Goal: Task Accomplishment & Management: Complete application form

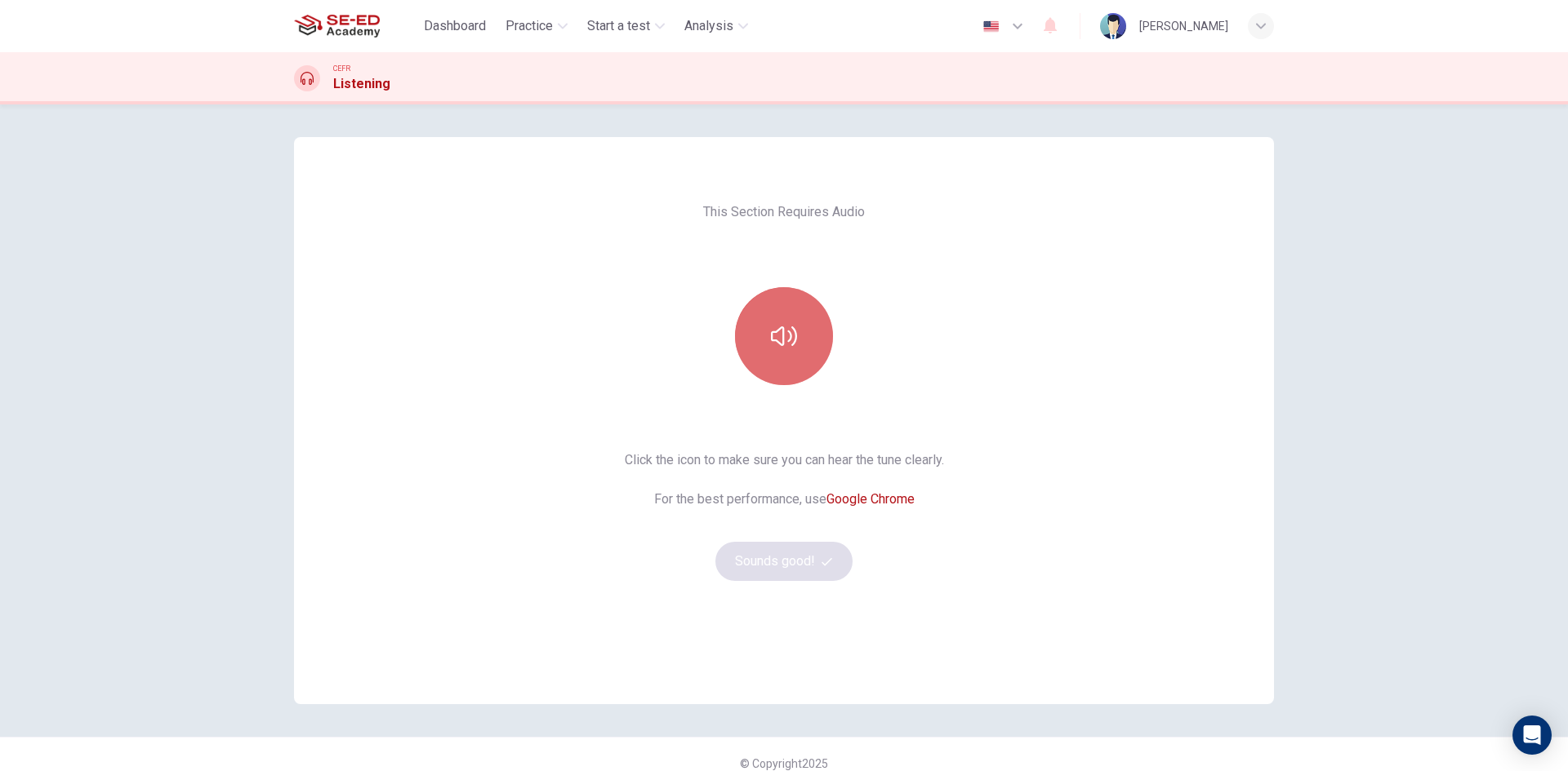
click at [775, 333] on icon "button" at bounding box center [783, 336] width 26 height 26
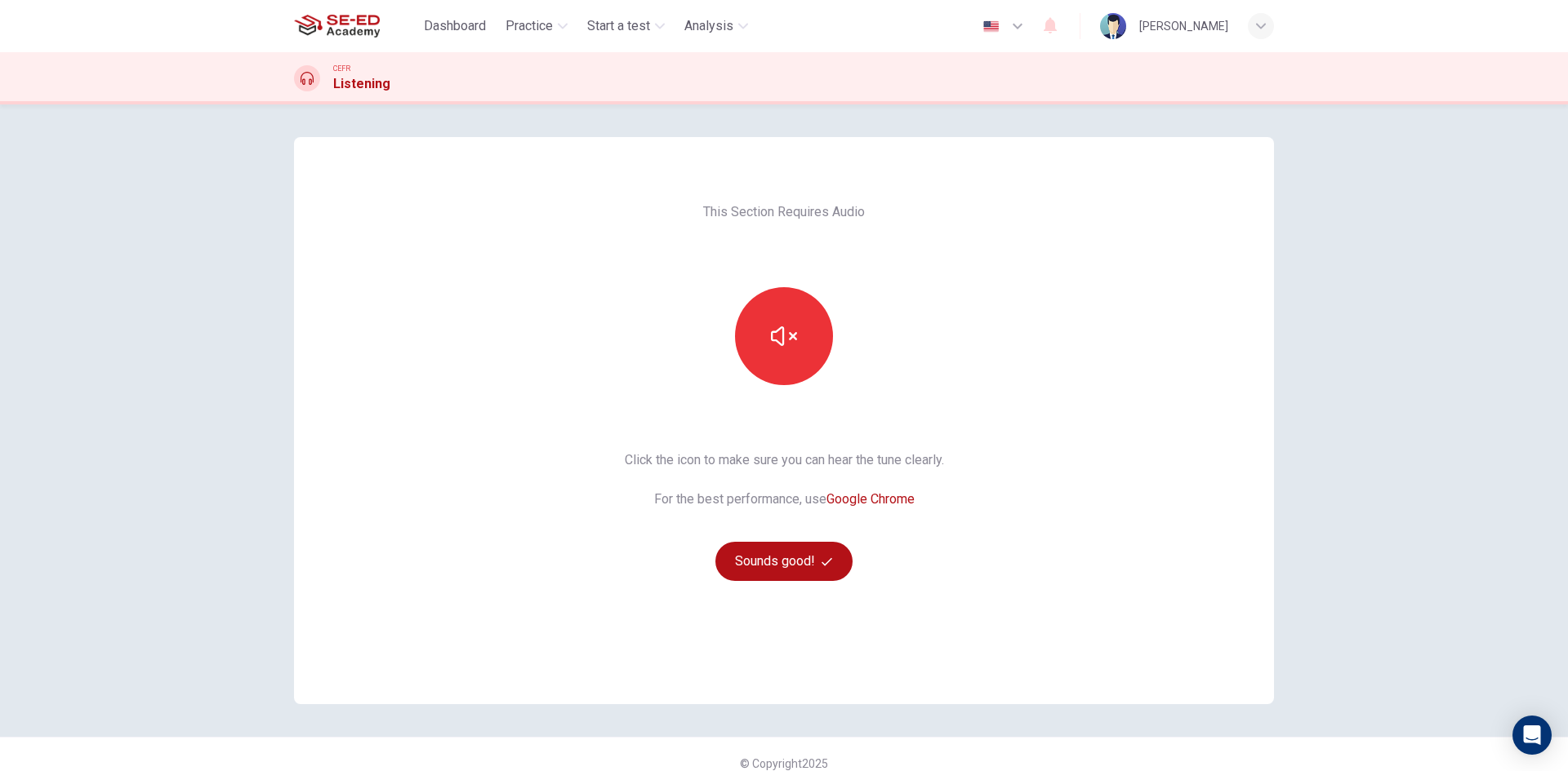
click at [1349, 289] on div "This Section Requires Audio Click the icon to make sure you can hear the tune c…" at bounding box center [784, 437] width 1568 height 666
click at [775, 352] on button "button" at bounding box center [784, 336] width 98 height 98
click at [791, 349] on button "button" at bounding box center [784, 336] width 98 height 98
click at [1414, 373] on div "This Section Requires Audio Click the icon to make sure you can hear the tune c…" at bounding box center [784, 437] width 1568 height 666
click at [1394, 347] on div "This Section Requires Audio Click the icon to make sure you can hear the tune c…" at bounding box center [784, 437] width 1568 height 666
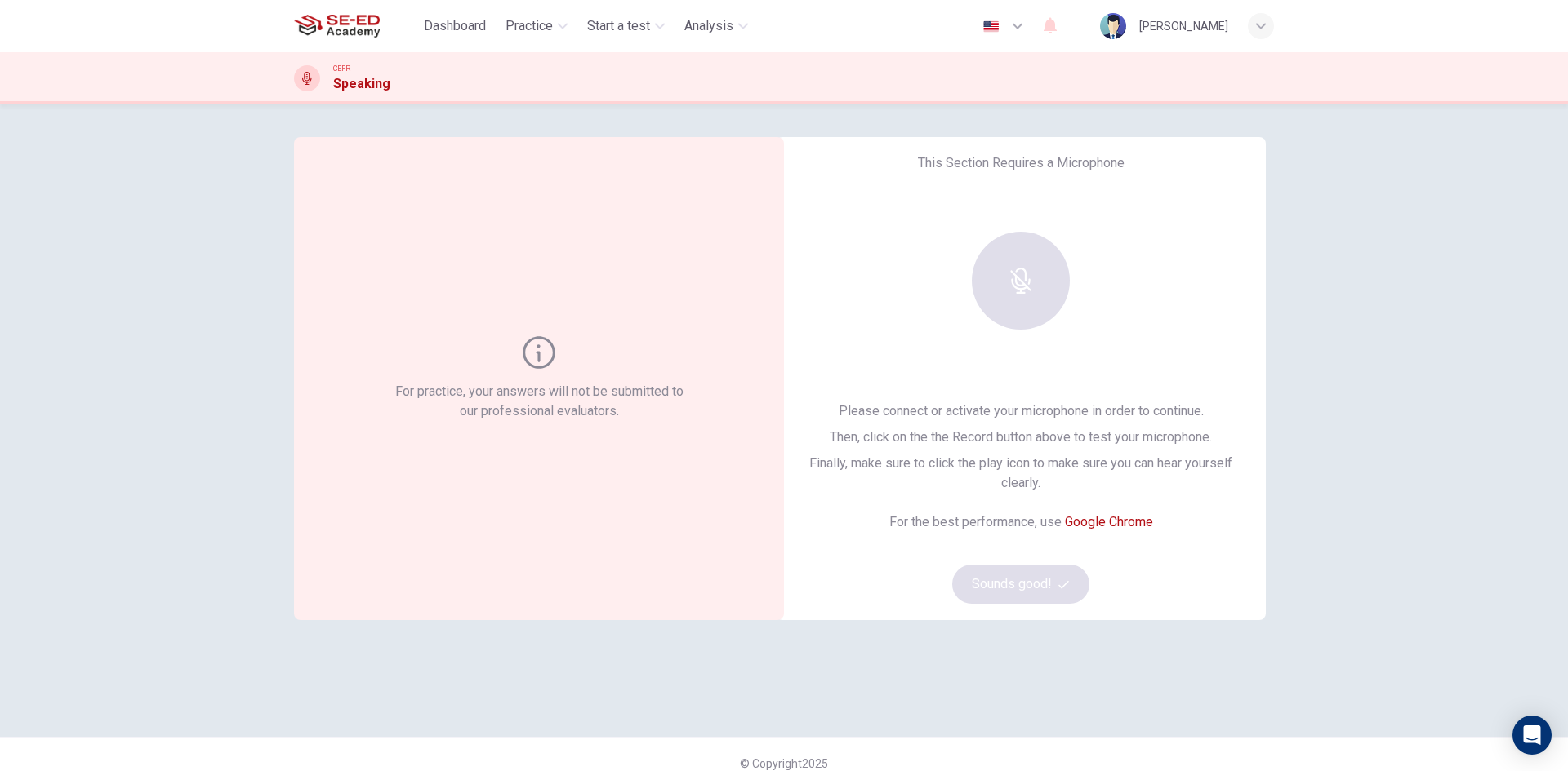
click at [896, 295] on div "This Section Requires a Microphone Please connect or activate your microphone i…" at bounding box center [1020, 379] width 490 height 483
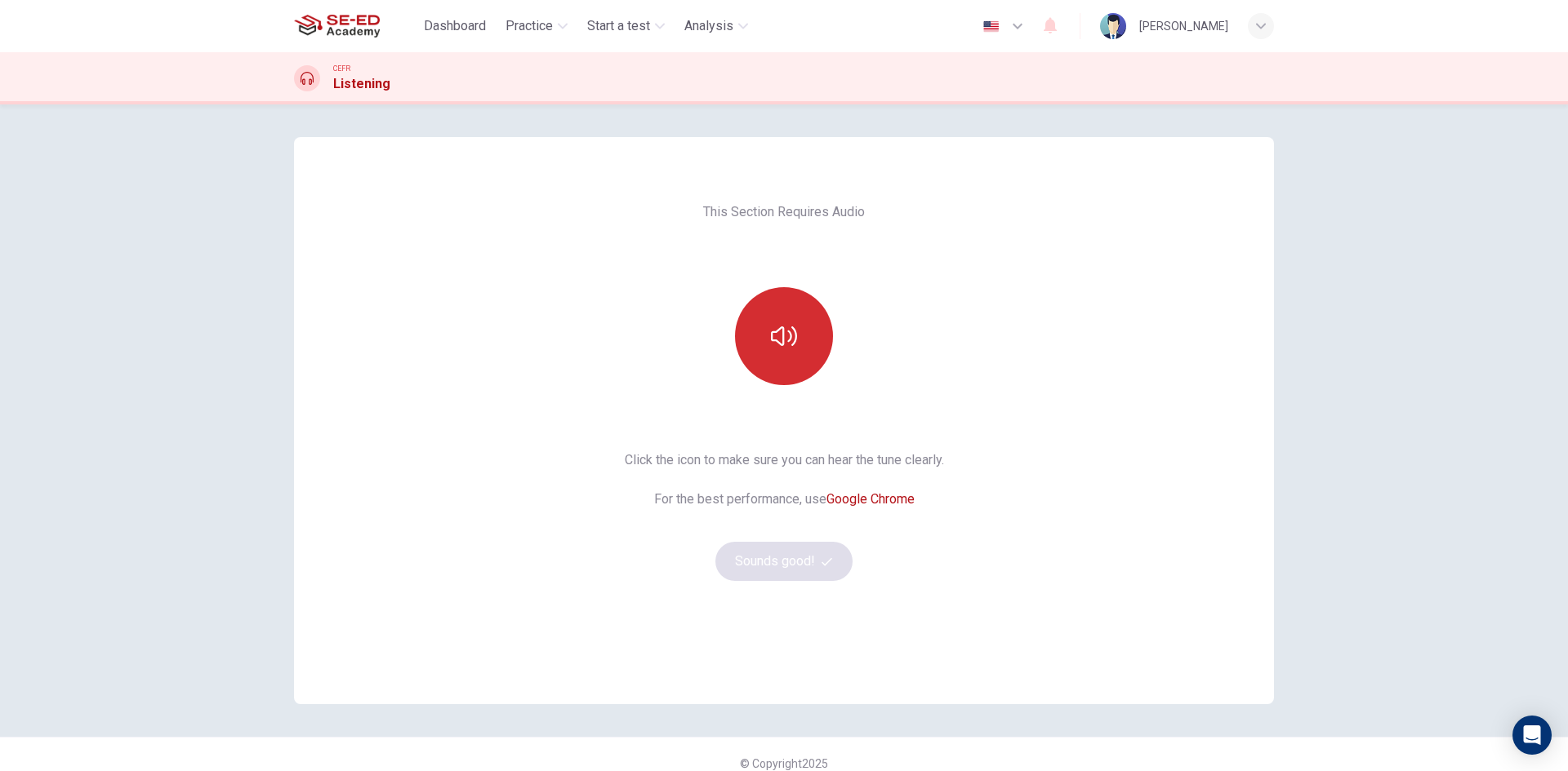
click at [751, 354] on button "button" at bounding box center [784, 336] width 98 height 98
click at [777, 361] on button "button" at bounding box center [784, 336] width 98 height 98
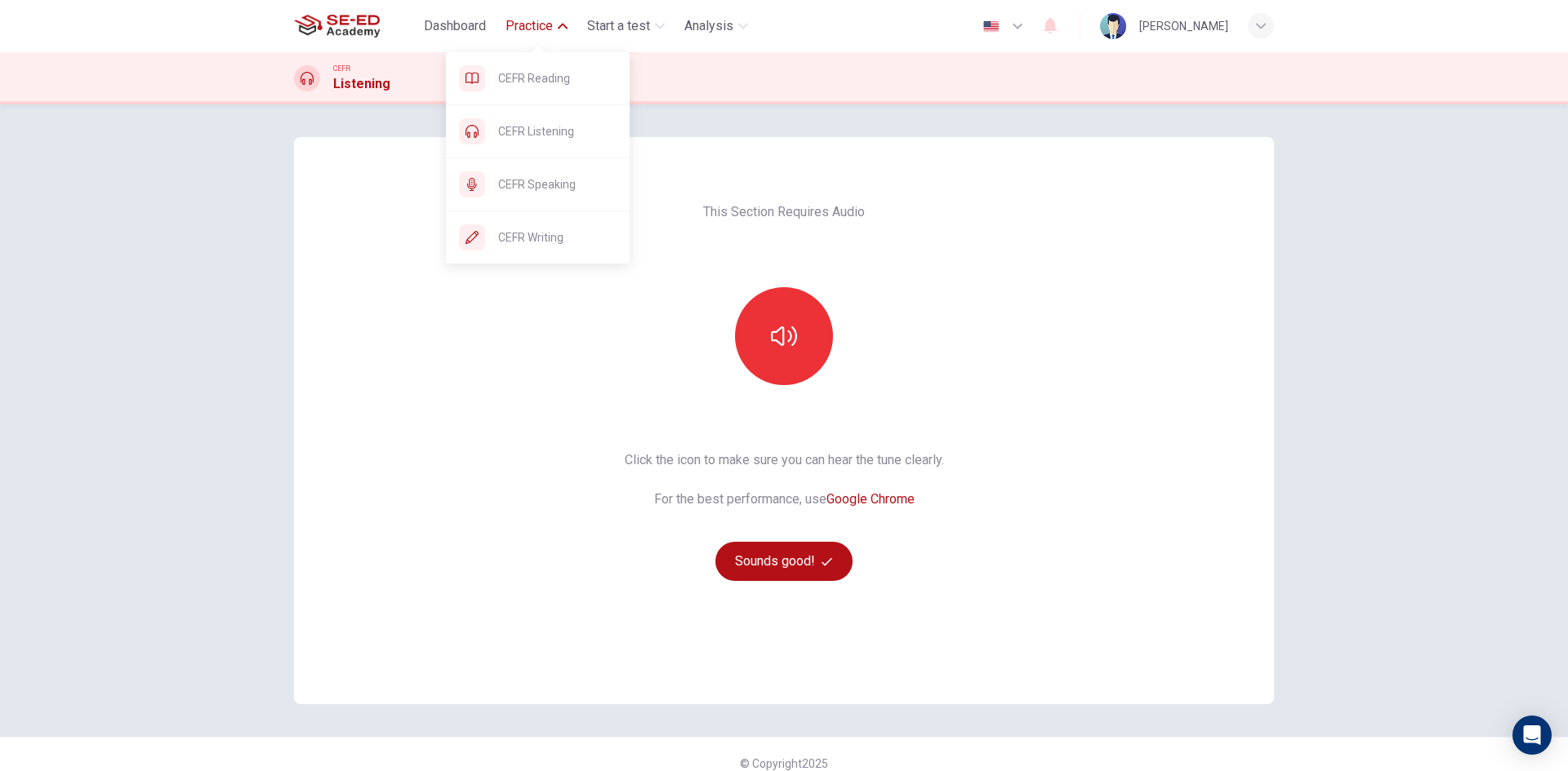
drag, startPoint x: 561, startPoint y: 191, endPoint x: 872, endPoint y: 135, distance: 316.0
click at [561, 191] on span "CEFR Speaking" at bounding box center [557, 185] width 118 height 19
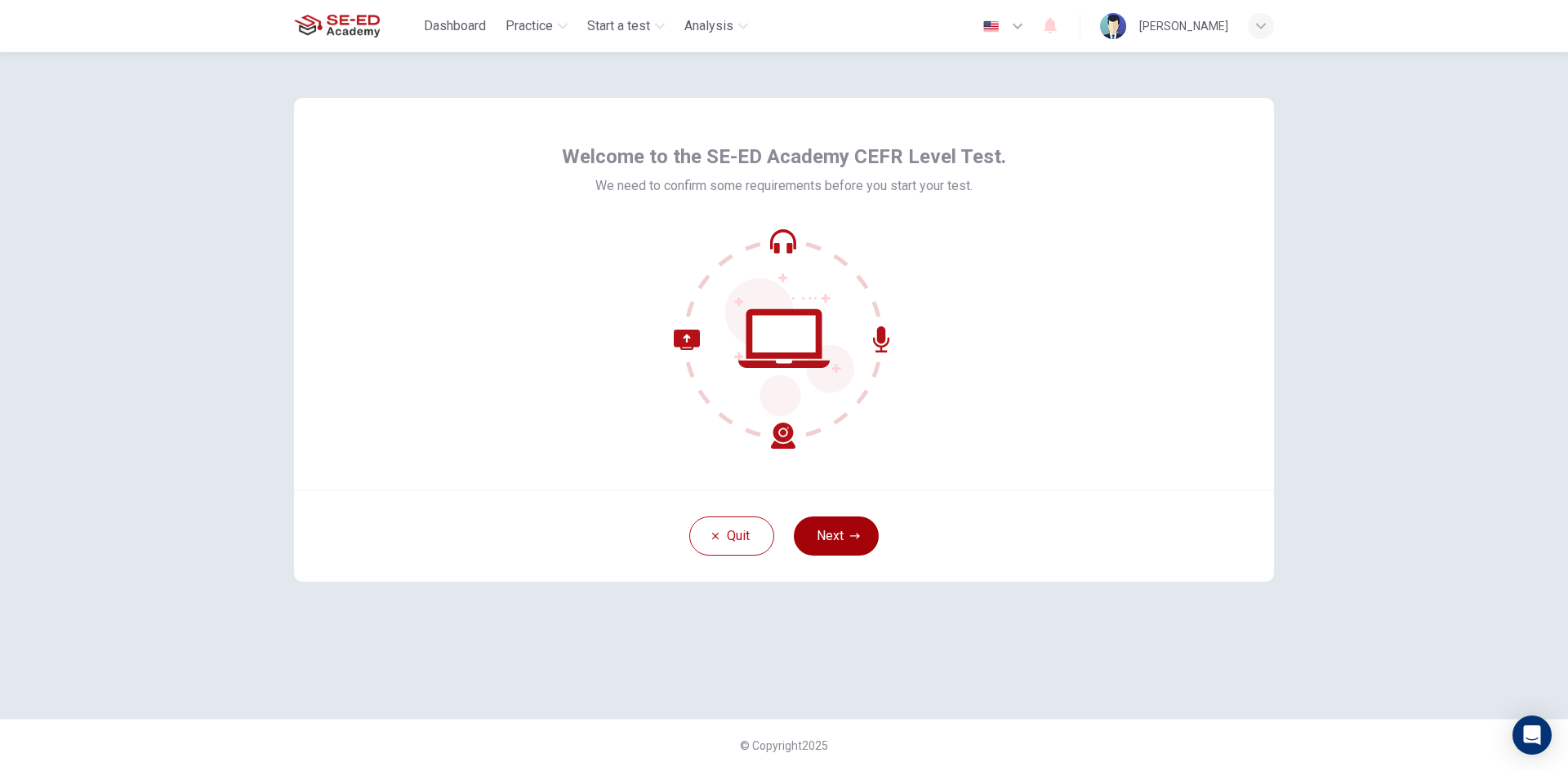
click at [850, 531] on button "Next" at bounding box center [836, 535] width 85 height 39
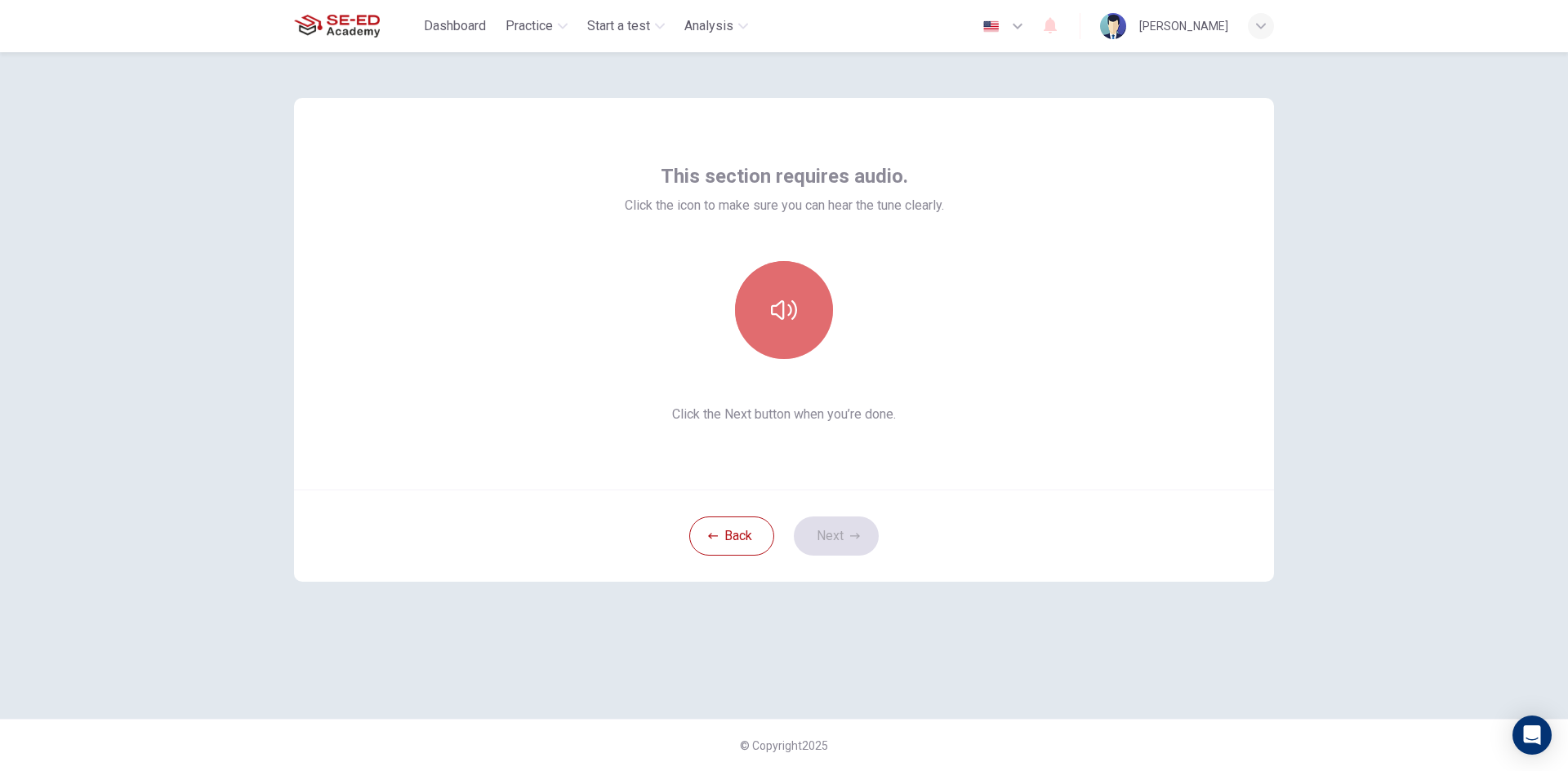
click at [813, 334] on button "button" at bounding box center [784, 311] width 98 height 98
click at [905, 289] on div at bounding box center [784, 311] width 319 height 98
click at [825, 537] on button "Next" at bounding box center [836, 535] width 85 height 39
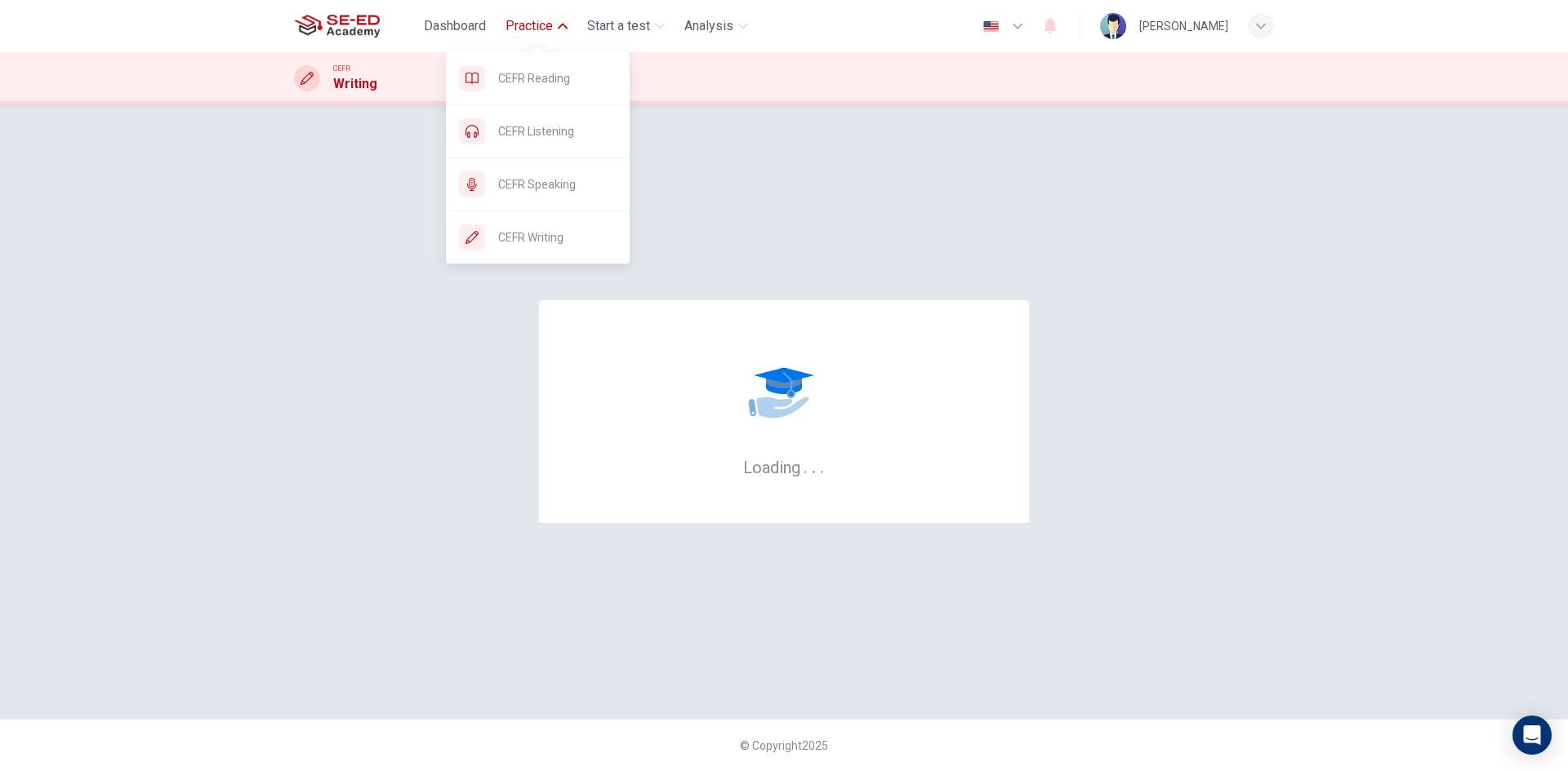
click at [544, 29] on span "Practice" at bounding box center [528, 26] width 47 height 19
click at [553, 185] on span "CEFR Speaking" at bounding box center [557, 185] width 118 height 19
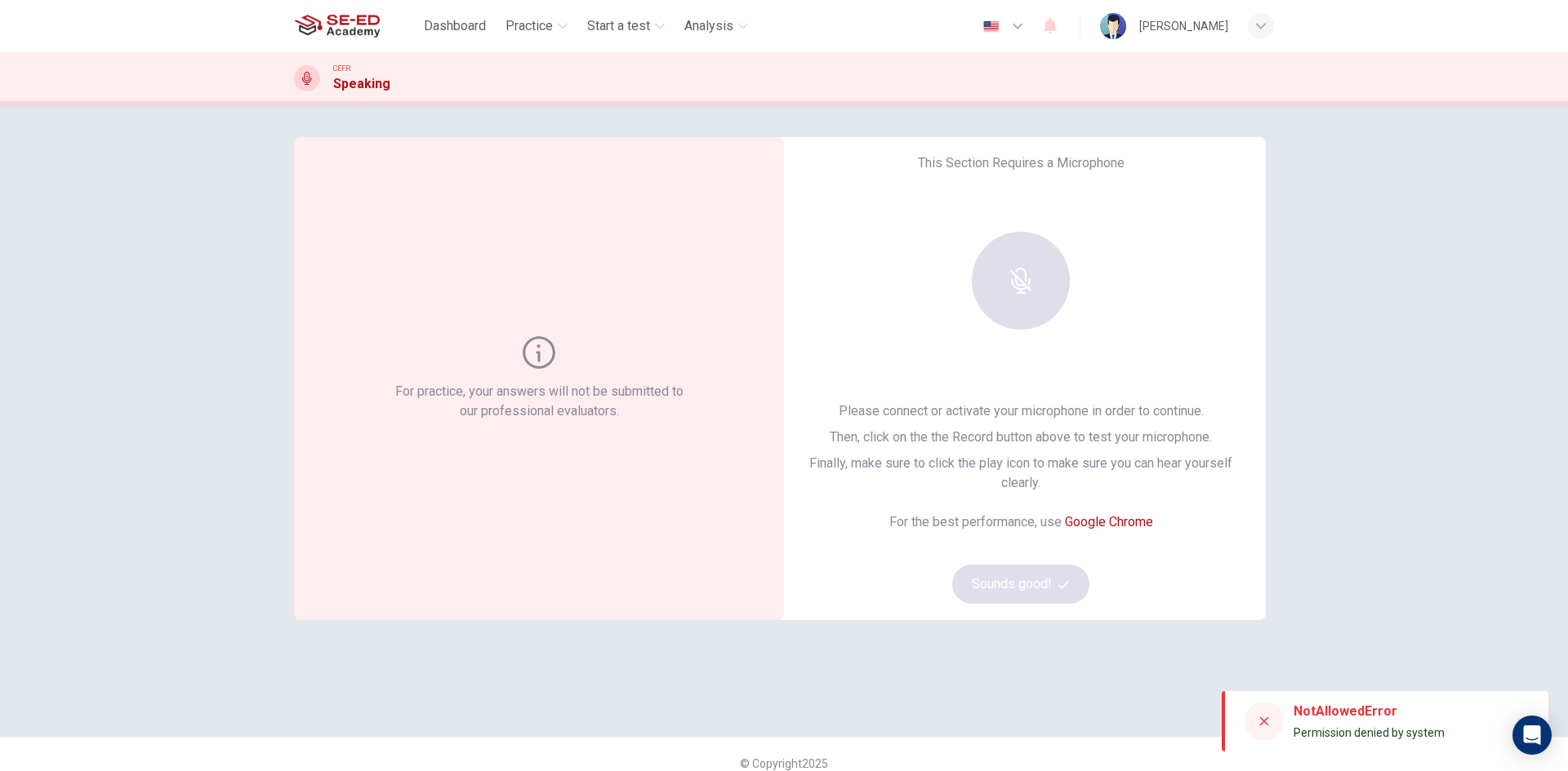
click at [1093, 510] on div "Please connect or activate your microphone in order to continue. Then, click on…" at bounding box center [1020, 503] width 438 height 202
click at [1093, 521] on link "Google Chrome" at bounding box center [1109, 522] width 89 height 15
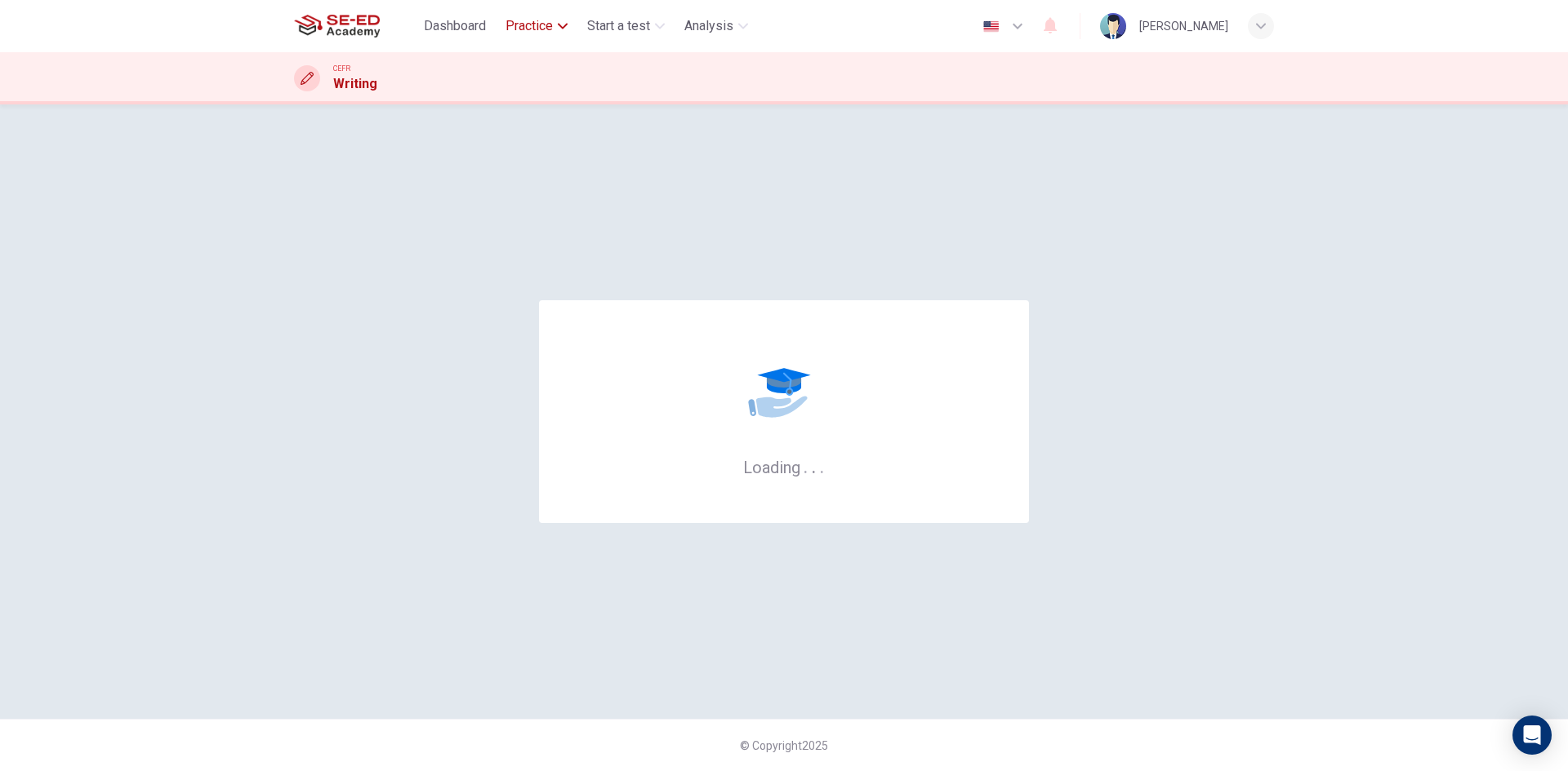
click at [536, 22] on span "Practice" at bounding box center [528, 26] width 47 height 19
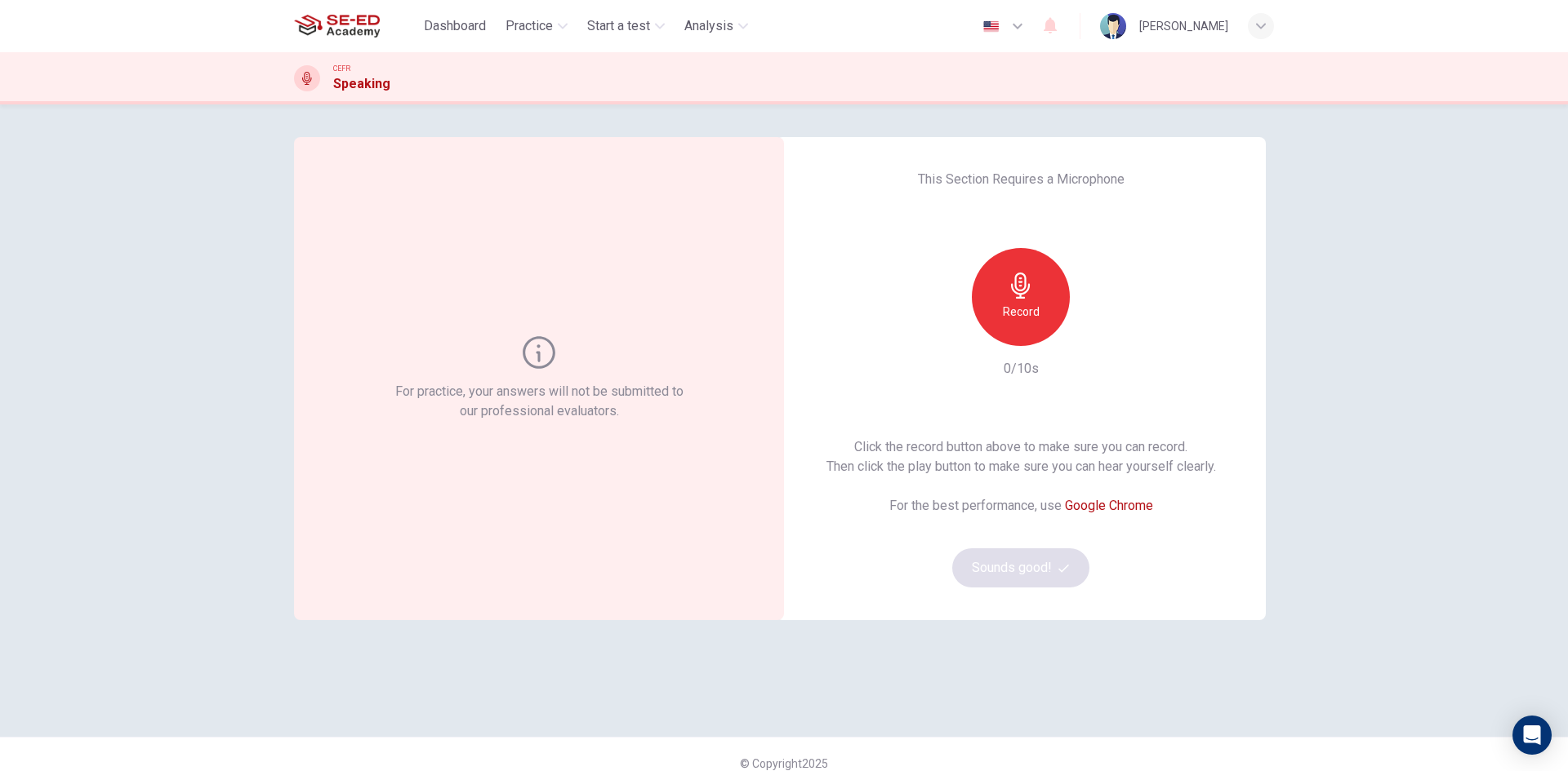
click at [1020, 305] on h6 "Record" at bounding box center [1021, 311] width 37 height 19
click at [1101, 332] on div "button" at bounding box center [1095, 333] width 26 height 26
click at [1092, 336] on icon "button" at bounding box center [1096, 333] width 16 height 16
click at [1028, 573] on button "Sounds good!" at bounding box center [1021, 567] width 138 height 39
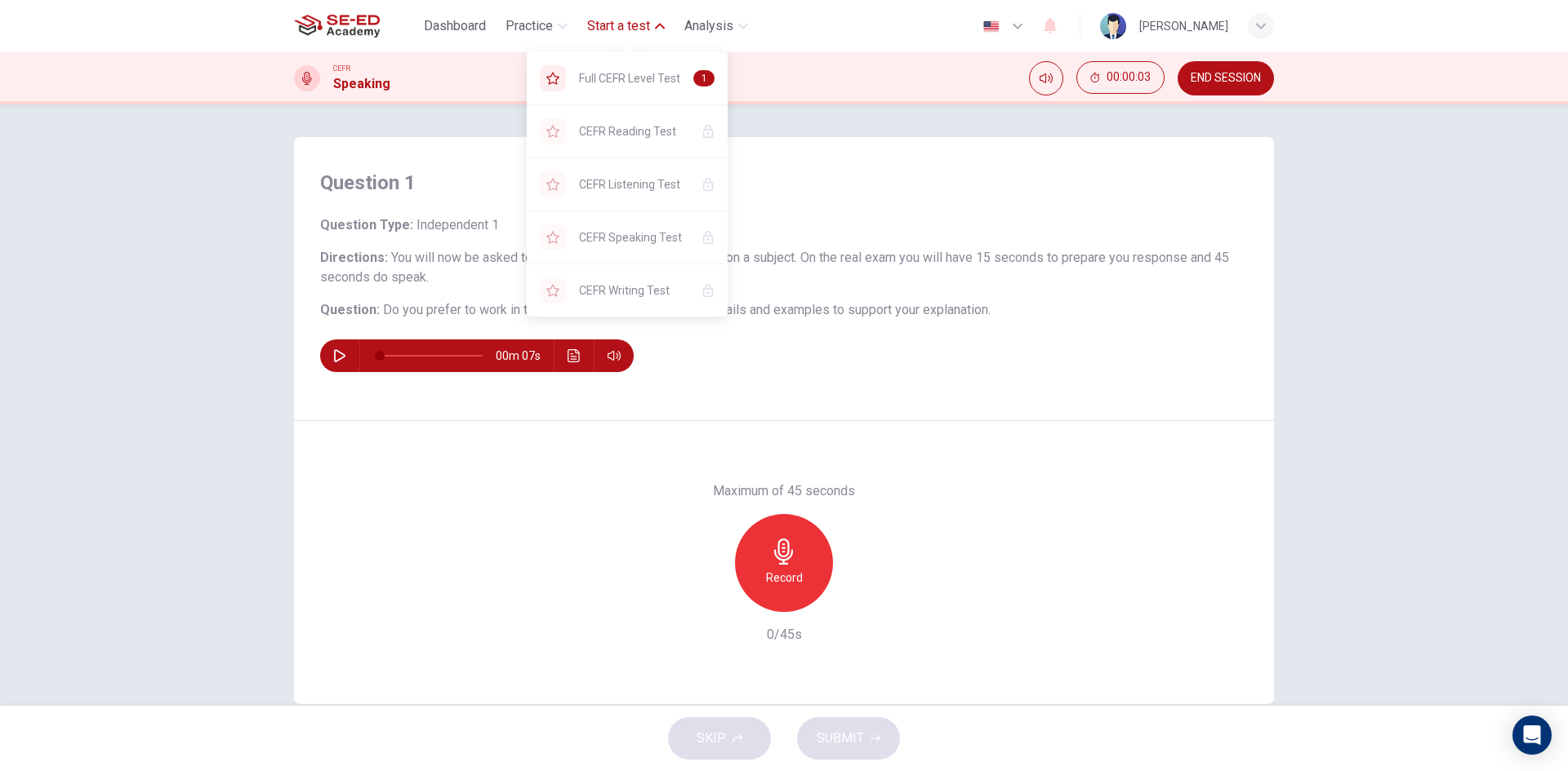
drag, startPoint x: 639, startPoint y: 83, endPoint x: 866, endPoint y: 132, distance: 232.2
click at [640, 84] on span "Full CEFR Level Test" at bounding box center [629, 78] width 101 height 19
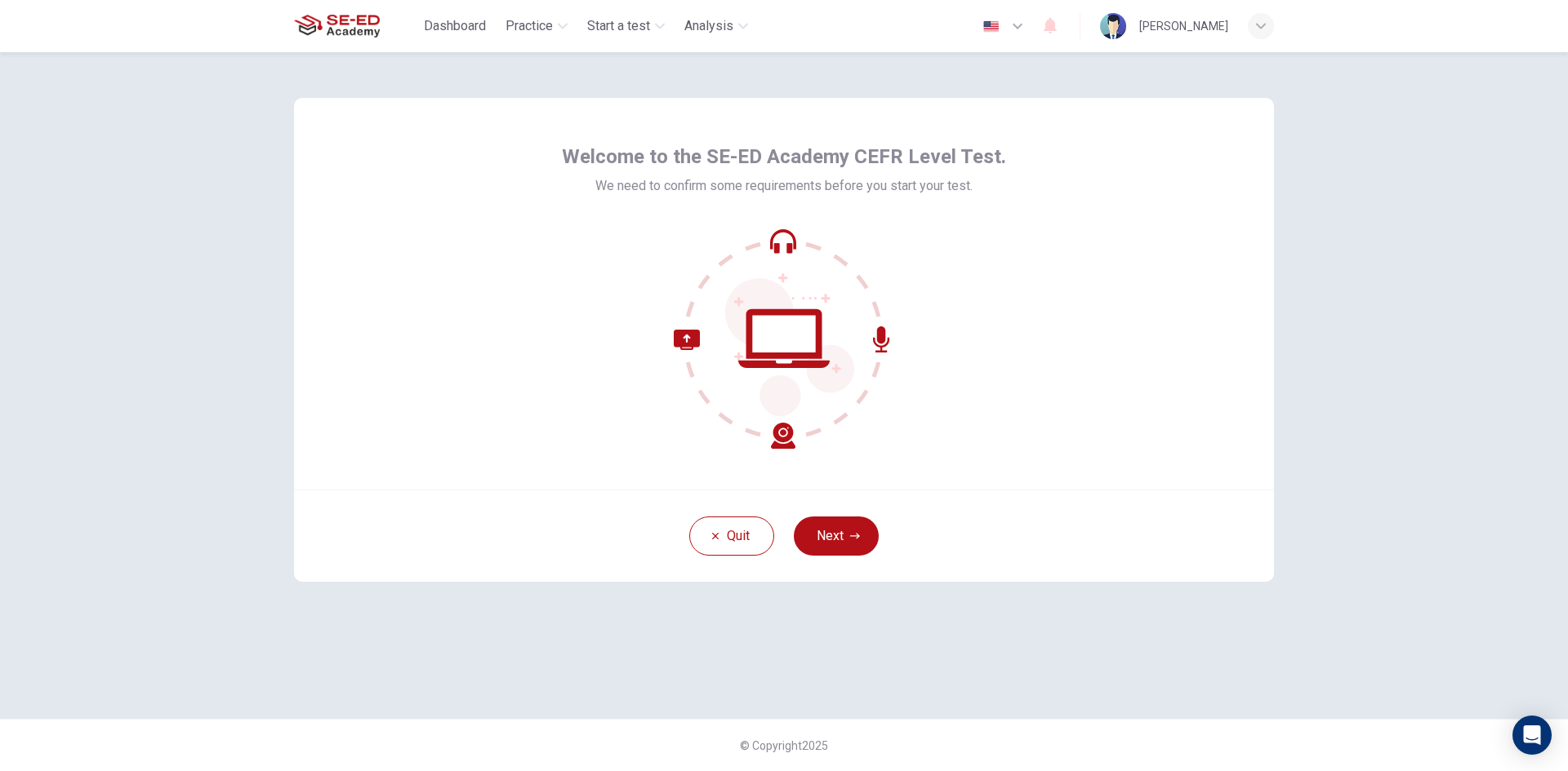
click at [855, 514] on div "Quit Next" at bounding box center [784, 535] width 980 height 92
click at [859, 543] on button "Next" at bounding box center [836, 535] width 85 height 39
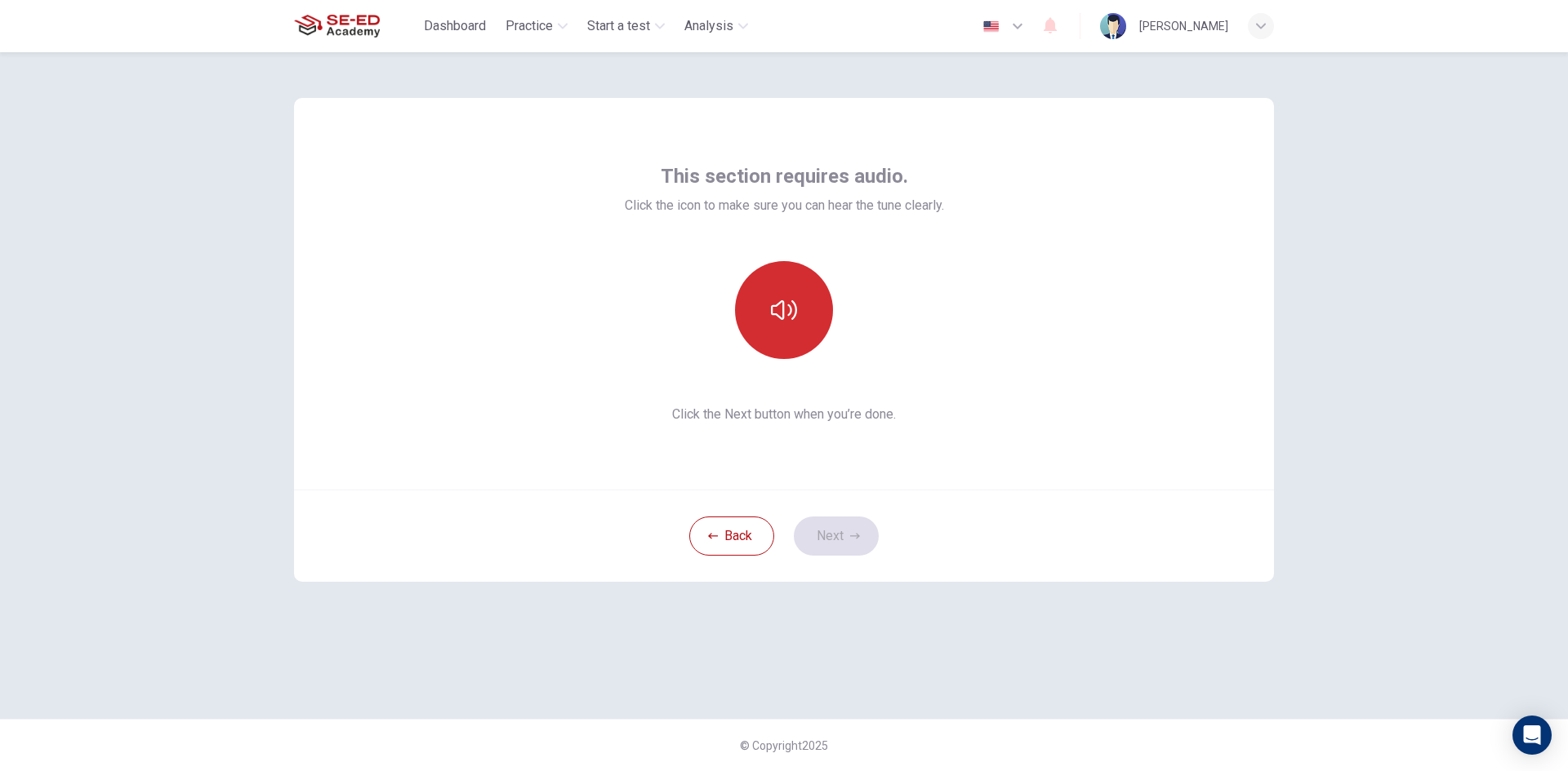
click at [800, 321] on button "button" at bounding box center [784, 311] width 98 height 98
click at [837, 537] on button "Next" at bounding box center [836, 535] width 85 height 39
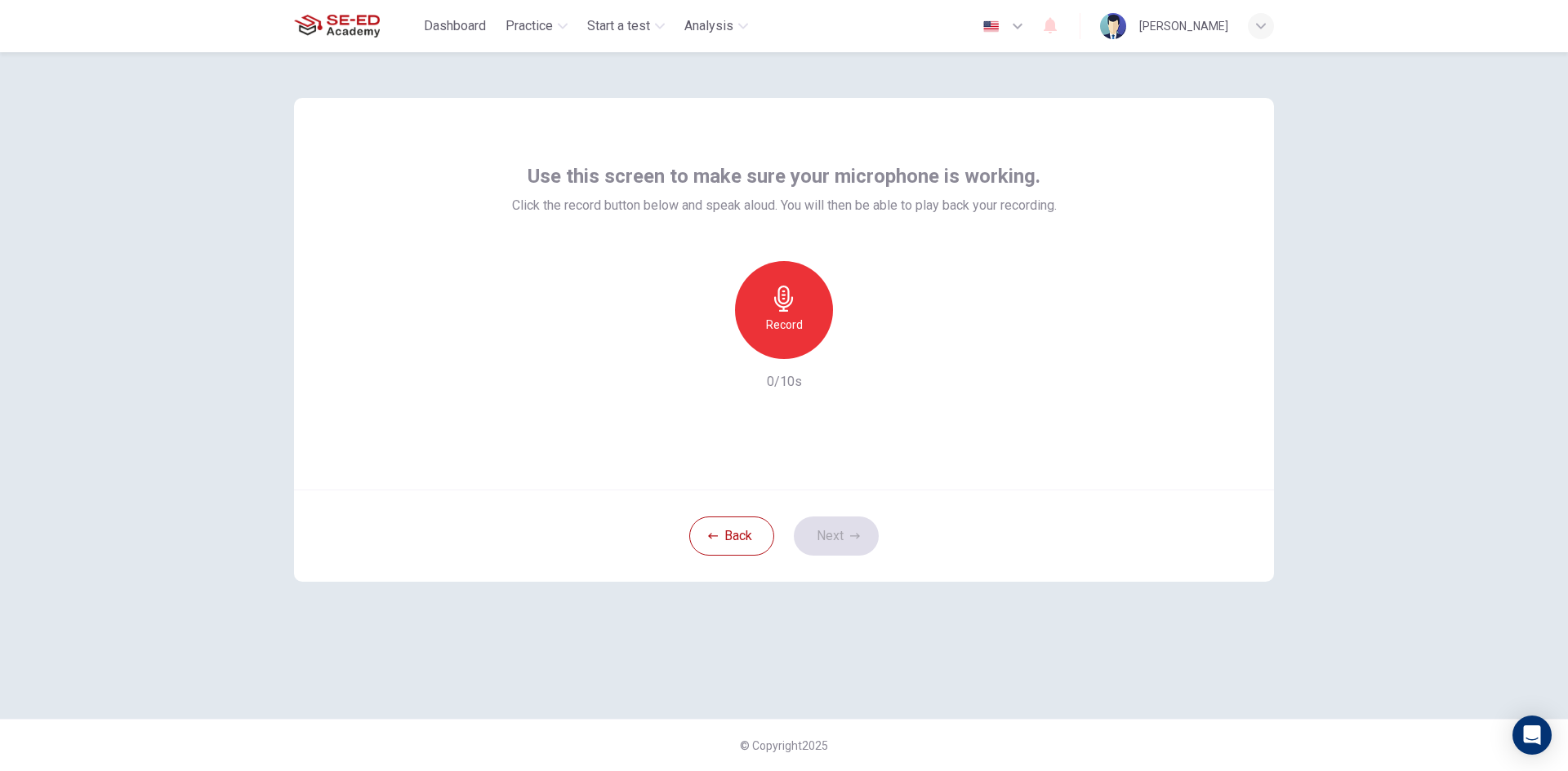
click at [780, 336] on div "Record" at bounding box center [784, 311] width 98 height 98
click at [813, 327] on div "Stop" at bounding box center [784, 311] width 98 height 98
click at [799, 337] on div "Record" at bounding box center [784, 311] width 98 height 98
click at [858, 353] on icon "button" at bounding box center [858, 345] width 16 height 16
click at [861, 352] on icon "button" at bounding box center [858, 345] width 16 height 16
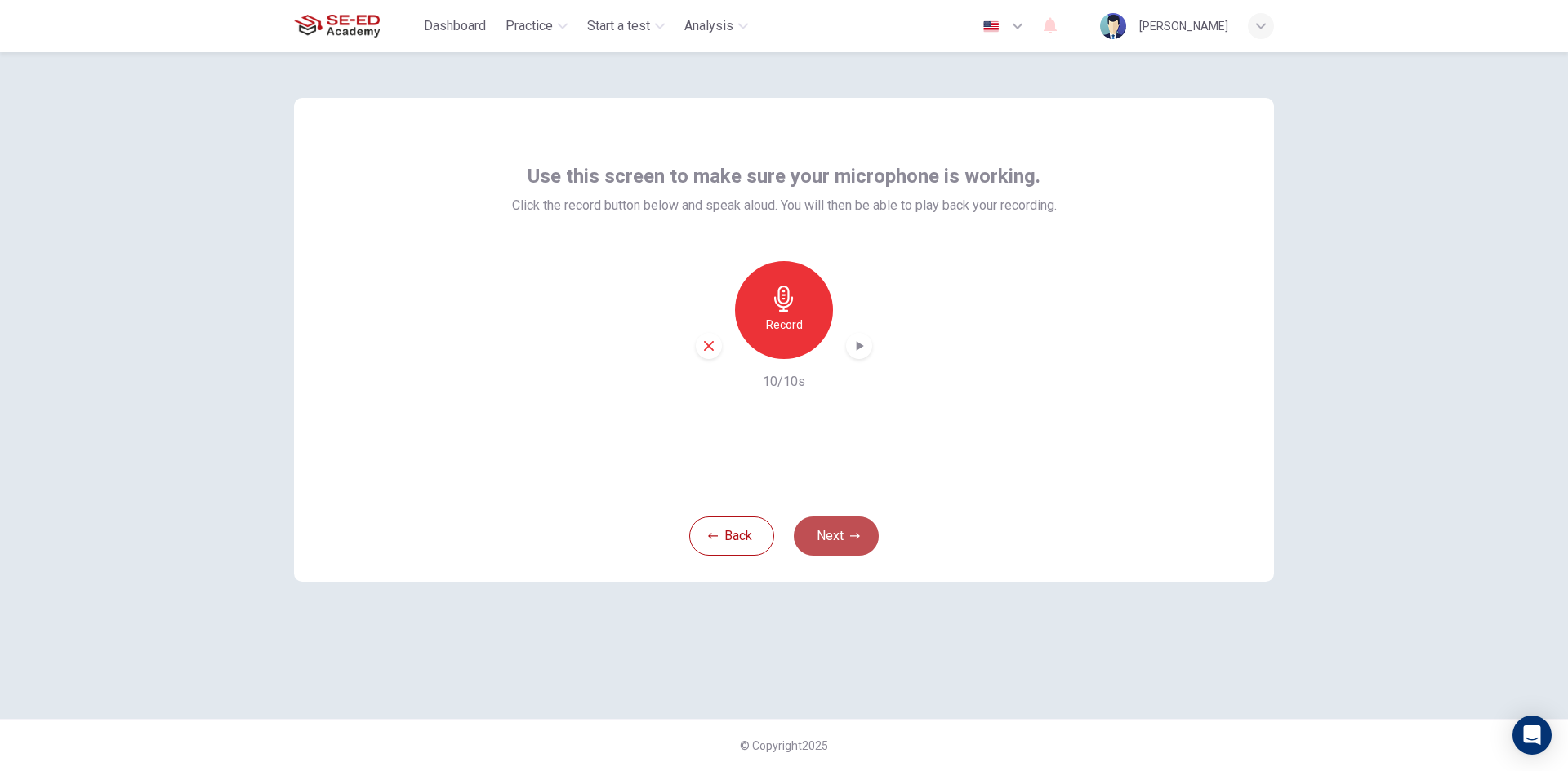
click at [832, 532] on button "Next" at bounding box center [836, 535] width 85 height 39
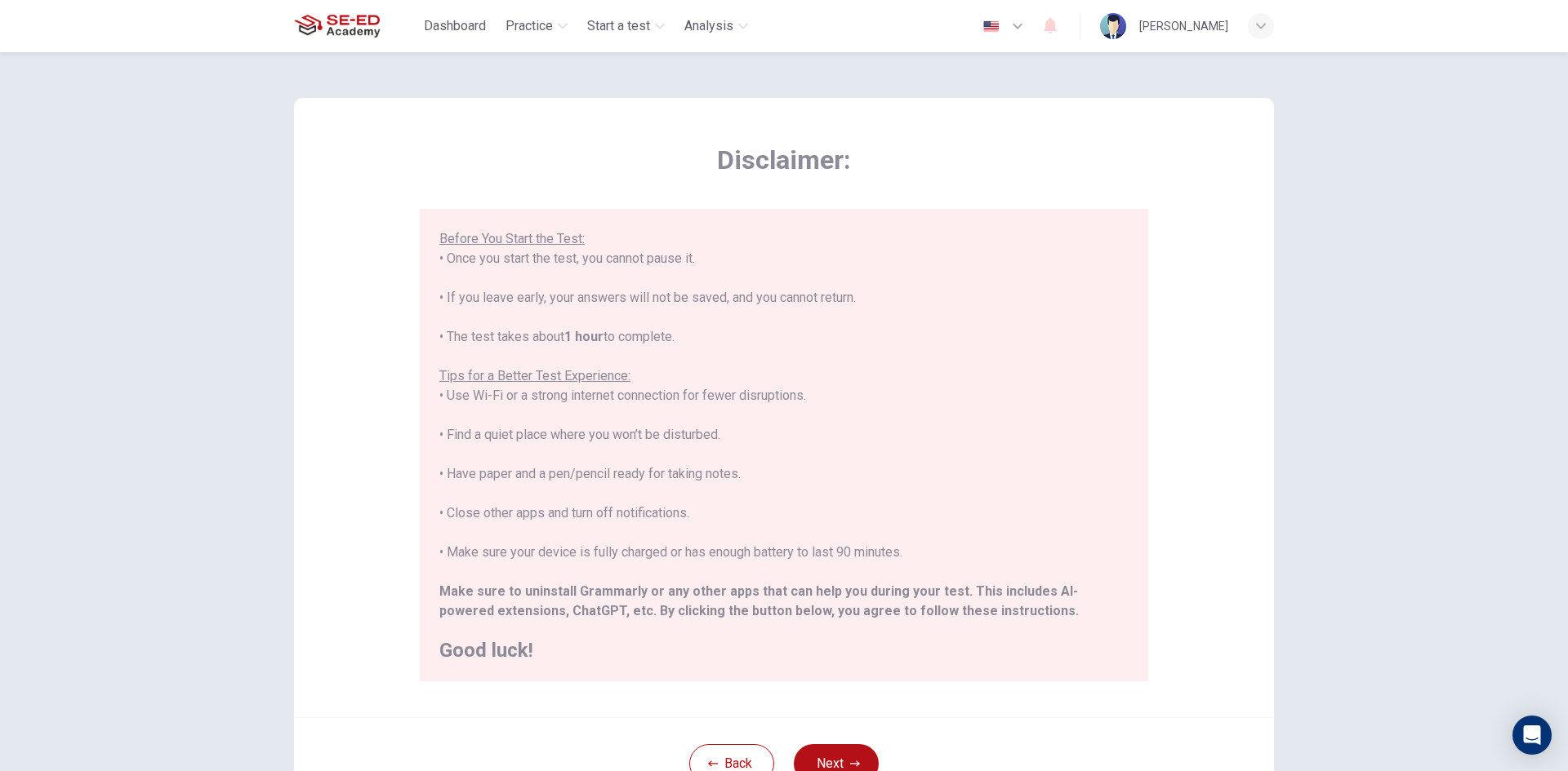
scroll to position [137, 0]
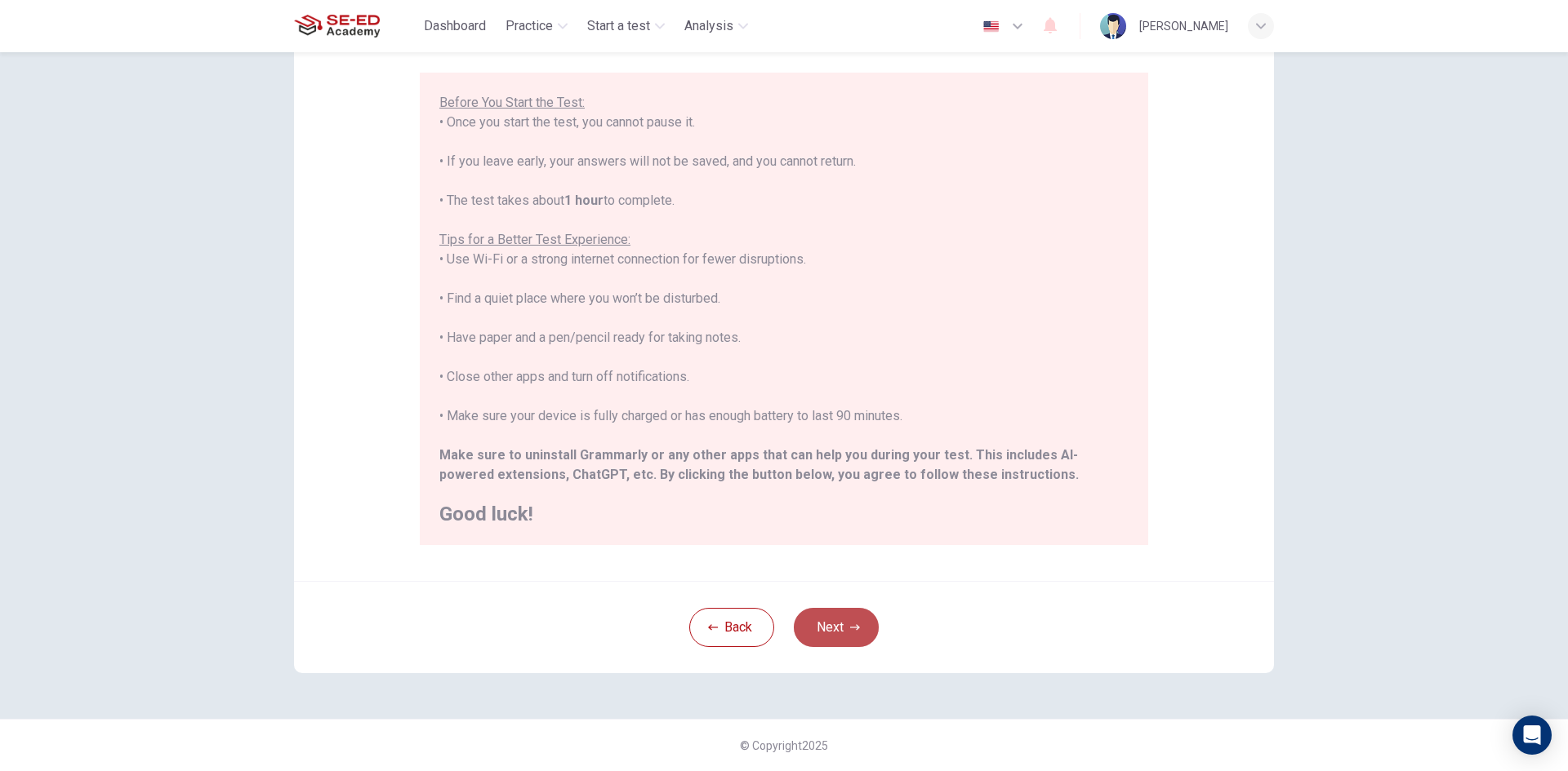
click at [842, 625] on button "Next" at bounding box center [836, 627] width 85 height 39
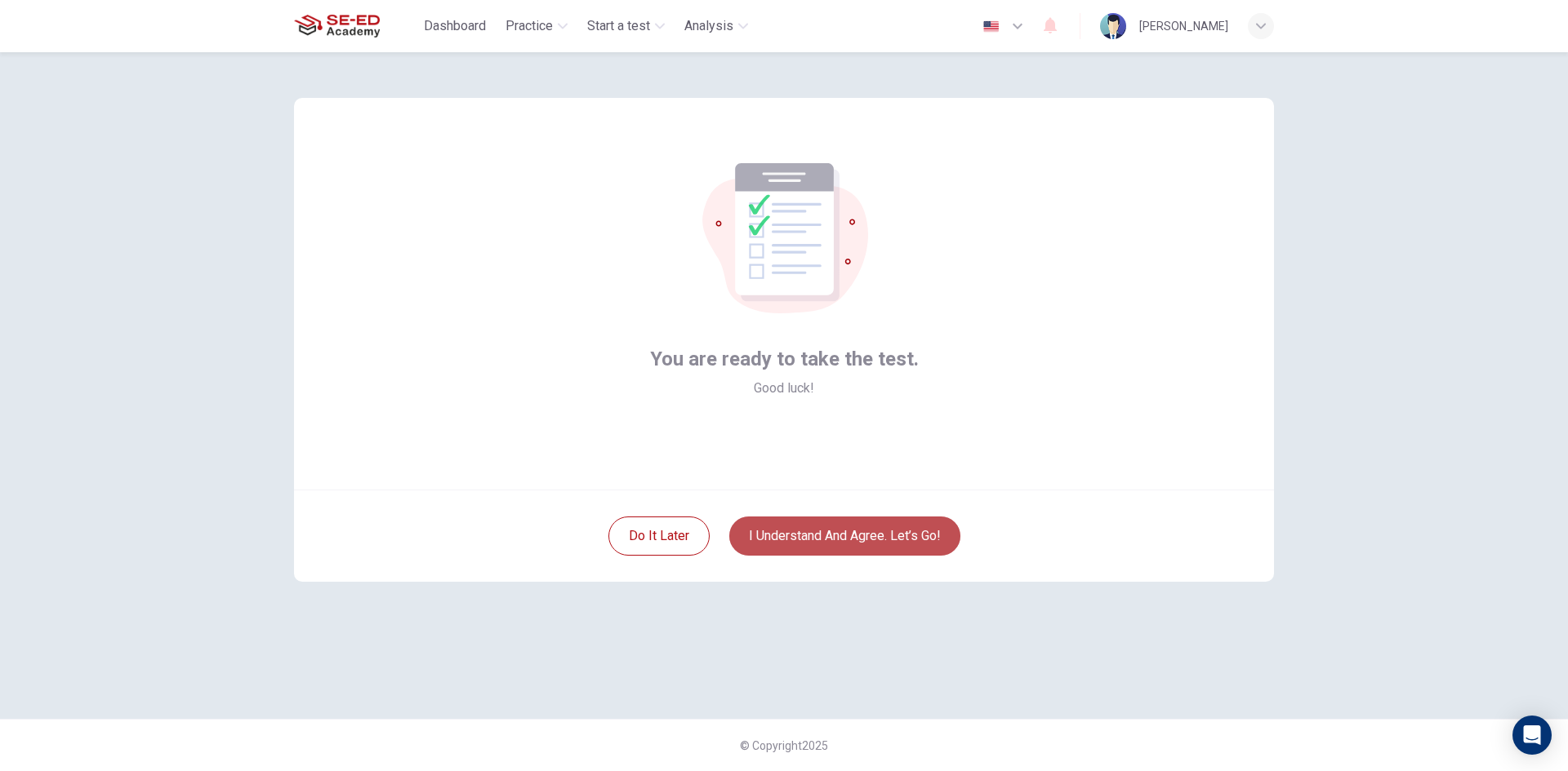
click at [904, 541] on button "I understand and agree. Let’s go!" at bounding box center [845, 535] width 231 height 39
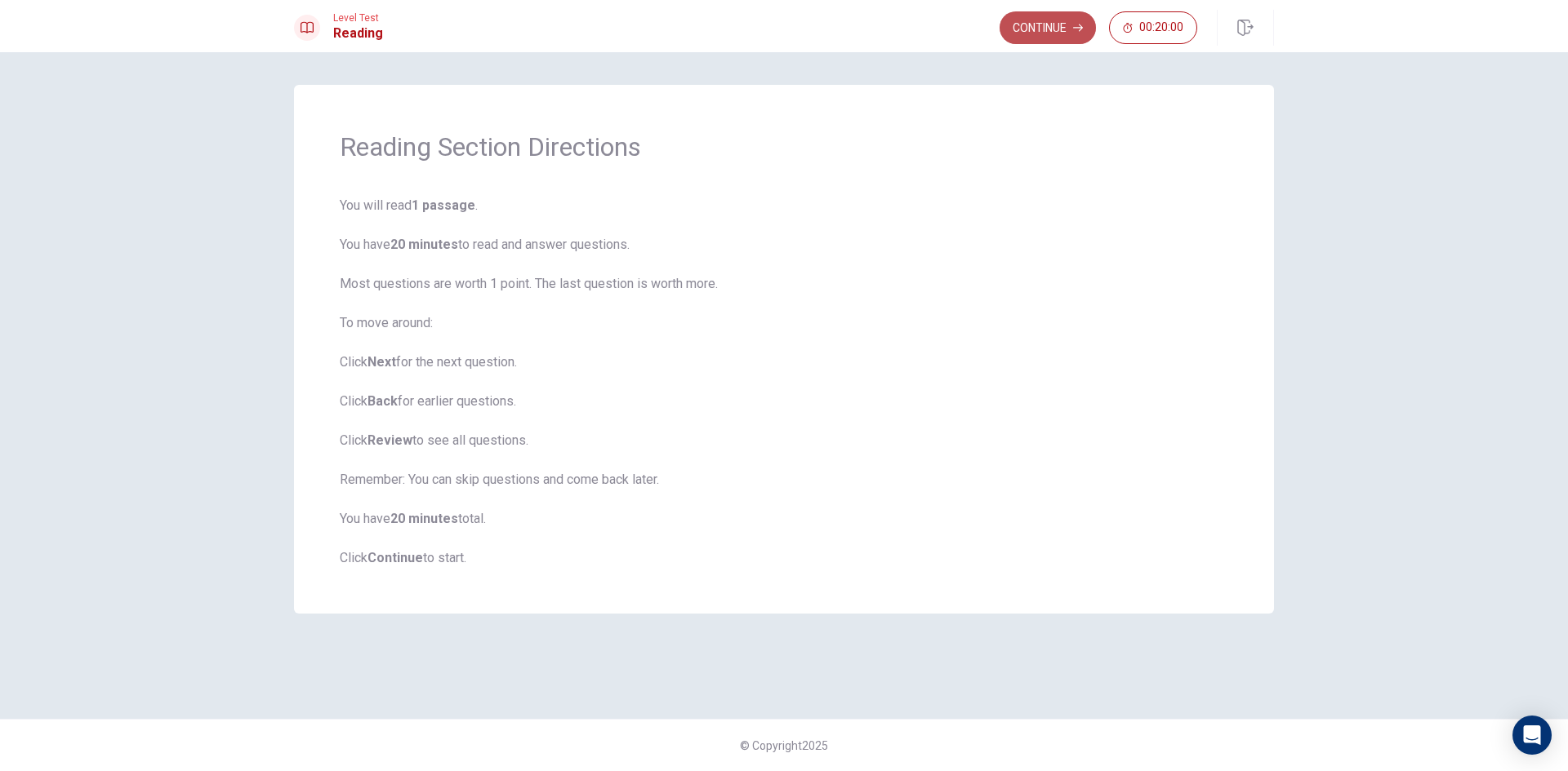
click at [1026, 24] on button "Continue" at bounding box center [1048, 28] width 96 height 33
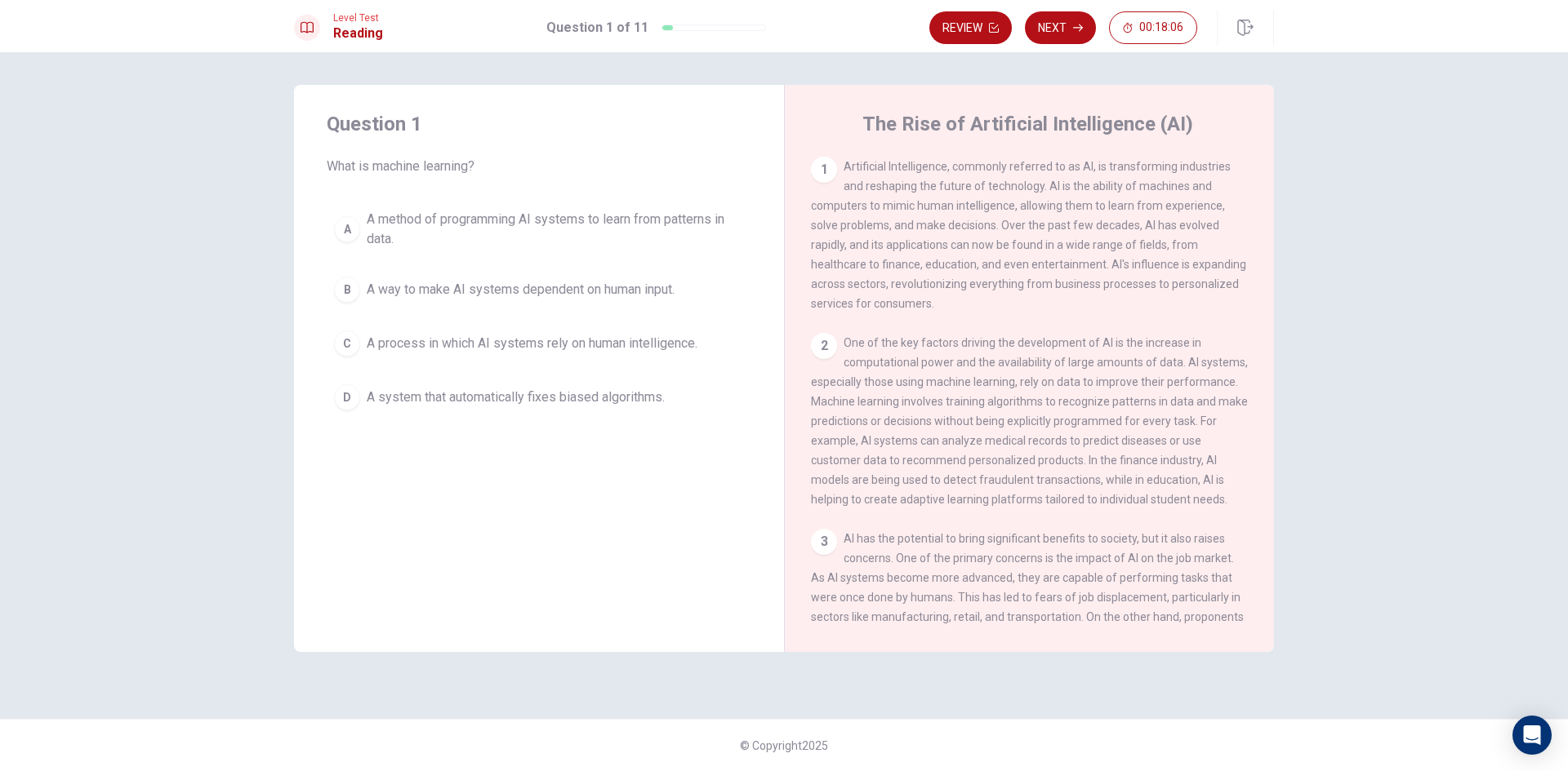
click at [481, 299] on button "B A way to make AI systems dependent on human input." at bounding box center [539, 289] width 424 height 40
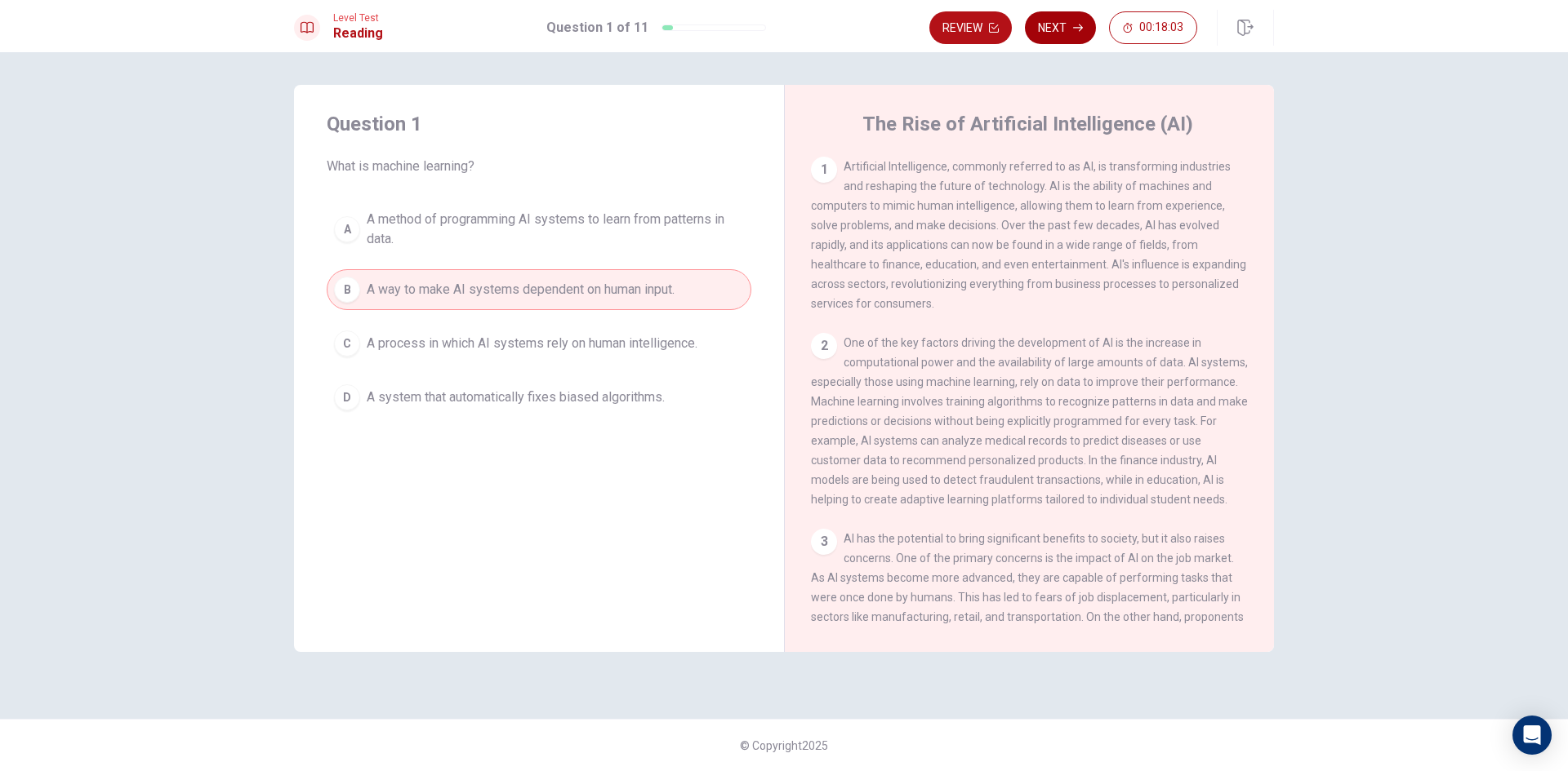
click at [1045, 14] on button "Next" at bounding box center [1060, 28] width 71 height 33
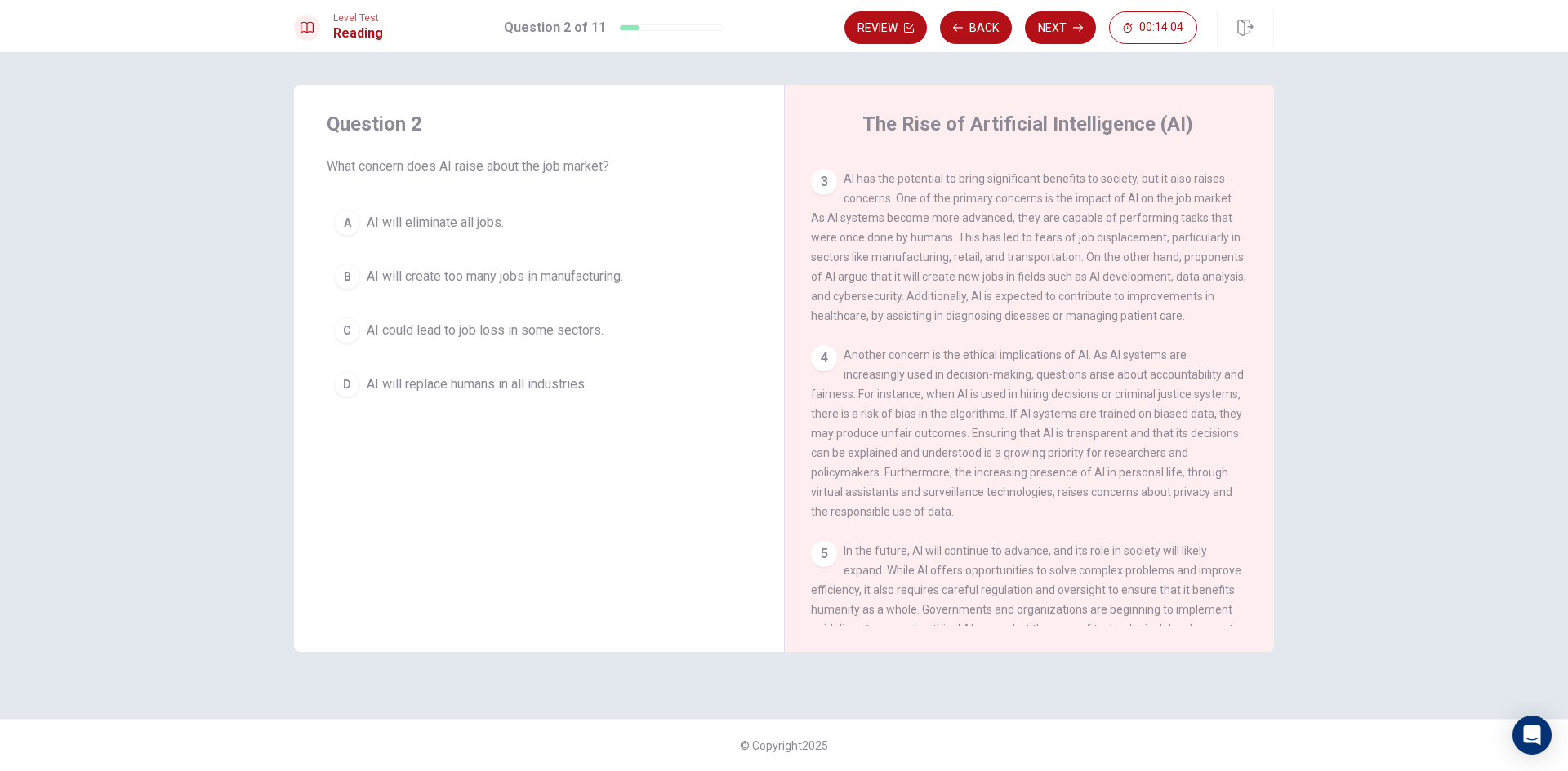
scroll to position [322, 0]
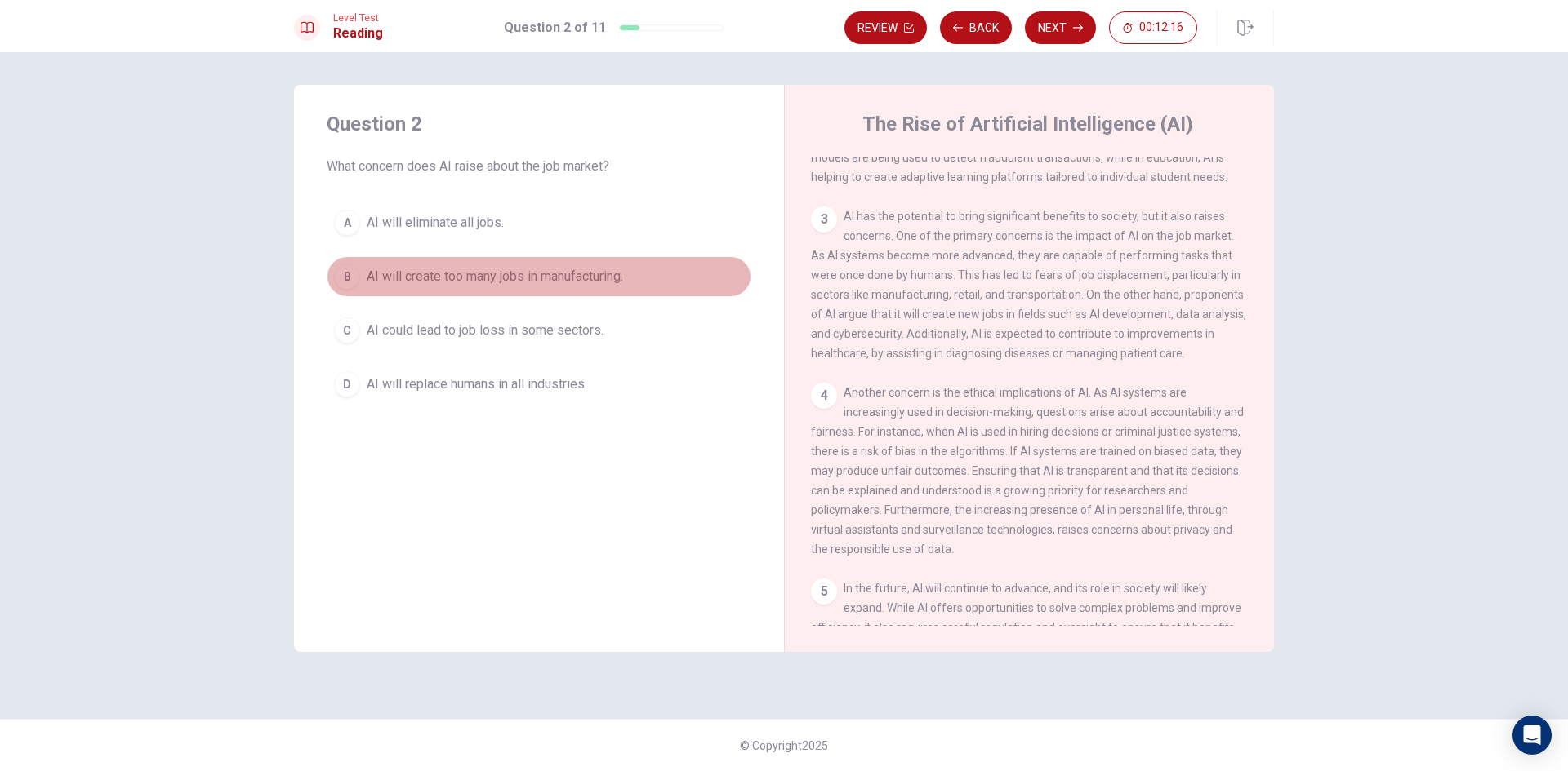
click at [525, 278] on span "AI will create too many jobs in manufacturing." at bounding box center [494, 277] width 257 height 19
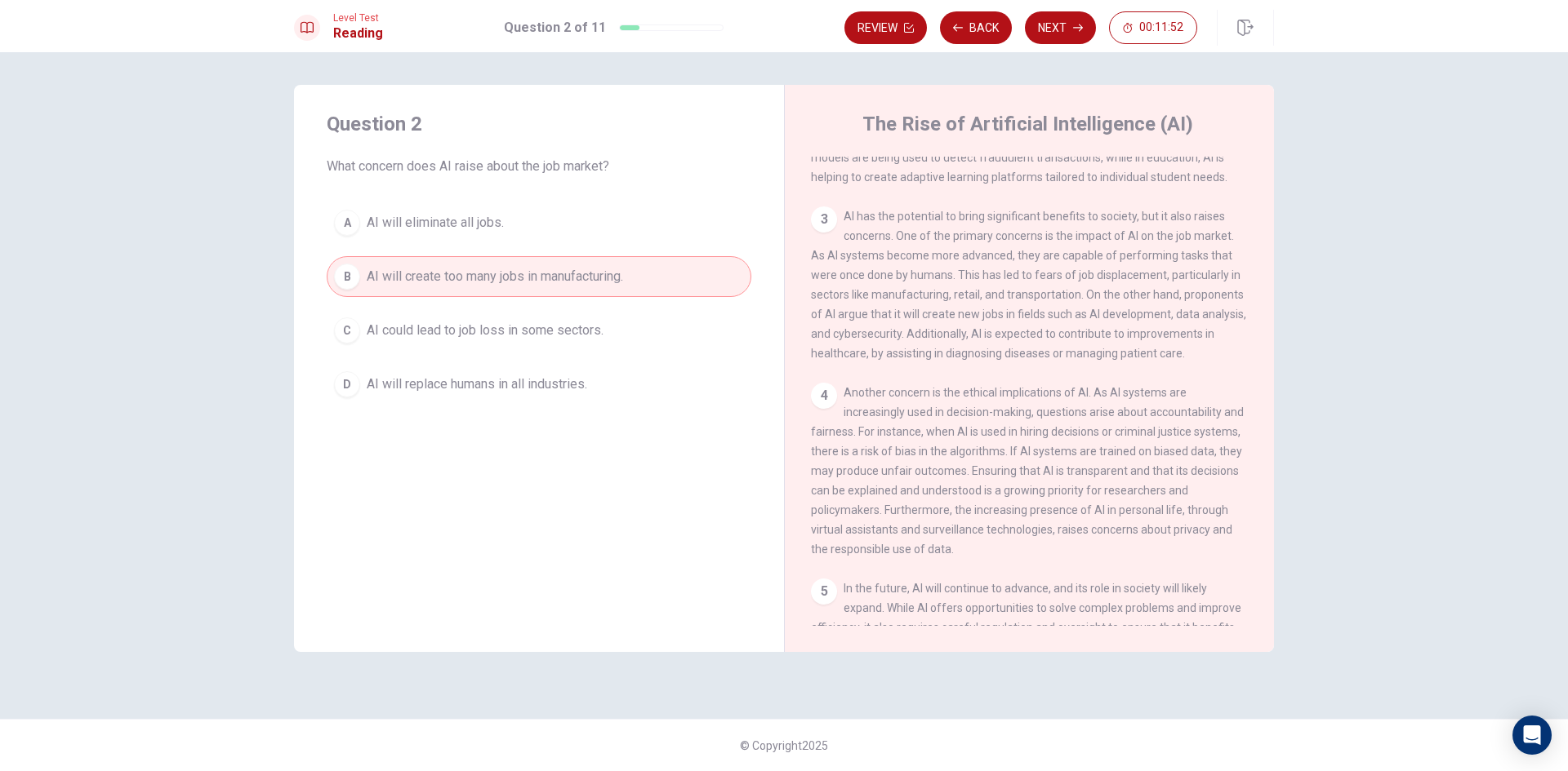
click at [598, 333] on span "AI could lead to job loss in some sectors." at bounding box center [485, 331] width 237 height 19
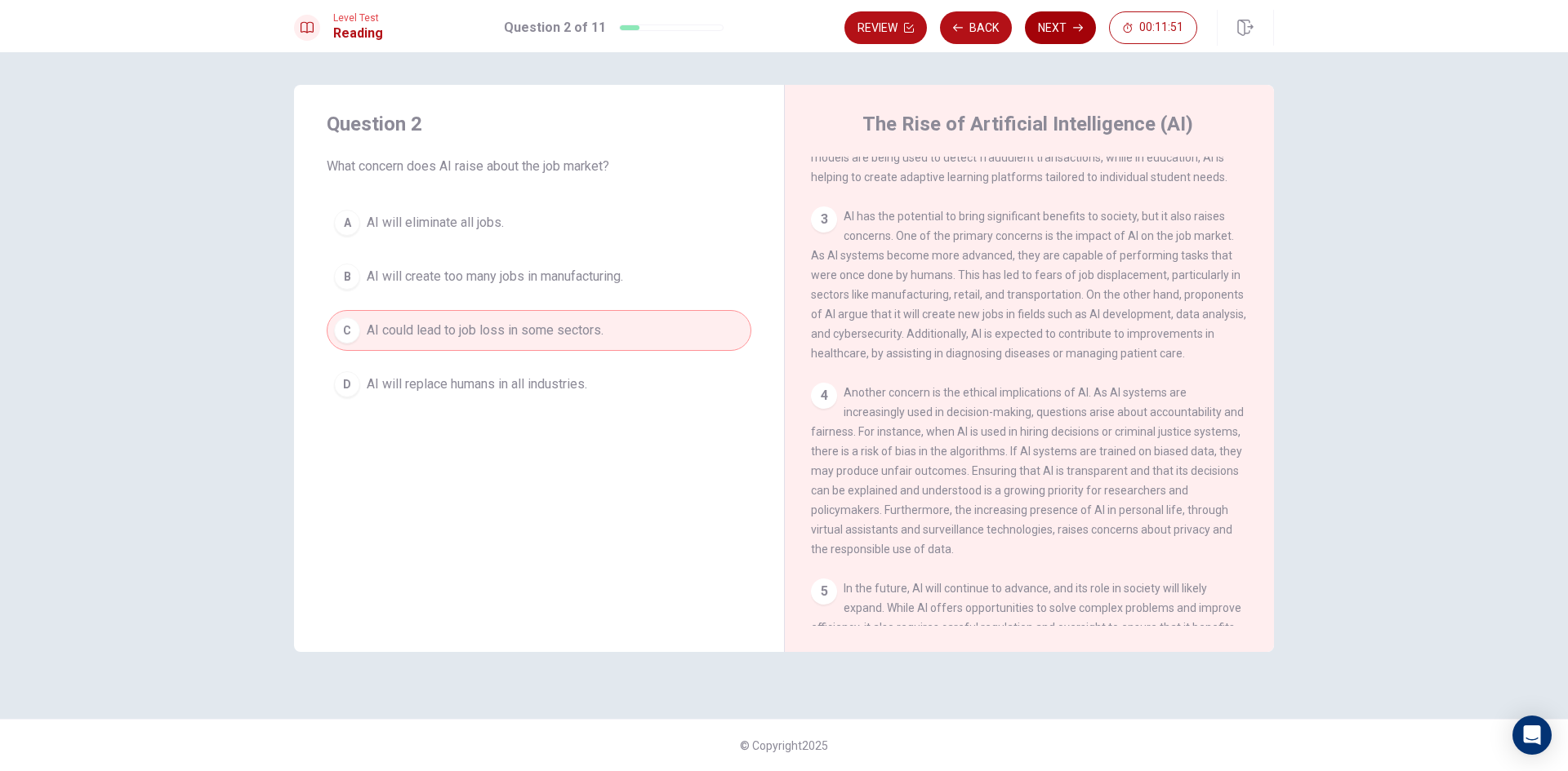
click at [1050, 28] on button "Next" at bounding box center [1060, 28] width 71 height 33
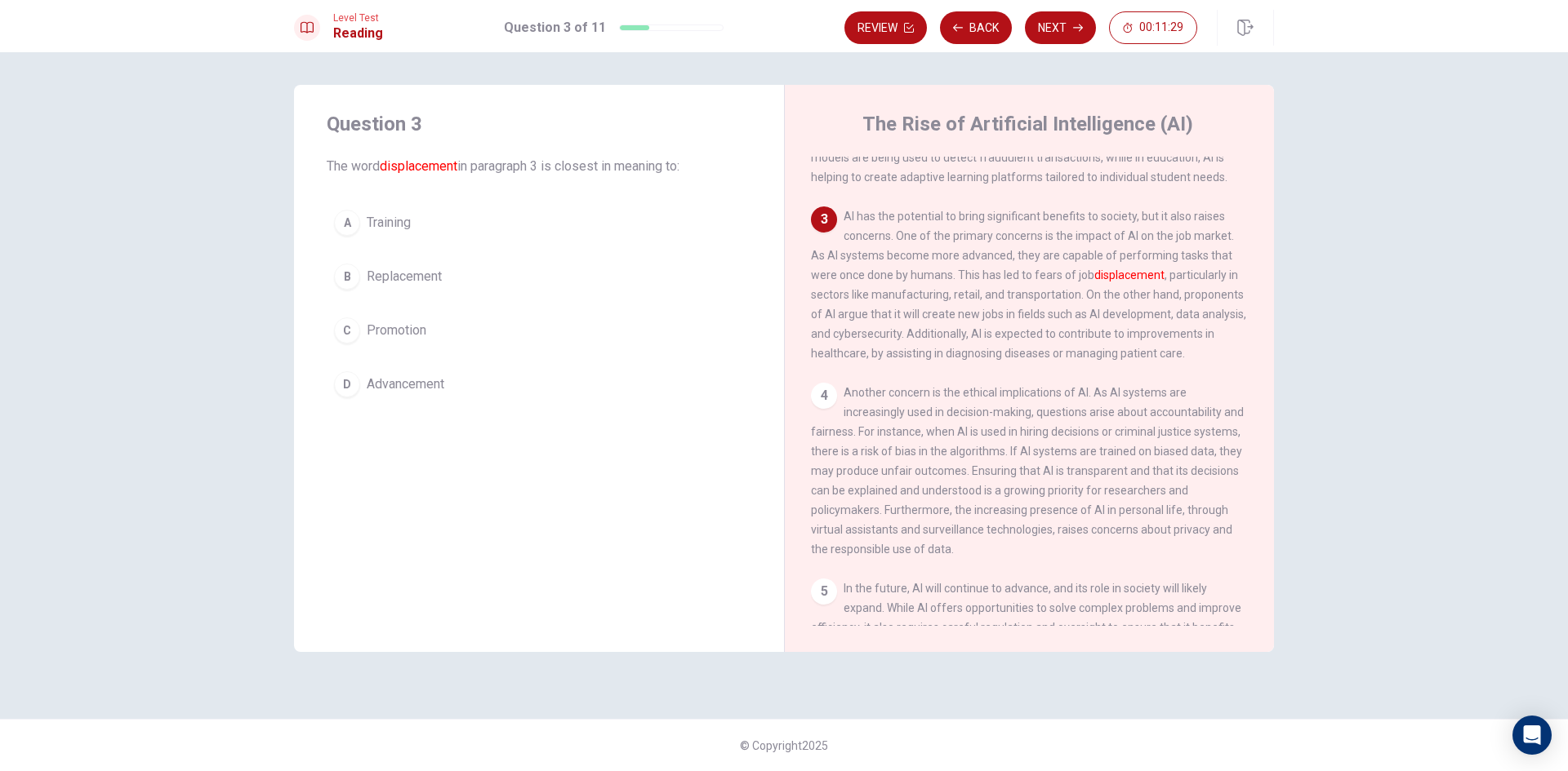
click at [402, 277] on span "Replacement" at bounding box center [404, 277] width 75 height 19
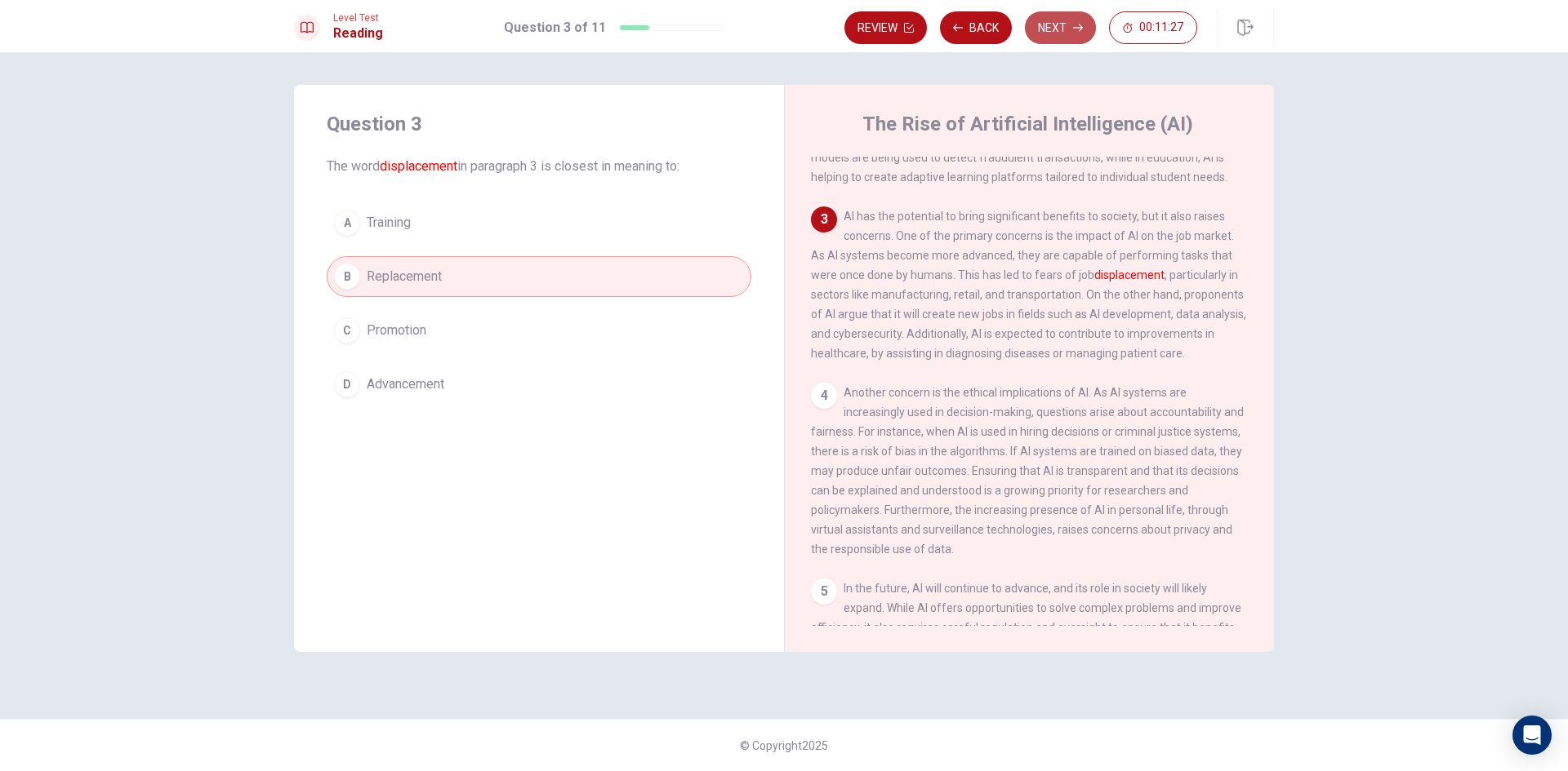
click at [1049, 20] on button "Next" at bounding box center [1060, 28] width 71 height 33
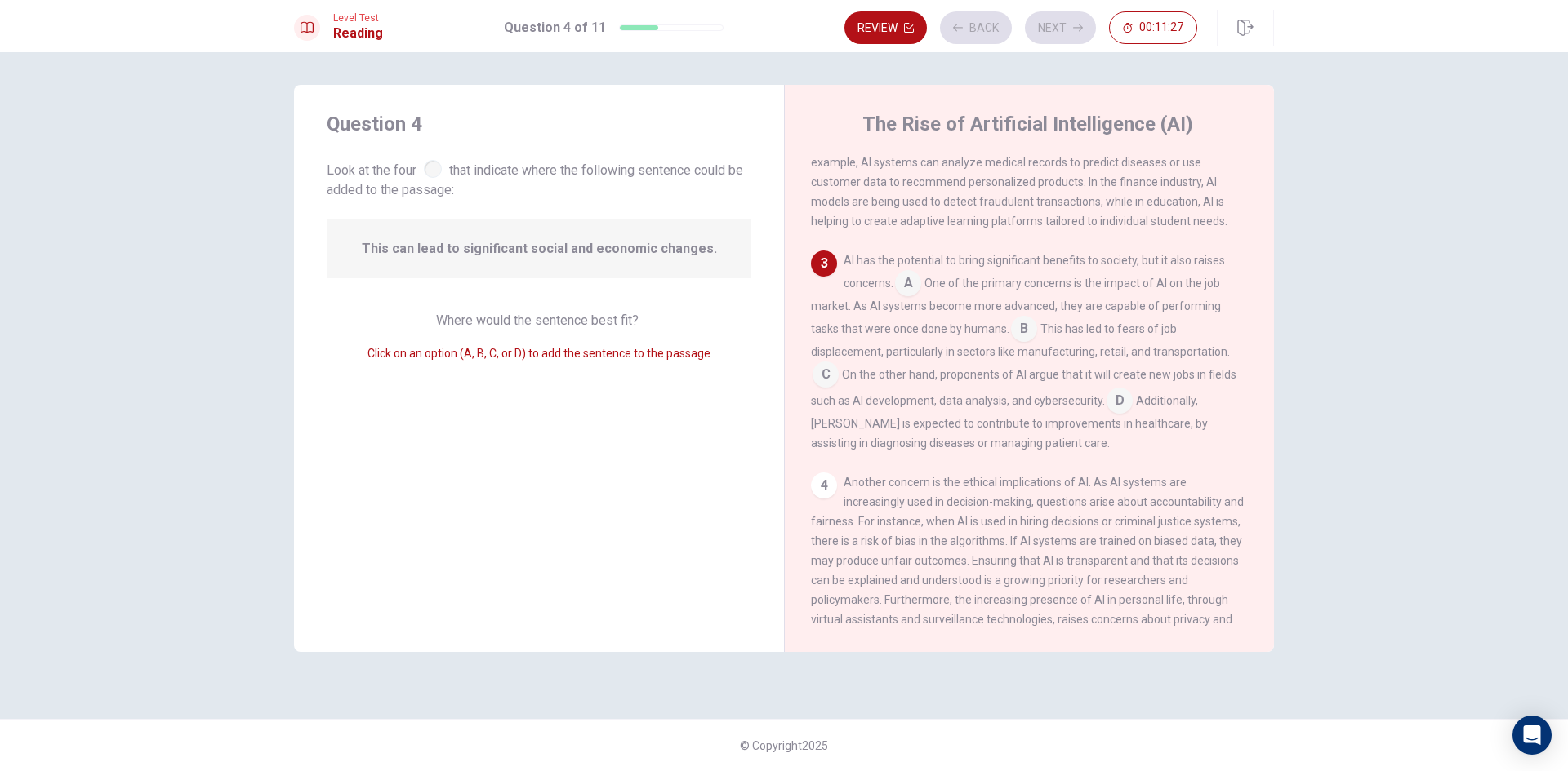
scroll to position [283, 0]
click at [915, 294] on input at bounding box center [907, 280] width 26 height 26
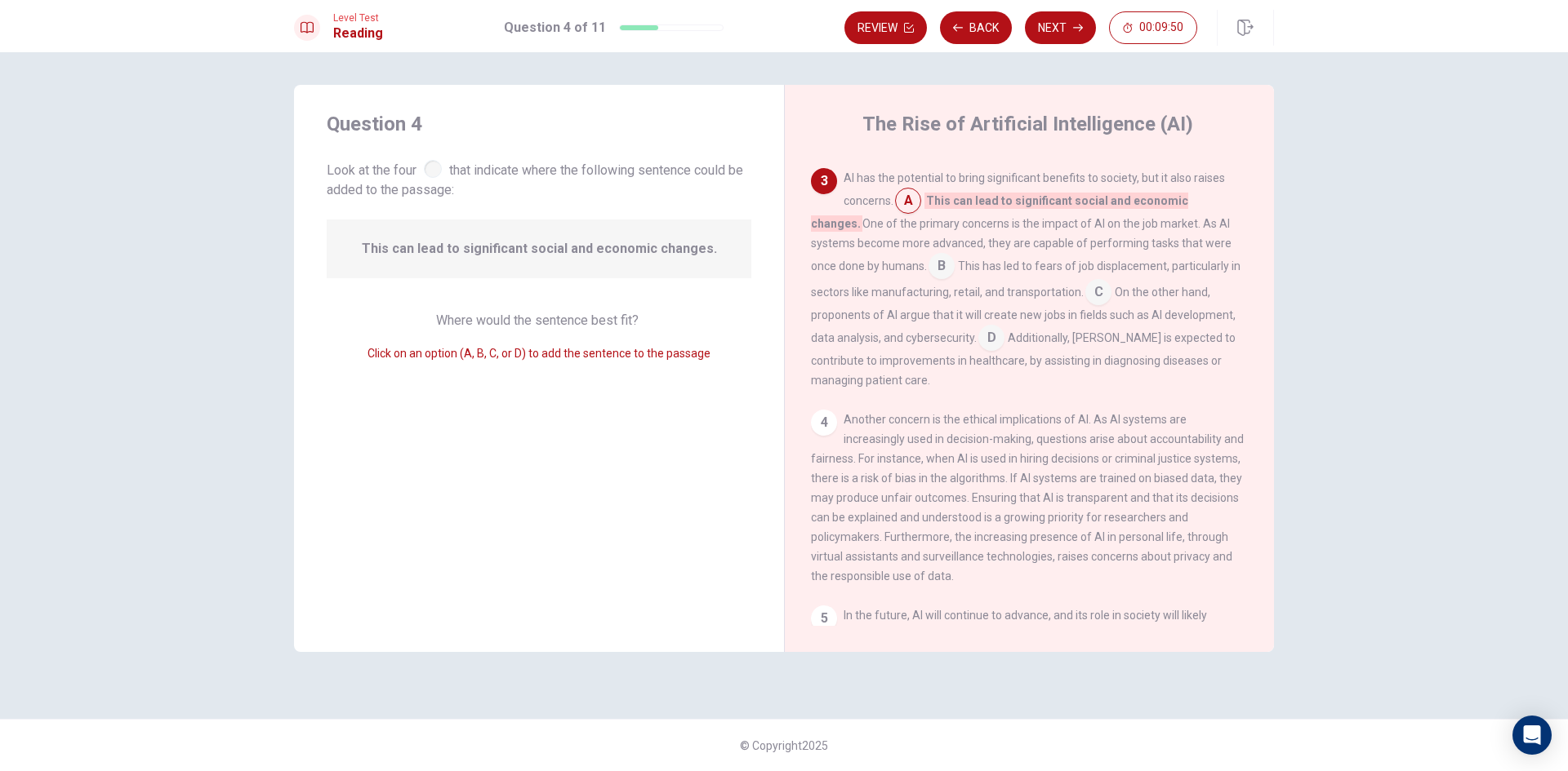
scroll to position [279, 0]
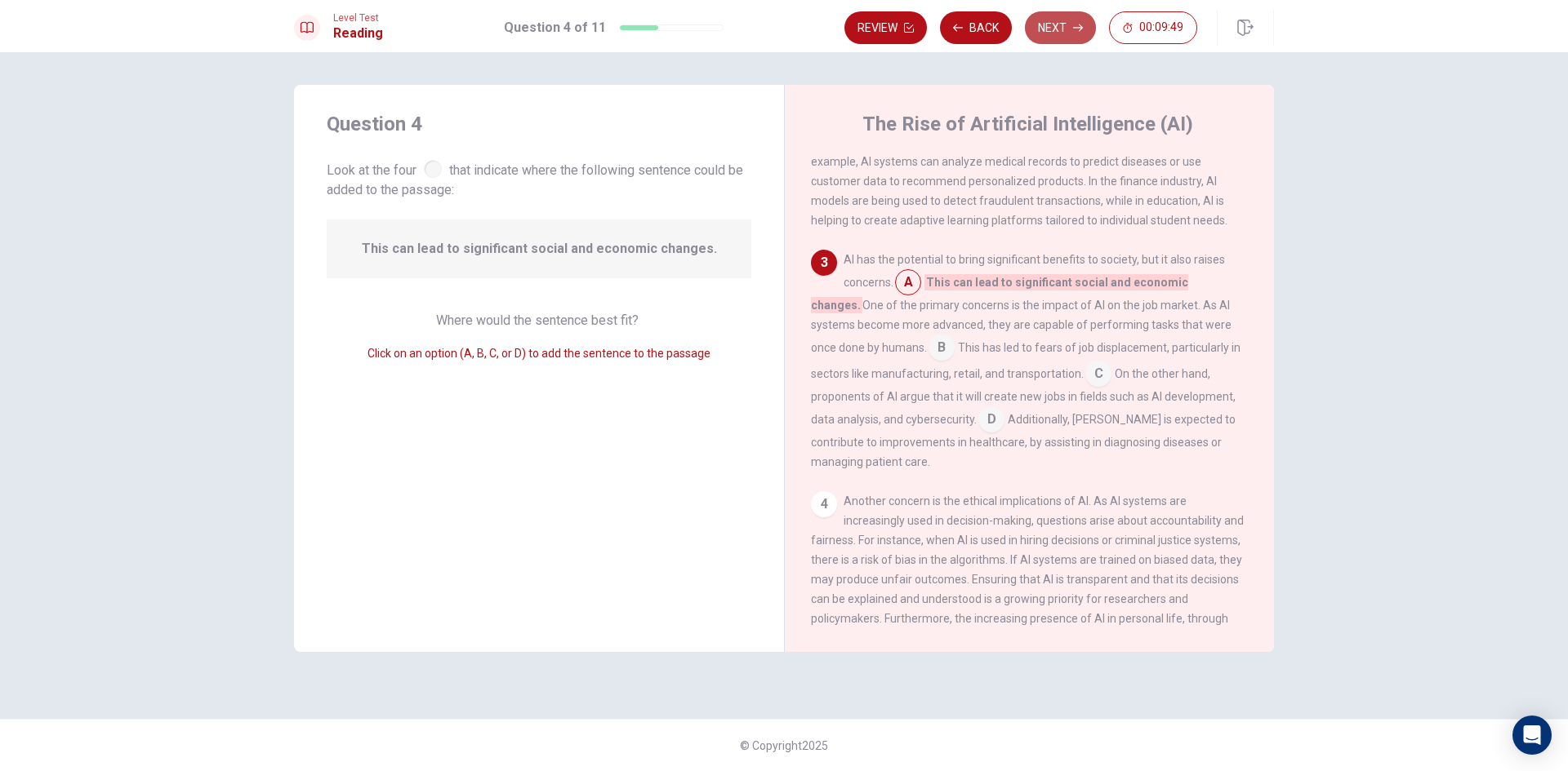
click at [1069, 19] on button "Next" at bounding box center [1060, 28] width 71 height 33
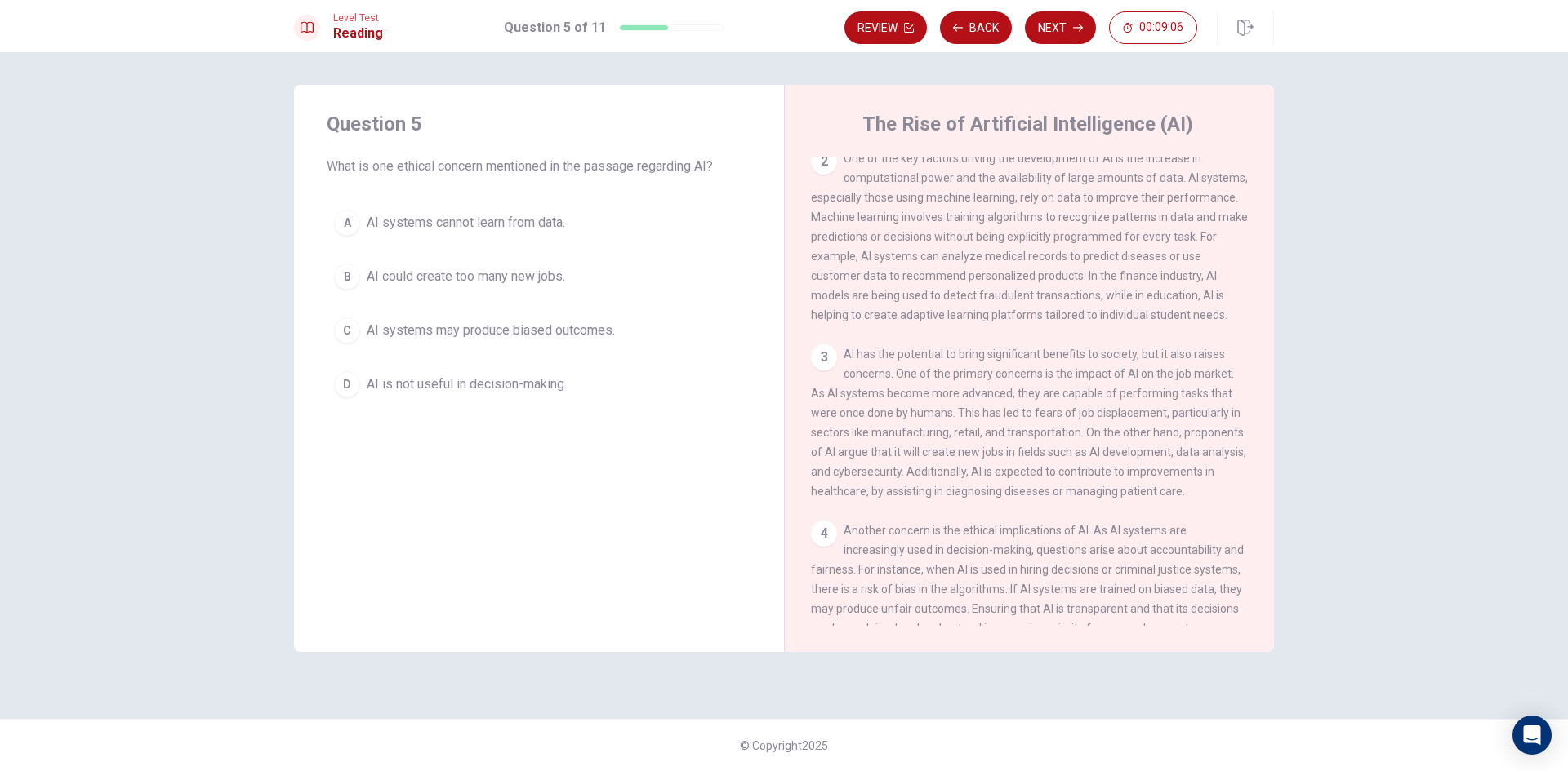
scroll to position [160, 0]
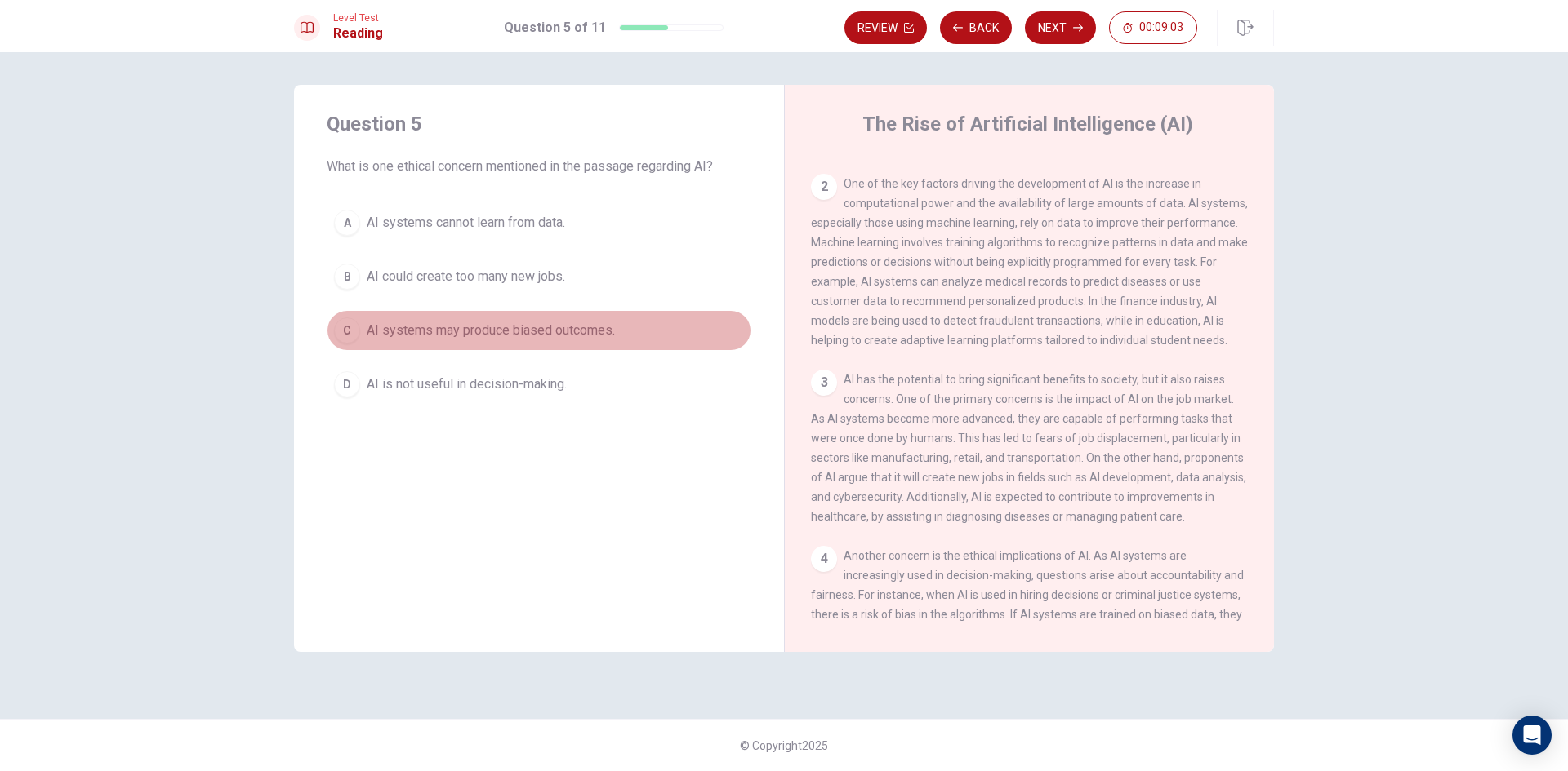
click at [465, 333] on span "AI systems may produce biased outcomes." at bounding box center [491, 331] width 248 height 19
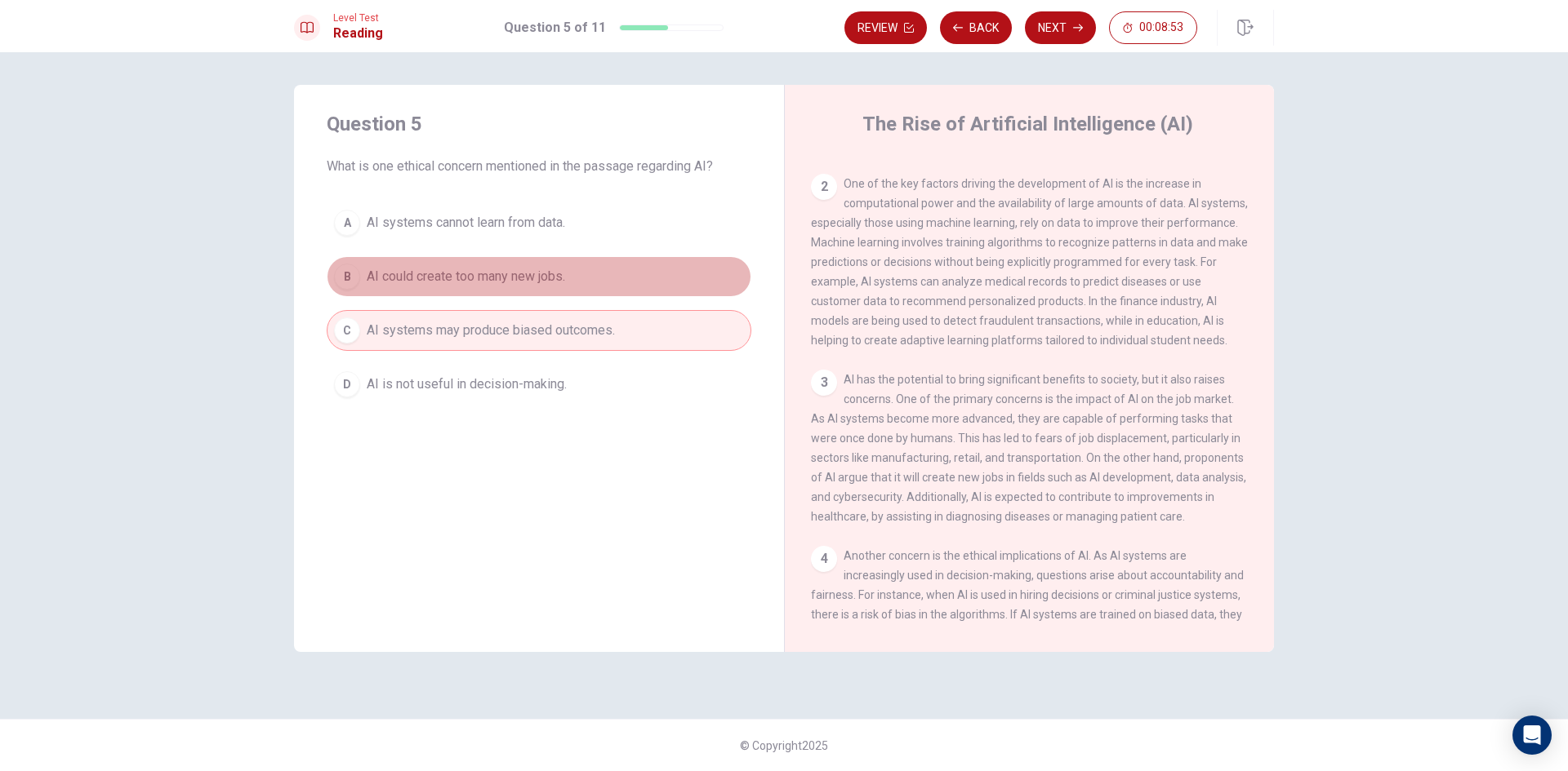
click at [511, 278] on span "AI could create too many new jobs." at bounding box center [466, 277] width 198 height 19
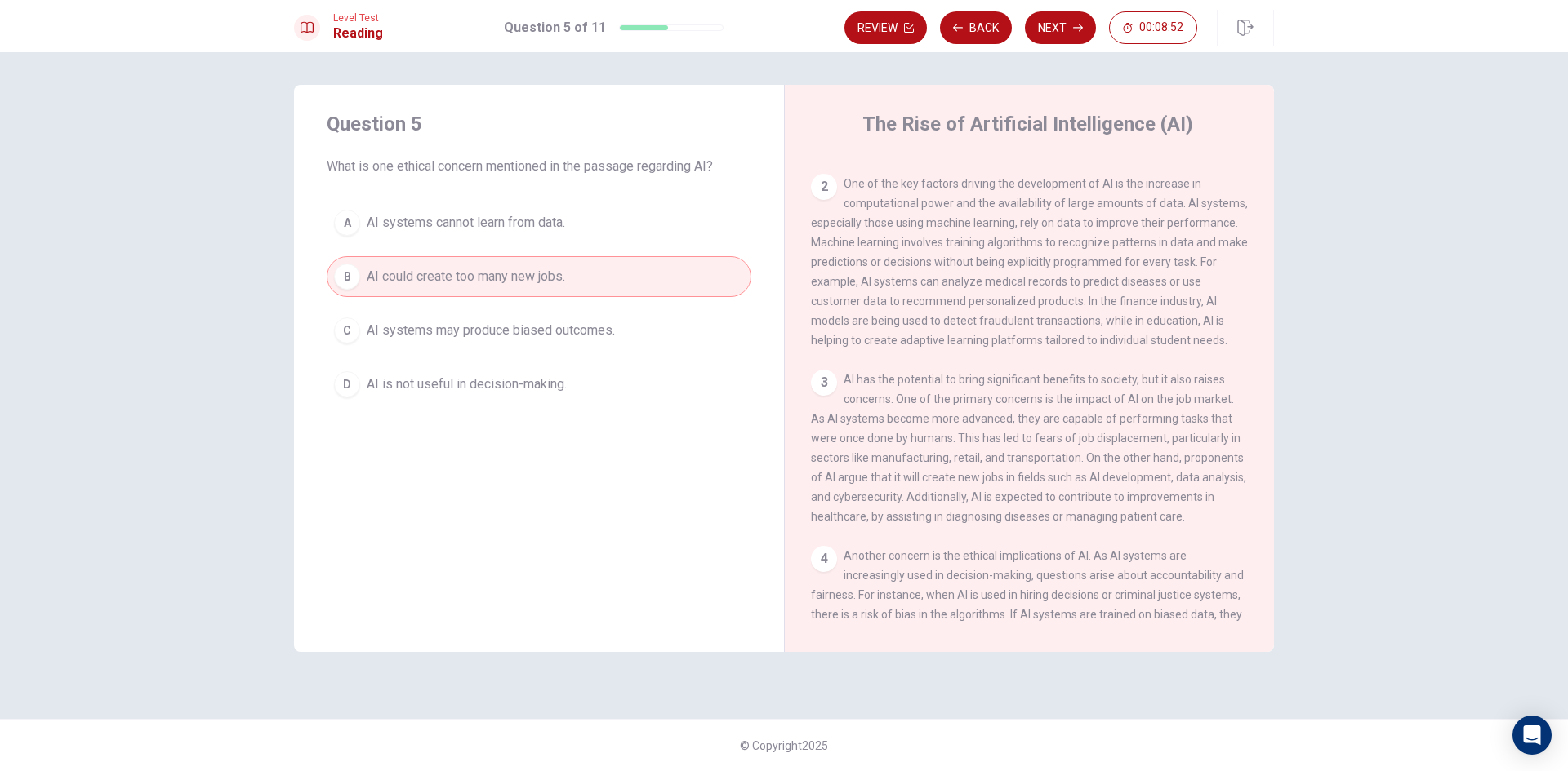
click at [505, 324] on span "AI systems may produce biased outcomes." at bounding box center [491, 331] width 248 height 19
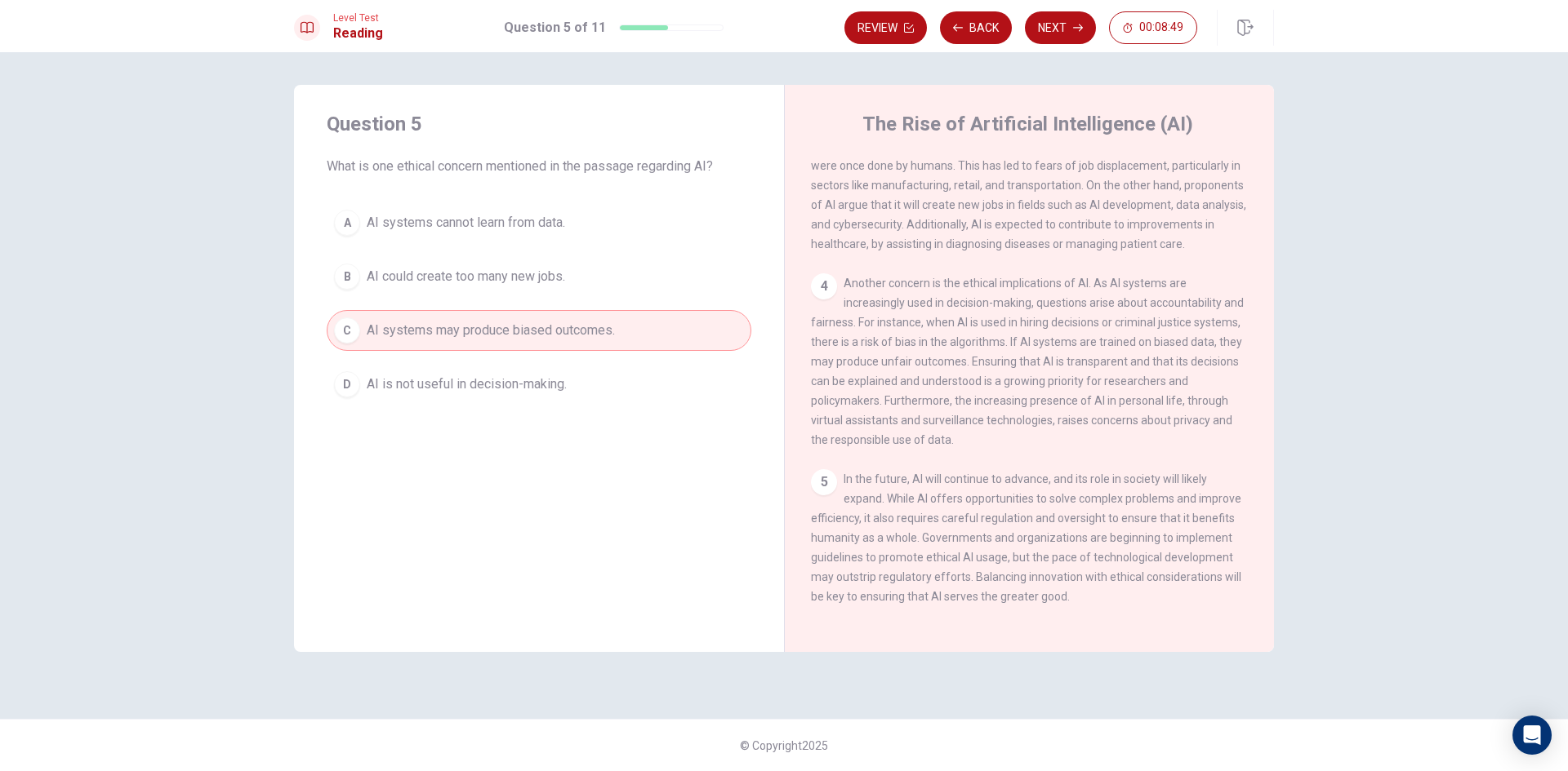
scroll to position [485, 0]
click at [1062, 29] on button "Next" at bounding box center [1060, 28] width 71 height 33
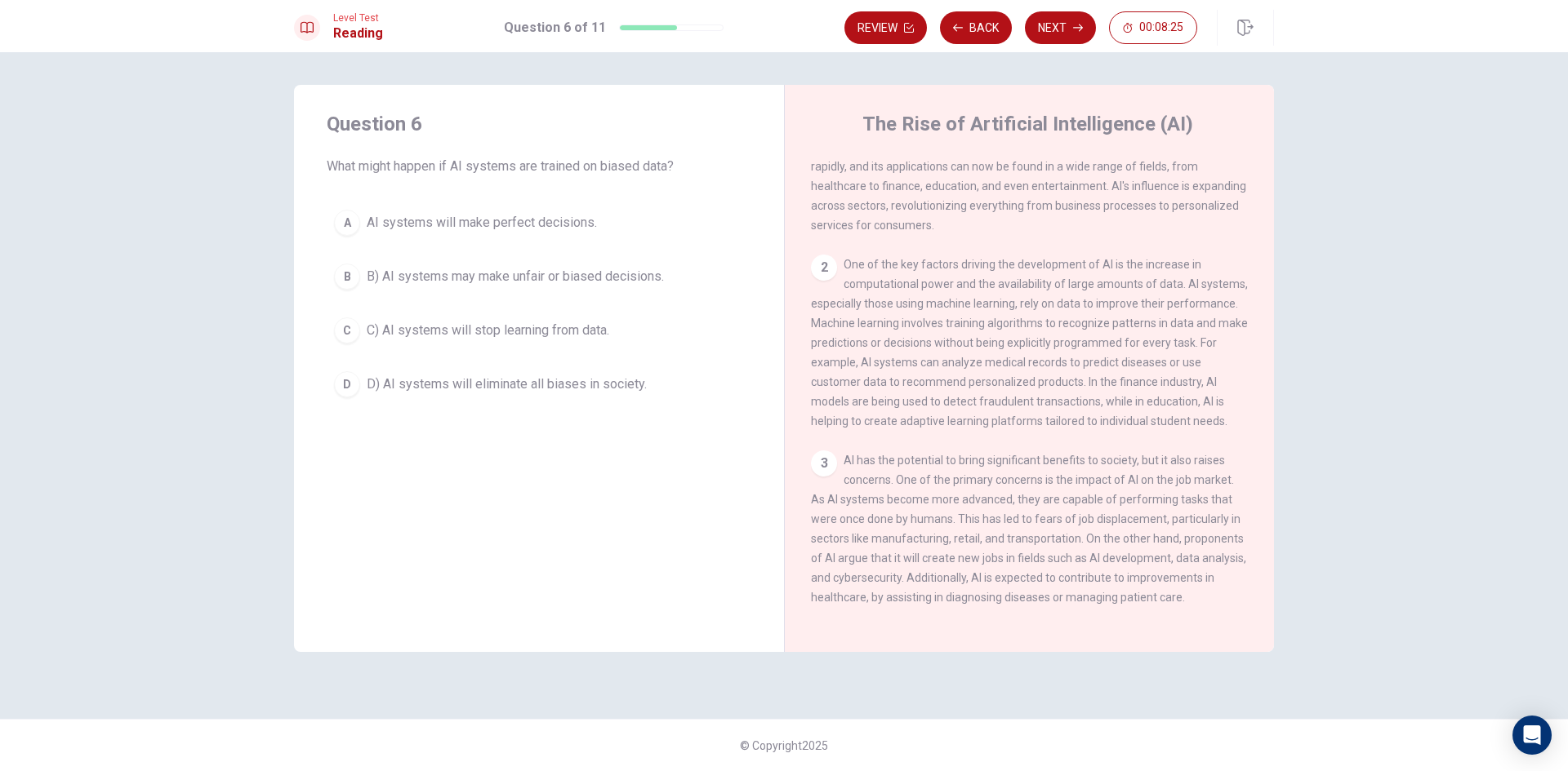
scroll to position [78, 0]
click at [956, 20] on button "Back" at bounding box center [975, 28] width 72 height 33
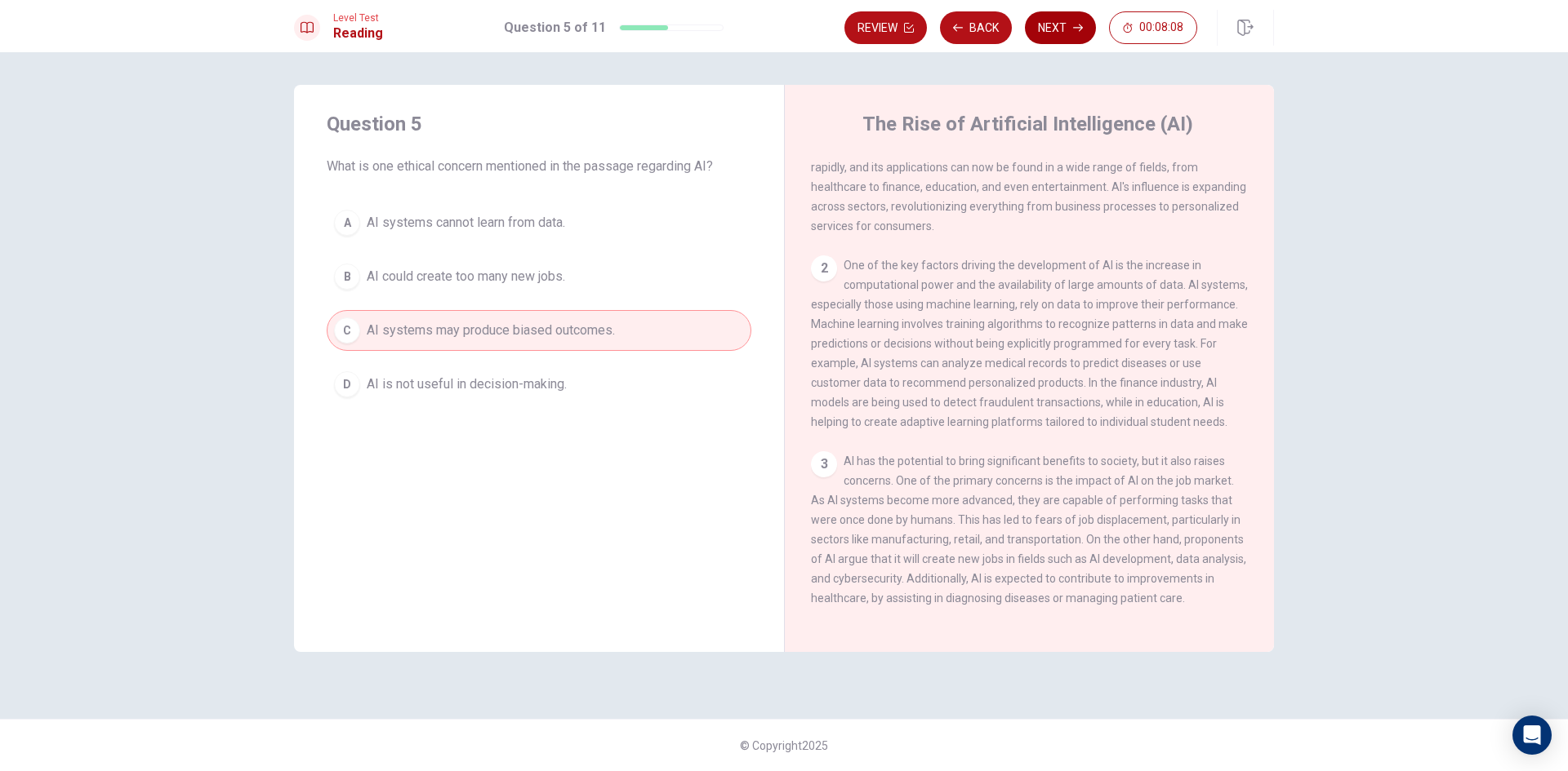
click at [1039, 26] on button "Next" at bounding box center [1060, 28] width 71 height 33
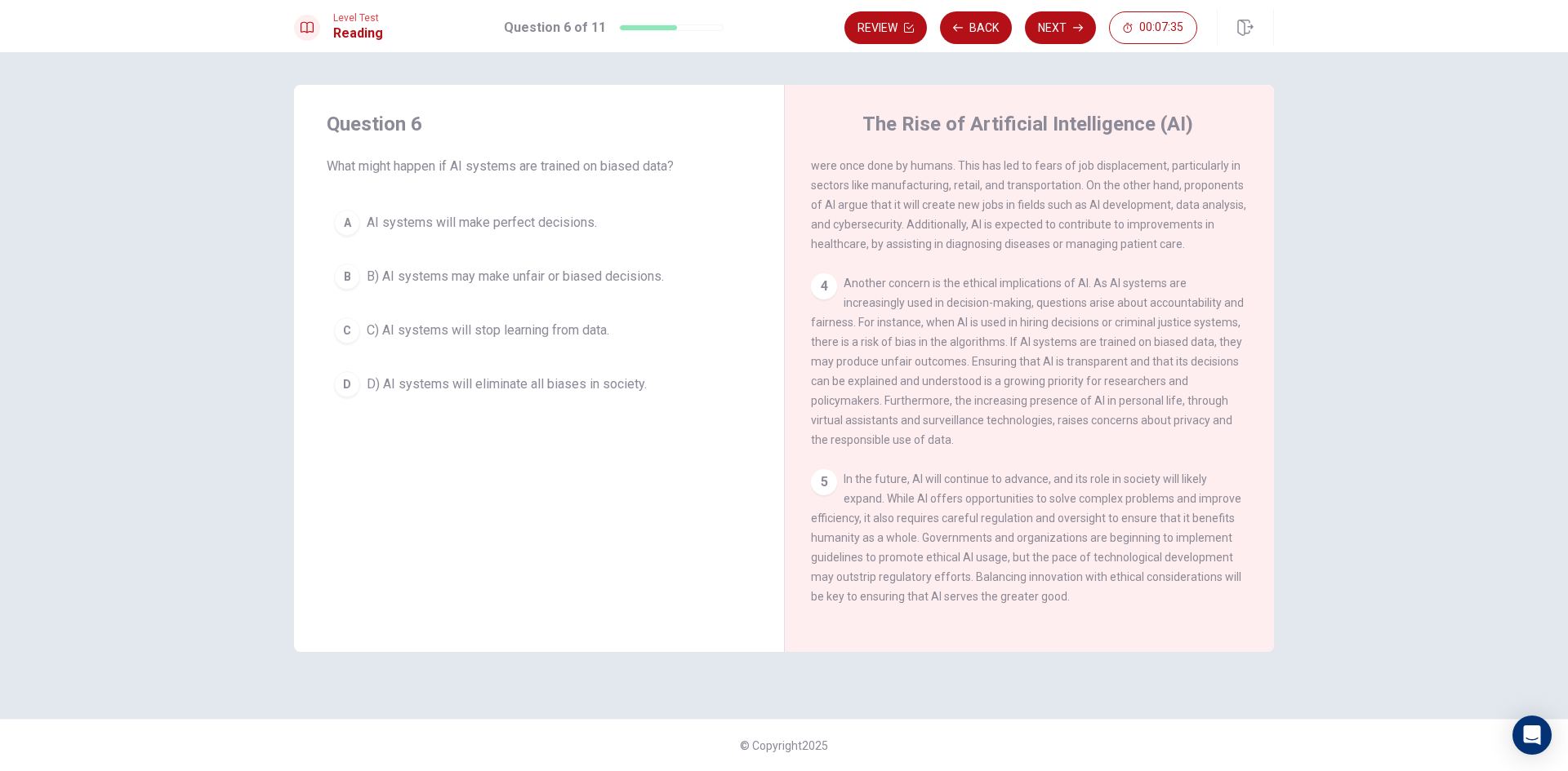
scroll to position [485, 0]
click at [958, 18] on button "Back" at bounding box center [975, 28] width 72 height 33
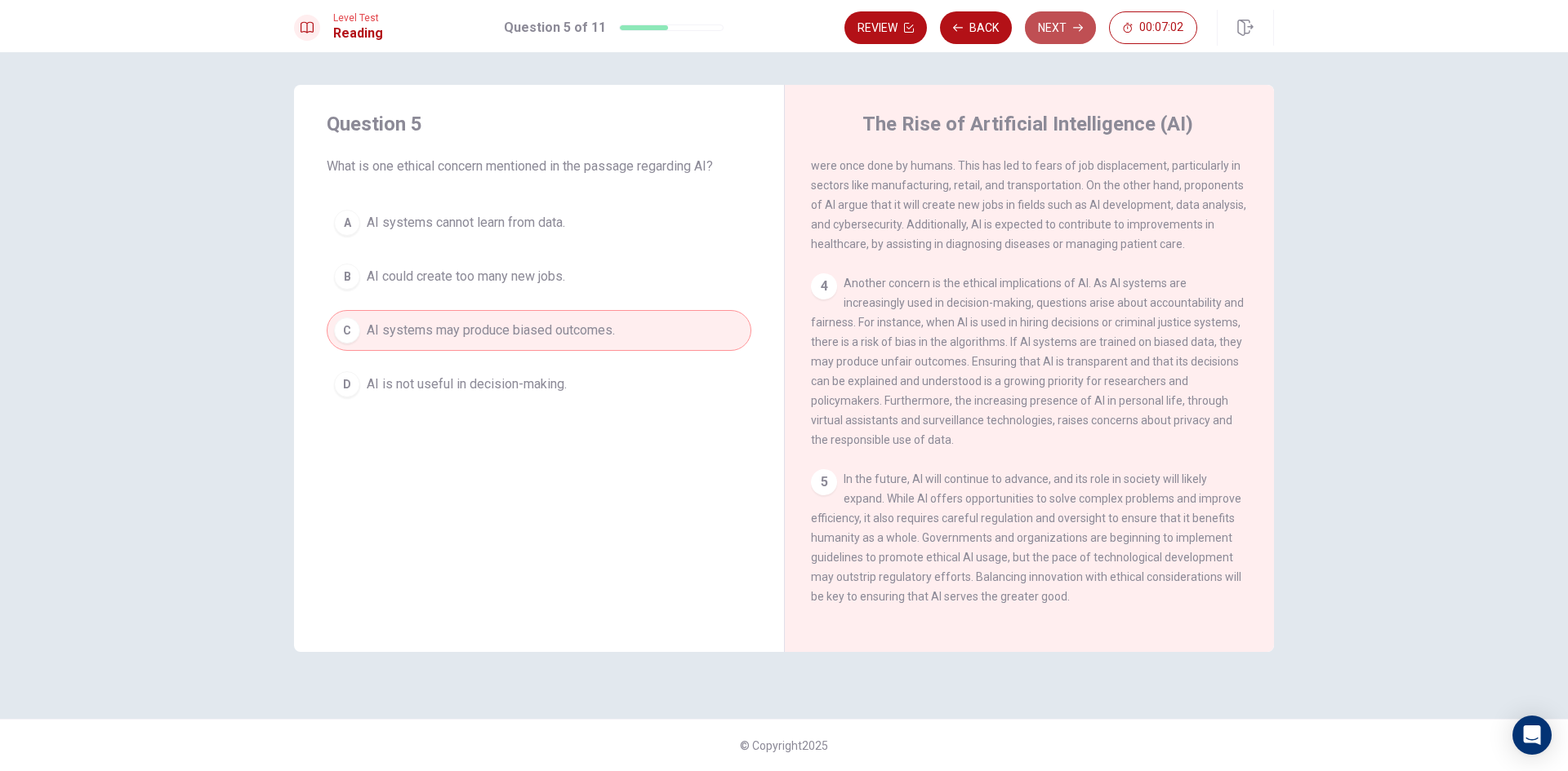
click at [1045, 25] on button "Next" at bounding box center [1060, 28] width 71 height 33
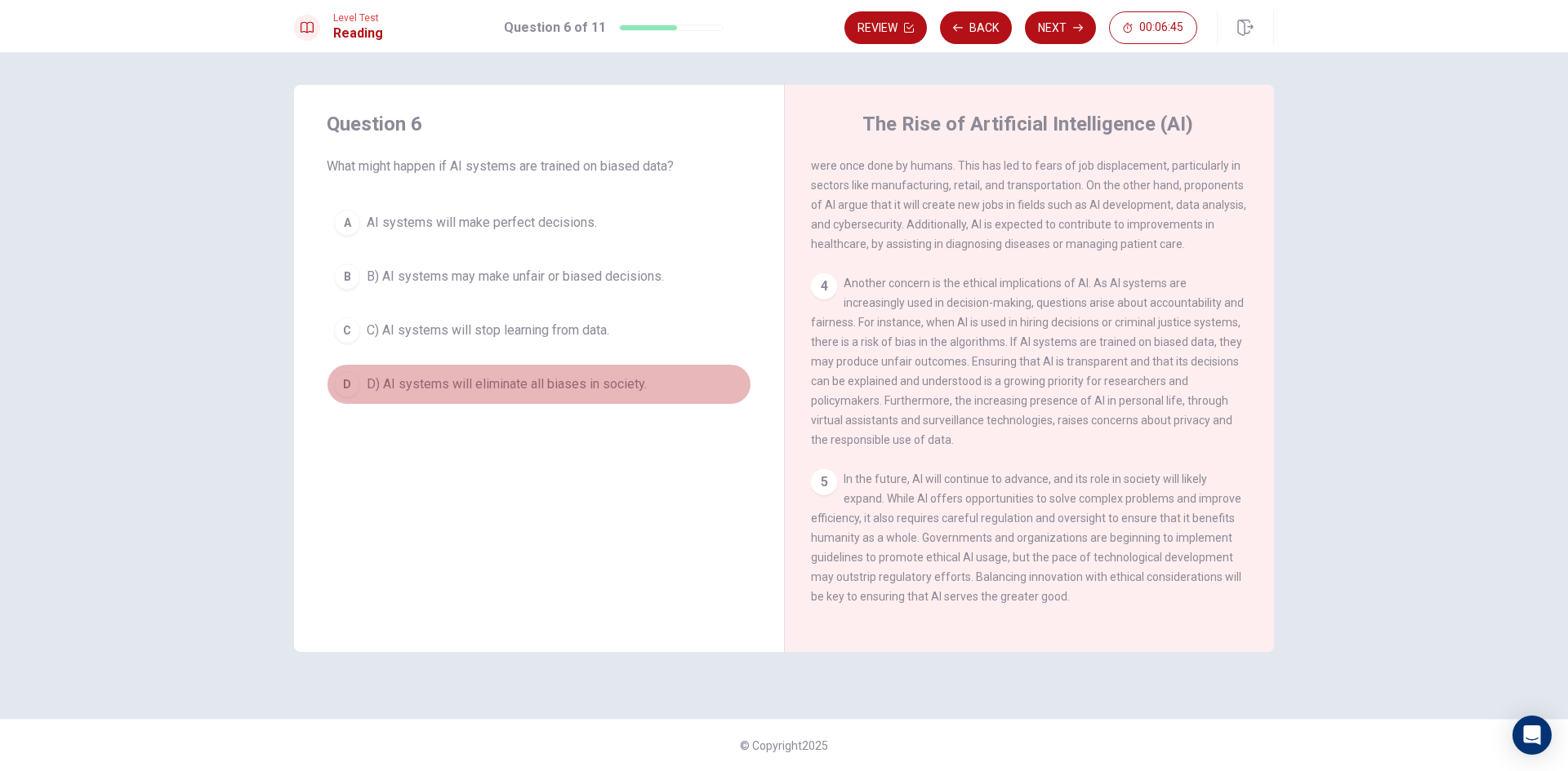
click at [510, 386] on span "D) AI systems will eliminate all biases in society." at bounding box center [506, 385] width 280 height 19
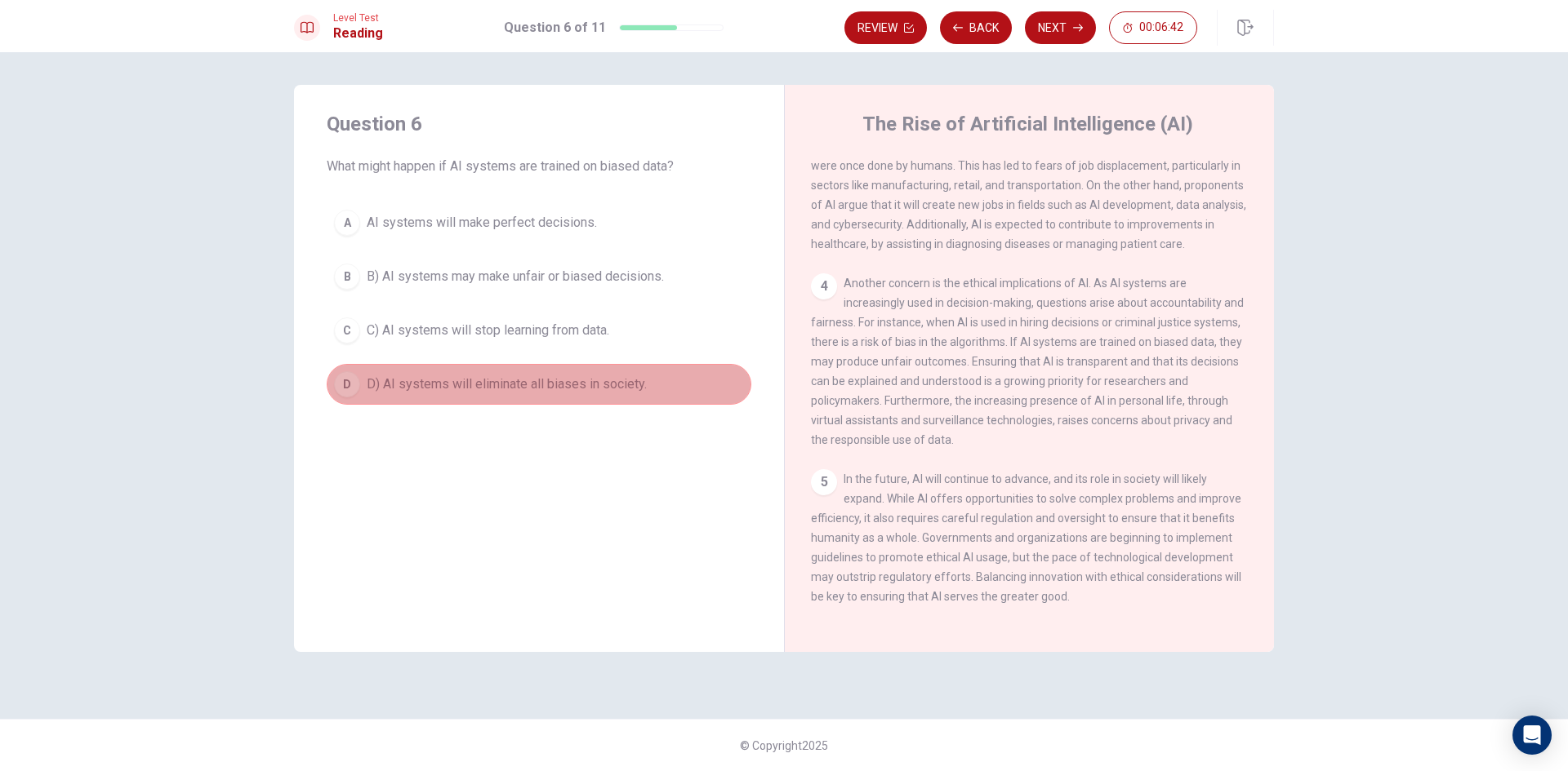
click at [515, 395] on button "D D) AI systems will eliminate all biases in society." at bounding box center [539, 385] width 424 height 40
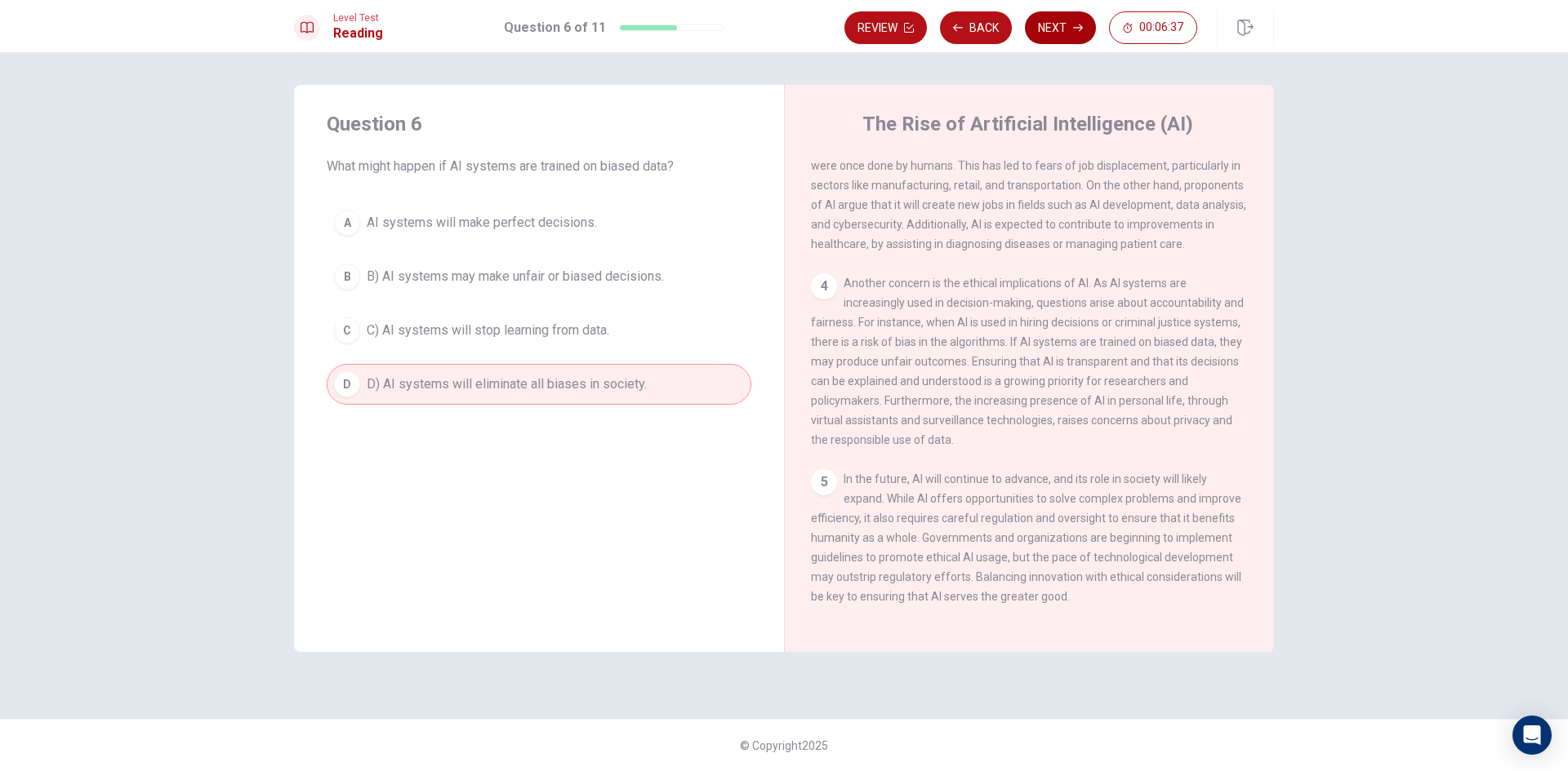
click at [1059, 20] on button "Next" at bounding box center [1060, 28] width 71 height 33
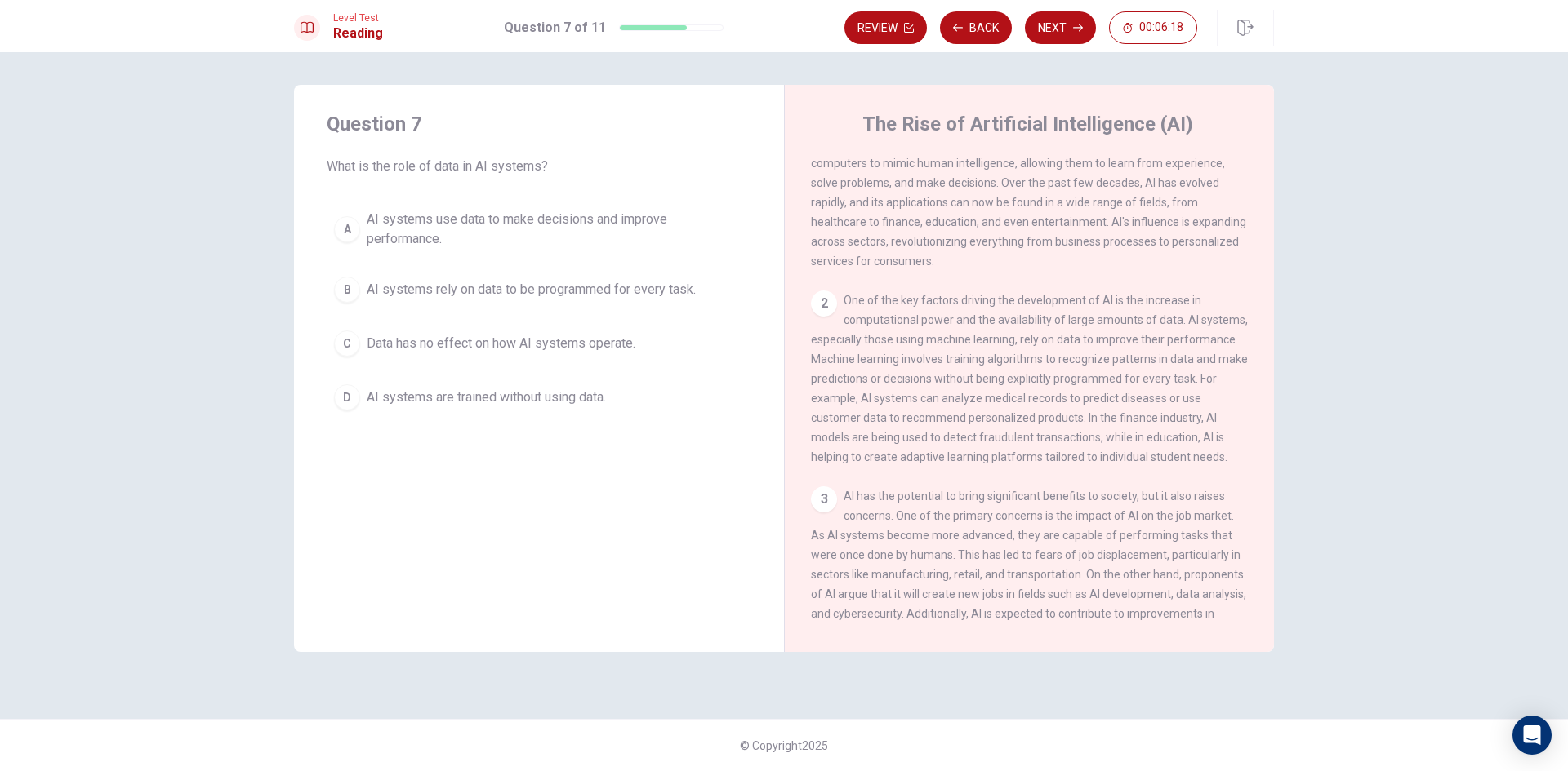
scroll to position [82, 0]
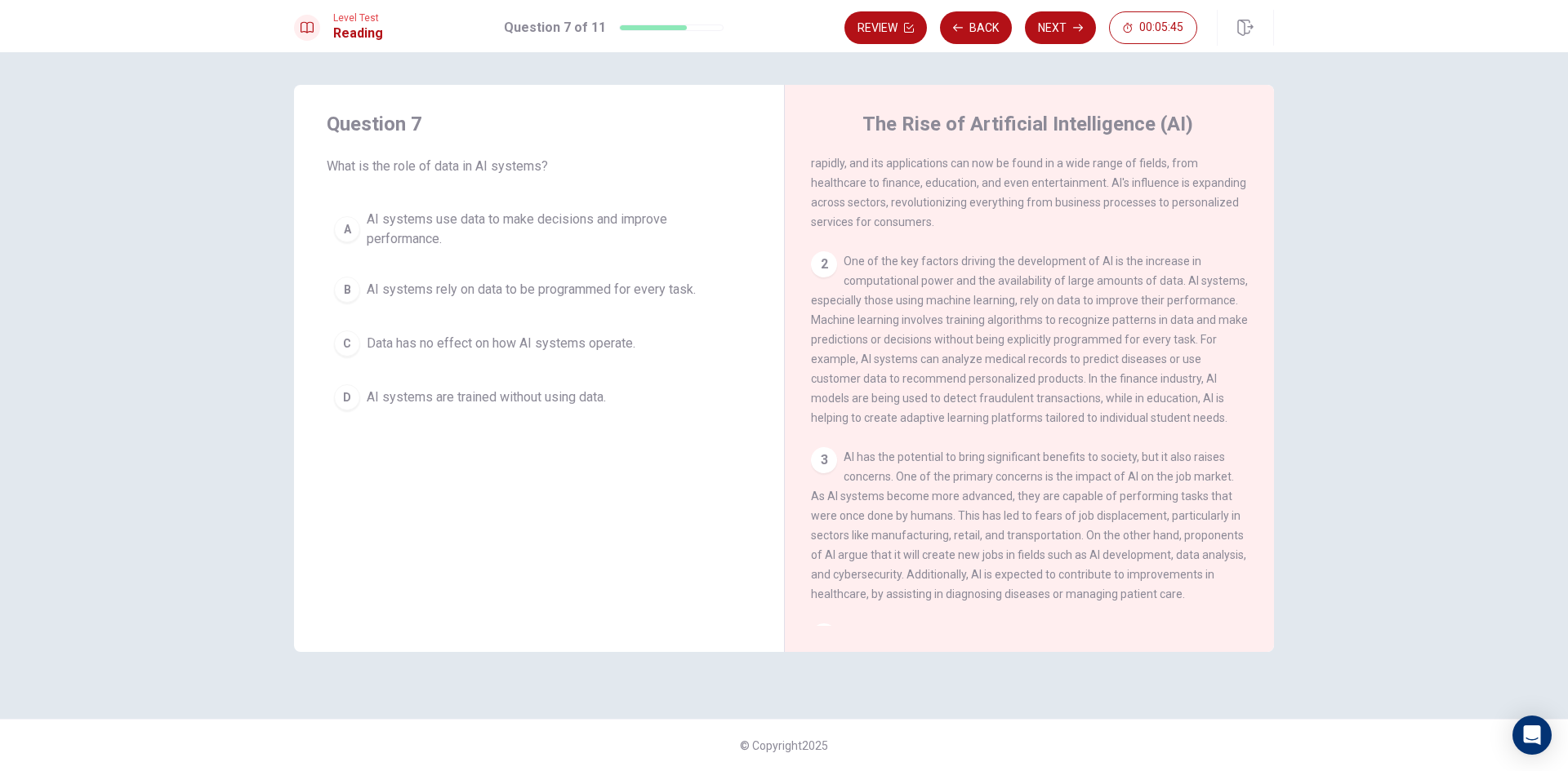
click at [485, 289] on span "AI systems rely on data to be programmed for every task." at bounding box center [531, 289] width 329 height 19
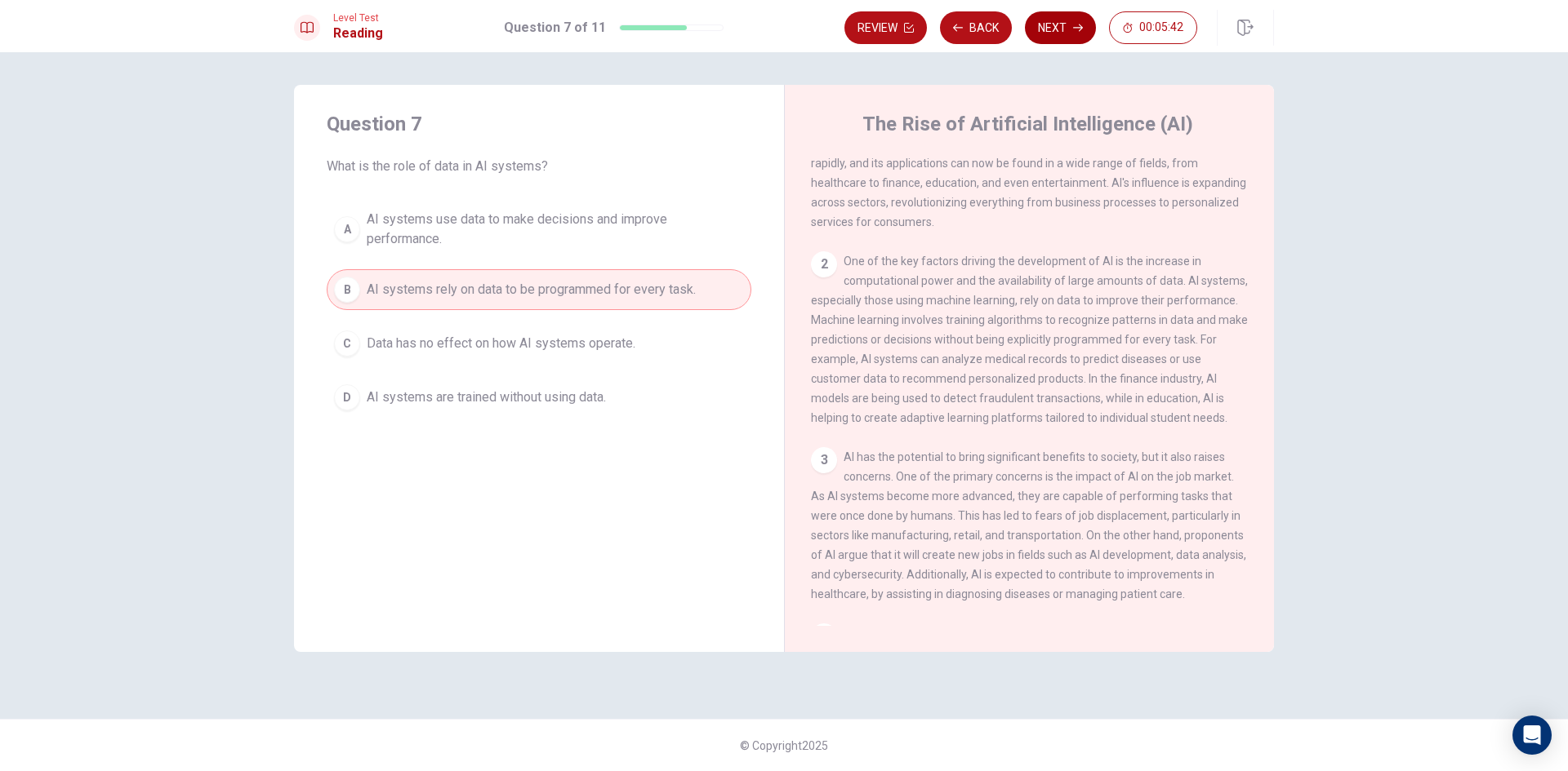
click at [1050, 26] on button "Next" at bounding box center [1060, 28] width 71 height 33
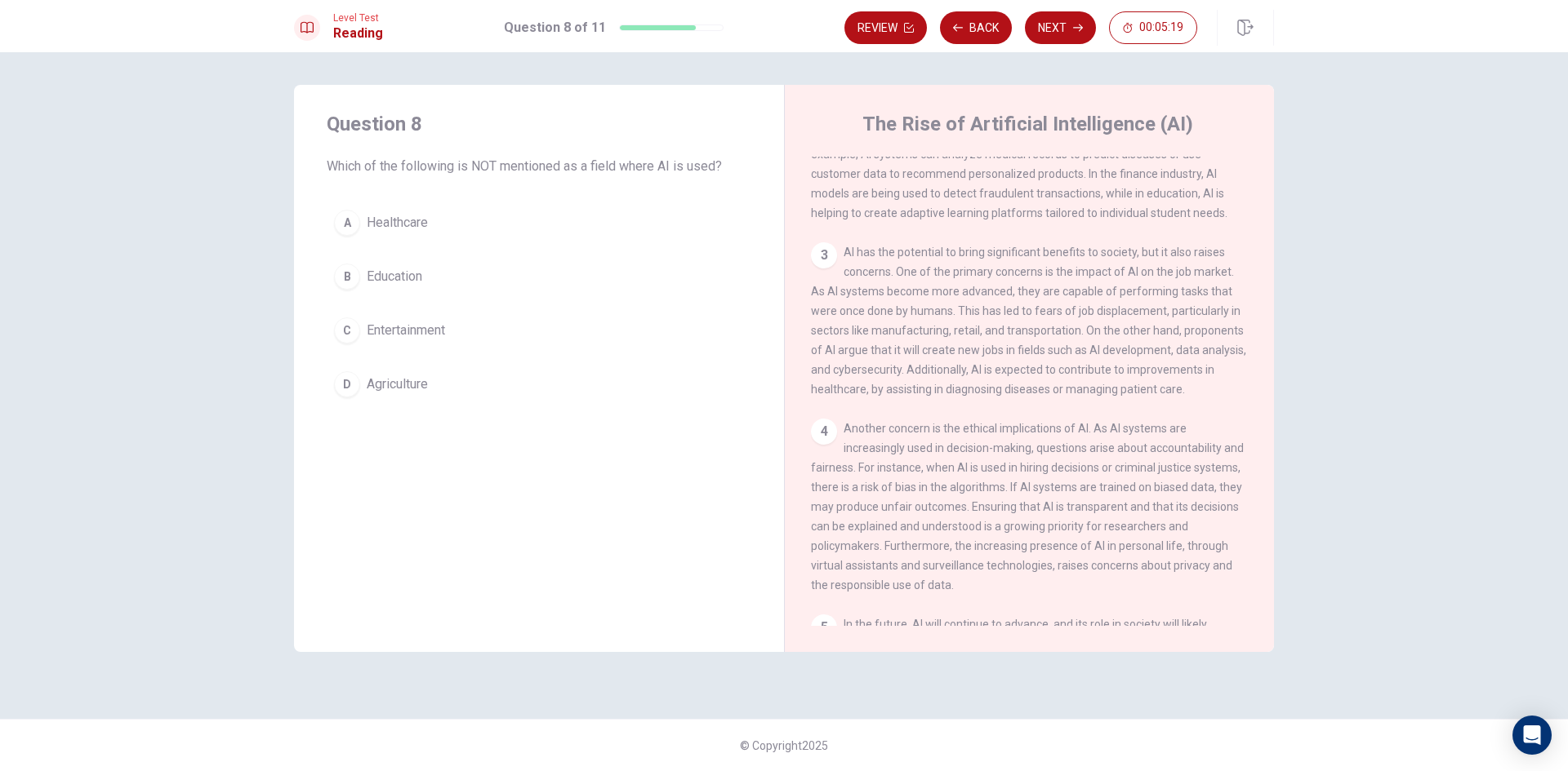
scroll to position [327, 0]
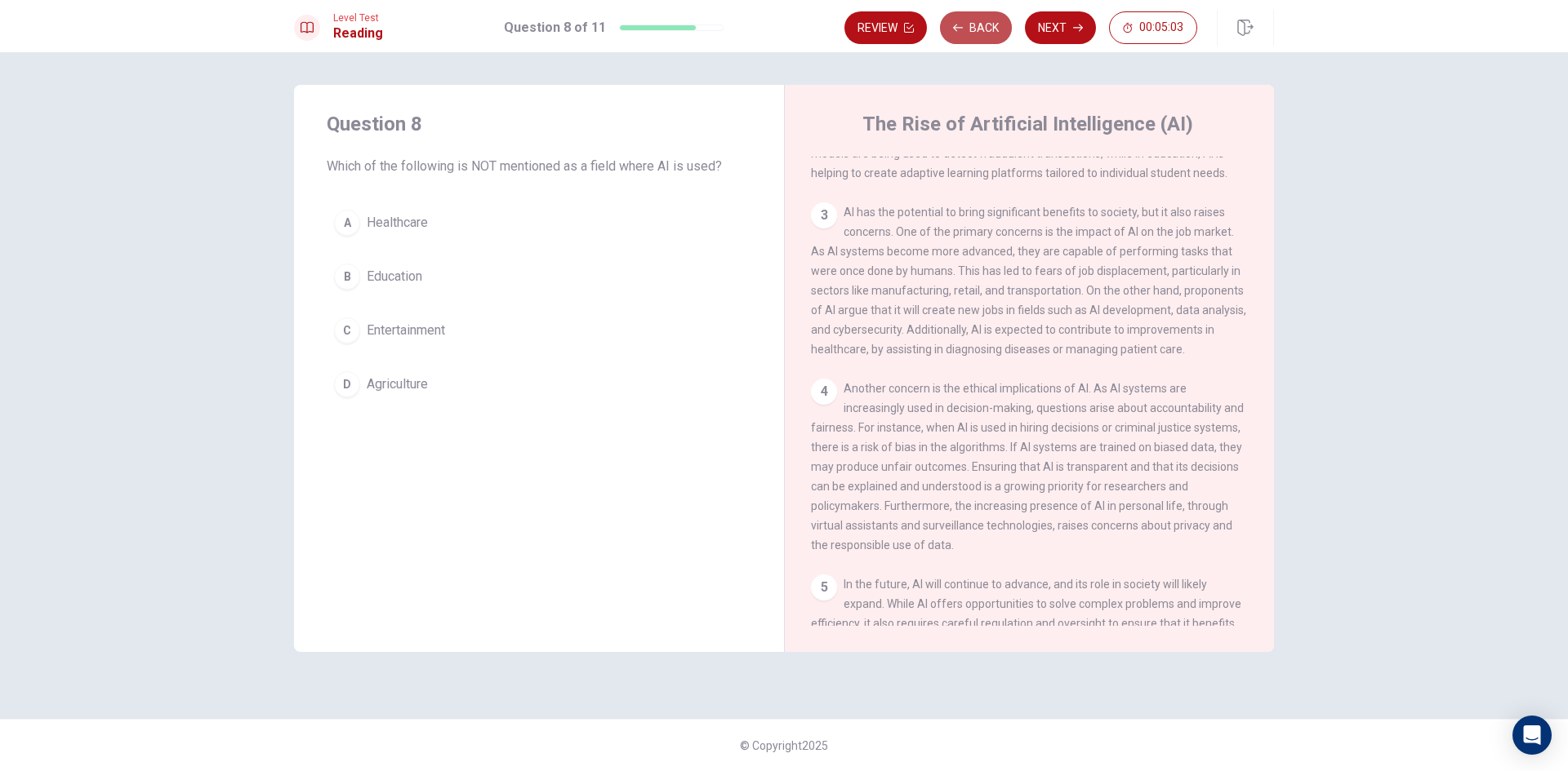
click at [967, 26] on button "Back" at bounding box center [975, 28] width 72 height 33
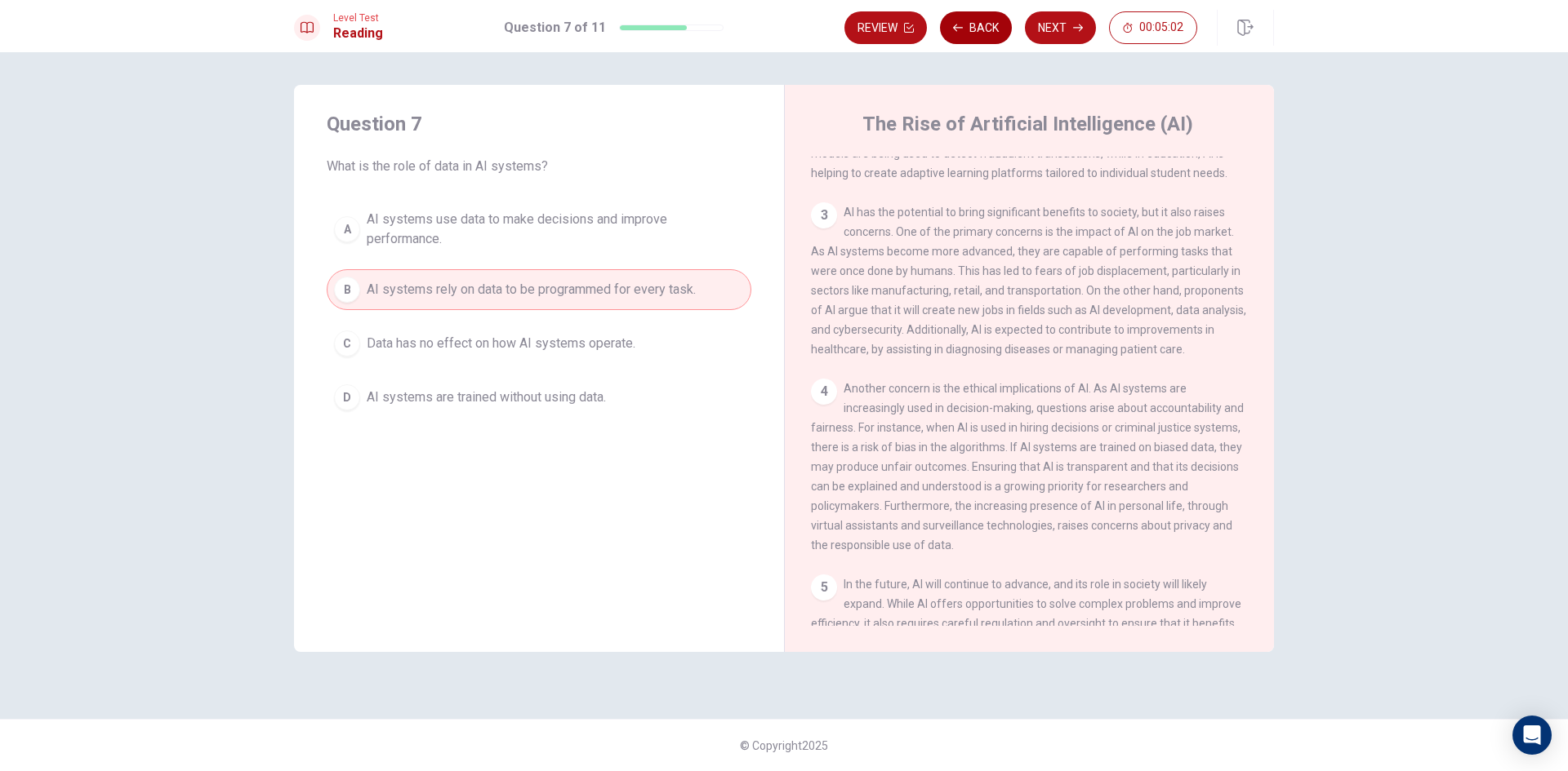
click at [967, 26] on button "Back" at bounding box center [975, 28] width 72 height 33
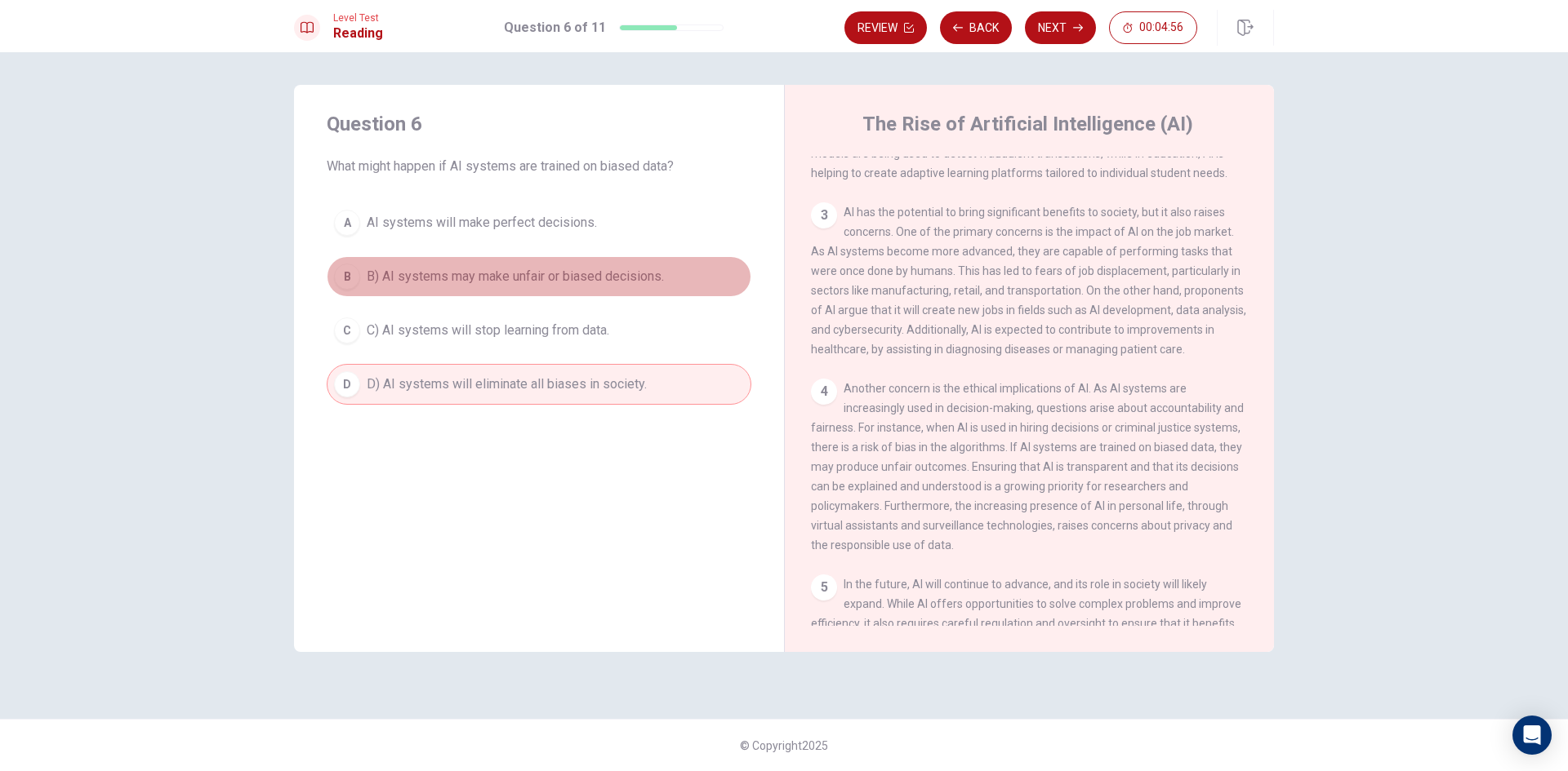
click at [493, 285] on span "B) AI systems may make unfair or biased decisions." at bounding box center [515, 277] width 297 height 19
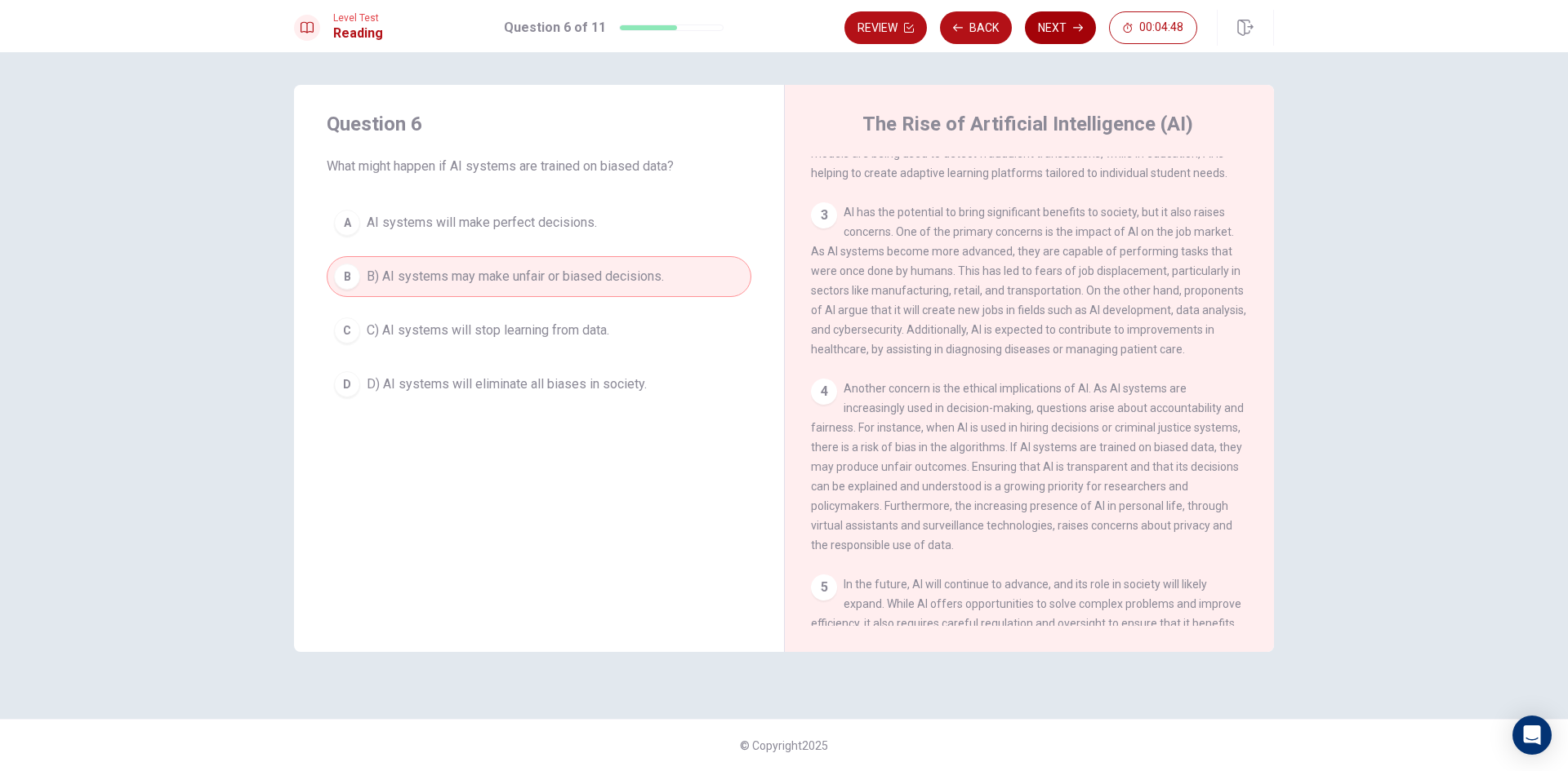
click at [1055, 25] on button "Next" at bounding box center [1060, 28] width 71 height 33
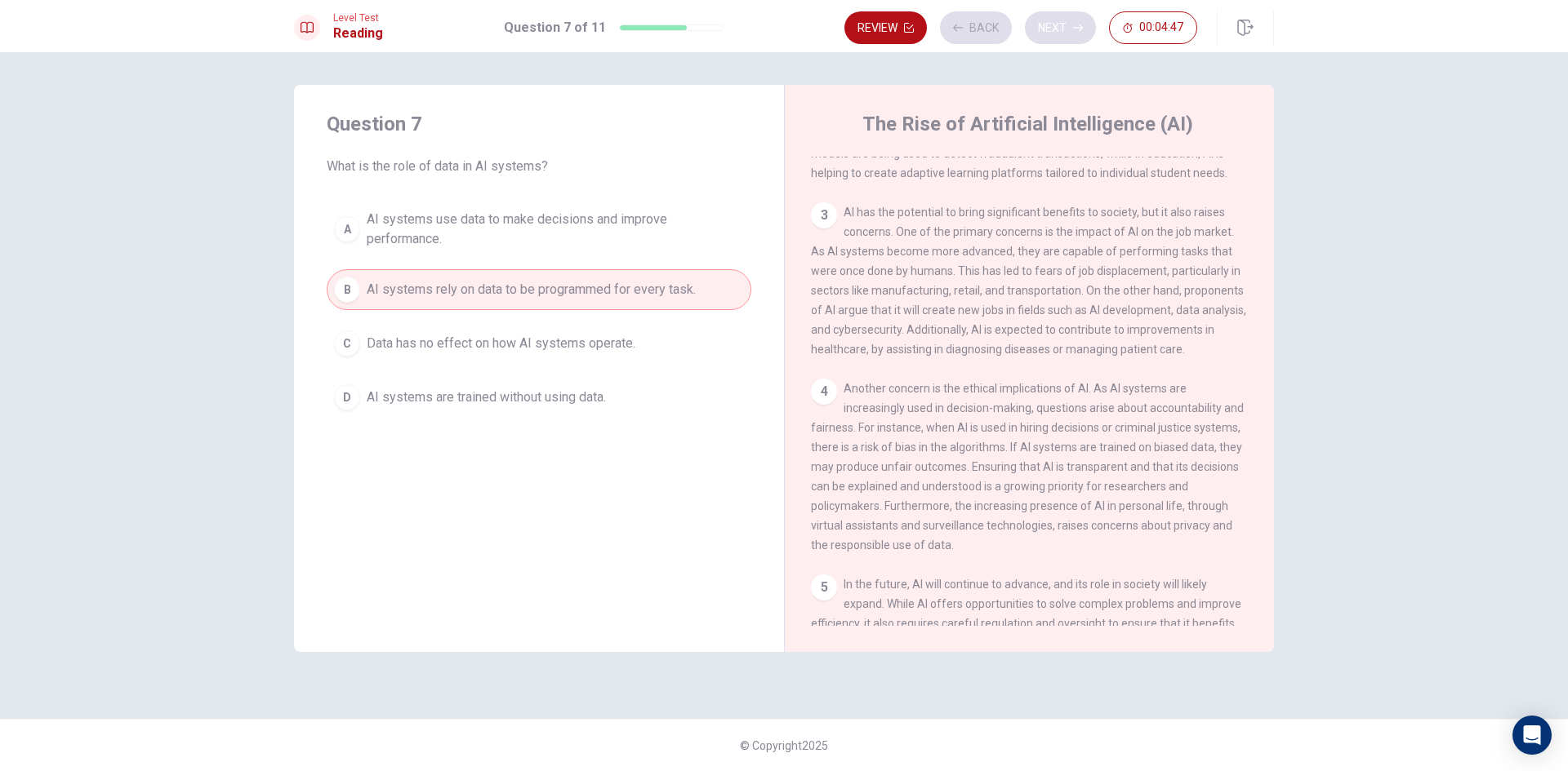
click at [1055, 25] on div "Review Back Next 00:04:47" at bounding box center [1021, 28] width 353 height 33
click at [1055, 25] on button "Next" at bounding box center [1060, 28] width 71 height 33
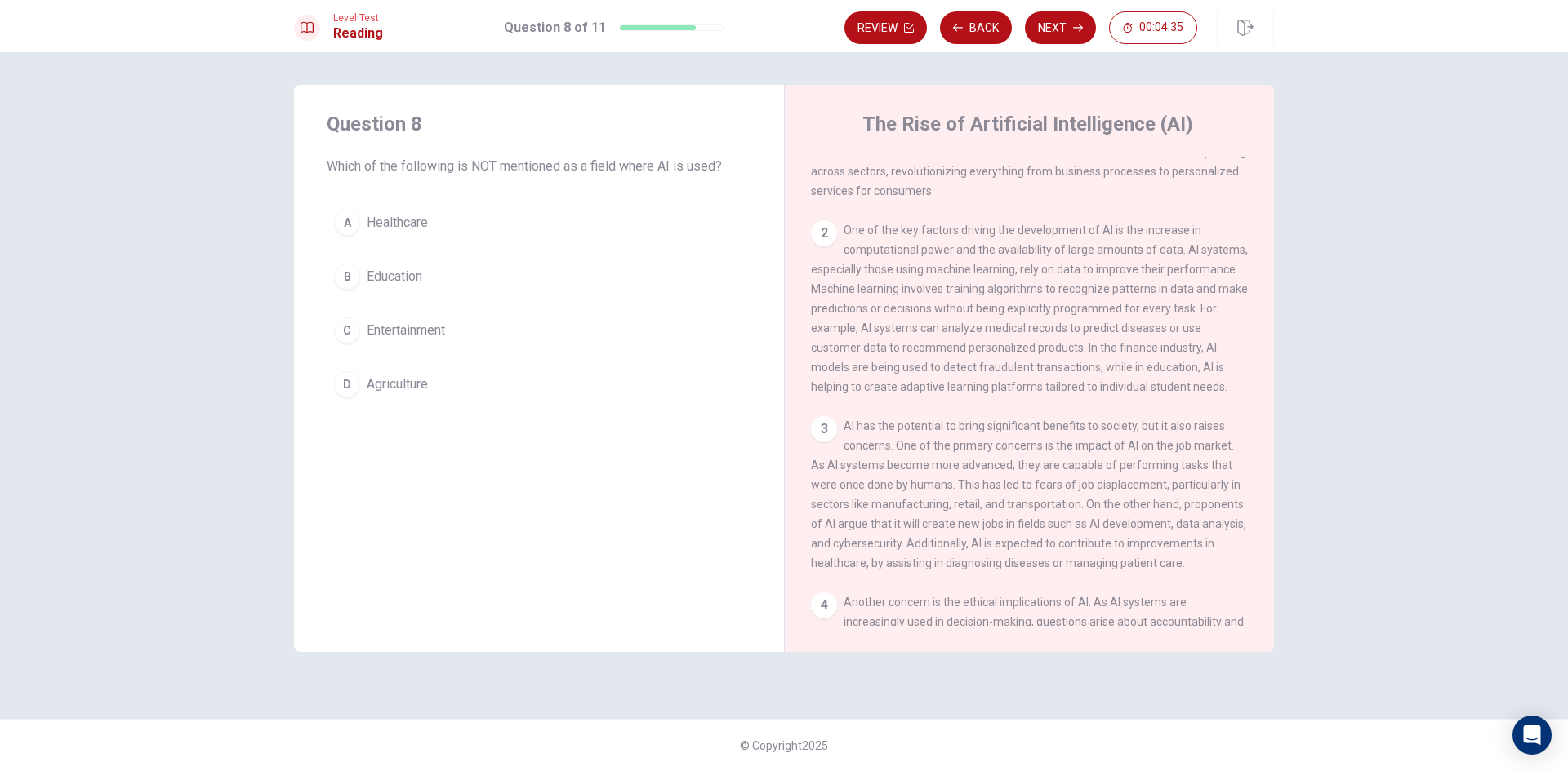
scroll to position [0, 0]
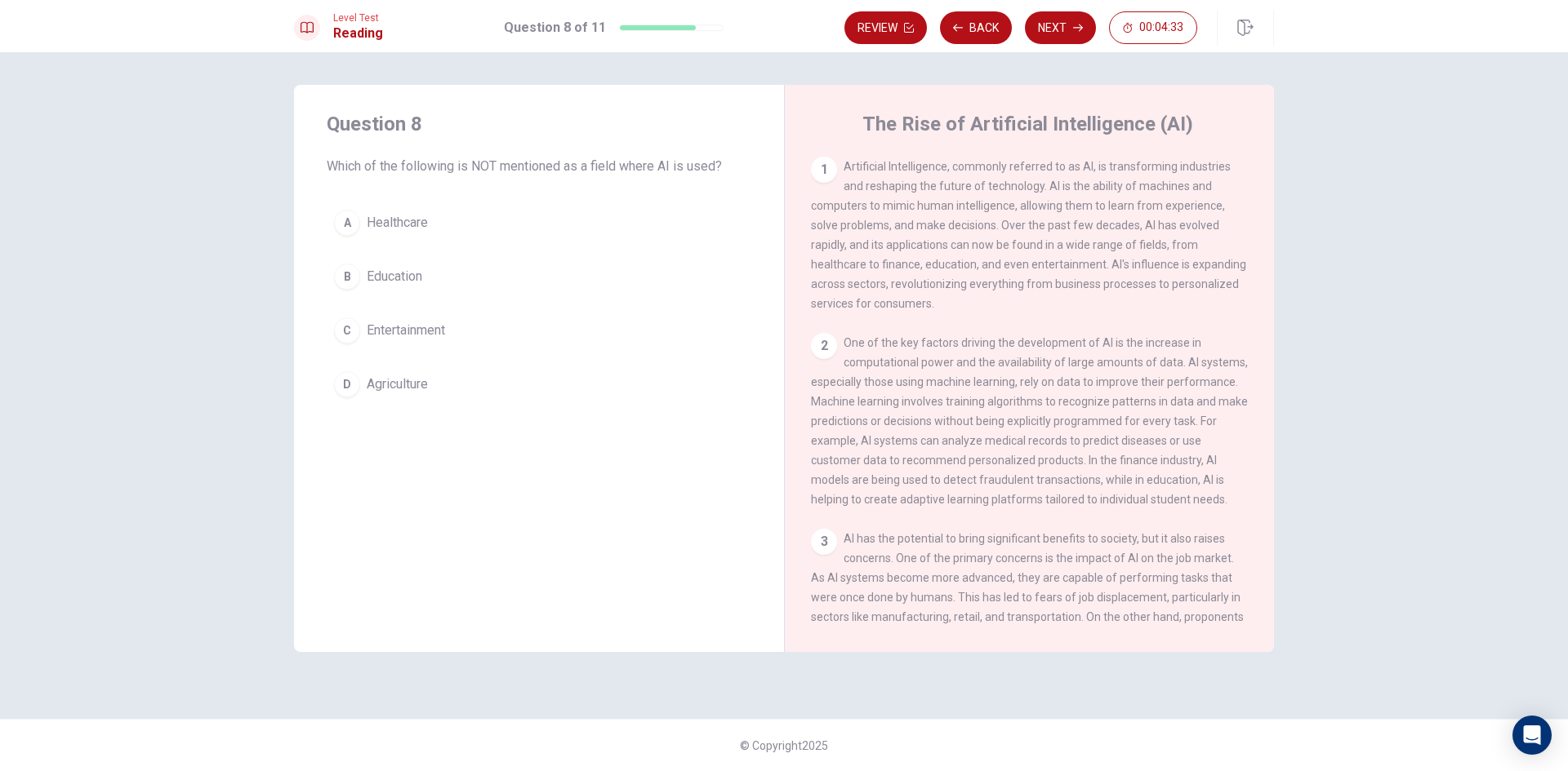
click at [359, 322] on button "C Entertainment" at bounding box center [539, 331] width 424 height 40
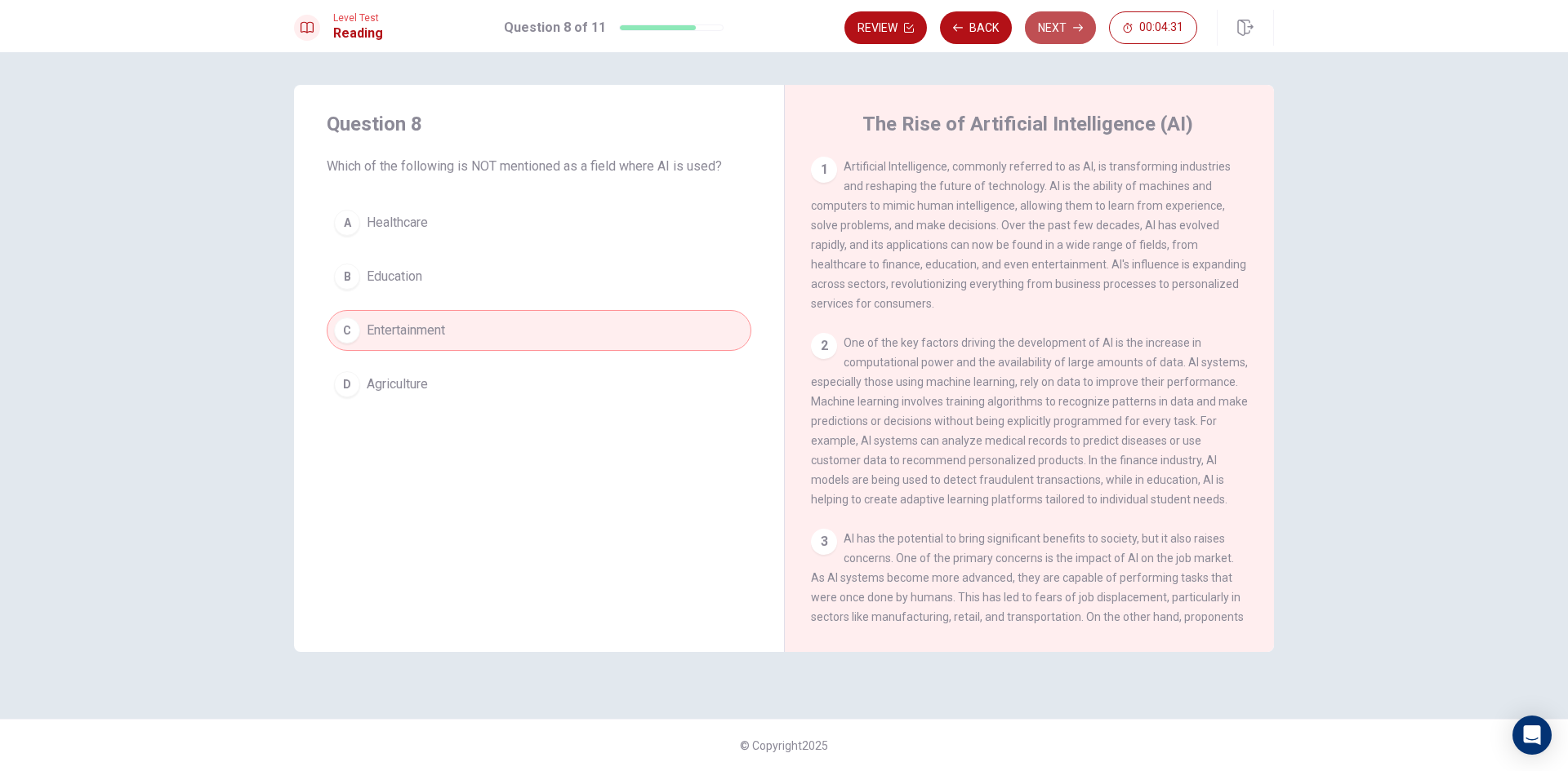
click at [1054, 28] on button "Next" at bounding box center [1060, 28] width 71 height 33
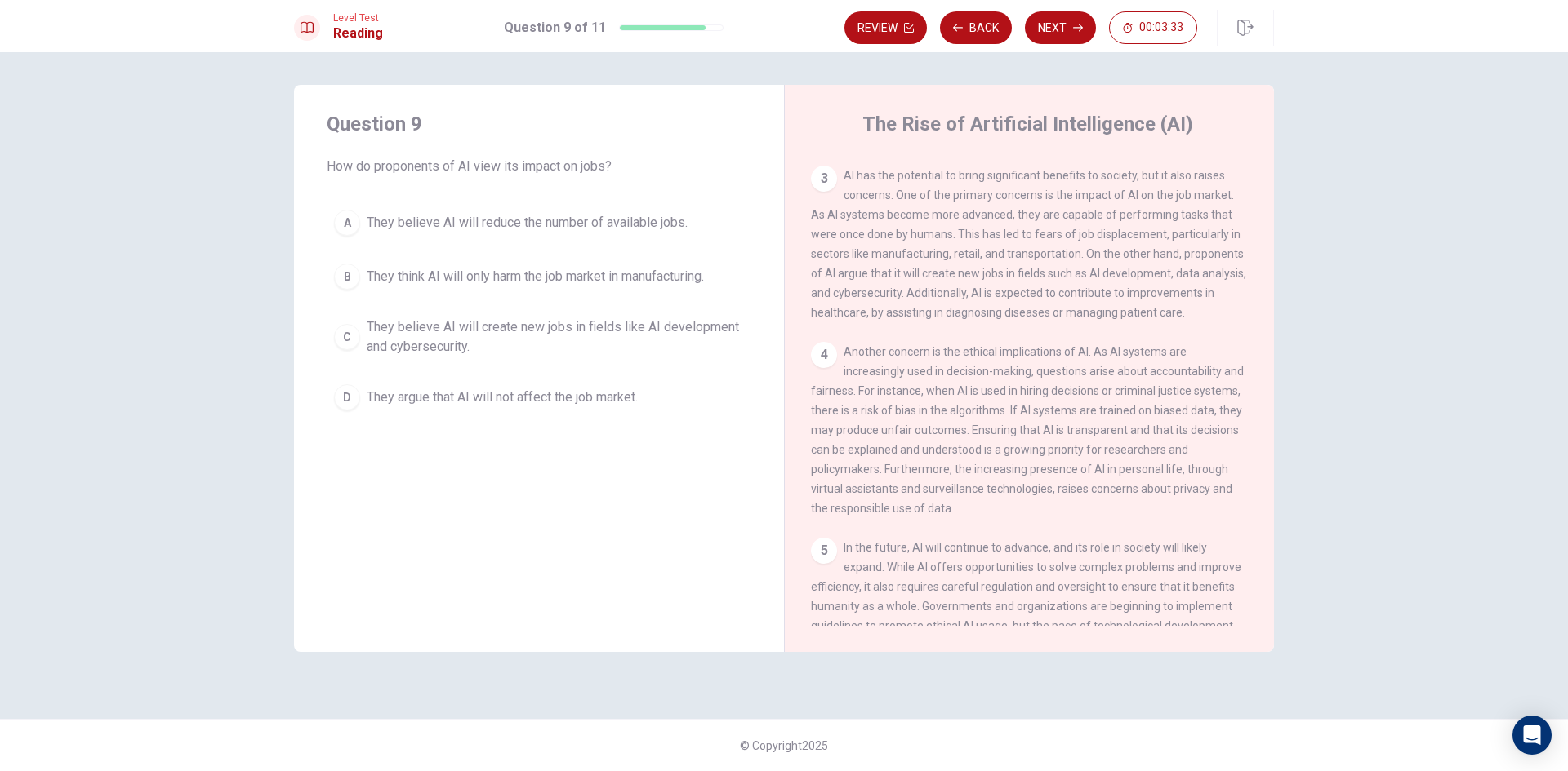
scroll to position [404, 0]
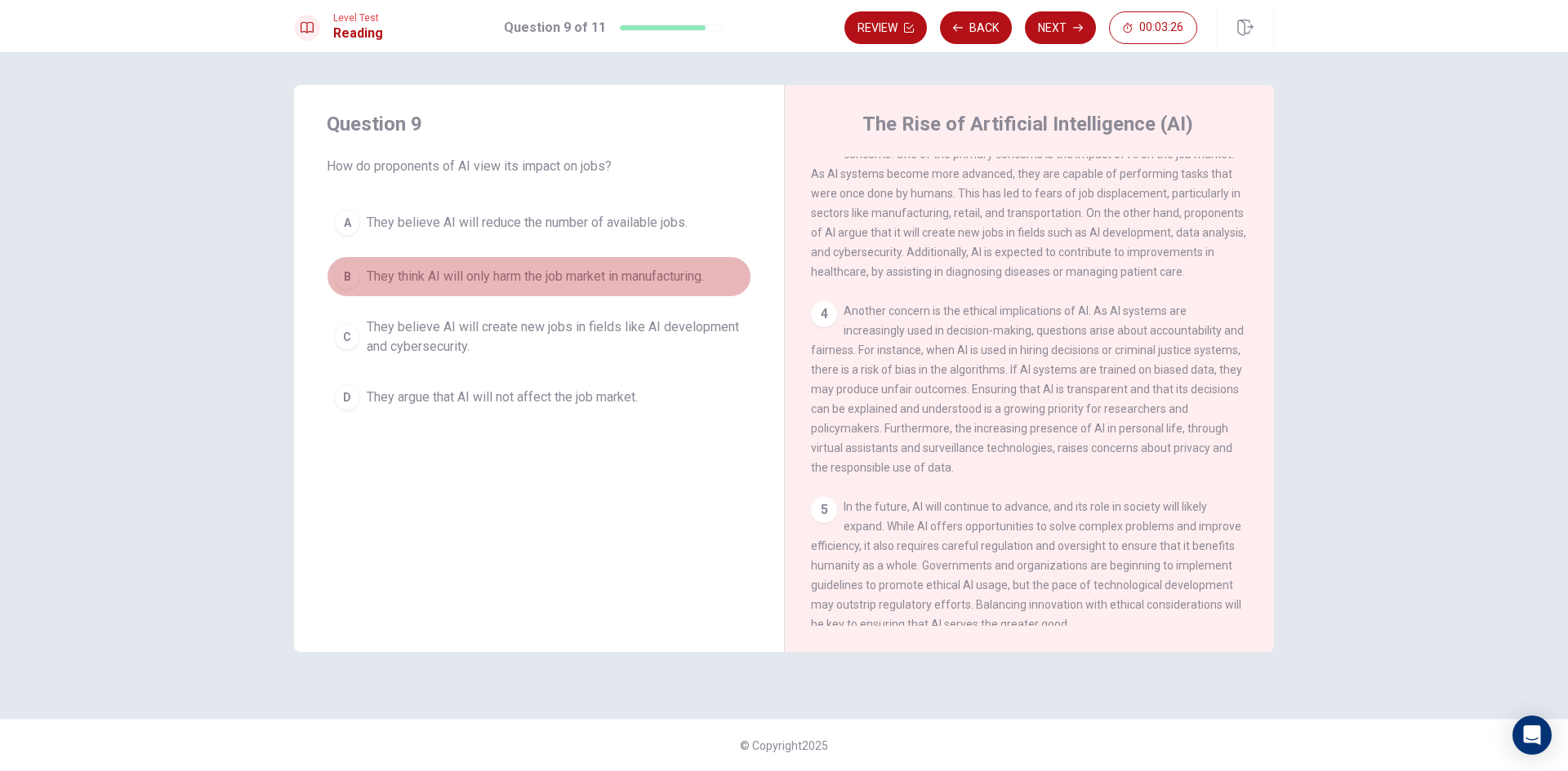
click at [569, 277] on span "They think AI will only harm the job market in manufacturing." at bounding box center [535, 277] width 338 height 19
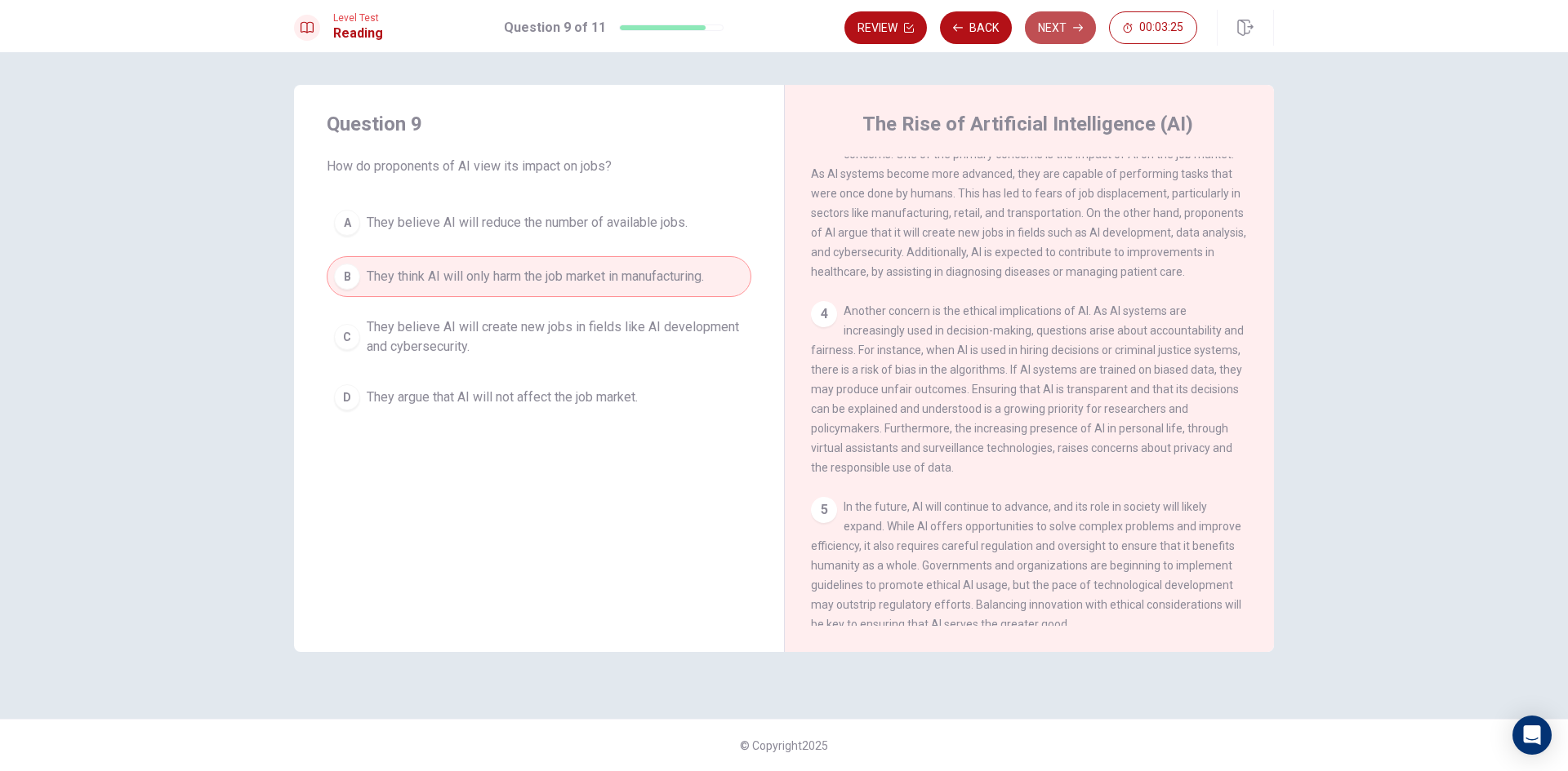
click at [1055, 23] on button "Next" at bounding box center [1060, 28] width 71 height 33
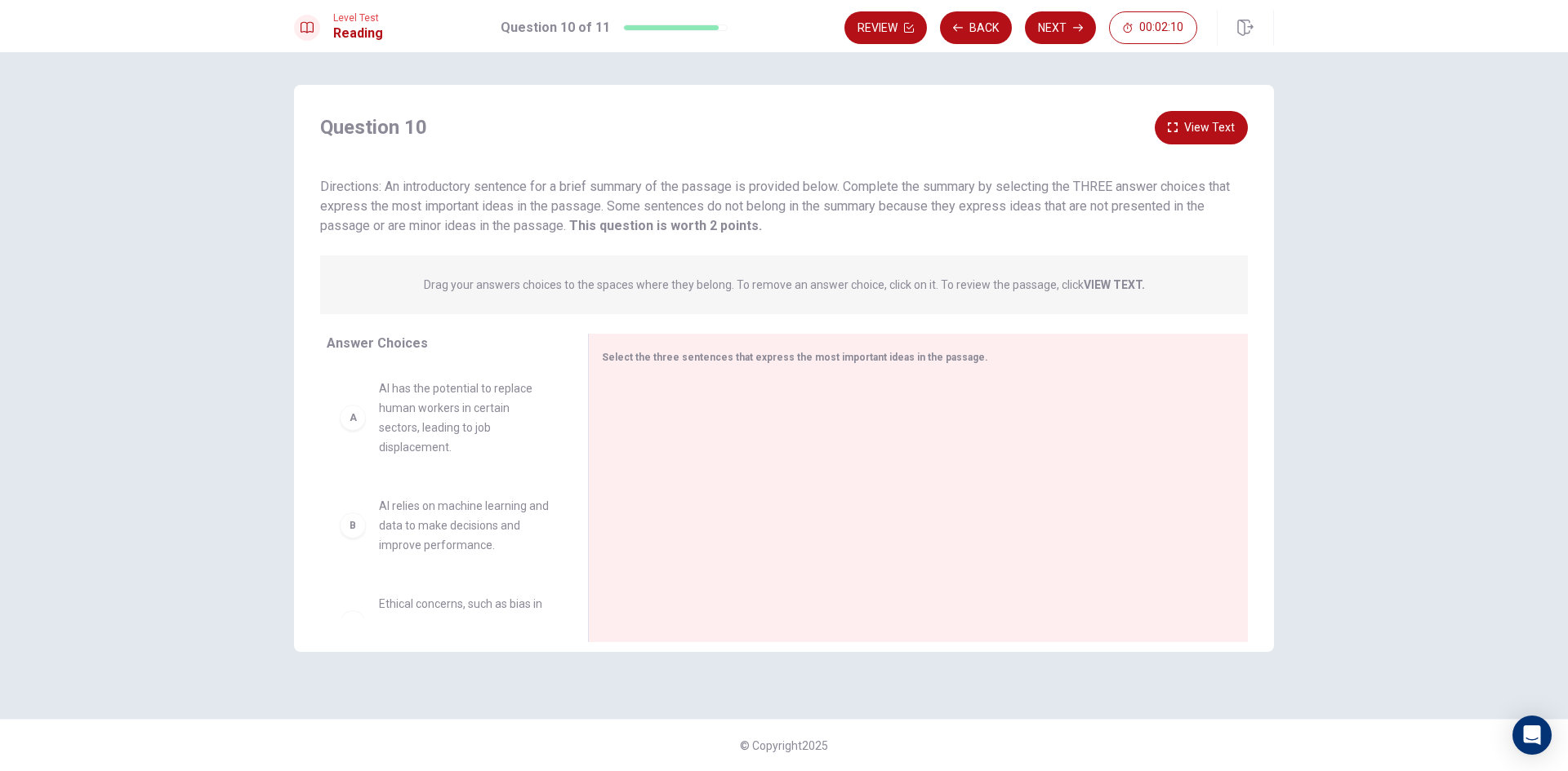
scroll to position [0, 0]
drag, startPoint x: 403, startPoint y: 526, endPoint x: 740, endPoint y: 393, distance: 362.3
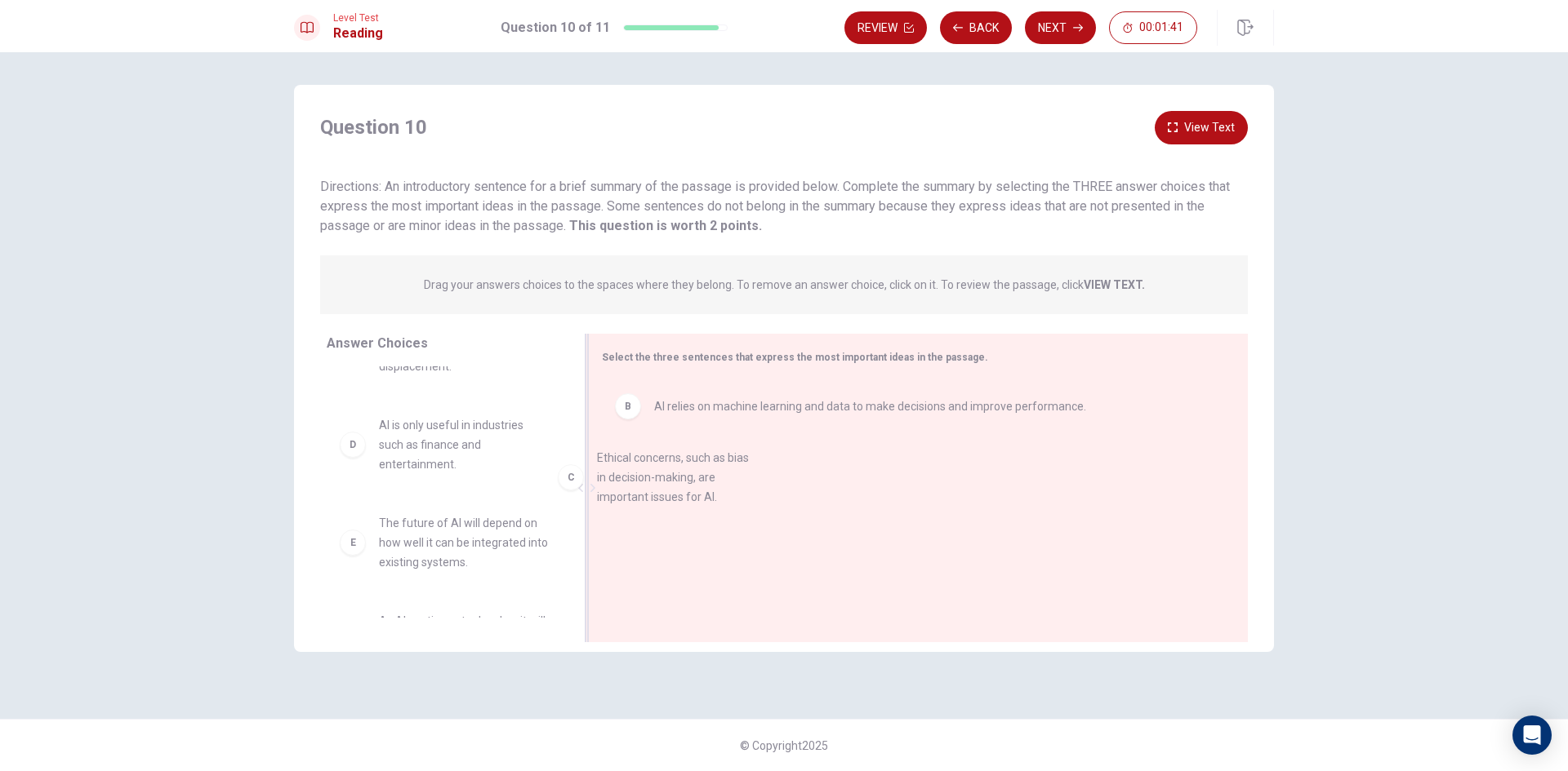
drag, startPoint x: 422, startPoint y: 458, endPoint x: 679, endPoint y: 459, distance: 257.0
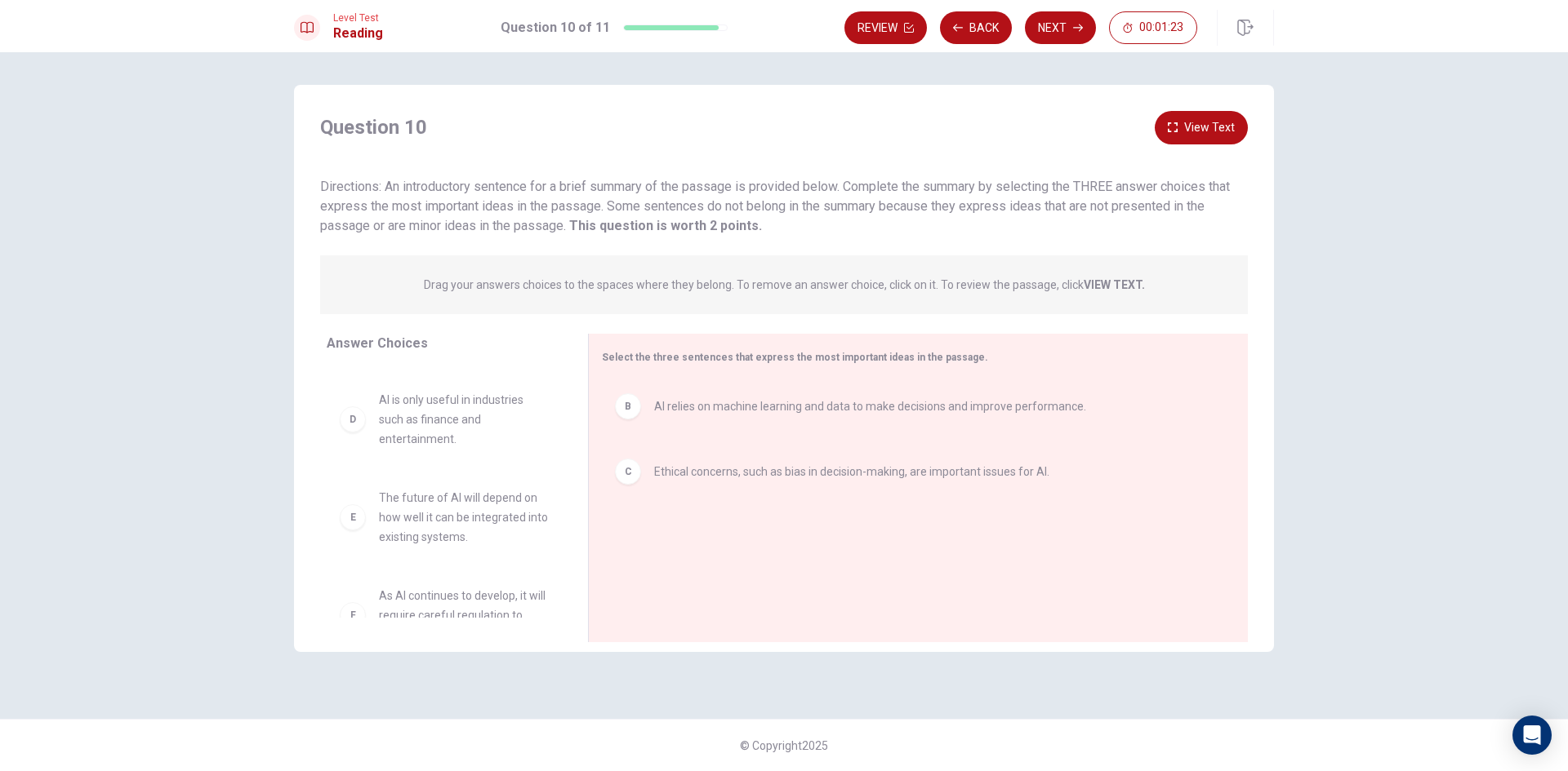
scroll to position [147, 0]
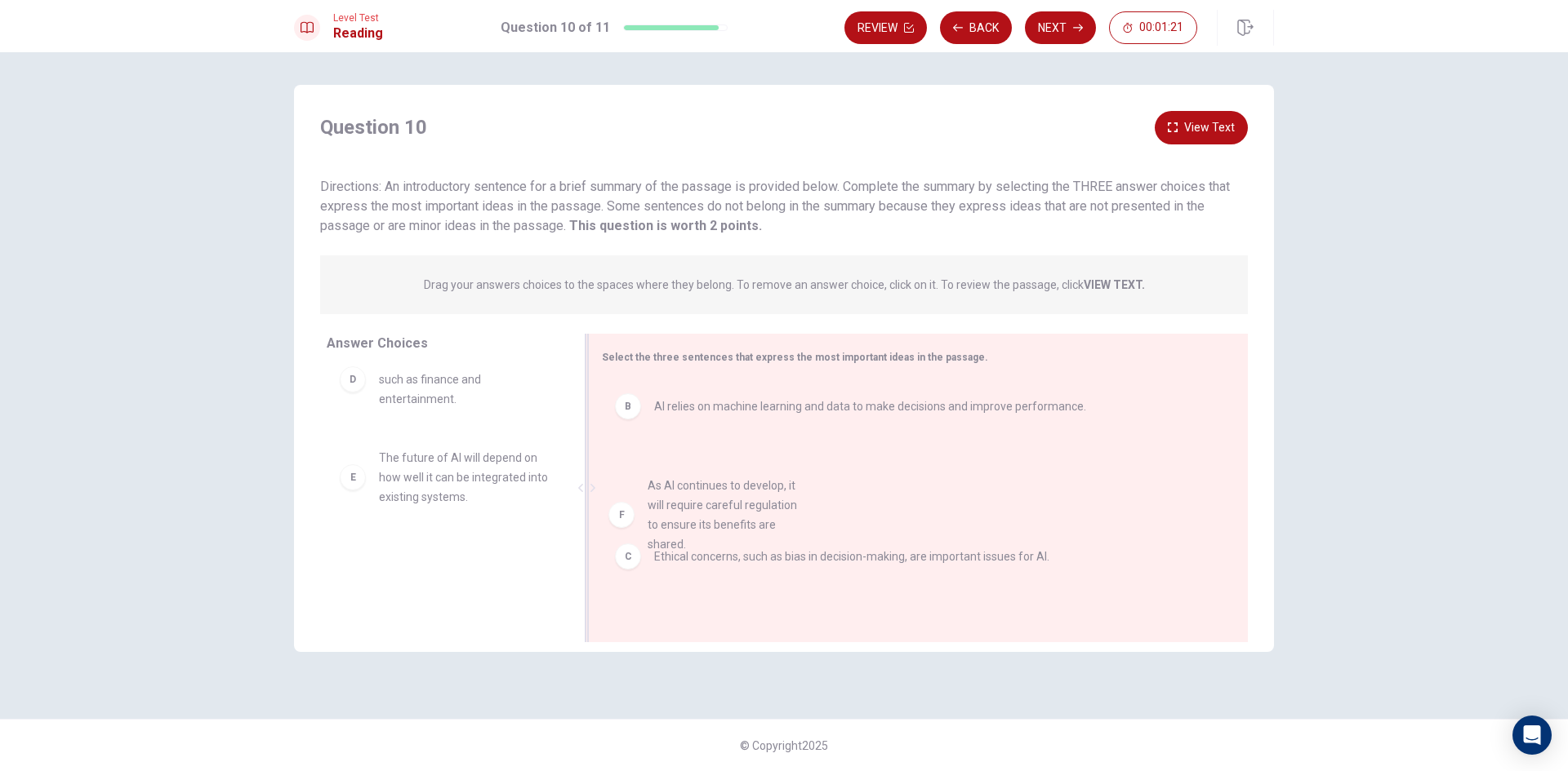
drag, startPoint x: 389, startPoint y: 591, endPoint x: 657, endPoint y: 521, distance: 277.0
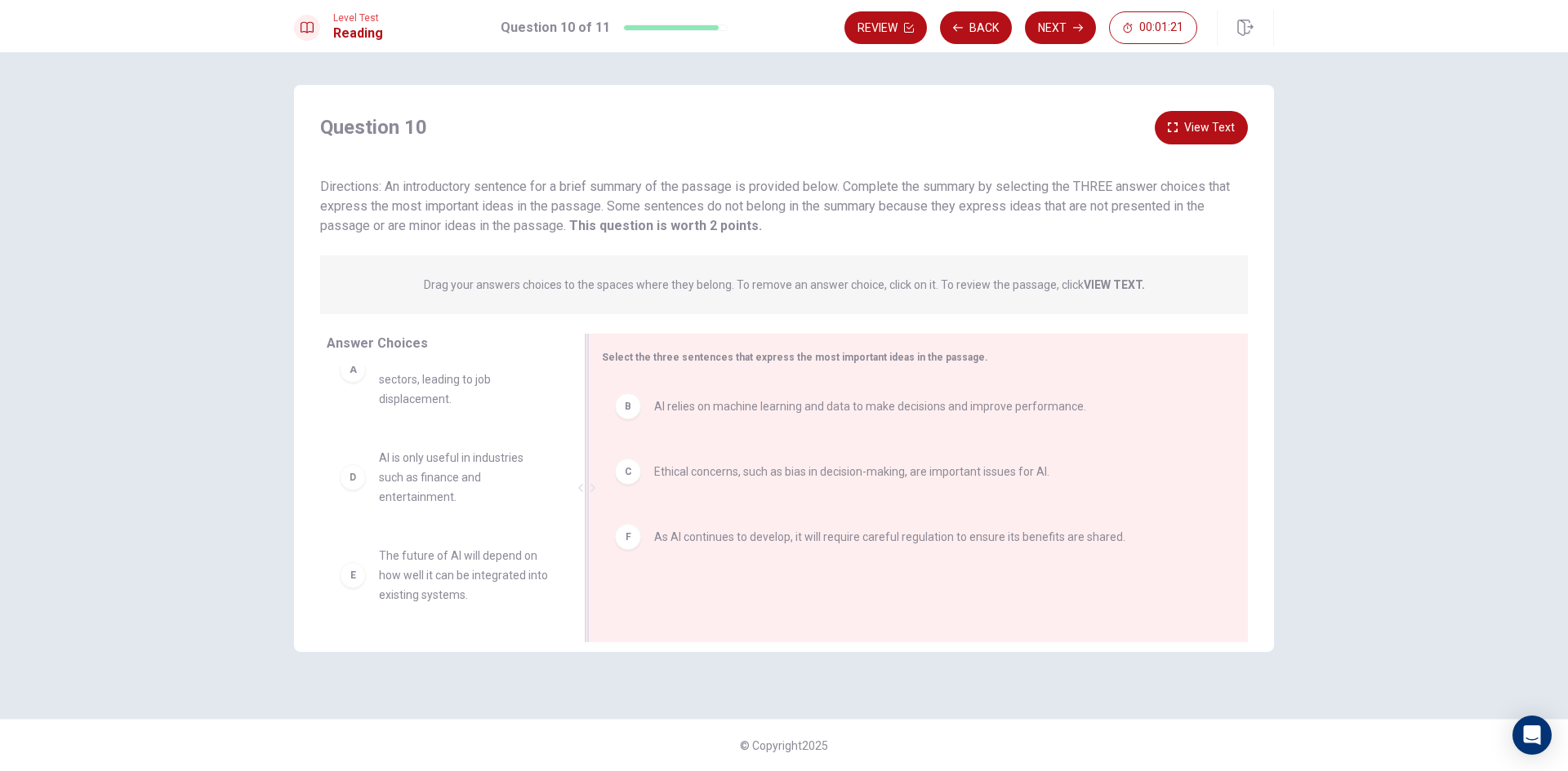
scroll to position [49, 0]
click at [1072, 25] on button "Next" at bounding box center [1060, 28] width 71 height 33
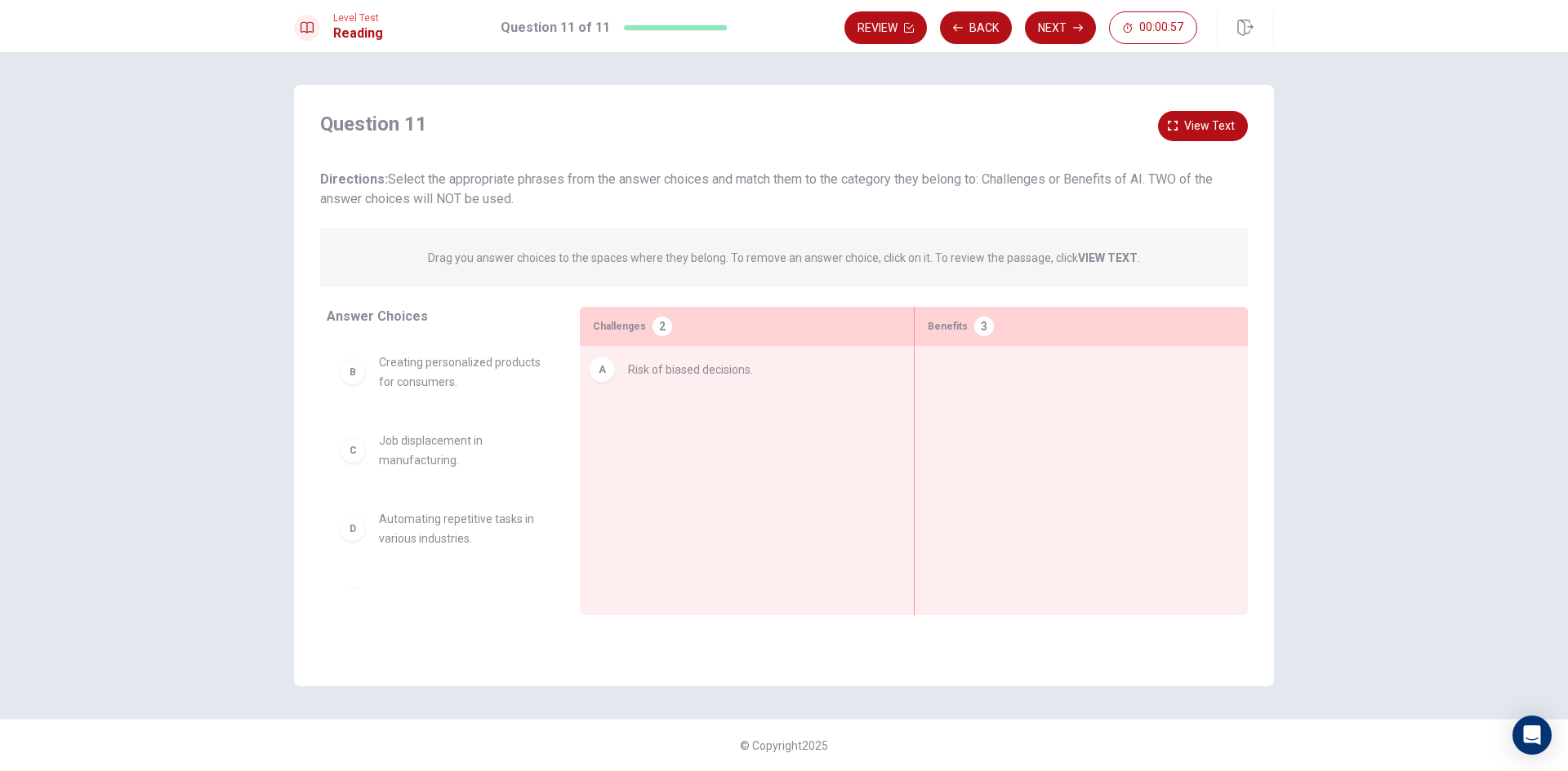
drag, startPoint x: 441, startPoint y: 379, endPoint x: 697, endPoint y: 381, distance: 256.0
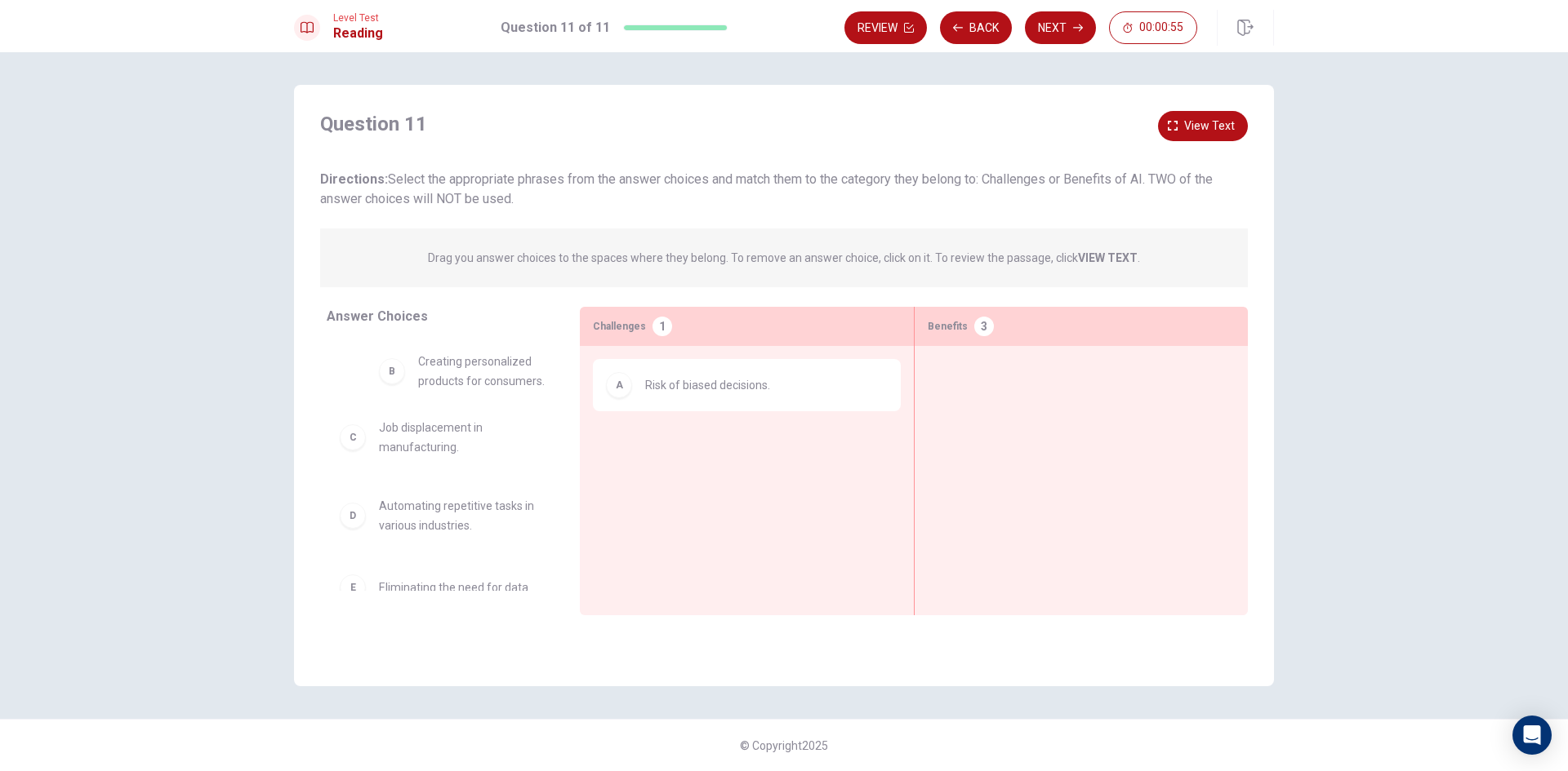
drag, startPoint x: 418, startPoint y: 386, endPoint x: 462, endPoint y: 382, distance: 44.2
drag, startPoint x: 443, startPoint y: 372, endPoint x: 1053, endPoint y: 369, distance: 610.0
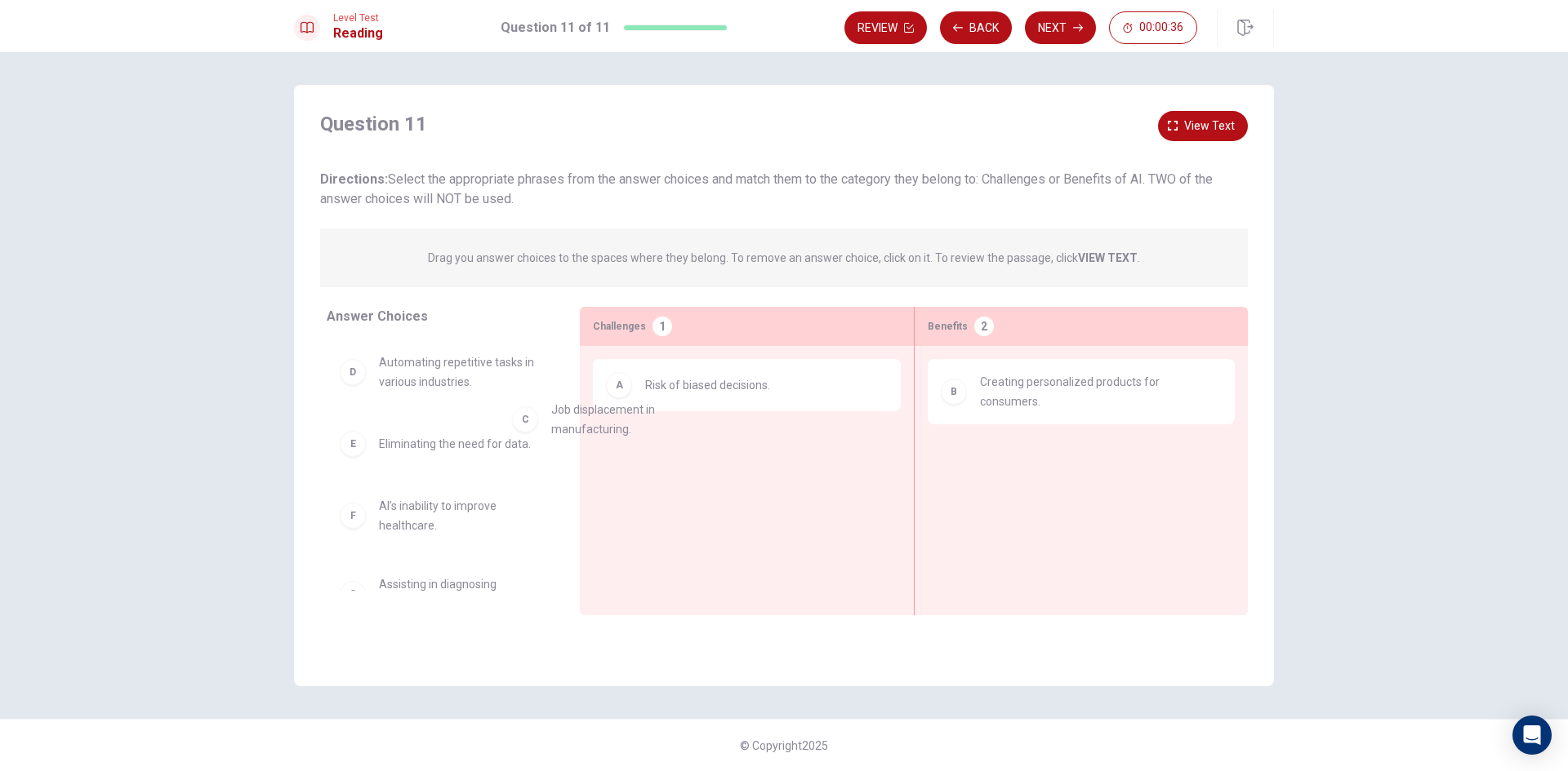
drag, startPoint x: 418, startPoint y: 381, endPoint x: 656, endPoint y: 436, distance: 244.3
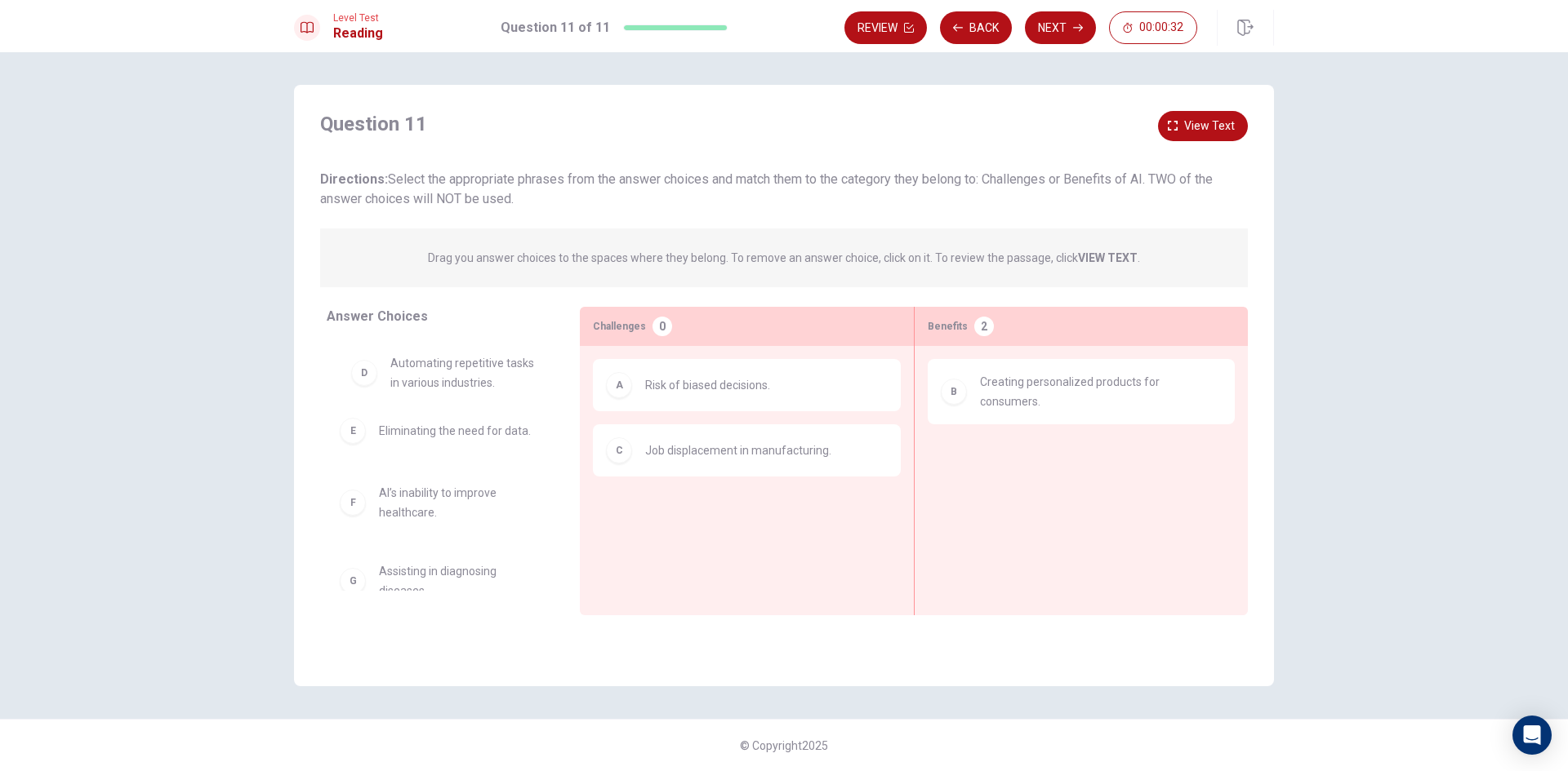
drag, startPoint x: 435, startPoint y: 383, endPoint x: 450, endPoint y: 383, distance: 15.0
drag, startPoint x: 444, startPoint y: 378, endPoint x: 1033, endPoint y: 449, distance: 593.3
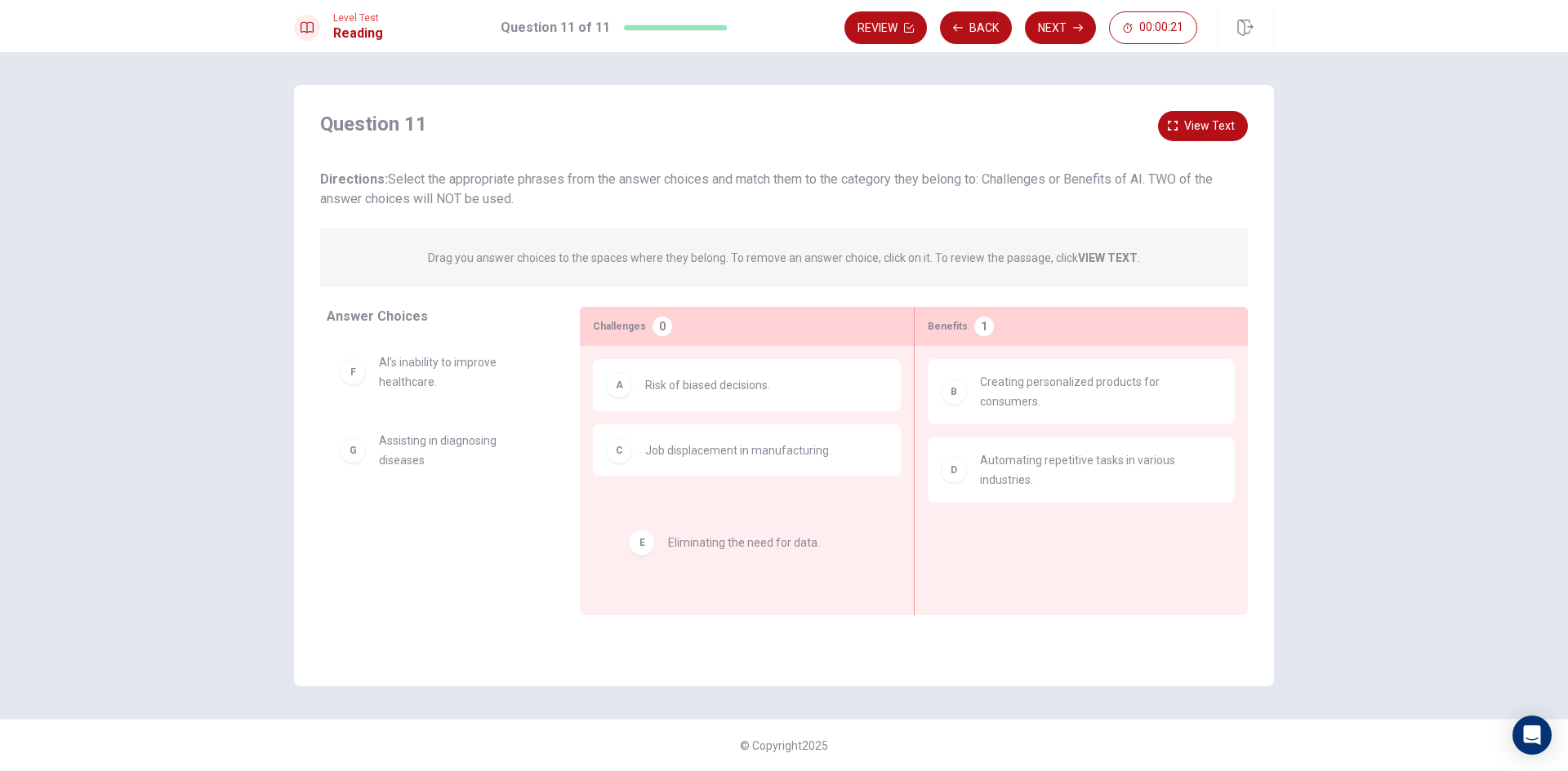
drag, startPoint x: 428, startPoint y: 375, endPoint x: 720, endPoint y: 552, distance: 341.5
drag, startPoint x: 448, startPoint y: 375, endPoint x: 757, endPoint y: 540, distance: 350.3
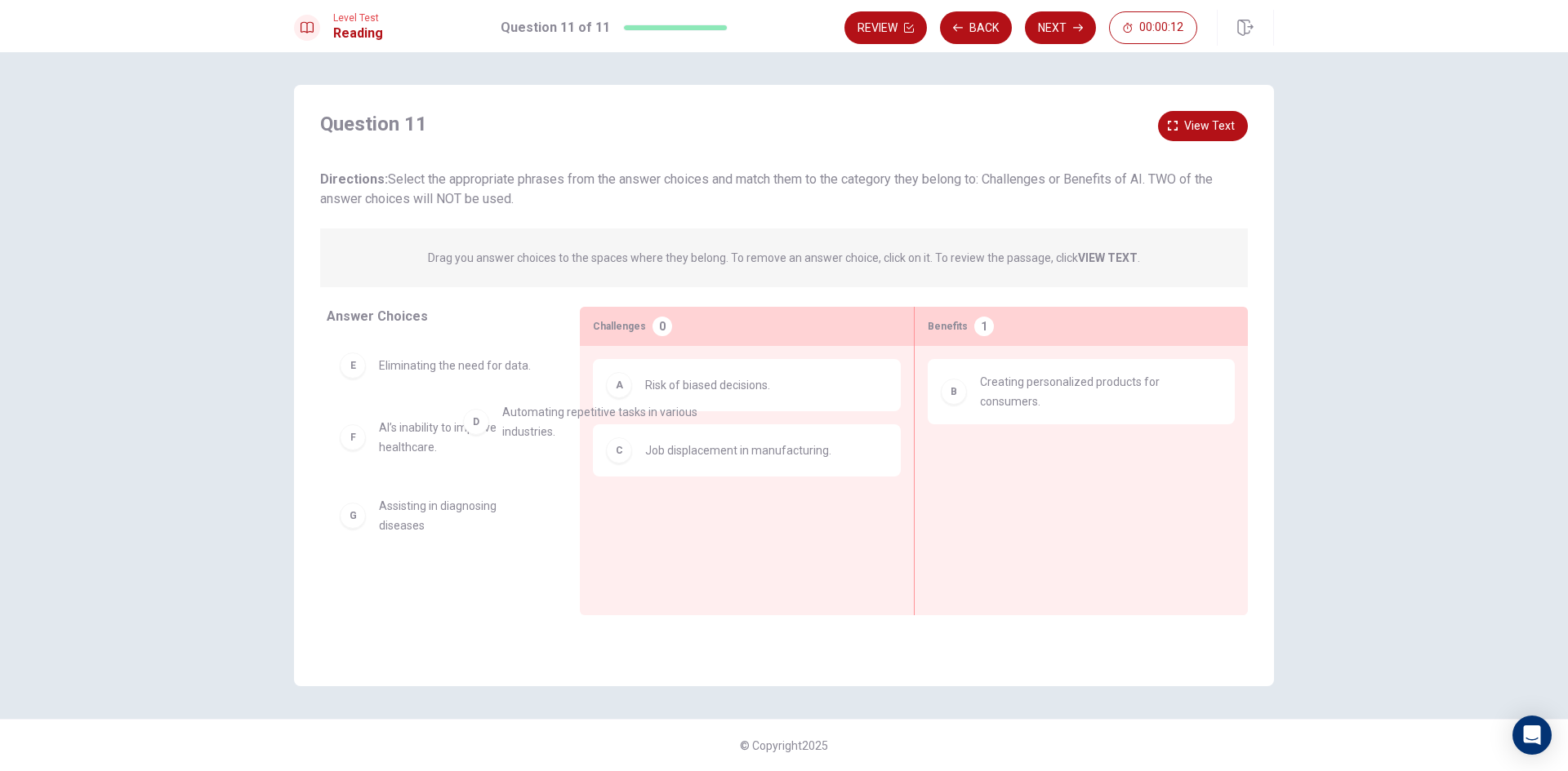
drag, startPoint x: 1050, startPoint y: 458, endPoint x: 399, endPoint y: 409, distance: 652.8
drag, startPoint x: 418, startPoint y: 517, endPoint x: 1036, endPoint y: 443, distance: 622.4
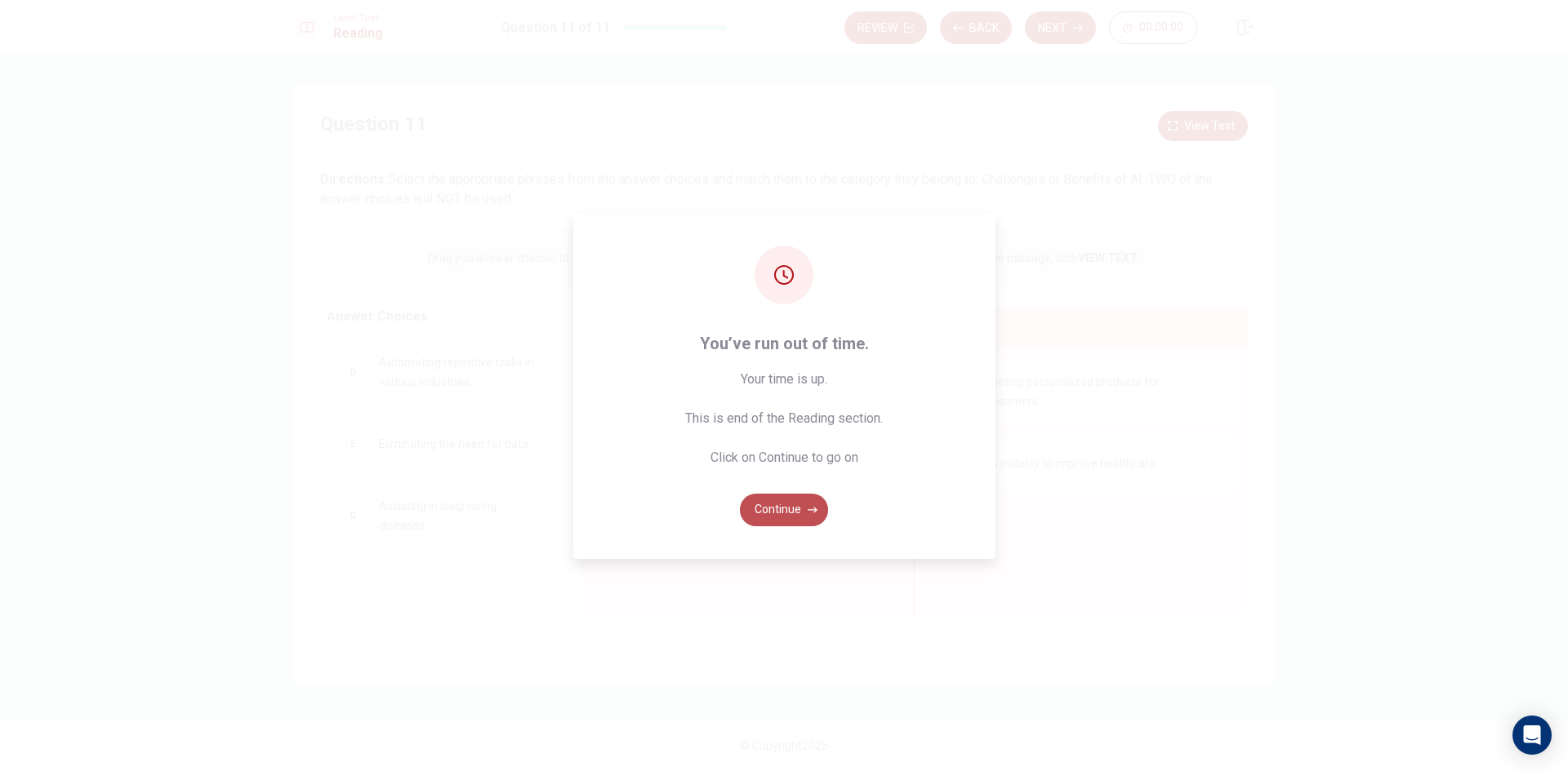
click at [779, 510] on button "Continue" at bounding box center [784, 510] width 89 height 33
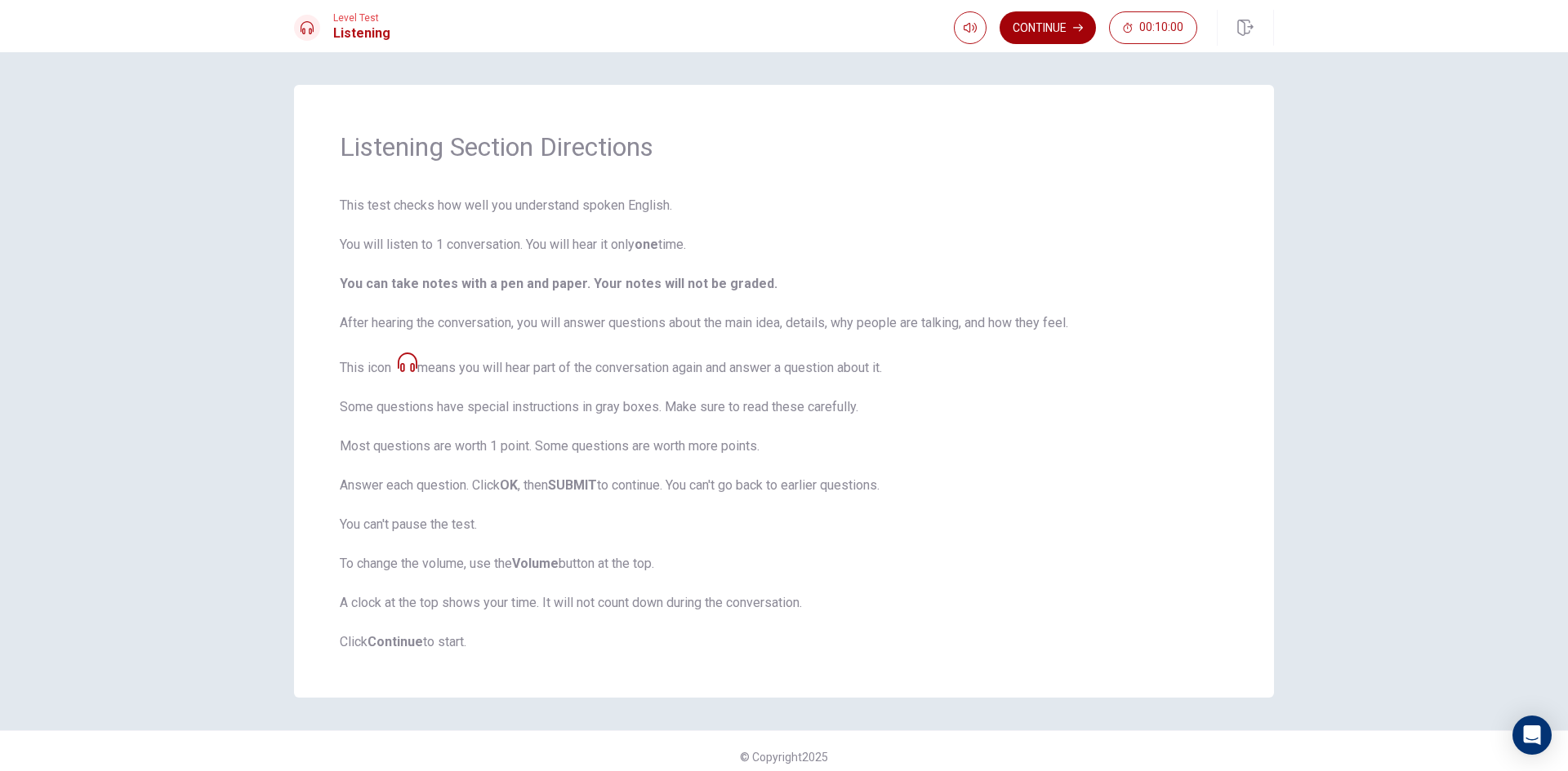
click at [1063, 22] on button "Continue" at bounding box center [1048, 28] width 96 height 33
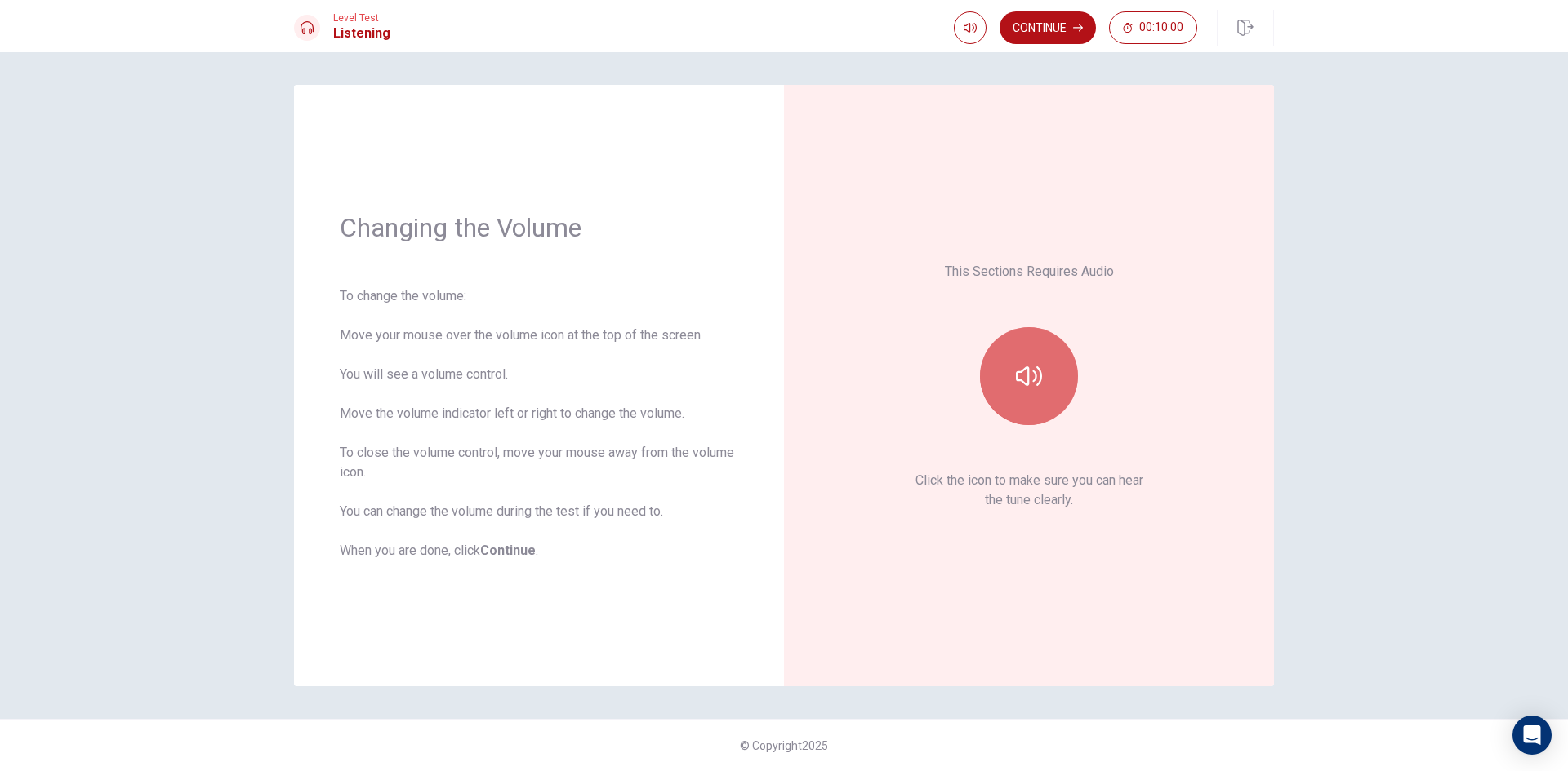
click at [1046, 386] on button "button" at bounding box center [1029, 376] width 98 height 98
type input "1"
drag, startPoint x: 991, startPoint y: 58, endPoint x: 1026, endPoint y: 58, distance: 35.0
click at [1026, 58] on body "This site uses cookies, as explained in our Privacy Policy . If you agree to th…" at bounding box center [784, 386] width 1568 height 771
click at [1053, 28] on button "Continue" at bounding box center [1048, 28] width 96 height 33
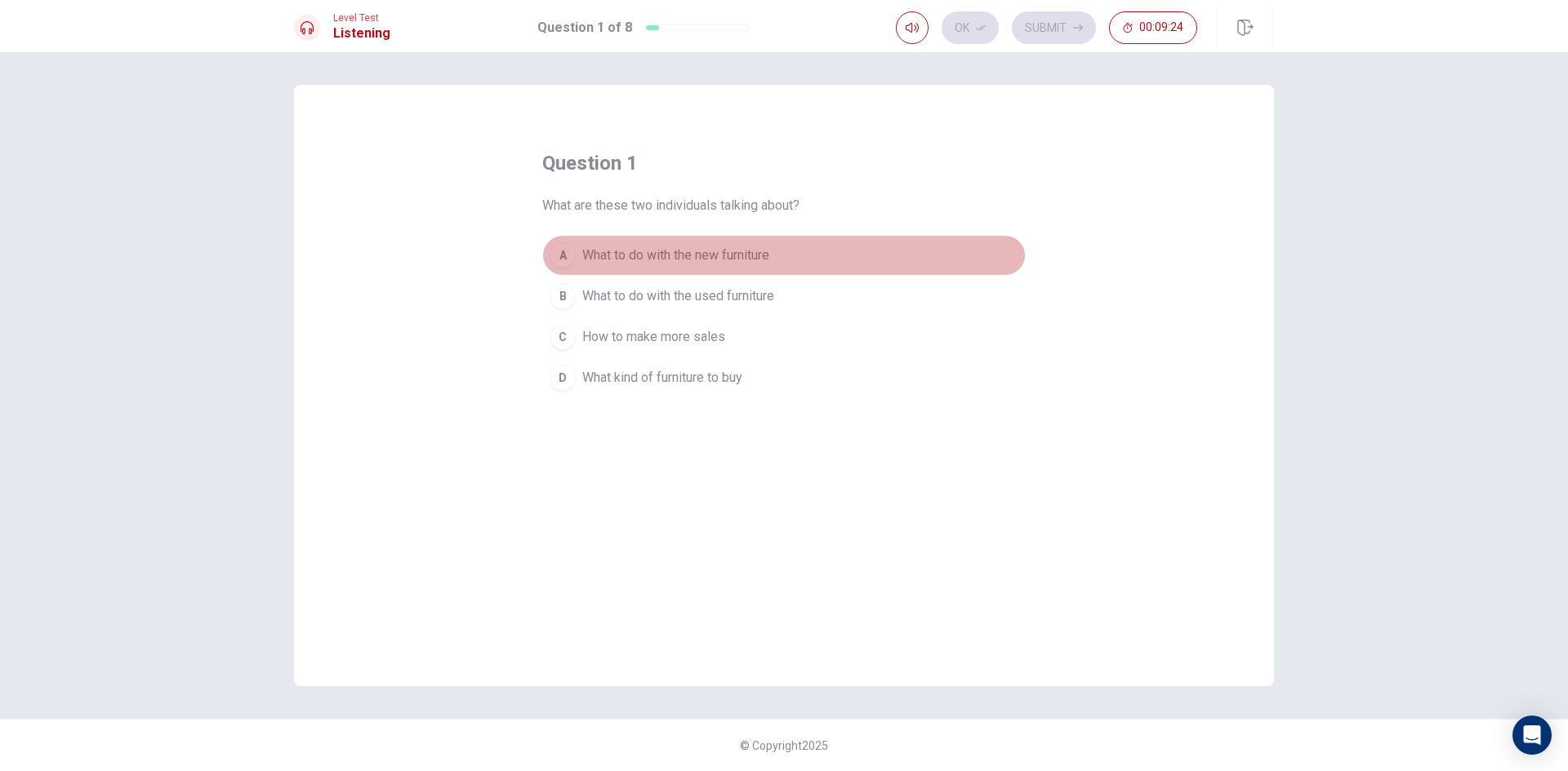
click at [734, 261] on span "What to do with the new furniture" at bounding box center [675, 255] width 187 height 19
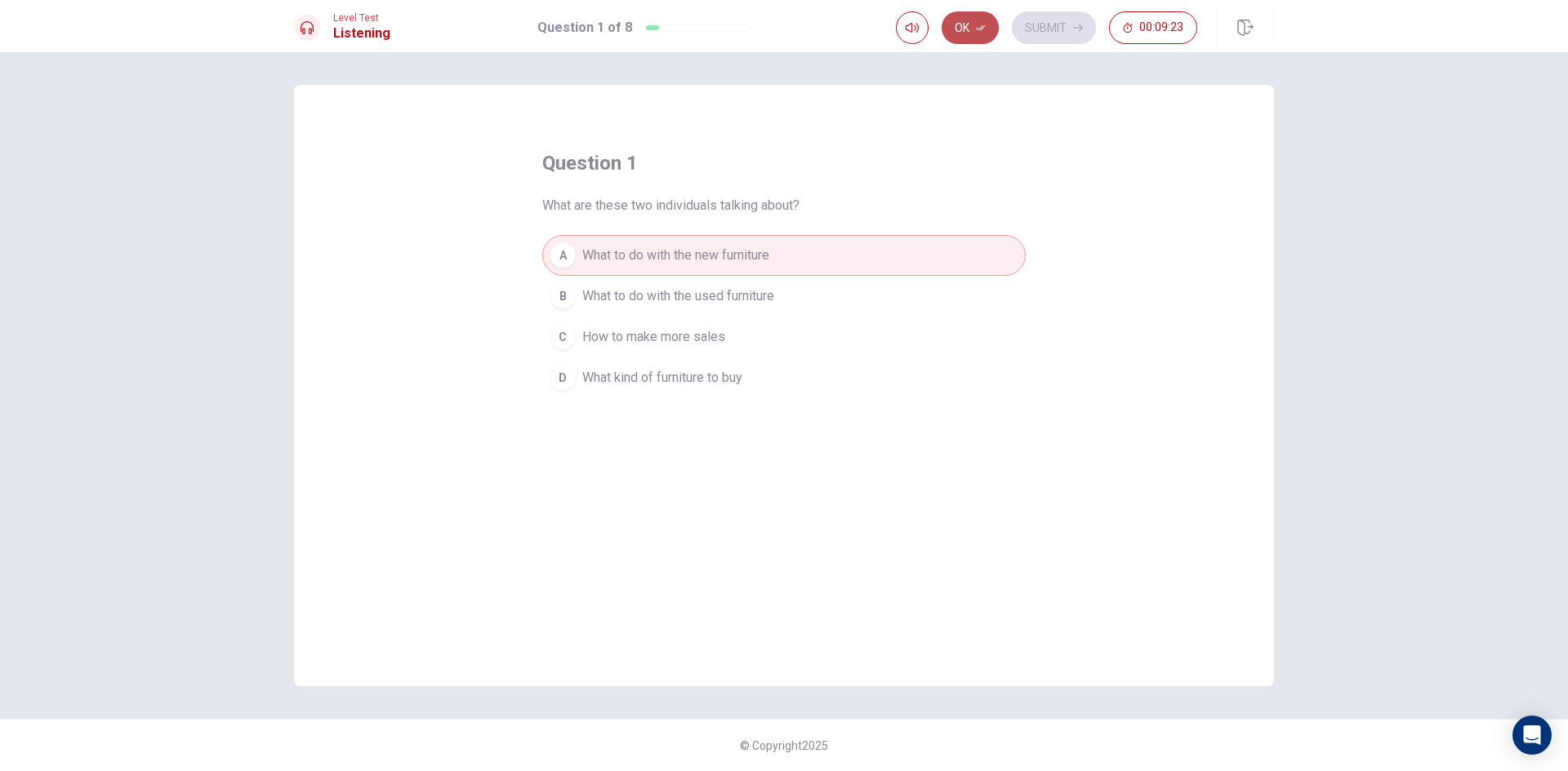
click at [975, 23] on icon "button" at bounding box center [980, 28] width 10 height 10
click at [1061, 38] on button "Submit" at bounding box center [1053, 28] width 84 height 33
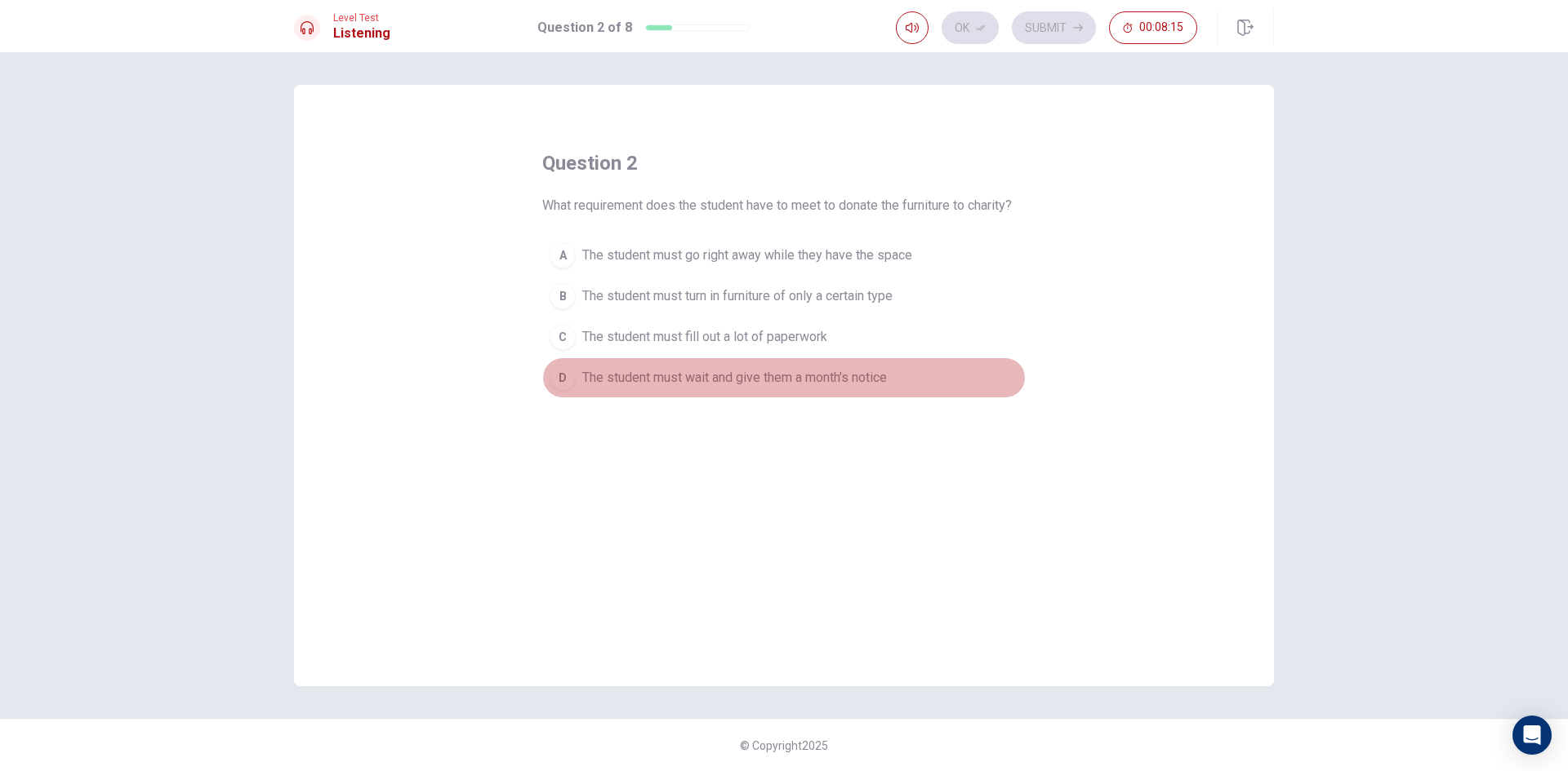
click at [774, 383] on span "The student must wait and give them a month's notice" at bounding box center [734, 378] width 305 height 19
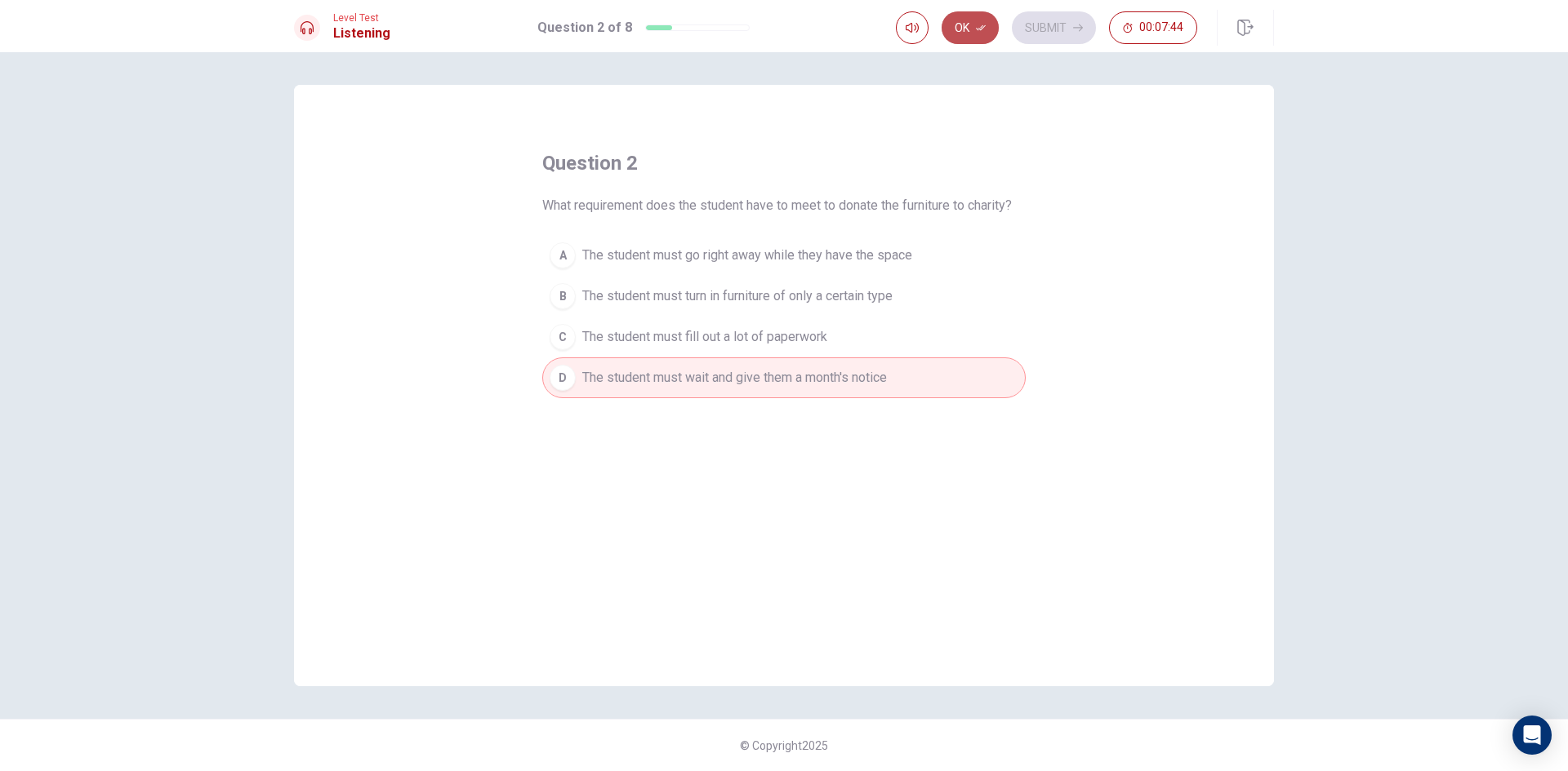
click at [994, 29] on button "Ok" at bounding box center [970, 28] width 57 height 33
click at [1078, 36] on button "Submit" at bounding box center [1053, 28] width 84 height 33
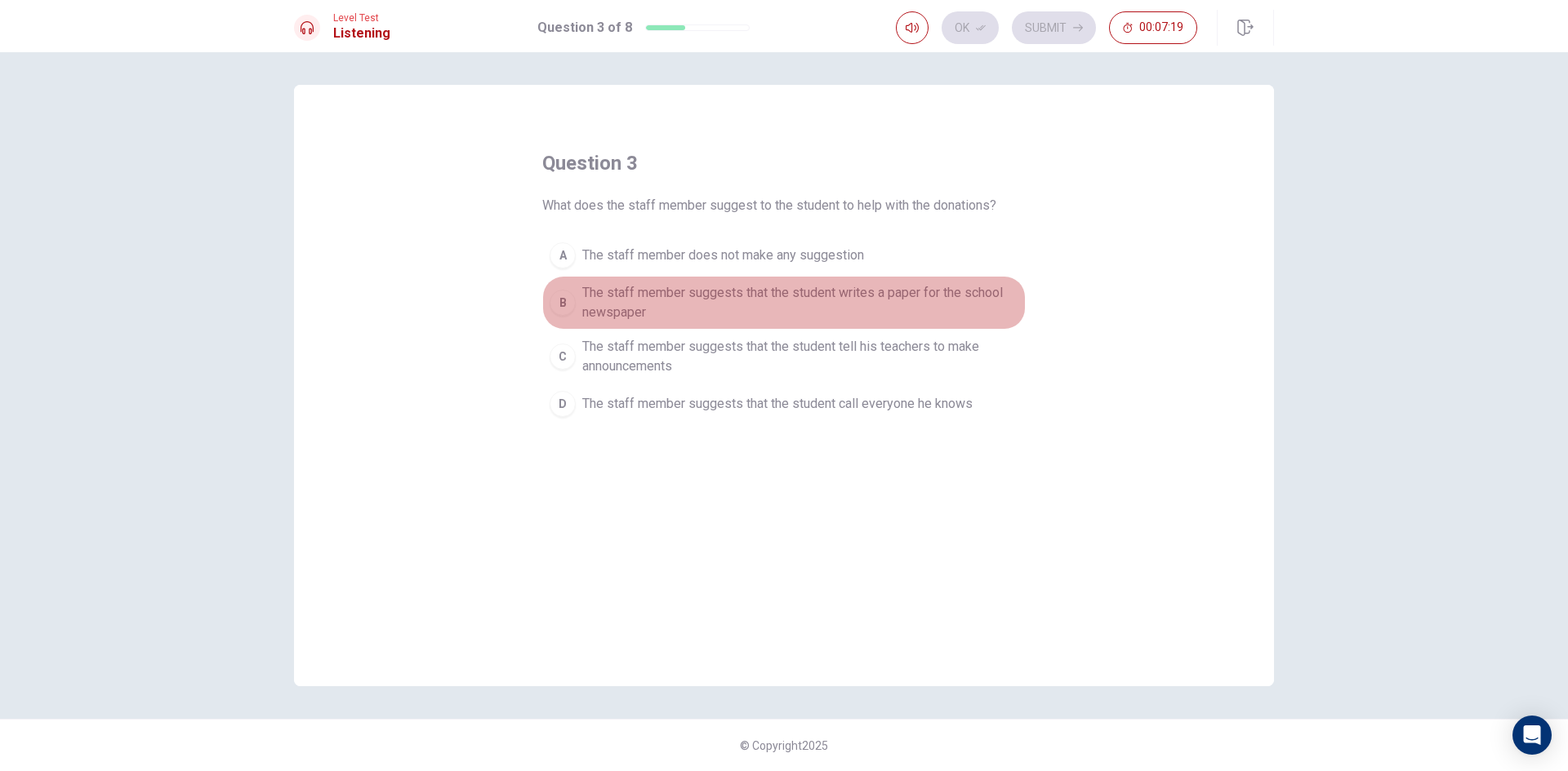
click at [832, 294] on span "The staff member suggests that the student writes a paper for the school newspa…" at bounding box center [799, 303] width 436 height 39
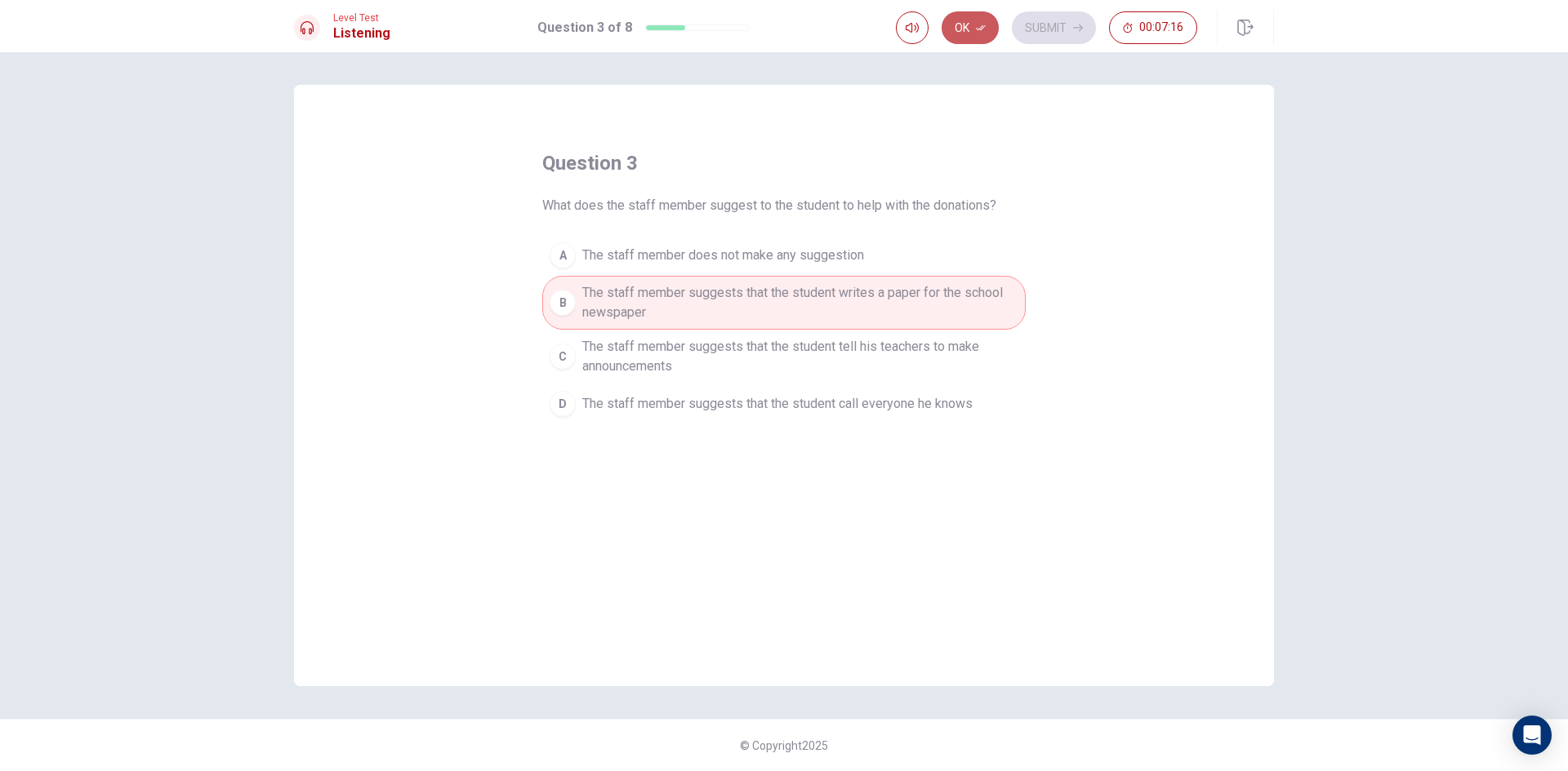
drag, startPoint x: 981, startPoint y: 32, endPoint x: 990, endPoint y: 35, distance: 9.5
click at [980, 34] on button "Ok" at bounding box center [970, 28] width 57 height 33
click at [1058, 28] on button "Submit" at bounding box center [1053, 28] width 84 height 33
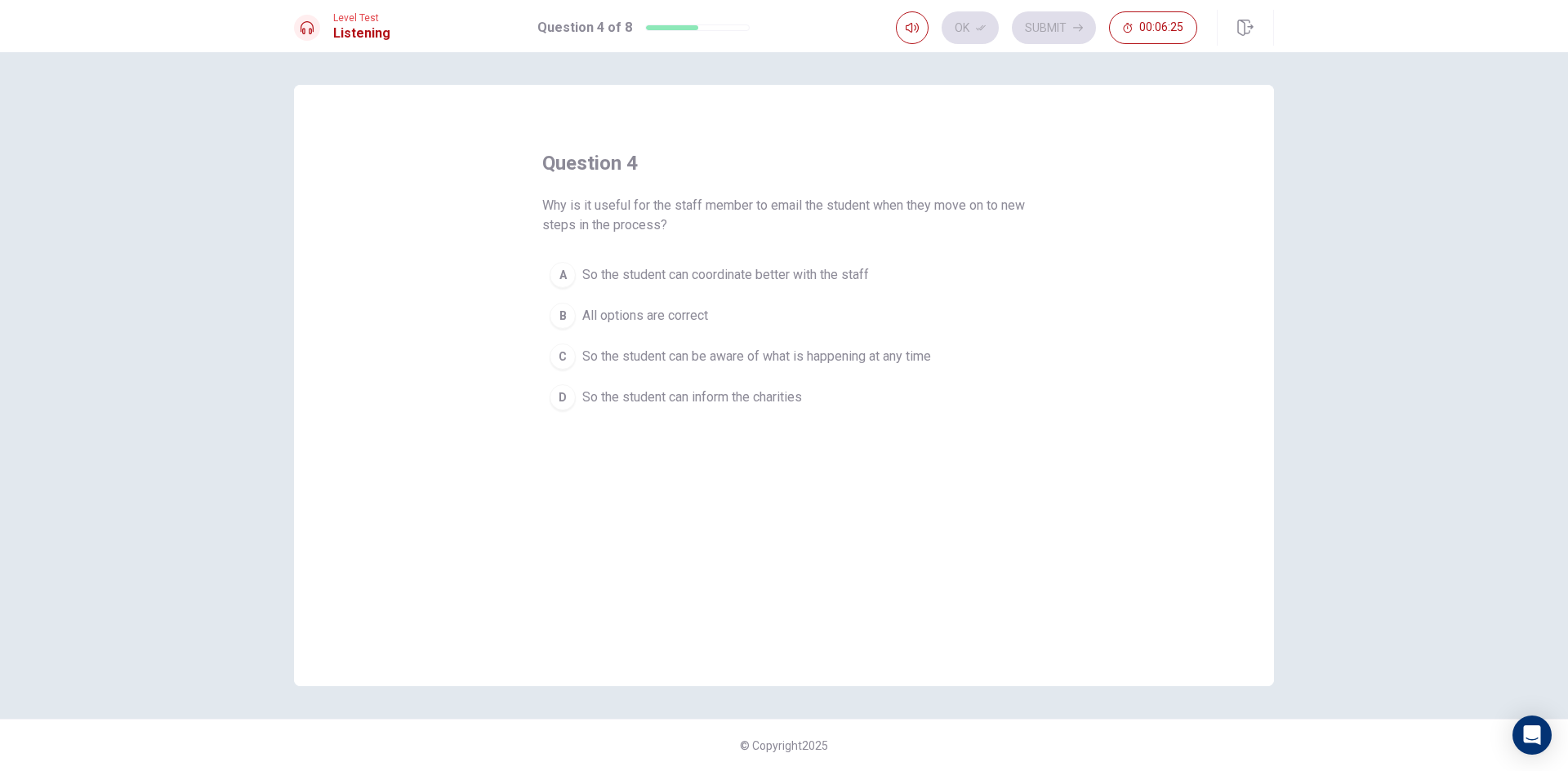
click at [650, 318] on span "All options are correct" at bounding box center [645, 315] width 126 height 19
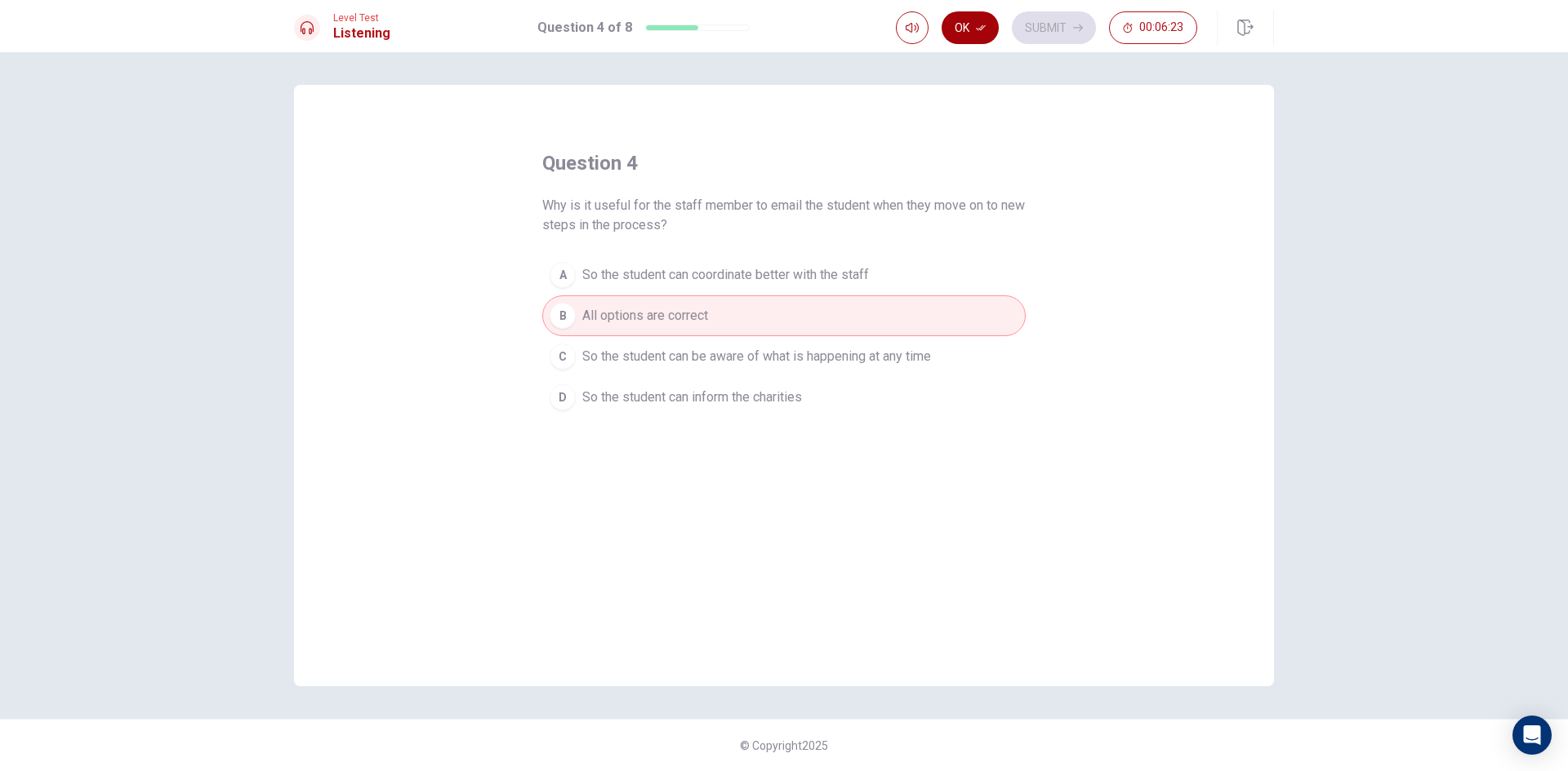
click at [980, 22] on button "Ok" at bounding box center [970, 28] width 57 height 33
click at [1055, 23] on button "Submit" at bounding box center [1053, 28] width 84 height 33
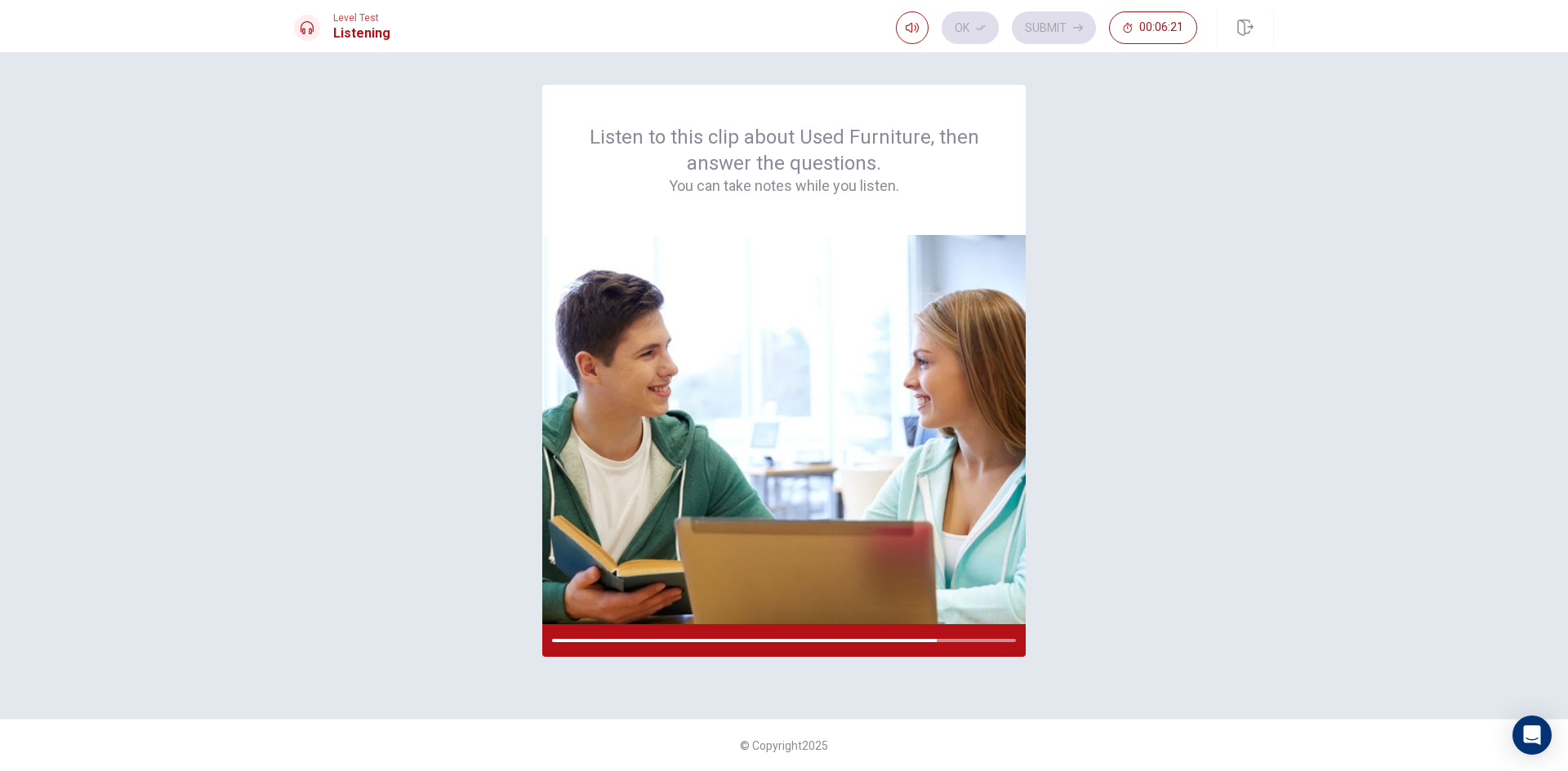
click at [1117, 535] on div "Listen to this clip about Used Furniture, then answer the questions. You can ta…" at bounding box center [784, 386] width 980 height 602
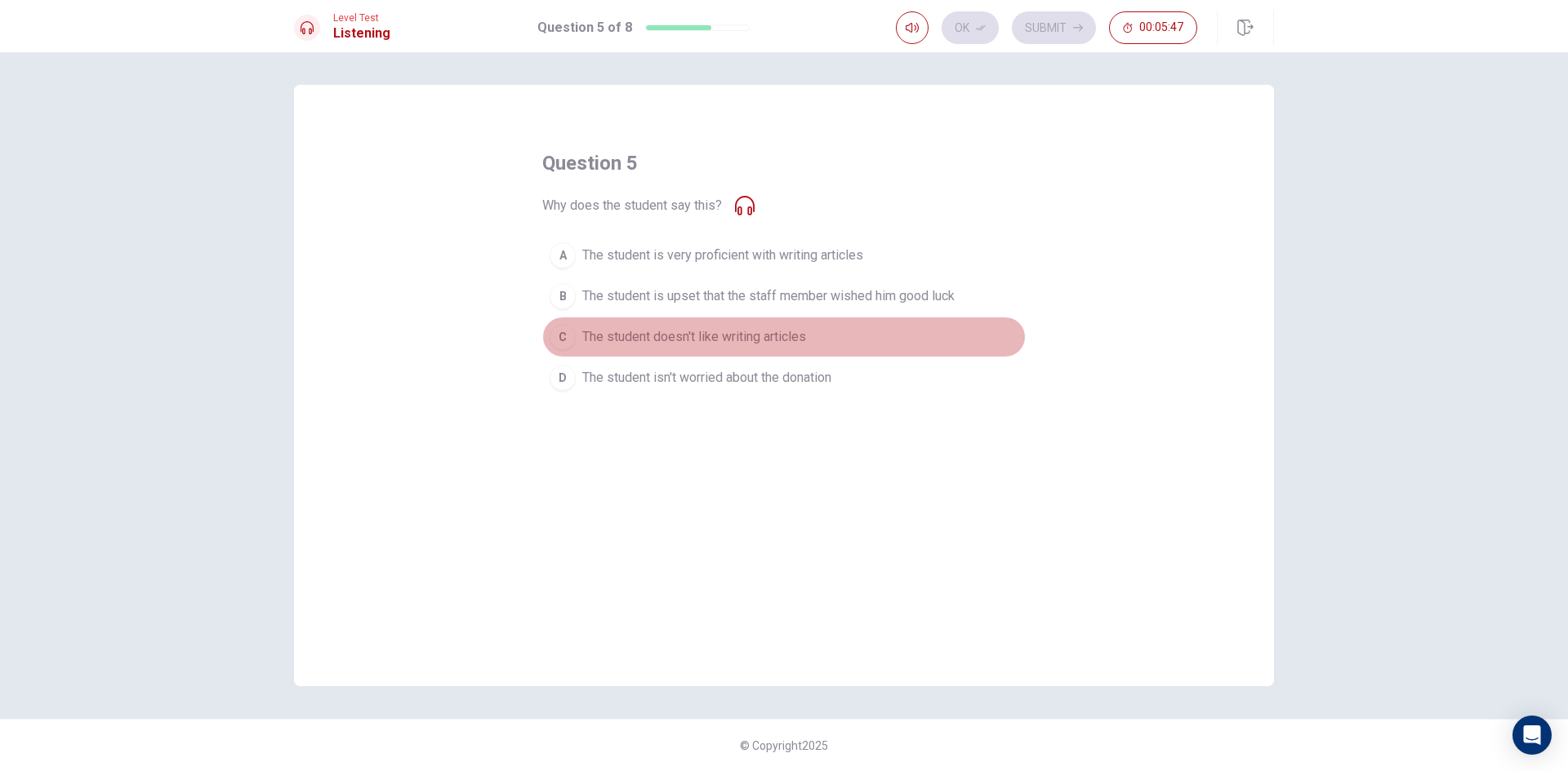
click at [721, 346] on span "The student doesn't like writing articles" at bounding box center [694, 336] width 224 height 19
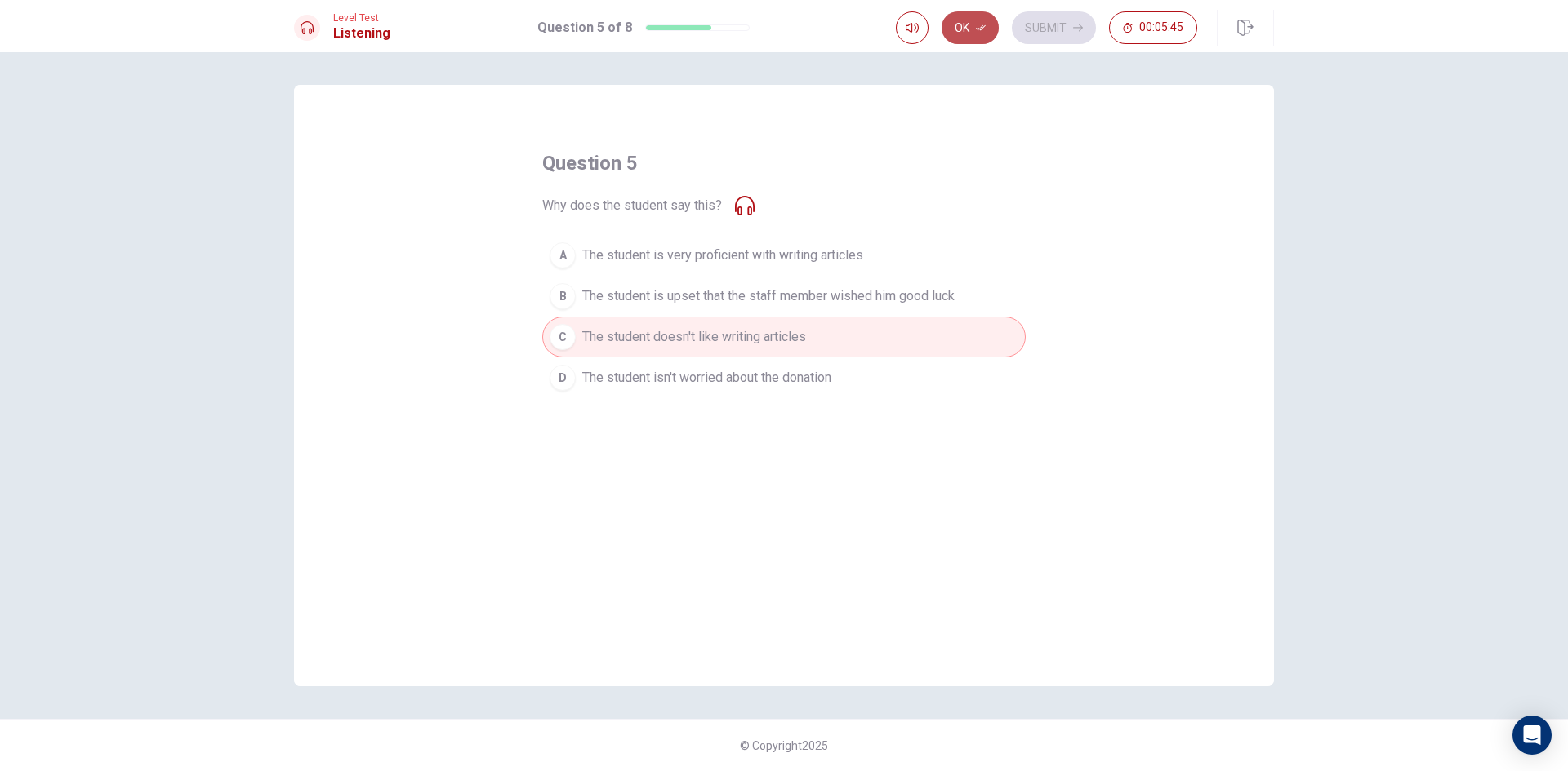
click at [971, 30] on button "Ok" at bounding box center [970, 28] width 57 height 33
click at [1064, 28] on button "Submit" at bounding box center [1053, 28] width 84 height 33
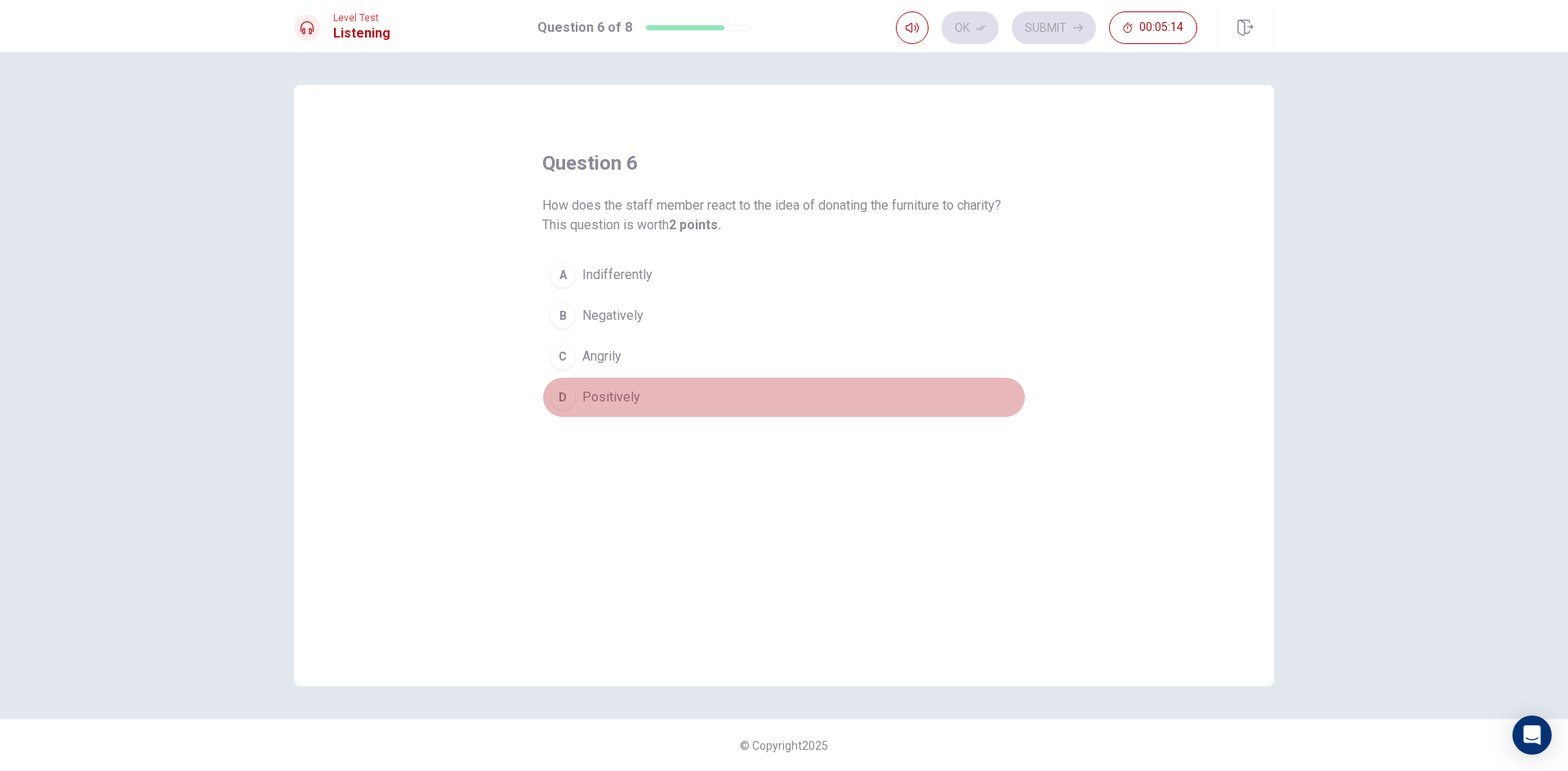
click at [632, 391] on span "Positively" at bounding box center [611, 397] width 58 height 19
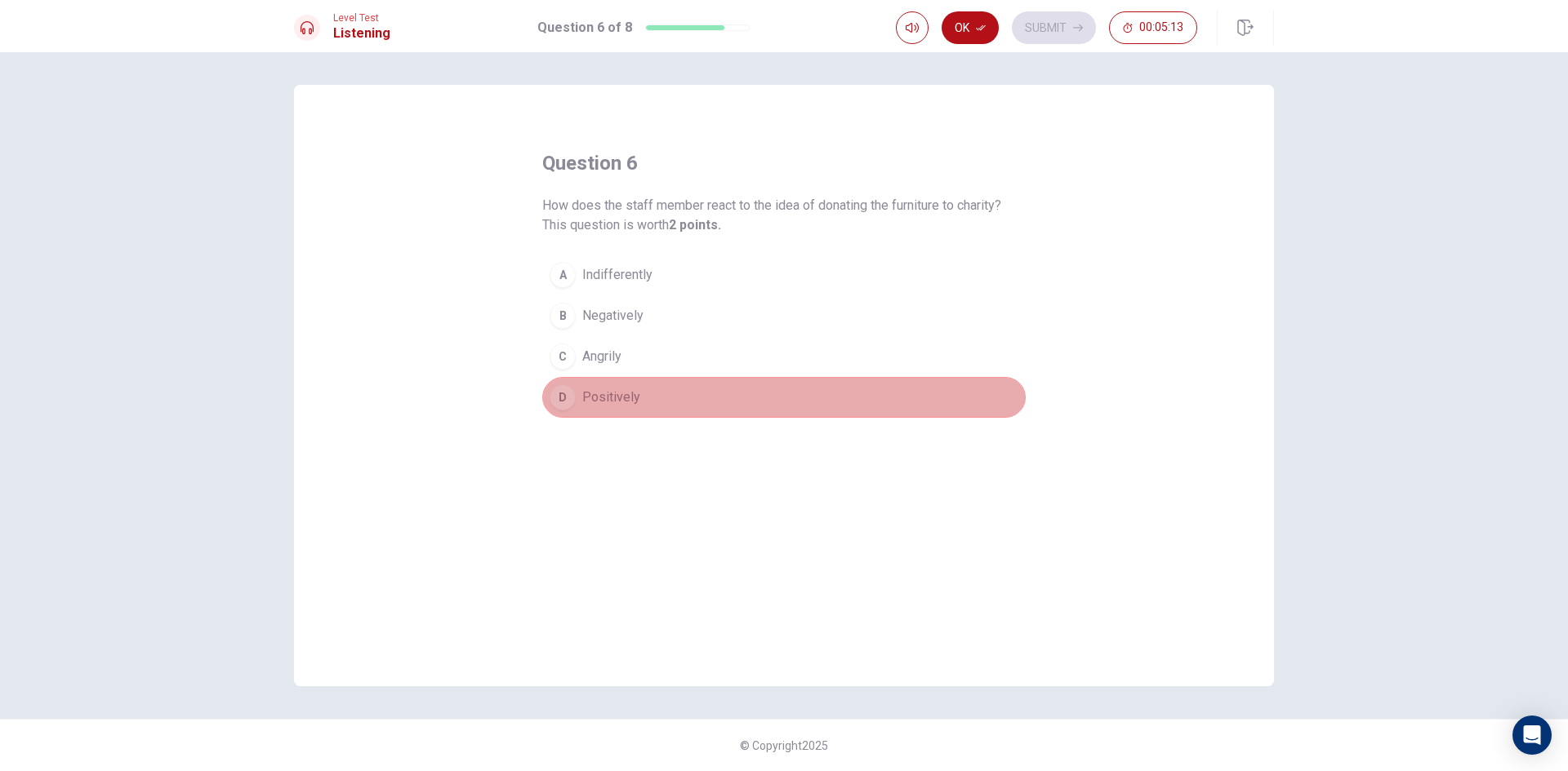
click at [632, 391] on span "Positively" at bounding box center [611, 397] width 58 height 19
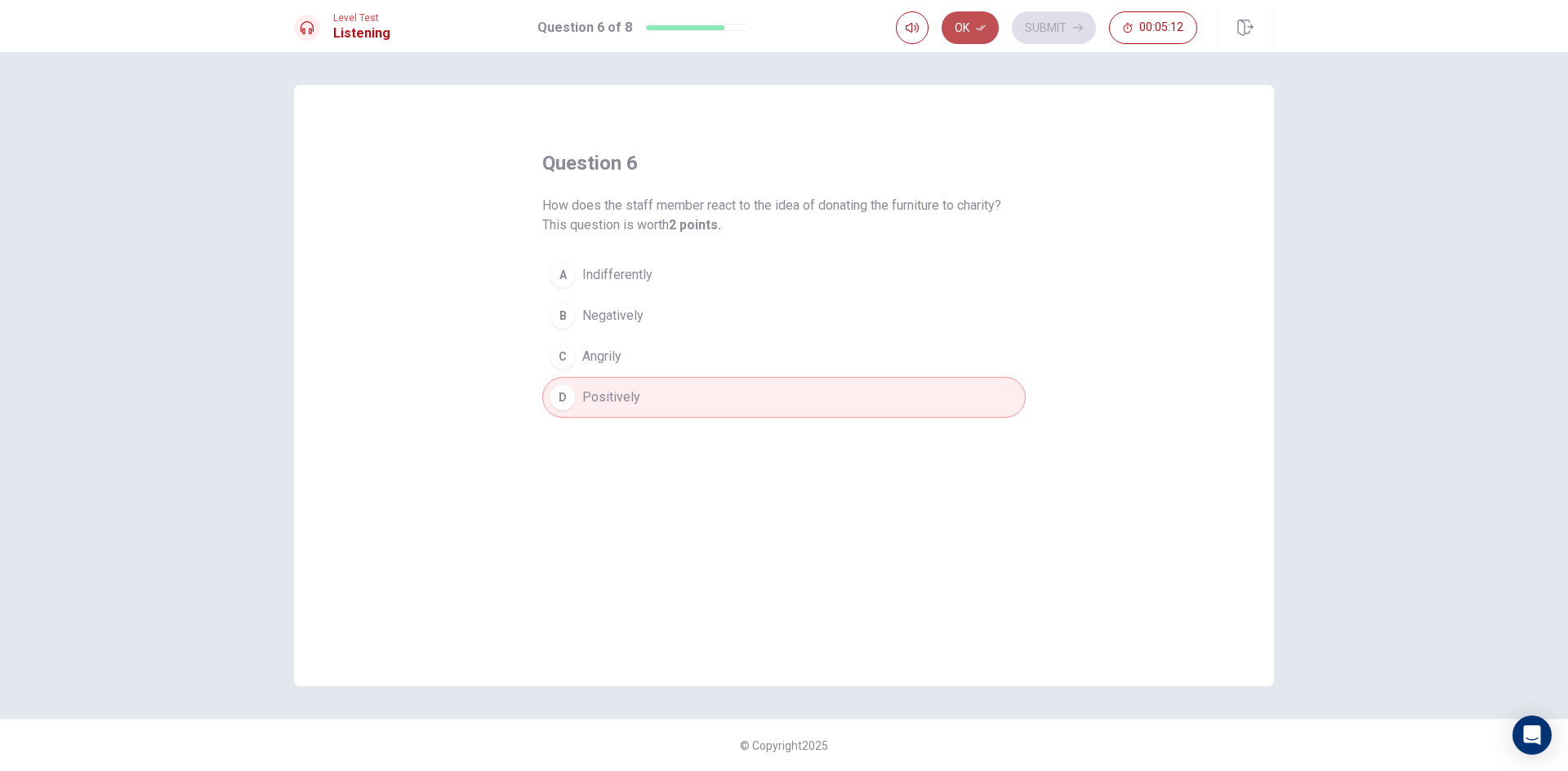
click at [974, 25] on button "Ok" at bounding box center [970, 28] width 57 height 33
click at [1062, 26] on button "Submit" at bounding box center [1053, 28] width 84 height 33
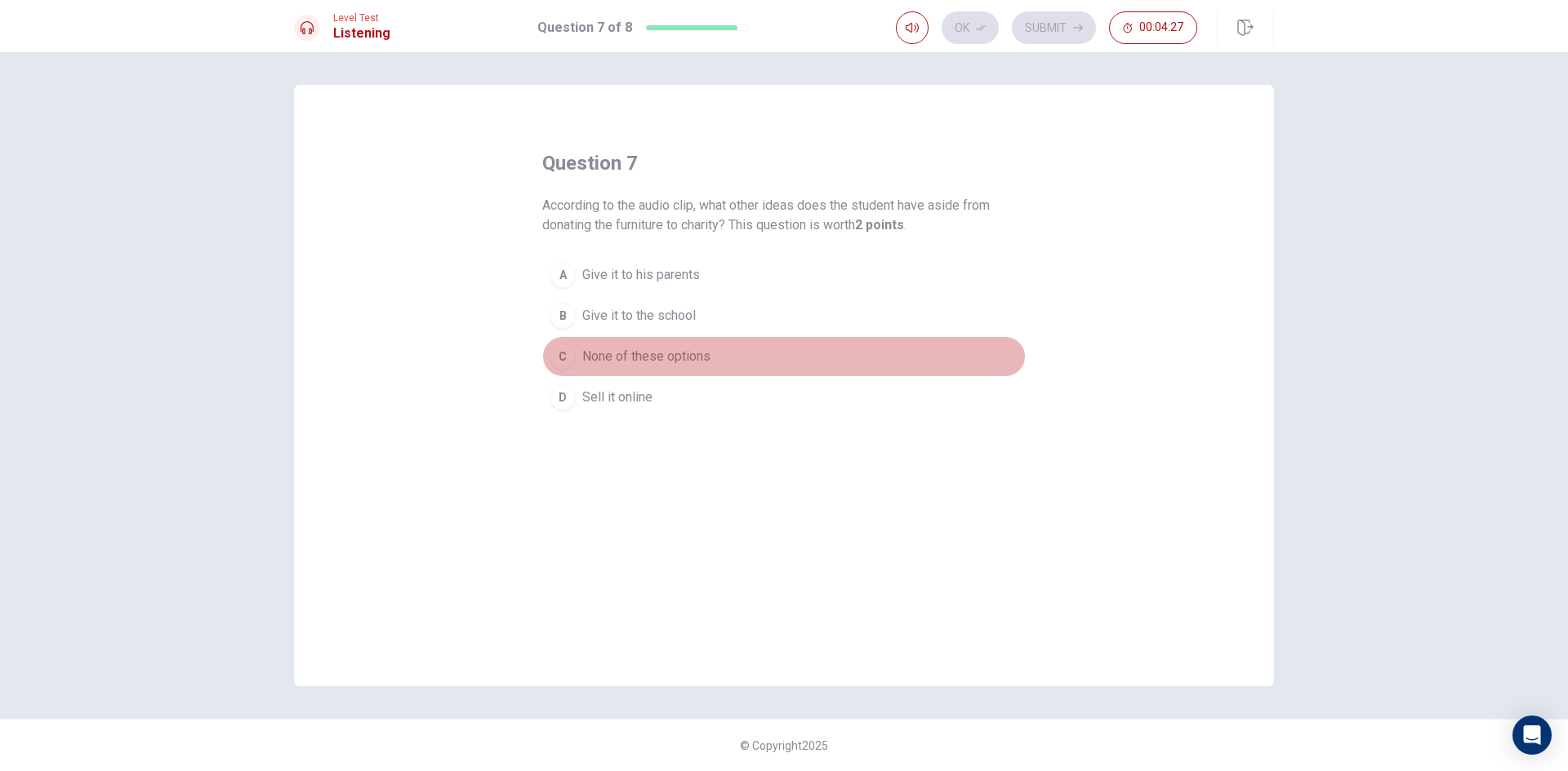
click at [706, 352] on span "None of these options" at bounding box center [645, 357] width 128 height 19
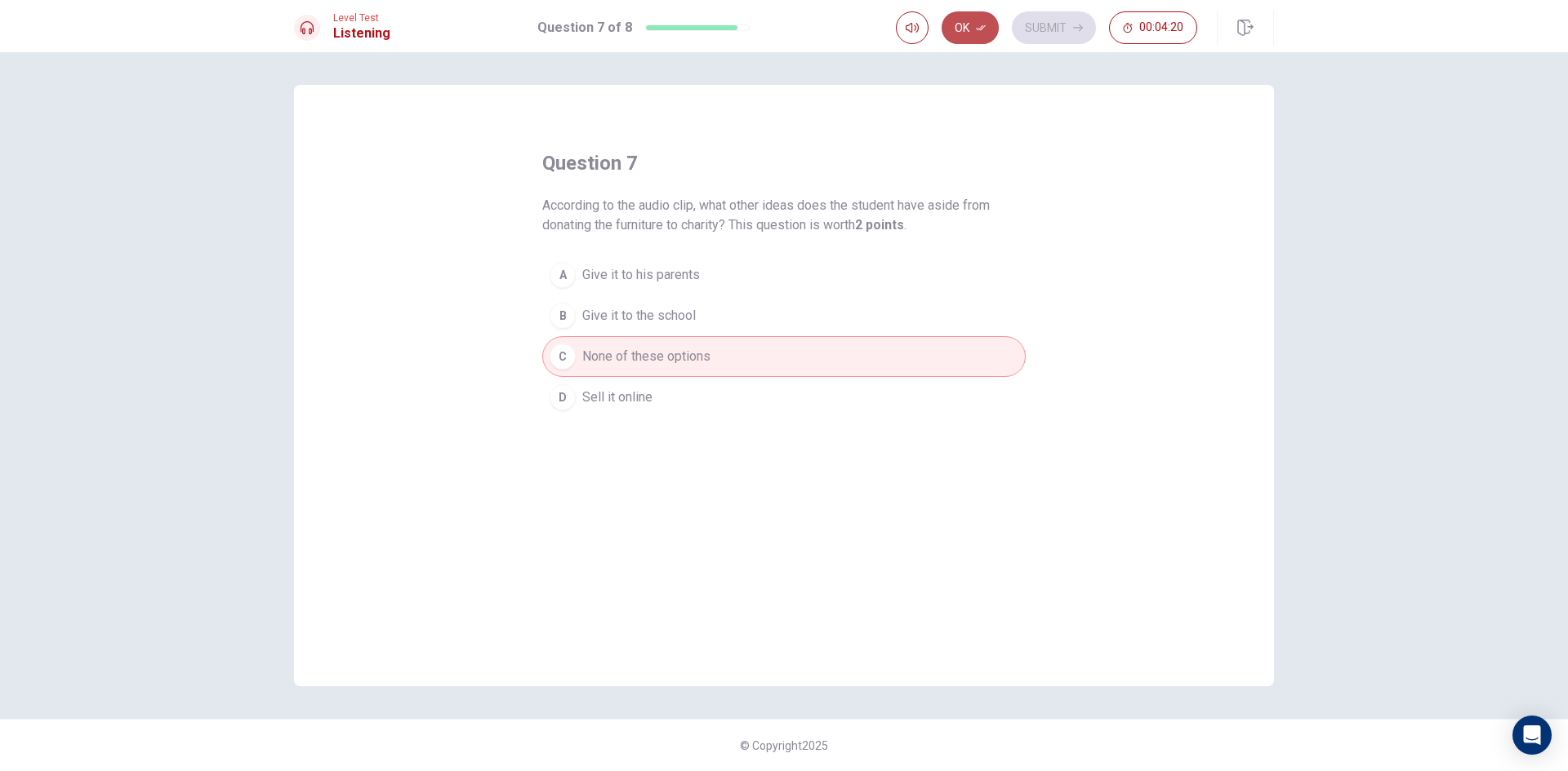
click at [982, 36] on button "Ok" at bounding box center [970, 28] width 57 height 33
click at [1050, 31] on button "Submit" at bounding box center [1053, 28] width 84 height 33
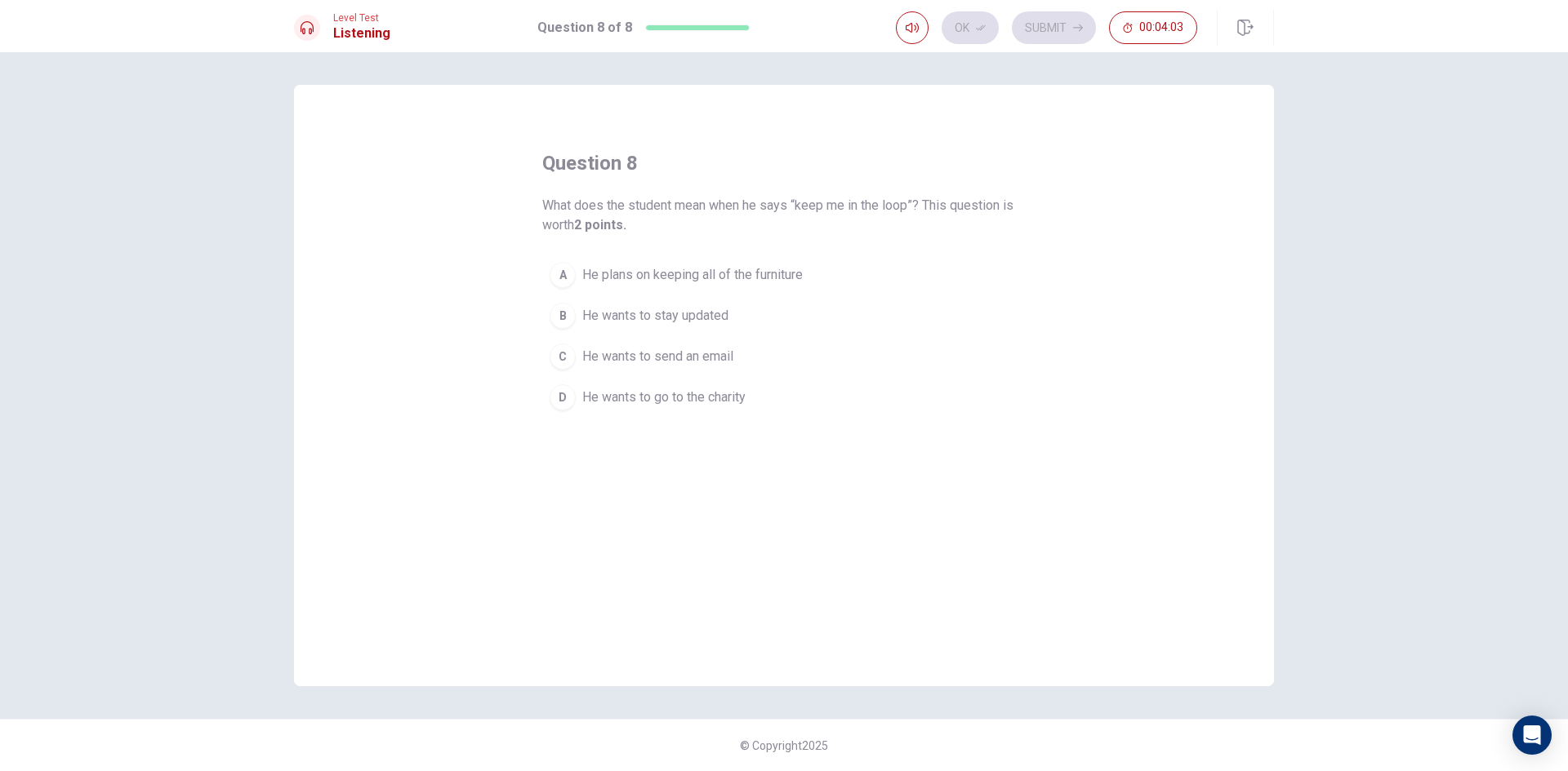
click at [677, 320] on span "He wants to stay updated" at bounding box center [655, 315] width 146 height 19
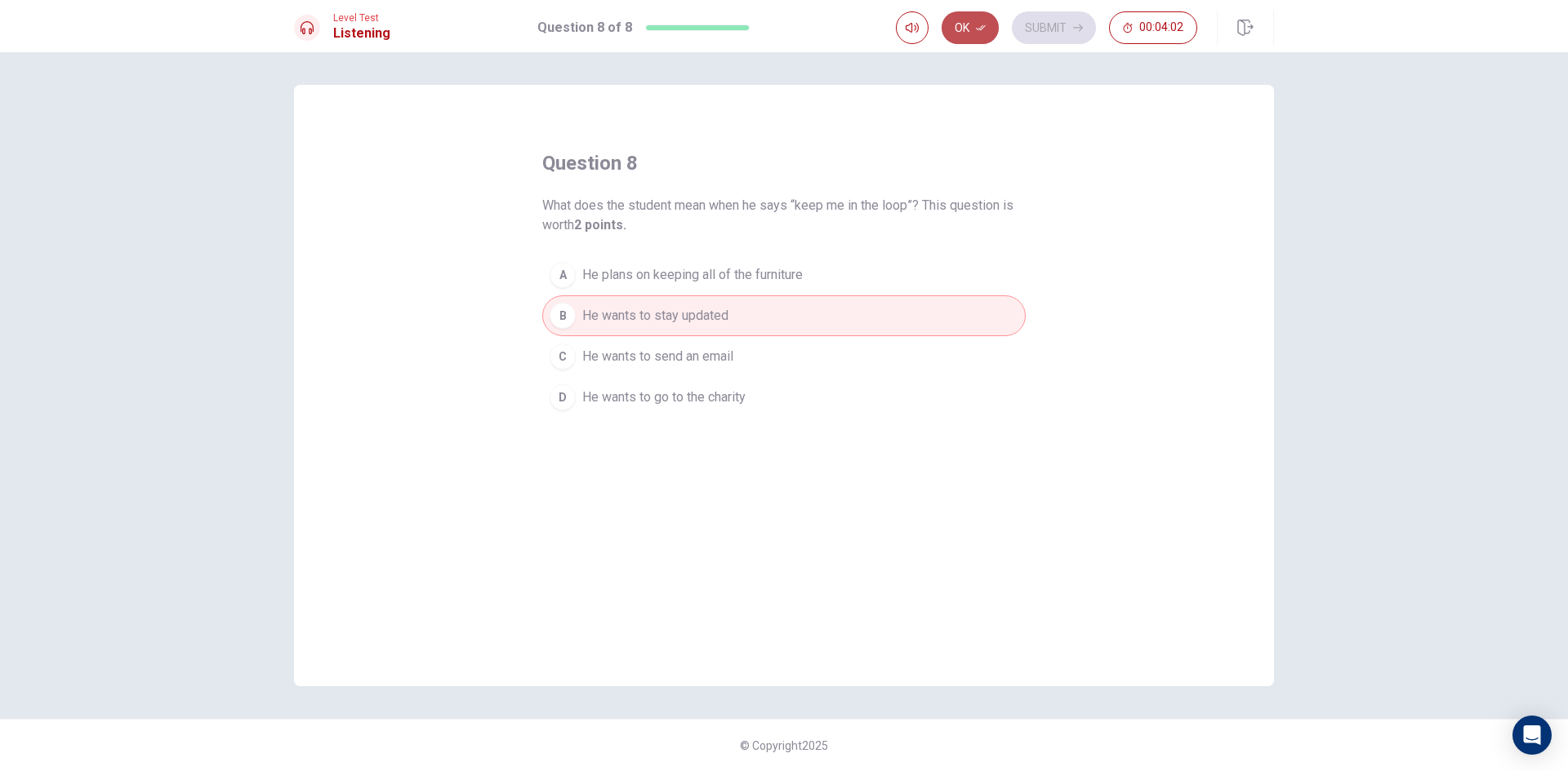
click at [974, 14] on button "Ok" at bounding box center [970, 28] width 57 height 33
click at [1041, 30] on button "Submit" at bounding box center [1053, 28] width 84 height 33
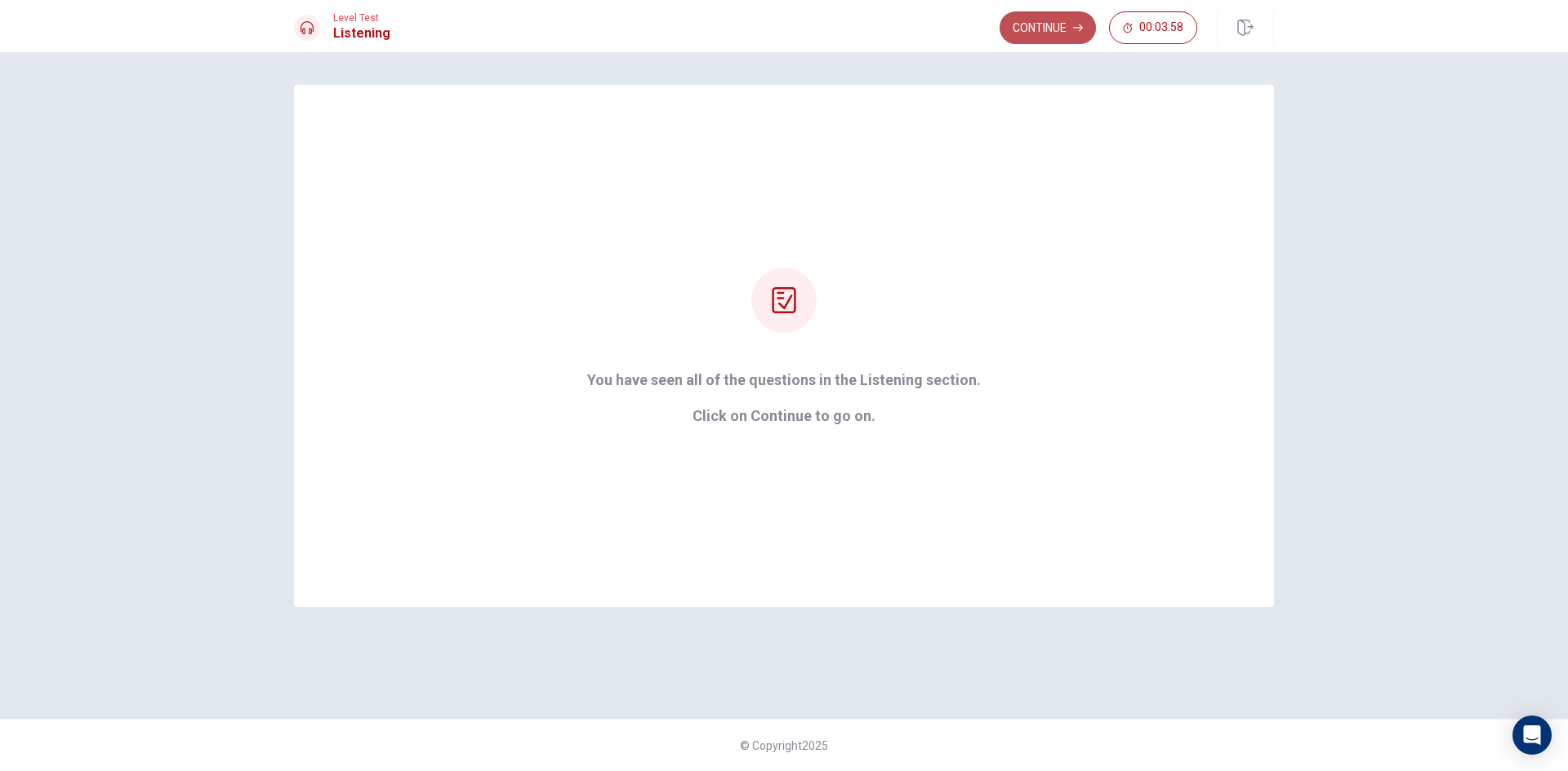
click at [1069, 24] on button "Continue" at bounding box center [1048, 28] width 96 height 33
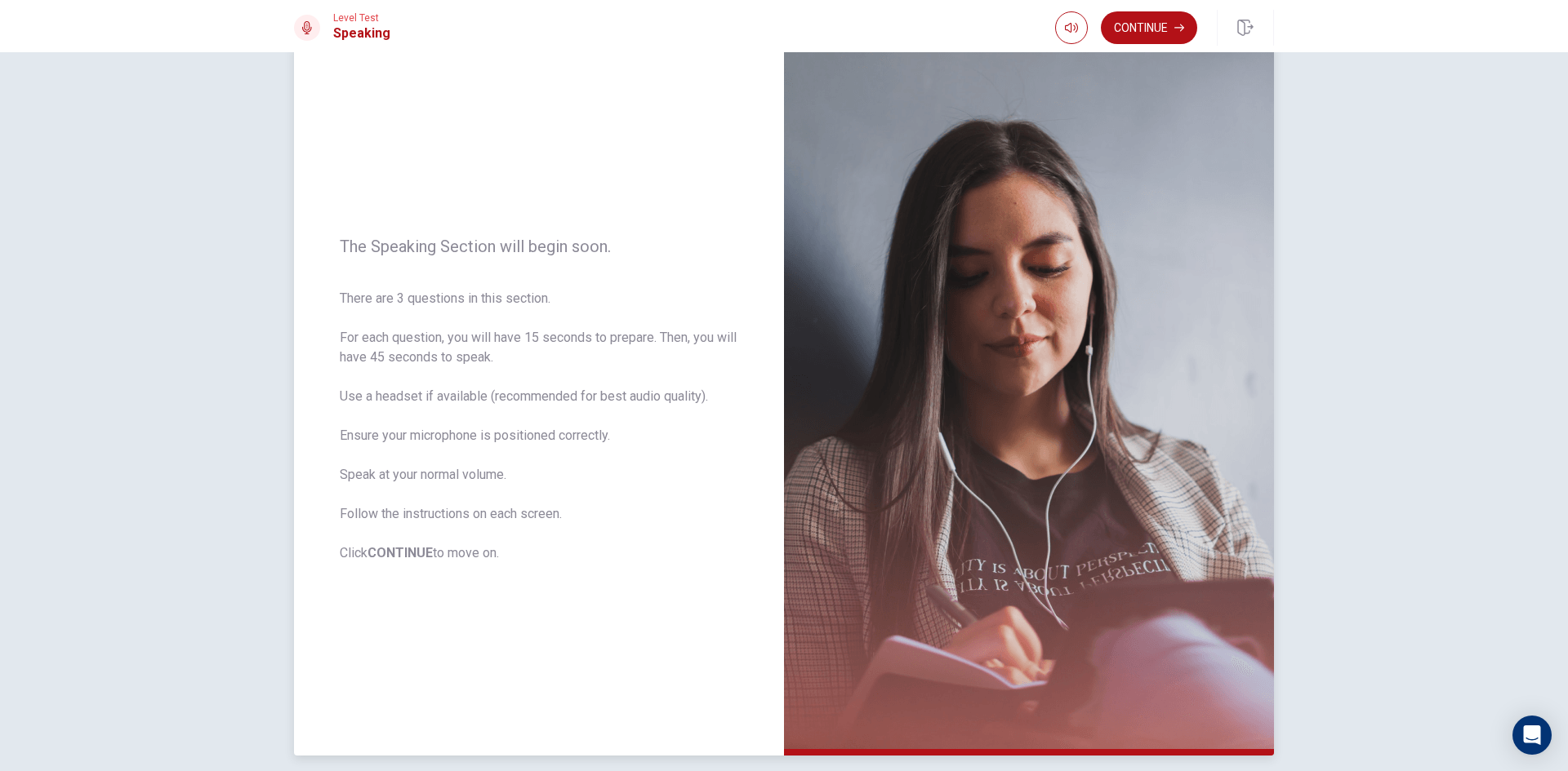
scroll to position [0, 0]
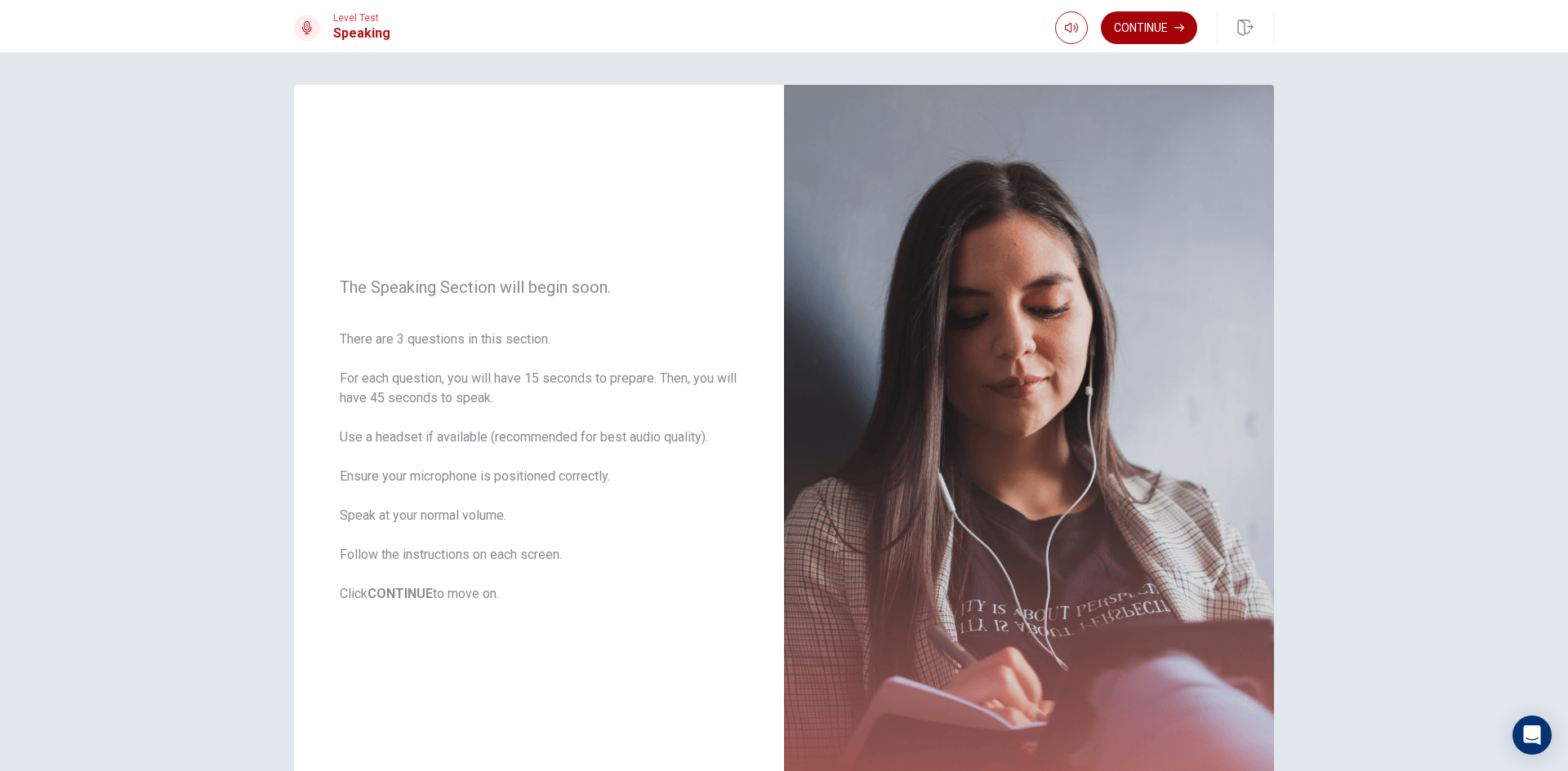
click at [1109, 15] on button "Continue" at bounding box center [1149, 28] width 96 height 33
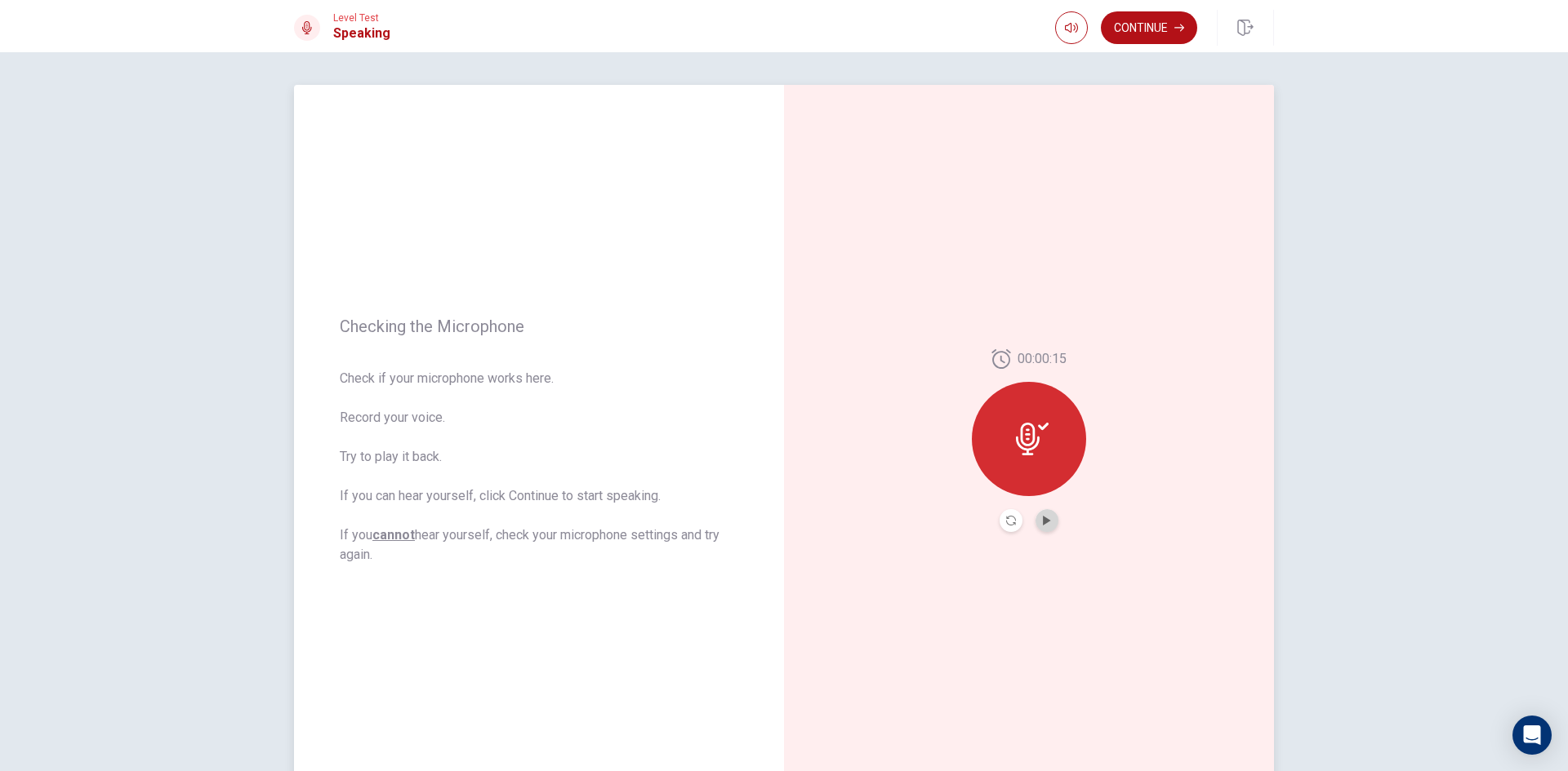
click at [1049, 523] on button "Play Audio" at bounding box center [1047, 521] width 23 height 23
click at [1047, 524] on icon "Pause Audio" at bounding box center [1047, 520] width 8 height 10
click at [1006, 523] on icon "Record Again" at bounding box center [1011, 520] width 10 height 10
click at [1043, 522] on icon "Play Audio" at bounding box center [1047, 520] width 8 height 10
click at [1031, 528] on div at bounding box center [1028, 521] width 59 height 23
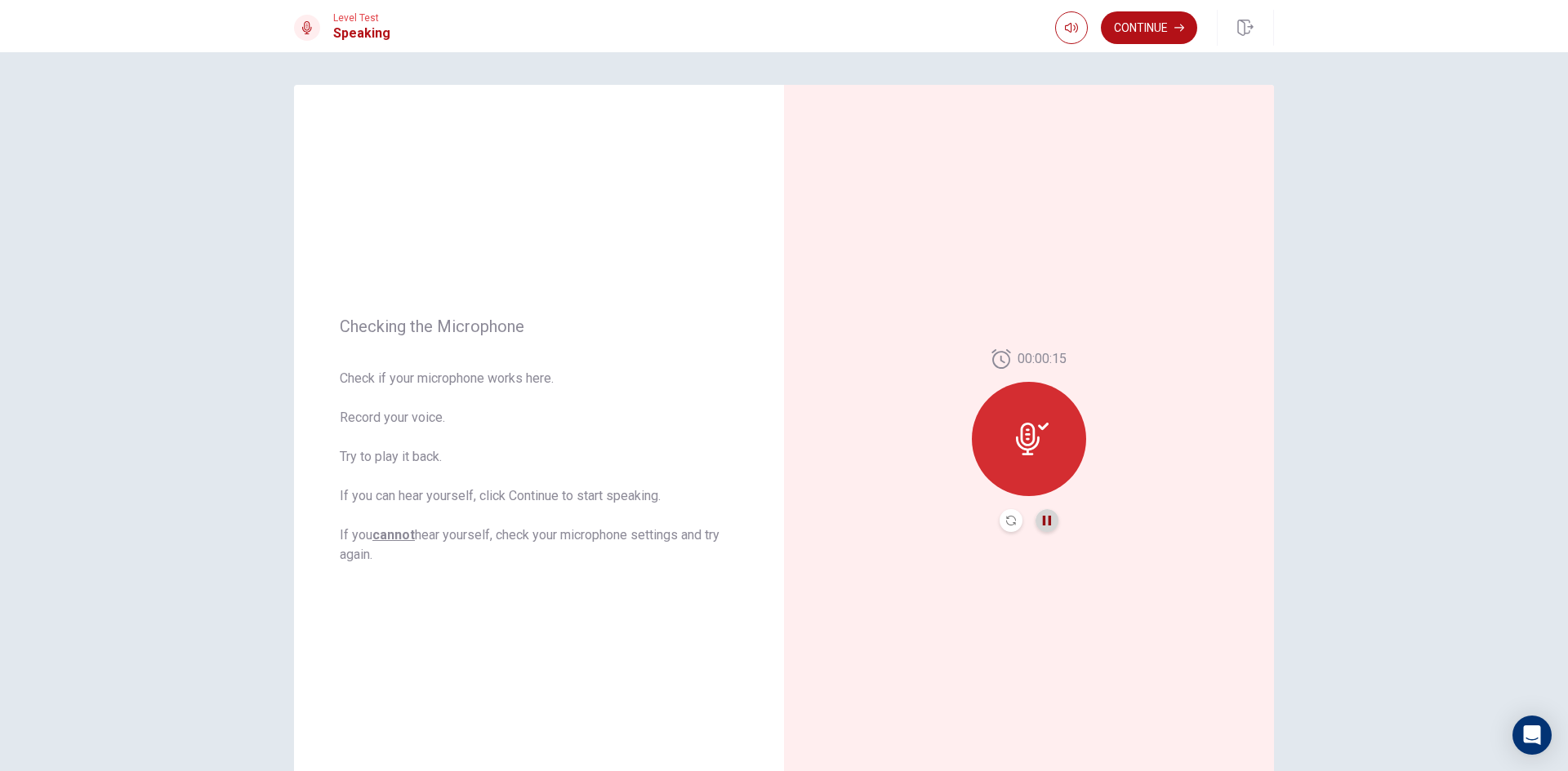
click at [1035, 522] on button "Pause Audio" at bounding box center [1047, 521] width 23 height 23
click at [1138, 31] on button "Continue" at bounding box center [1149, 28] width 96 height 33
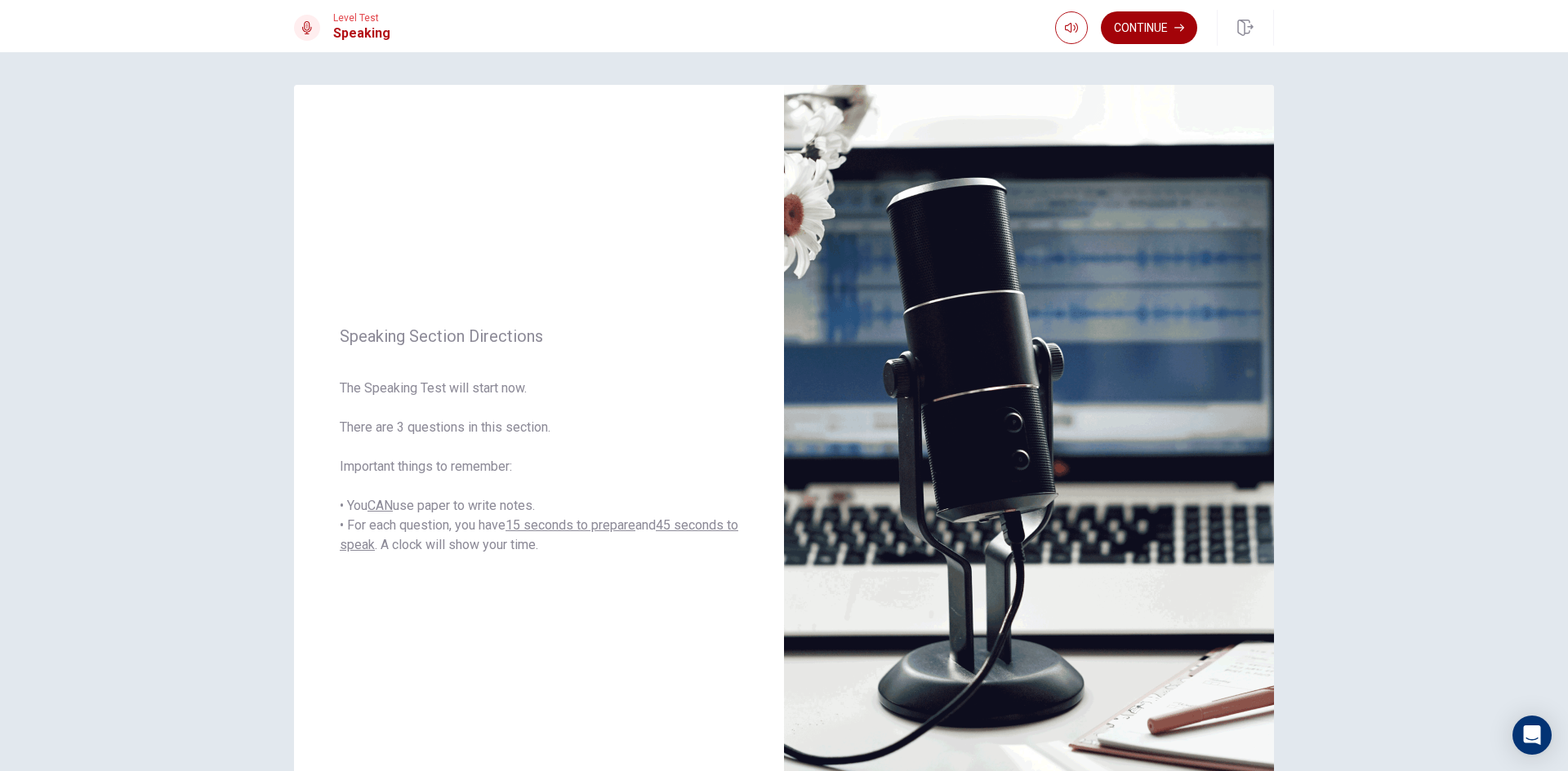
click at [1161, 32] on button "Continue" at bounding box center [1149, 28] width 96 height 33
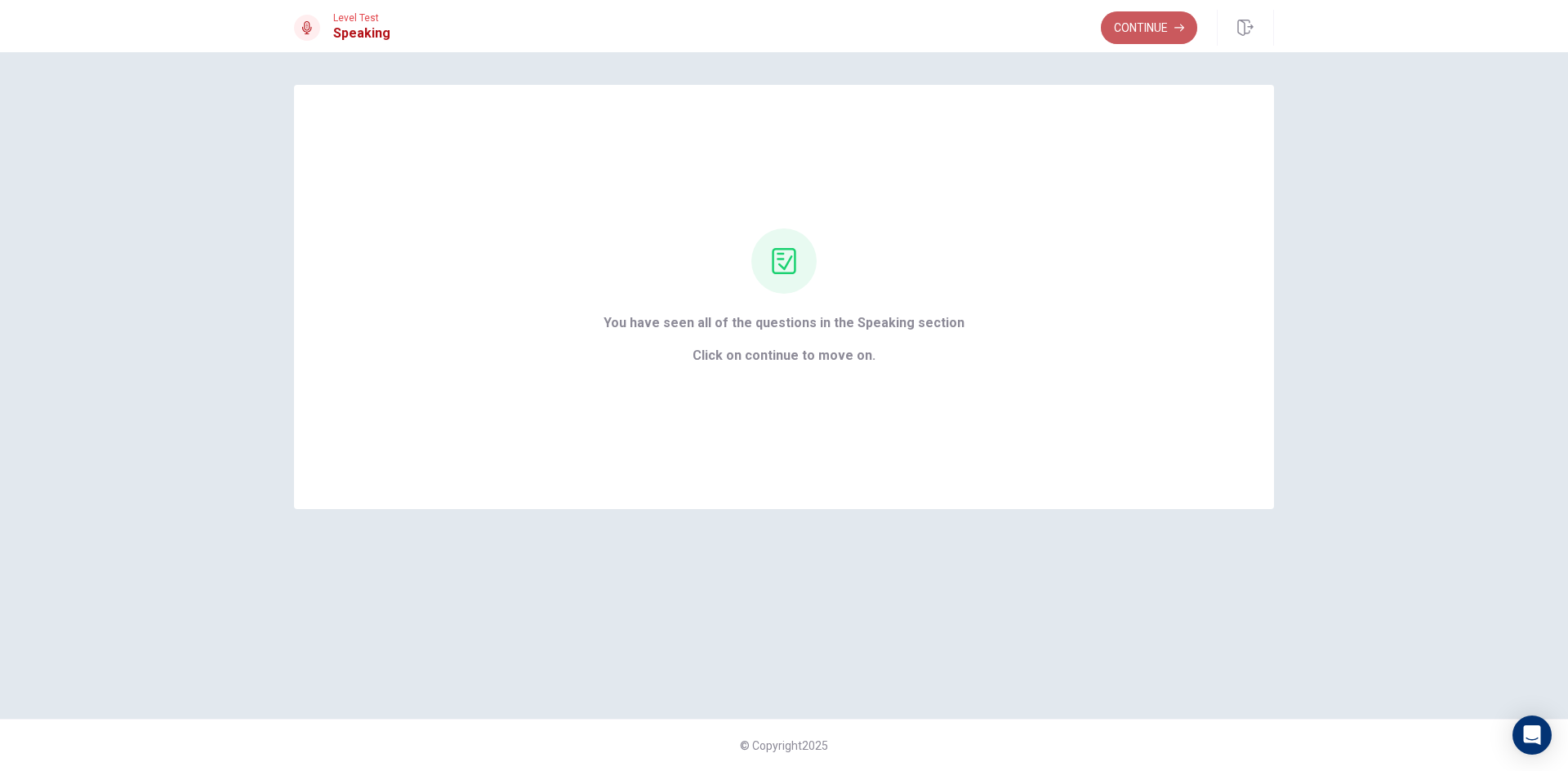
click at [1143, 34] on button "Continue" at bounding box center [1149, 28] width 96 height 33
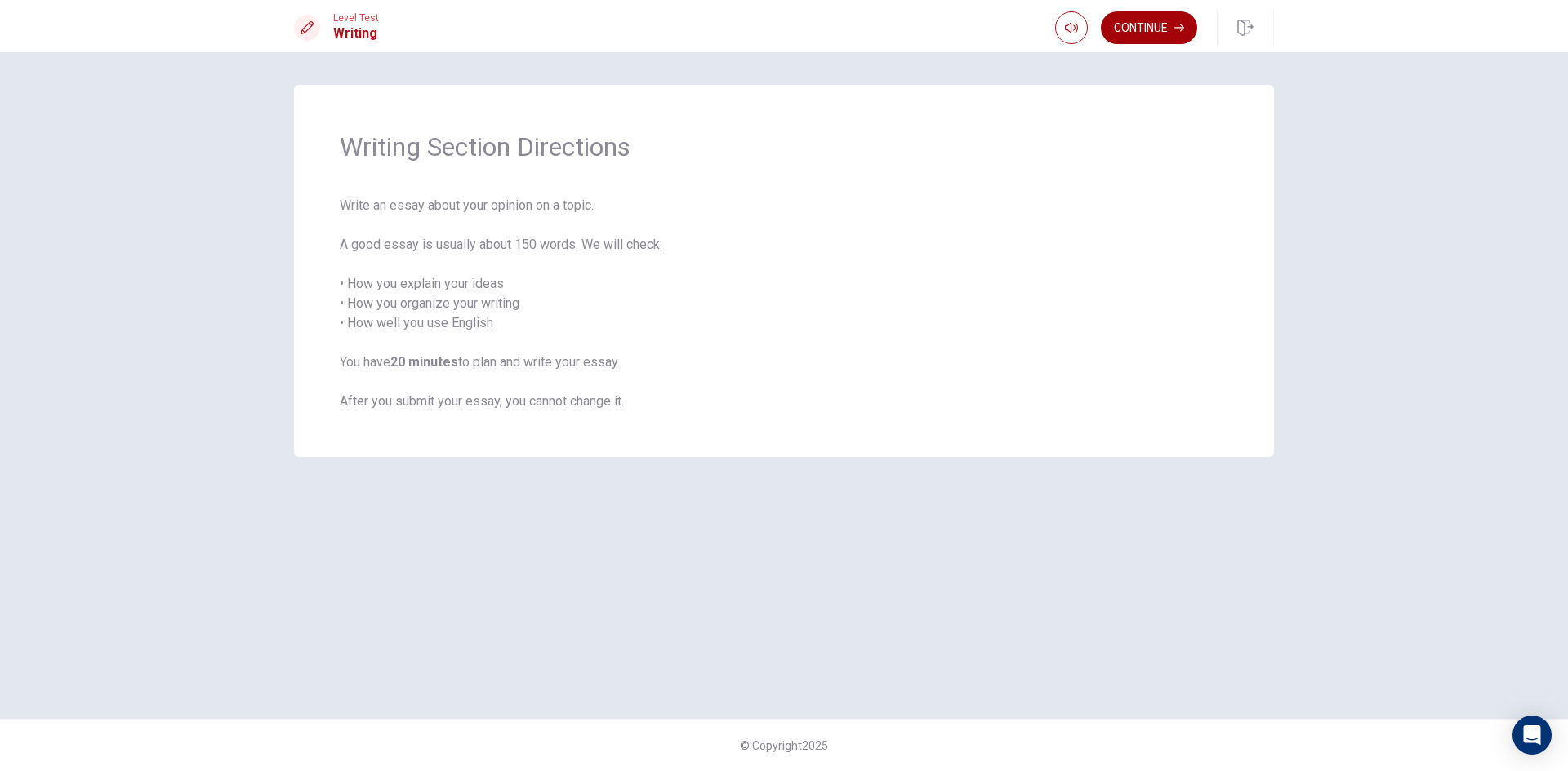
click at [1142, 27] on button "Continue" at bounding box center [1149, 28] width 96 height 33
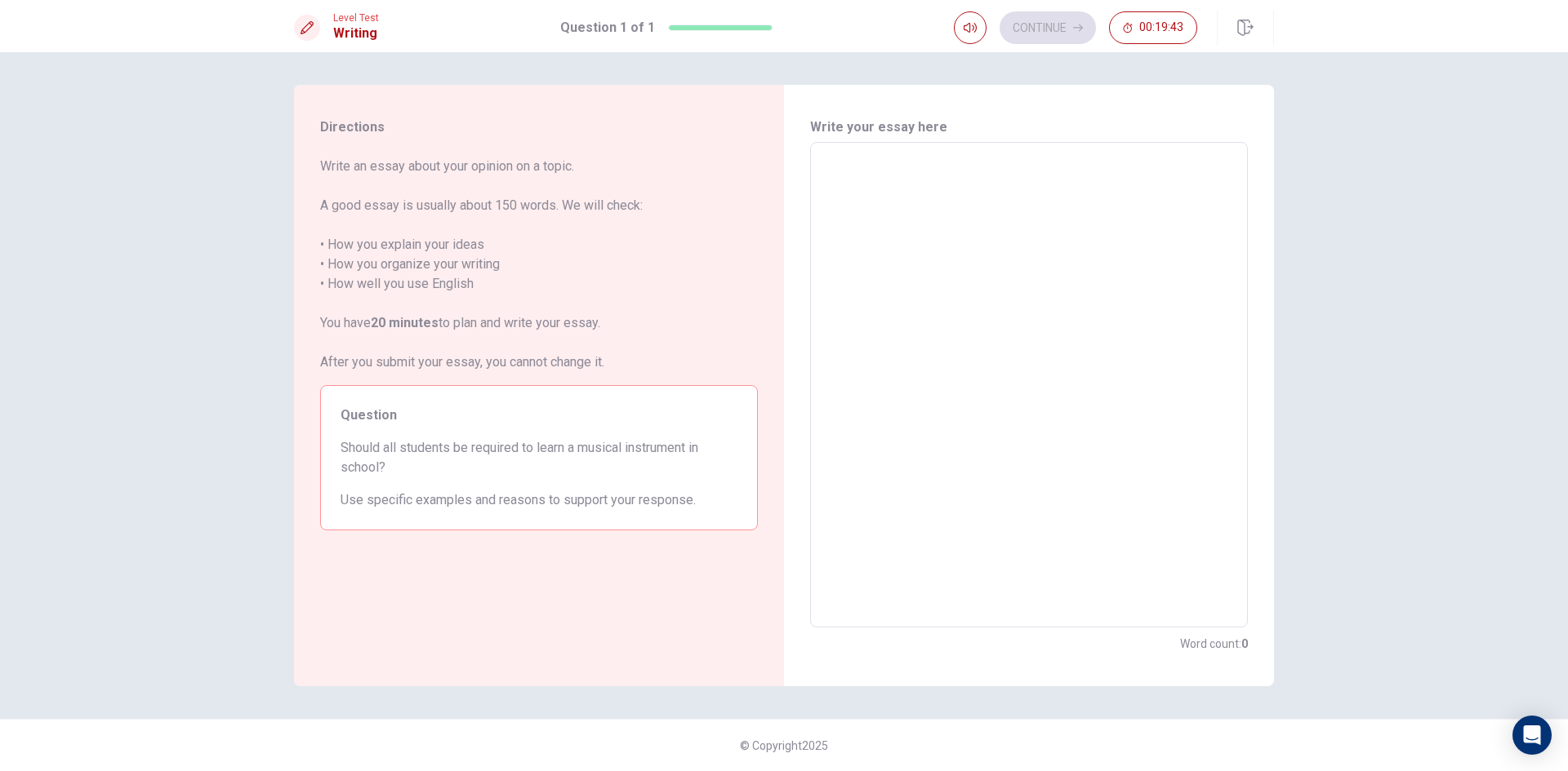
click at [943, 195] on textarea at bounding box center [1028, 385] width 415 height 459
type textarea "y"
type textarea "x"
type textarea "ye"
type textarea "x"
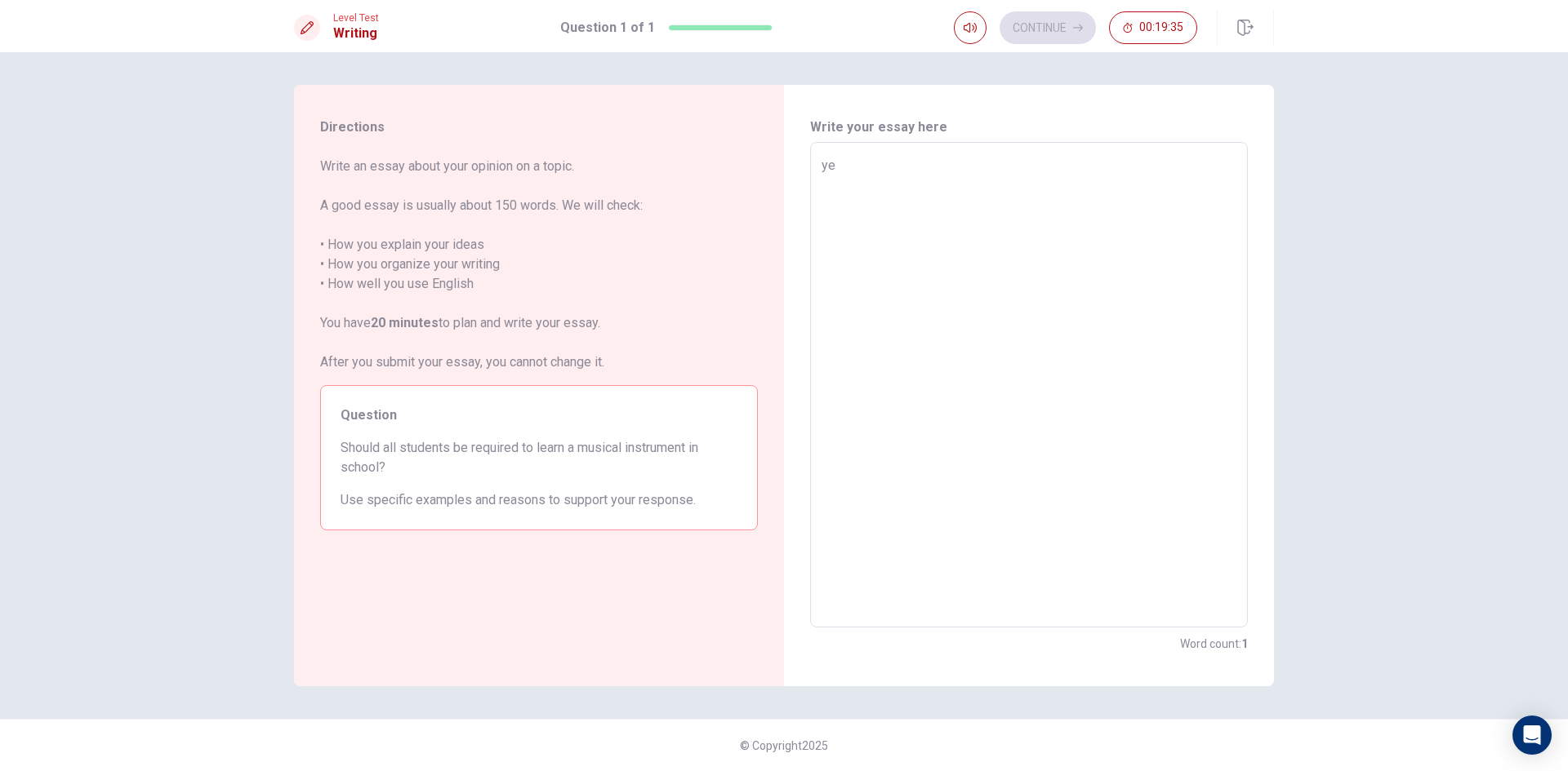
type textarea "yes"
type textarea "x"
type textarea "ye"
type textarea "x"
type textarea "y"
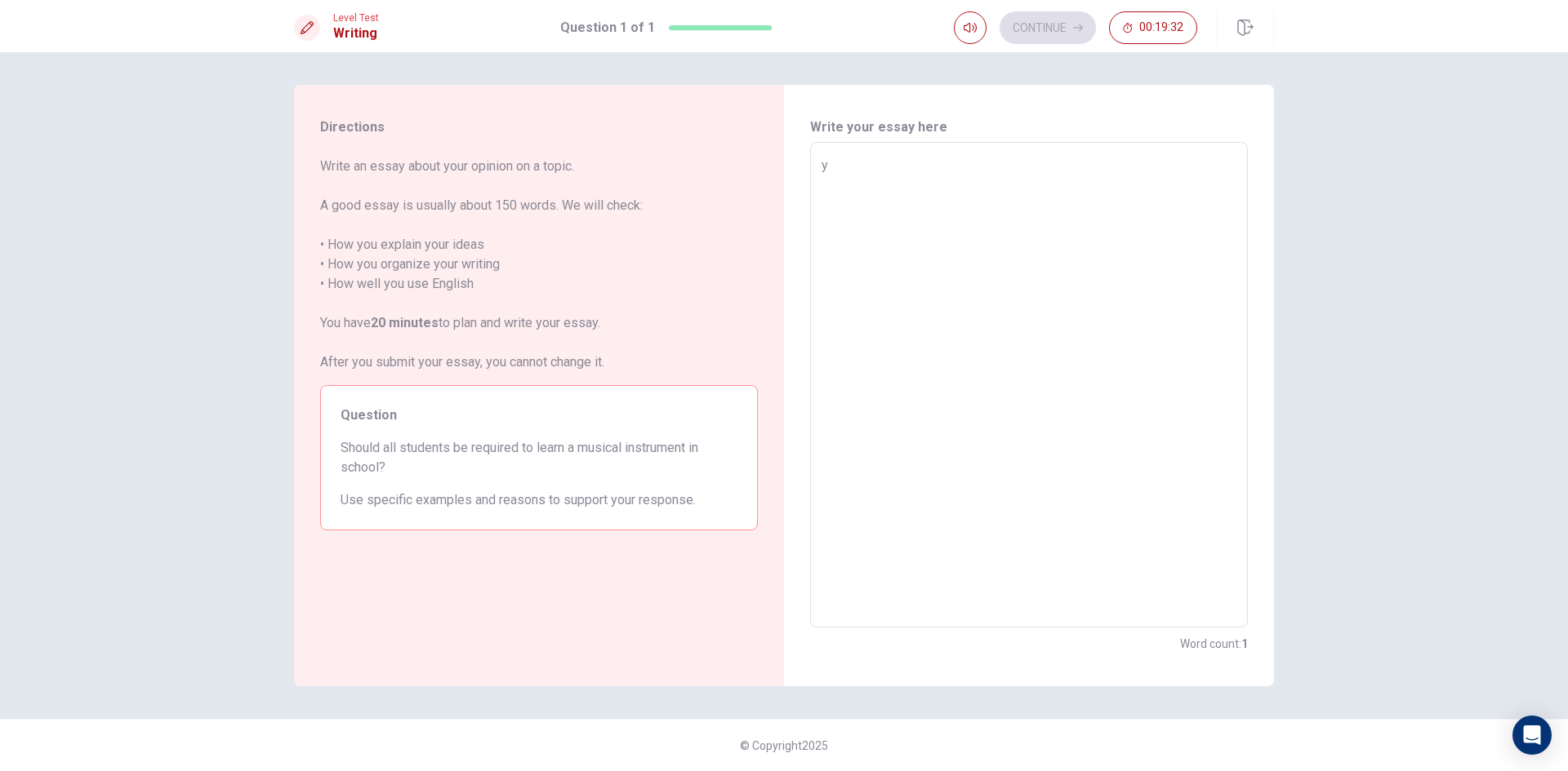
type textarea "x"
type textarea "i"
type textarea "x"
type textarea "in"
type textarea "x"
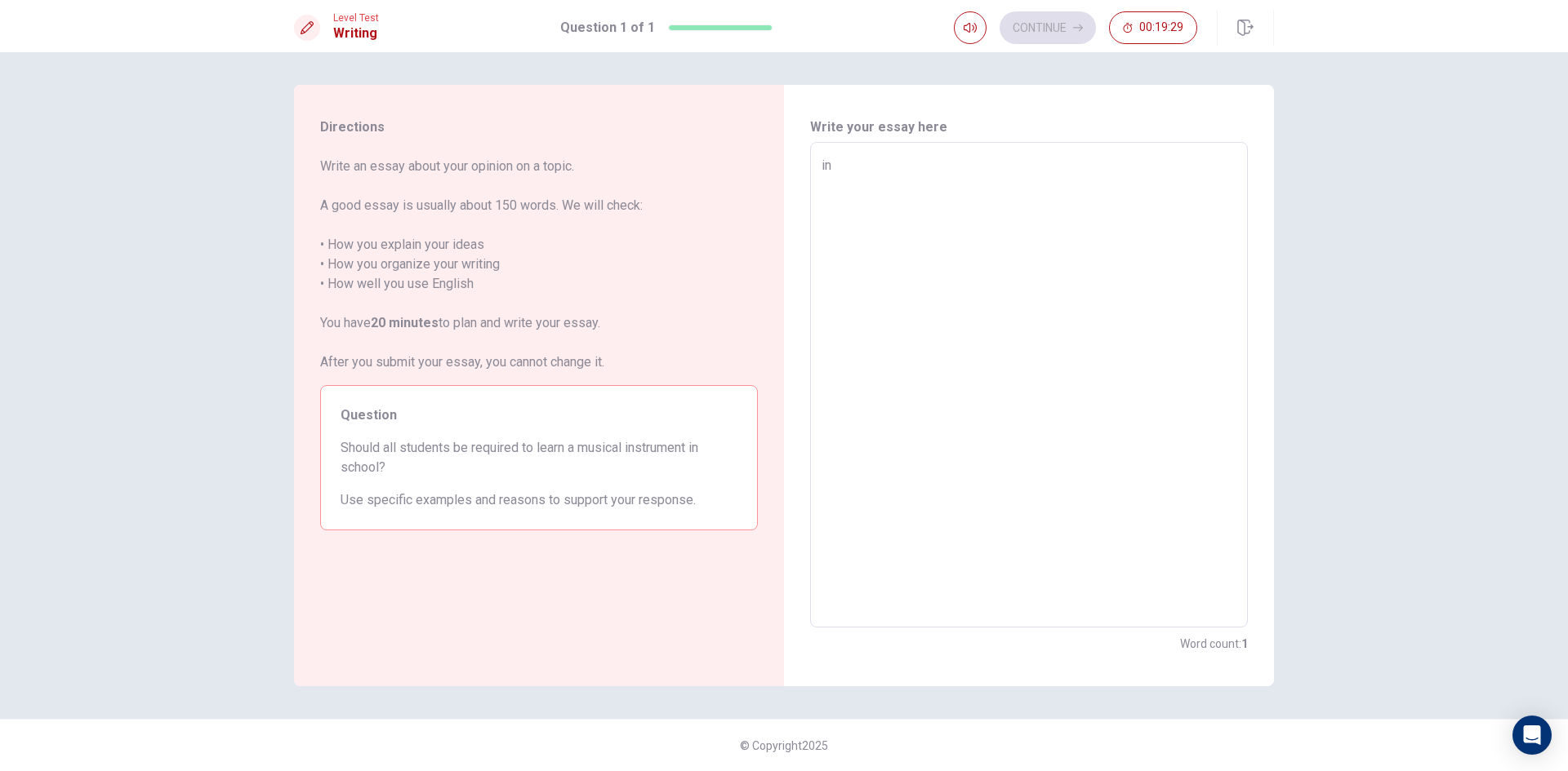
type textarea "in"
type textarea "x"
type textarea "in t"
type textarea "x"
type textarea "in th"
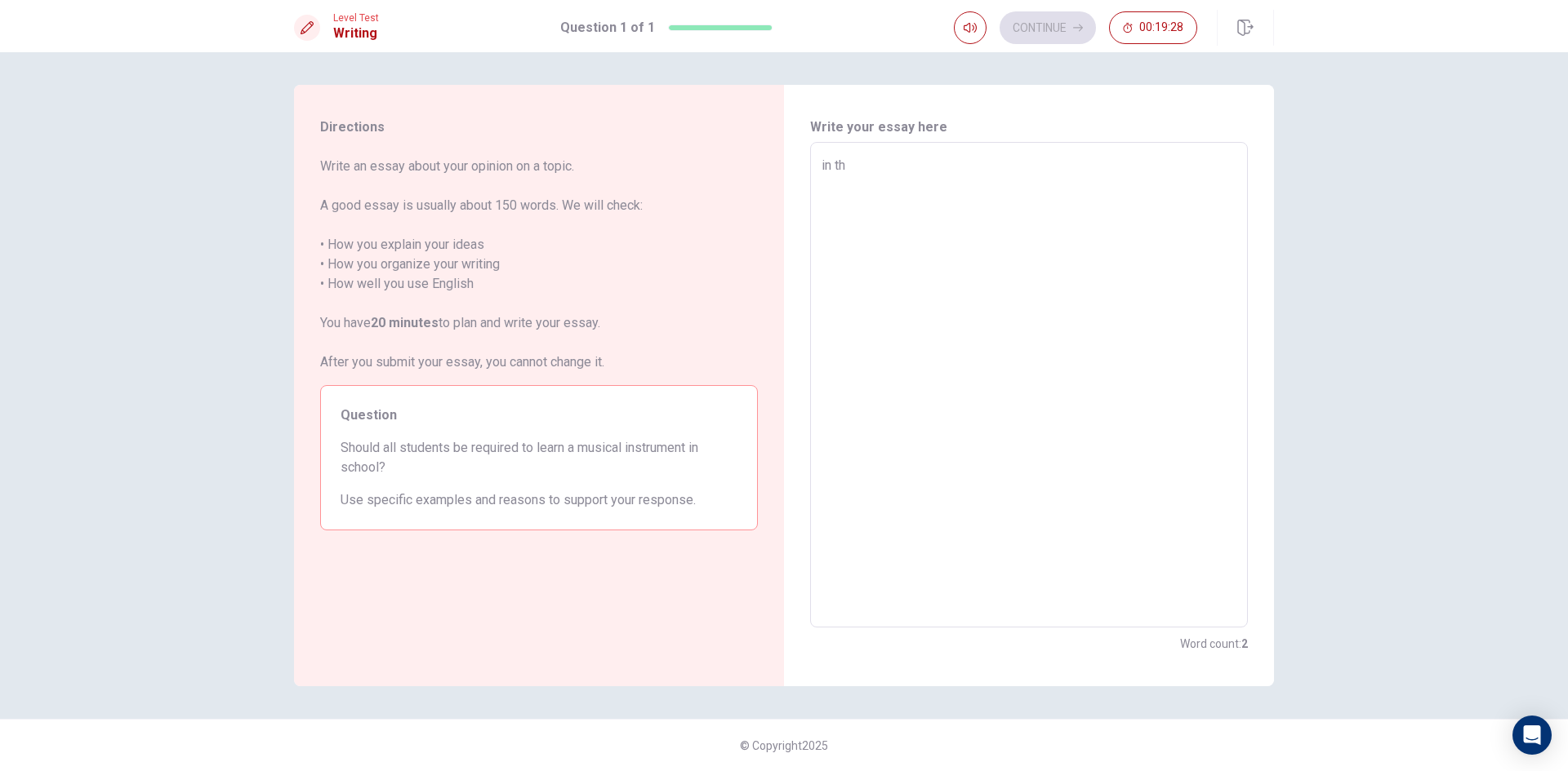
type textarea "x"
type textarea "in thi"
type textarea "x"
type textarea "in this"
type textarea "x"
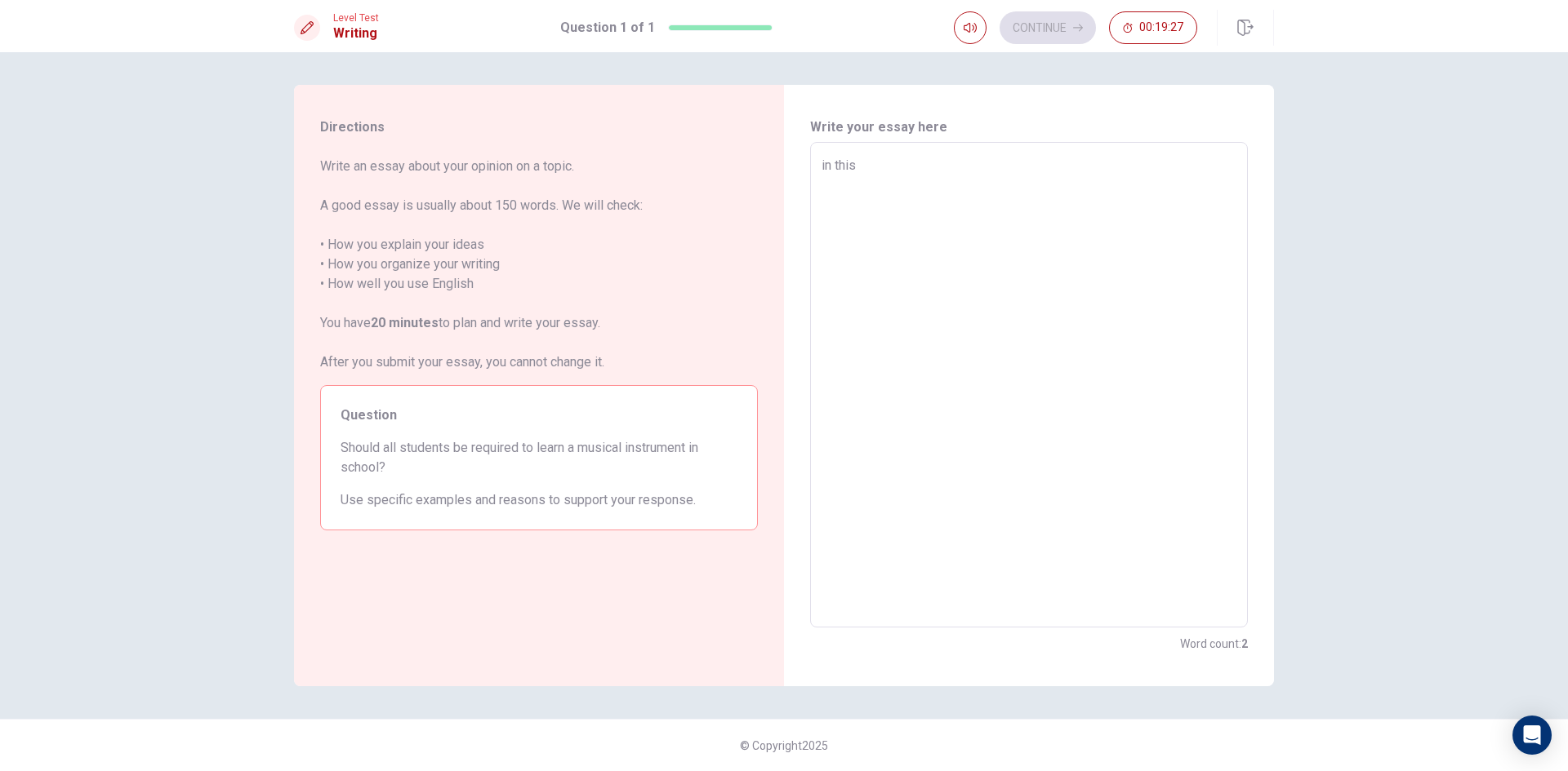
type textarea "in this"
type textarea "x"
type textarea "in this n"
type textarea "x"
type textarea "in this no"
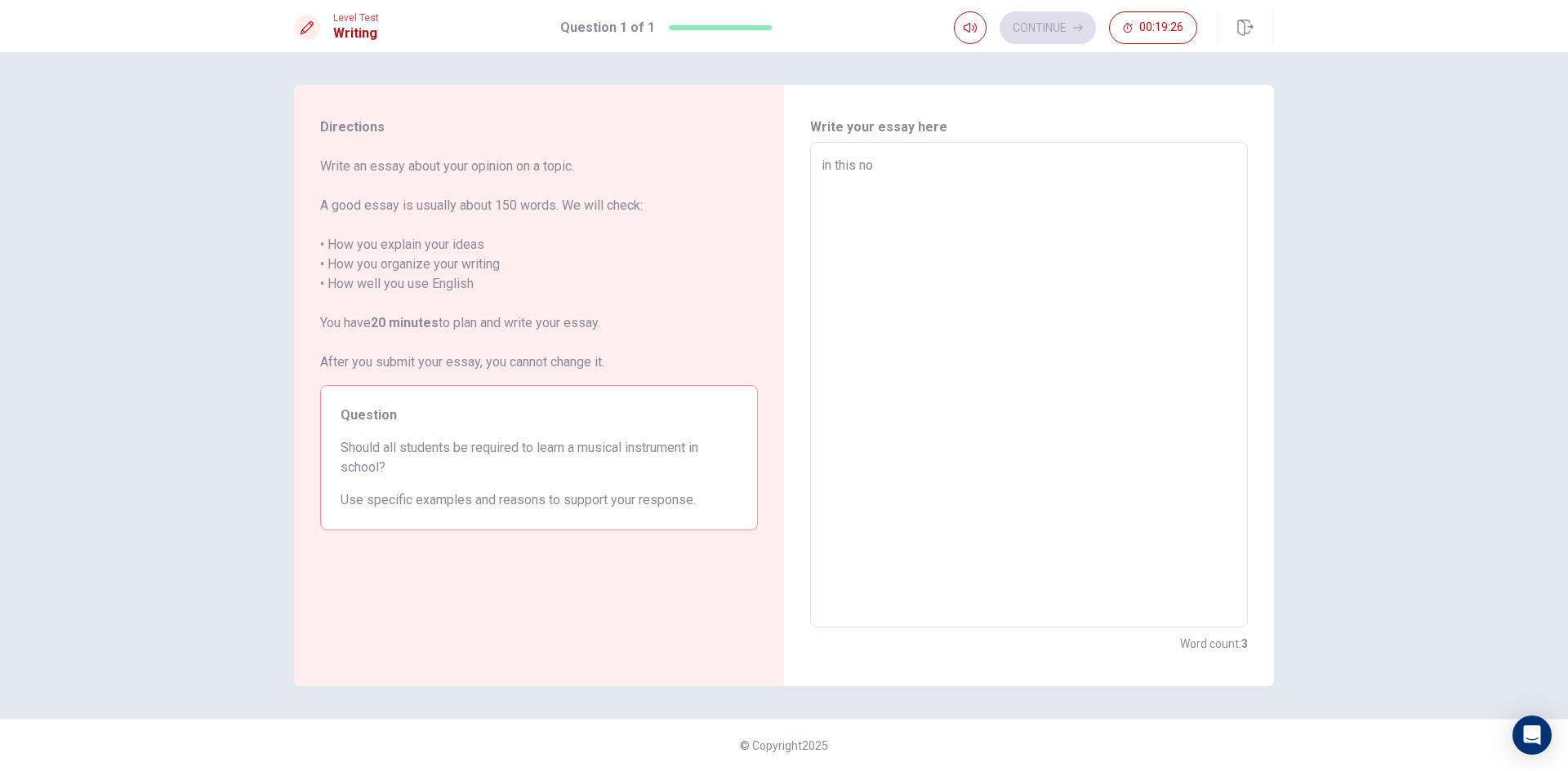
type textarea "x"
type textarea "in this now"
type textarea "x"
type textarea "in this nowa"
type textarea "x"
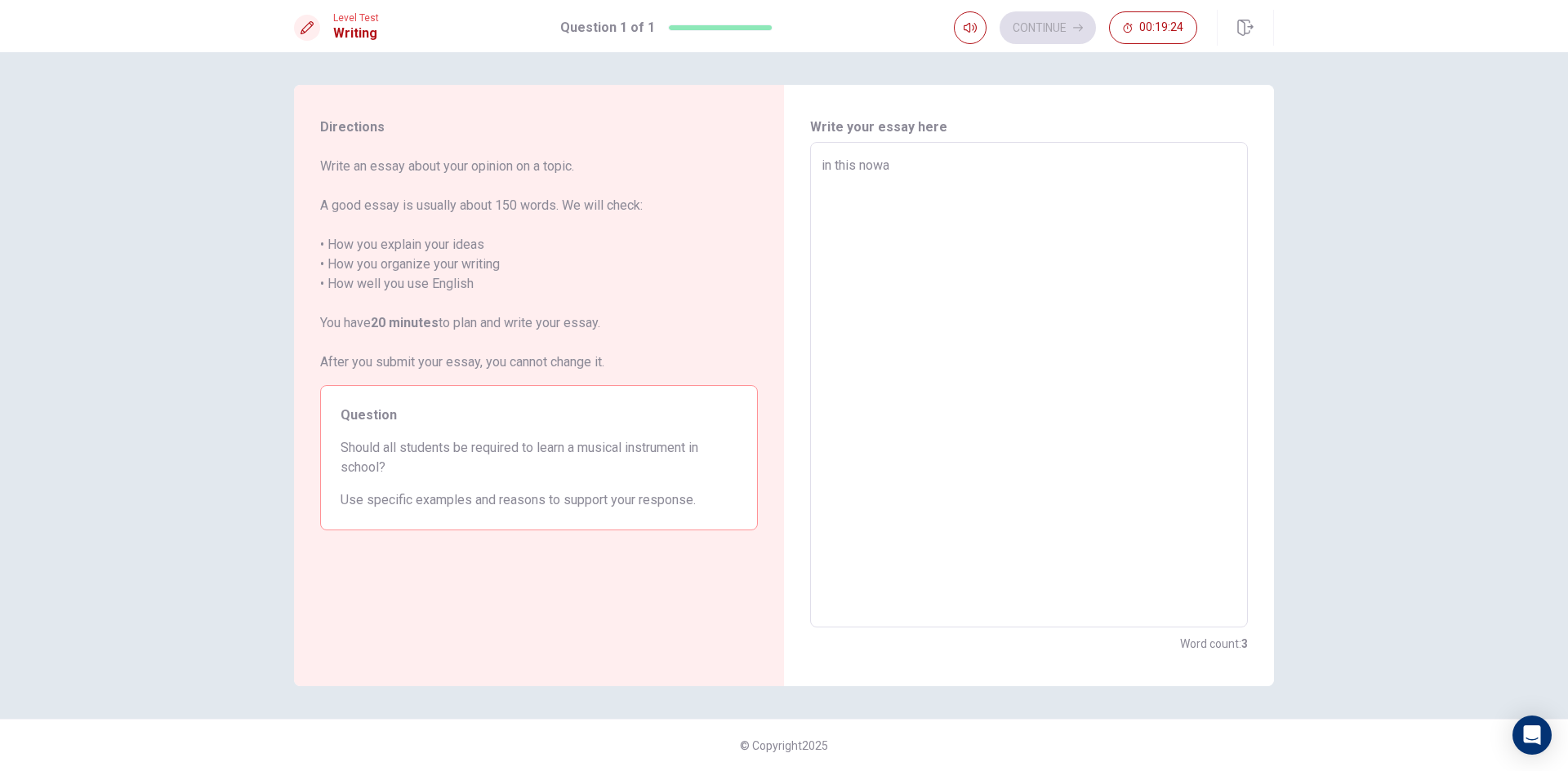
type textarea "in this nowad"
type textarea "x"
type textarea "in this nowada"
type textarea "x"
type textarea "in this nowaday"
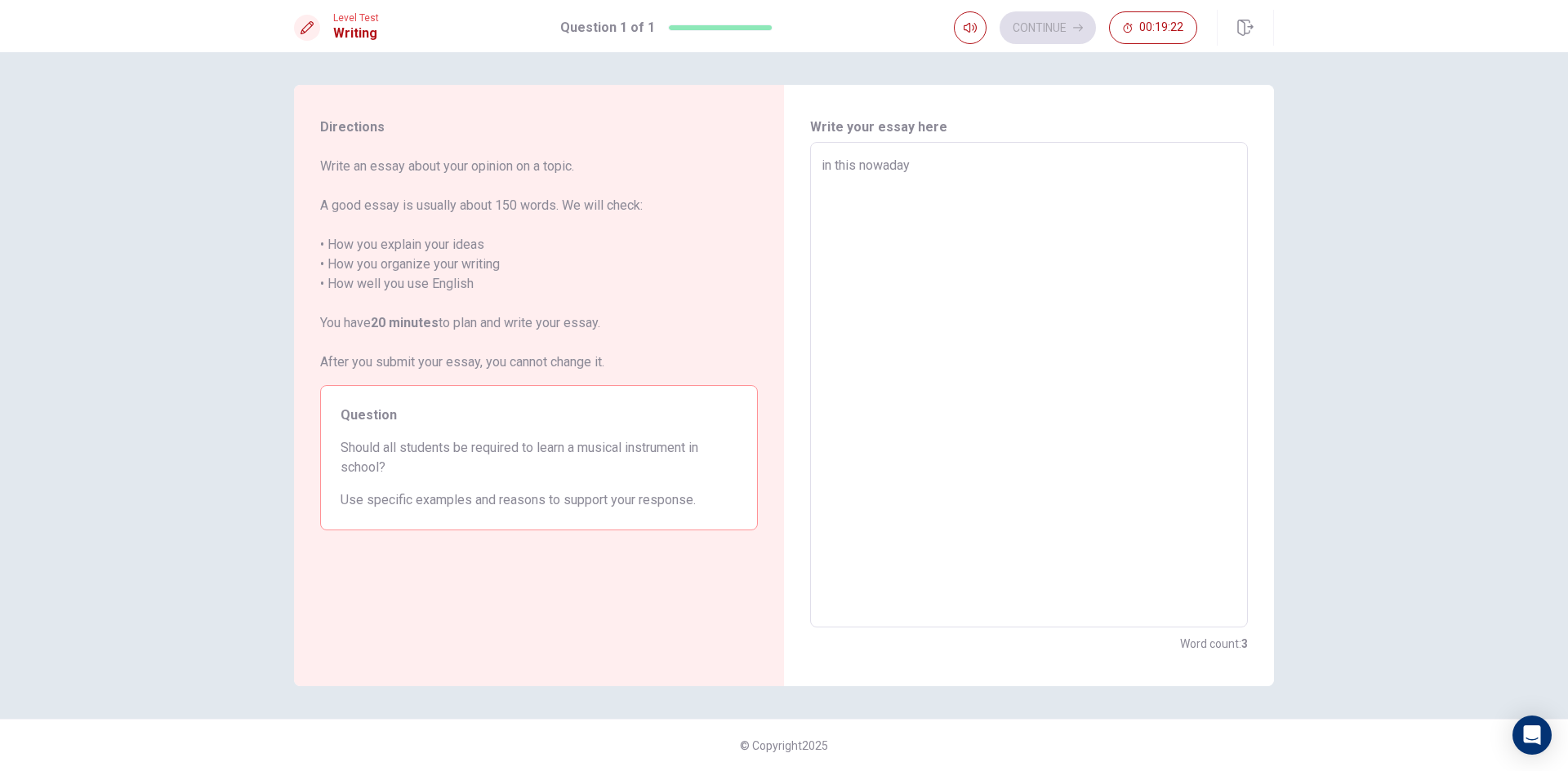
type textarea "x"
type textarea "in this nowadays"
type textarea "x"
type textarea "in this nowadays"
type textarea "x"
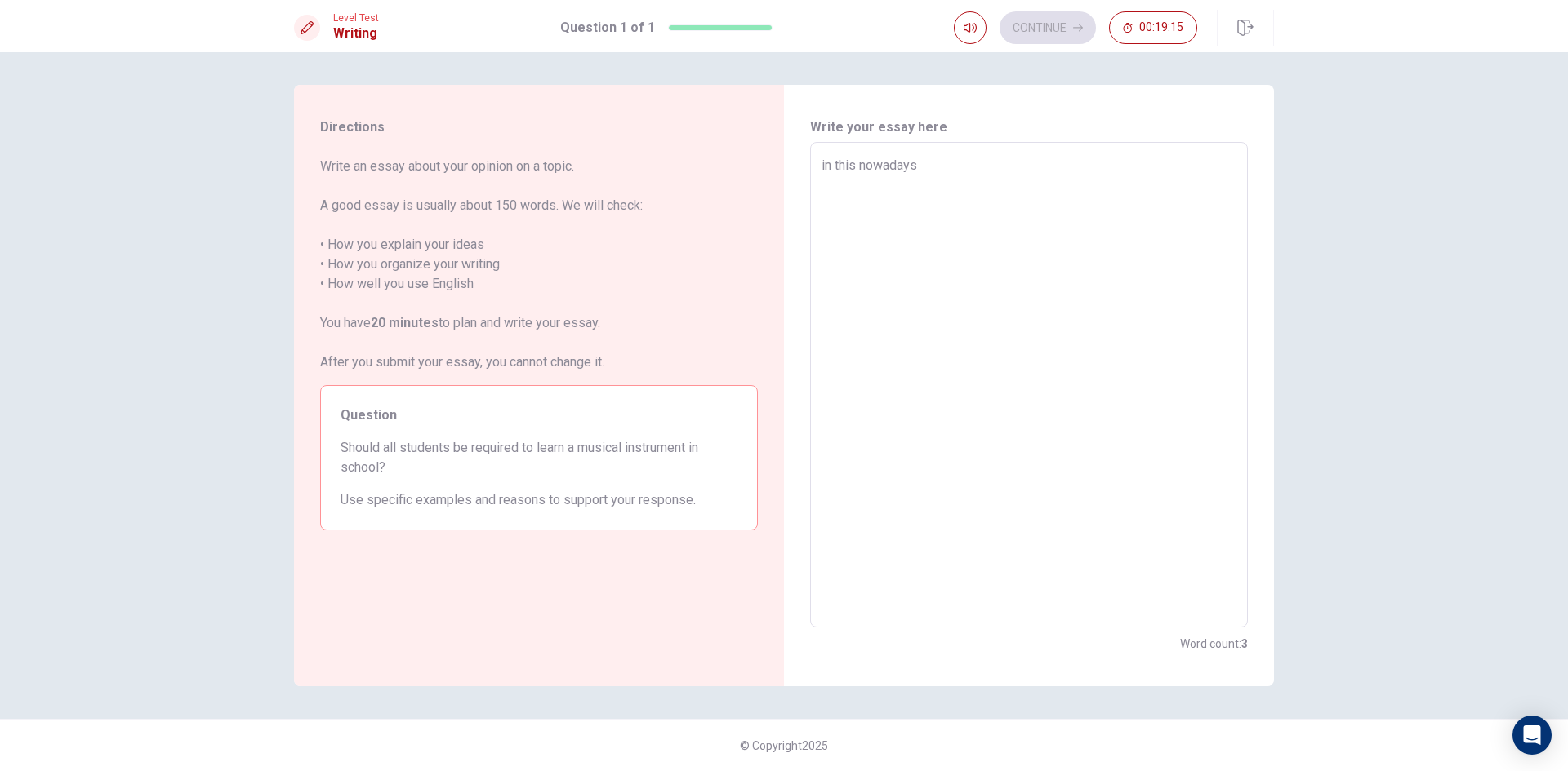
type textarea "in this nowadays"
type textarea "x"
type textarea "in this nowadays,"
type textarea "x"
type textarea "in this nowadays,"
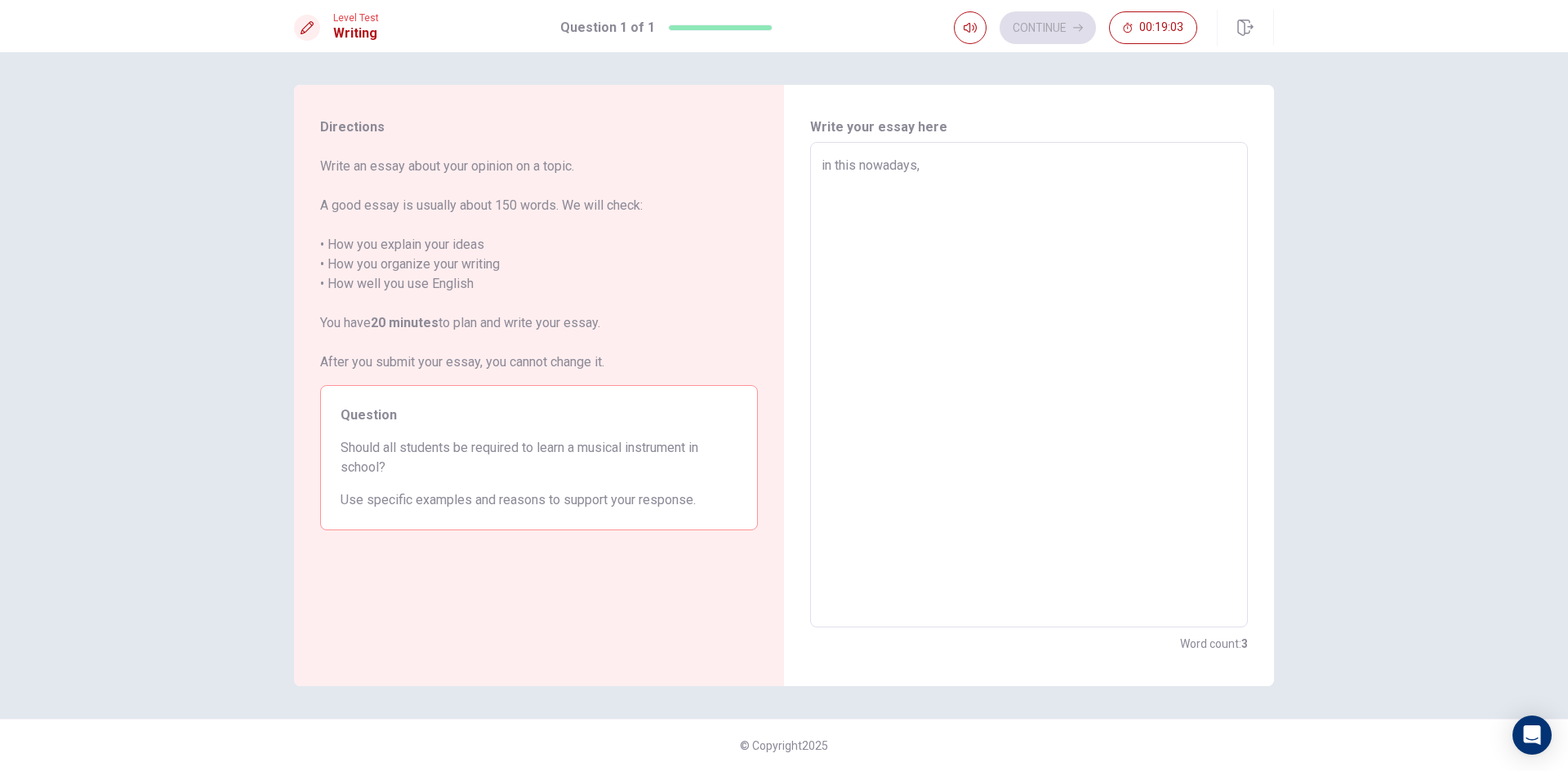
type textarea "x"
type textarea "in this nowadays, n"
type textarea "x"
type textarea "in this nowadays, no"
type textarea "x"
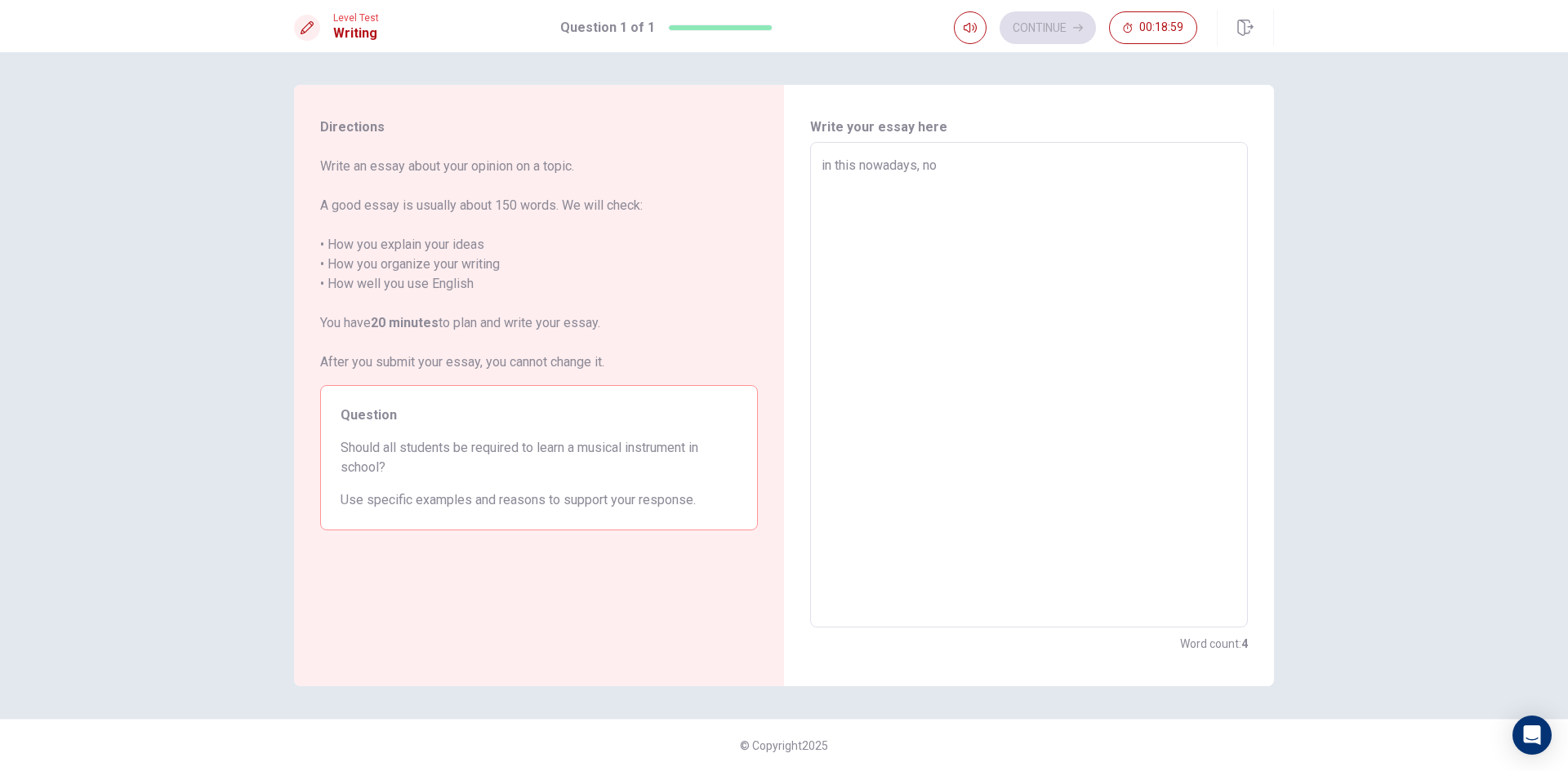
type textarea "in this nowadays, not"
type textarea "x"
type textarea "in this nowadays, not"
type textarea "x"
type textarea "in this nowadays, not m"
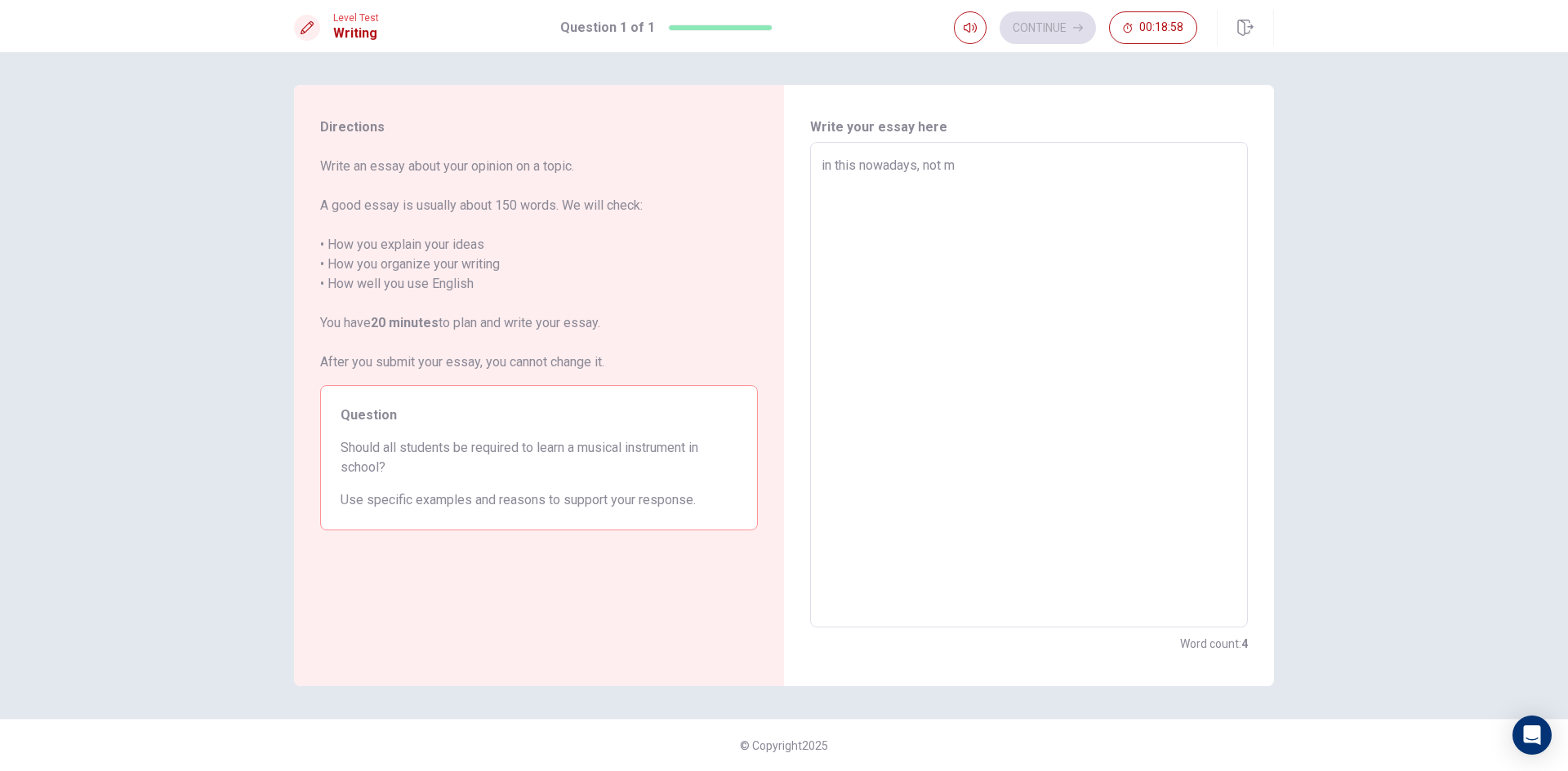
type textarea "x"
type textarea "in this nowadays, not ma"
type textarea "x"
type textarea "in this nowadays, not man"
type textarea "x"
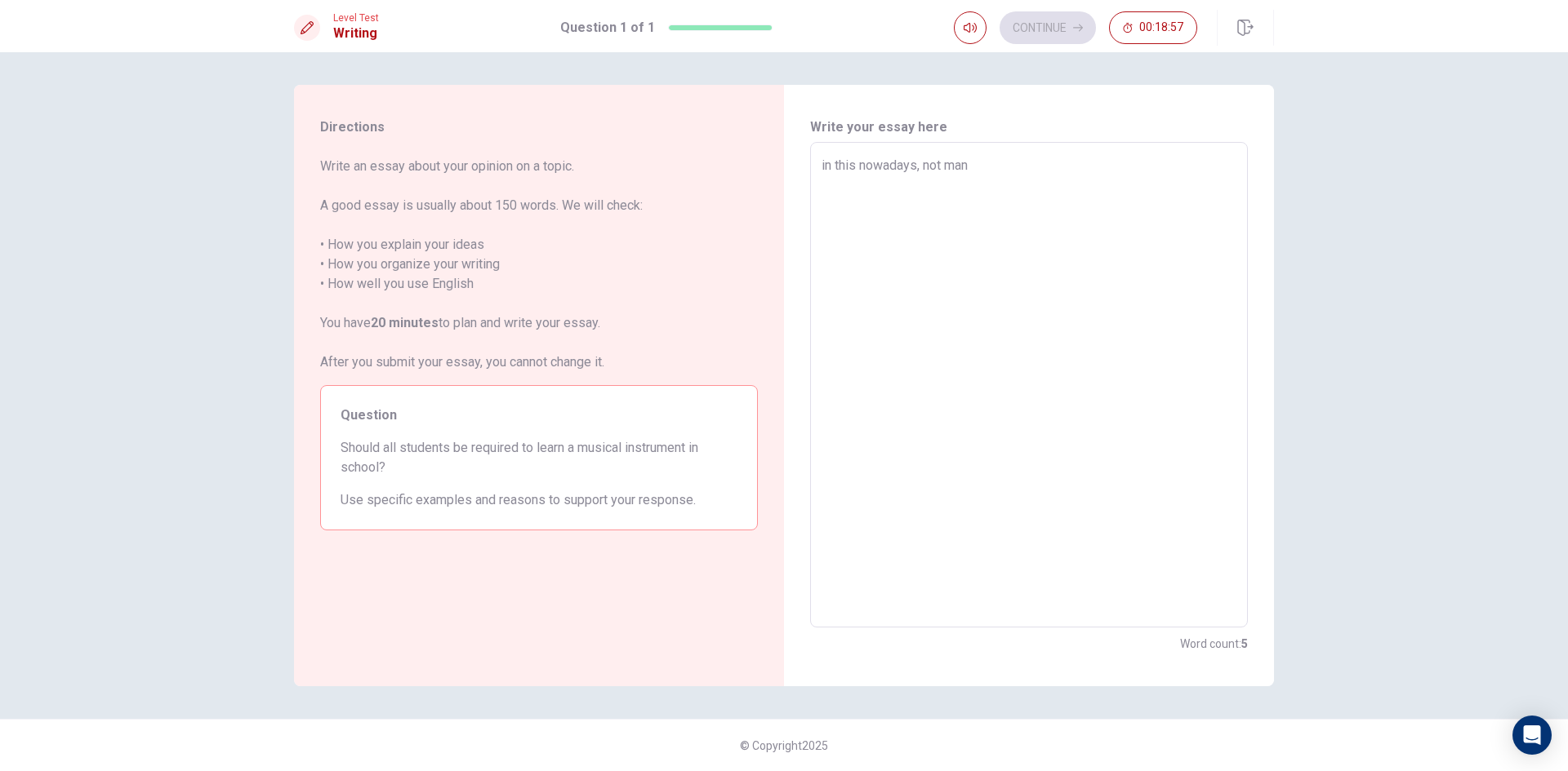
type textarea "in this nowadays, not many"
type textarea "x"
type textarea "in this nowadays, not many"
type textarea "x"
type textarea "in this nowadays, not many p"
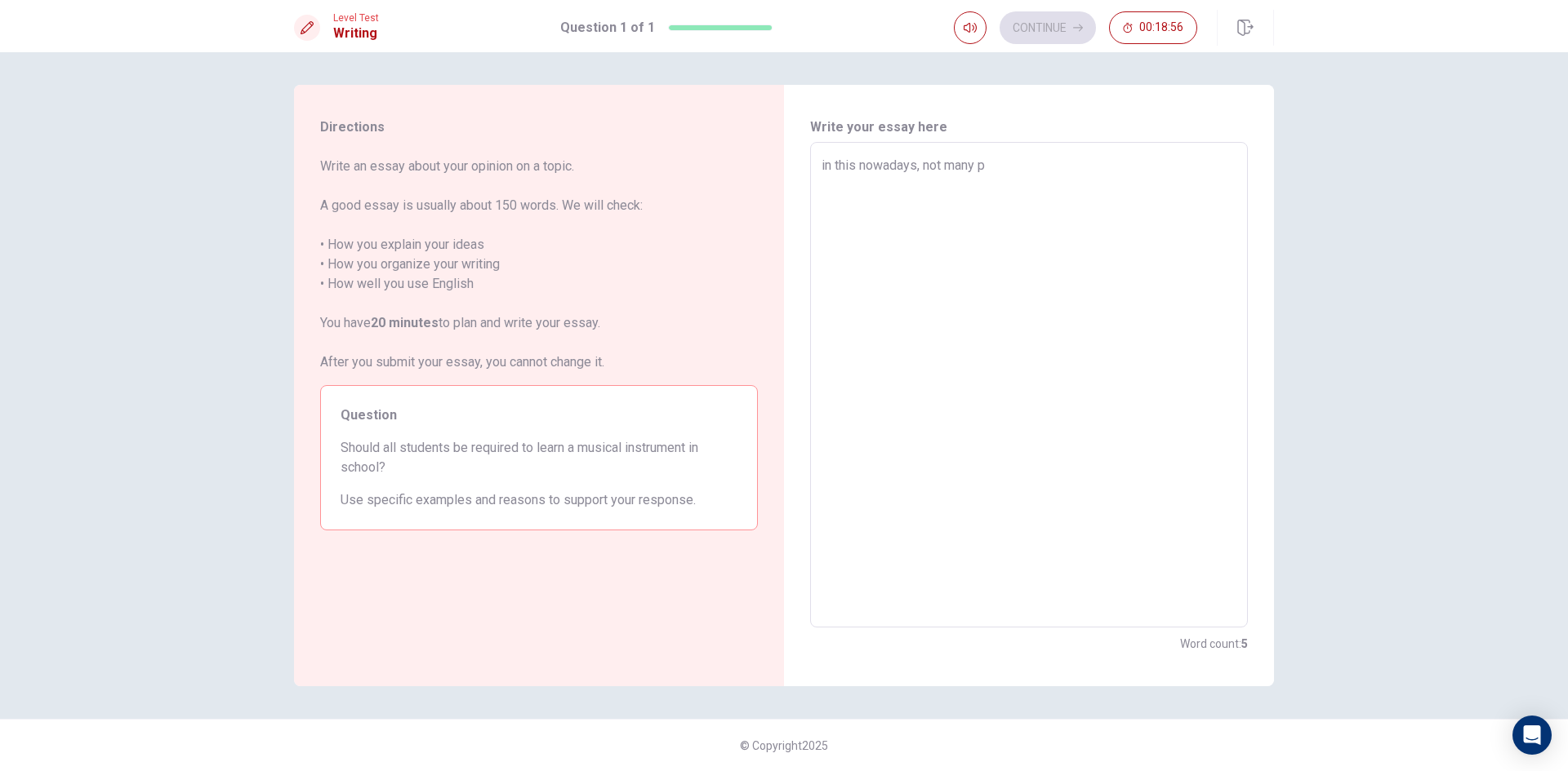
type textarea "x"
type textarea "in this nowadays, not many pr"
type textarea "x"
type textarea "in this nowadays, not many p"
type textarea "x"
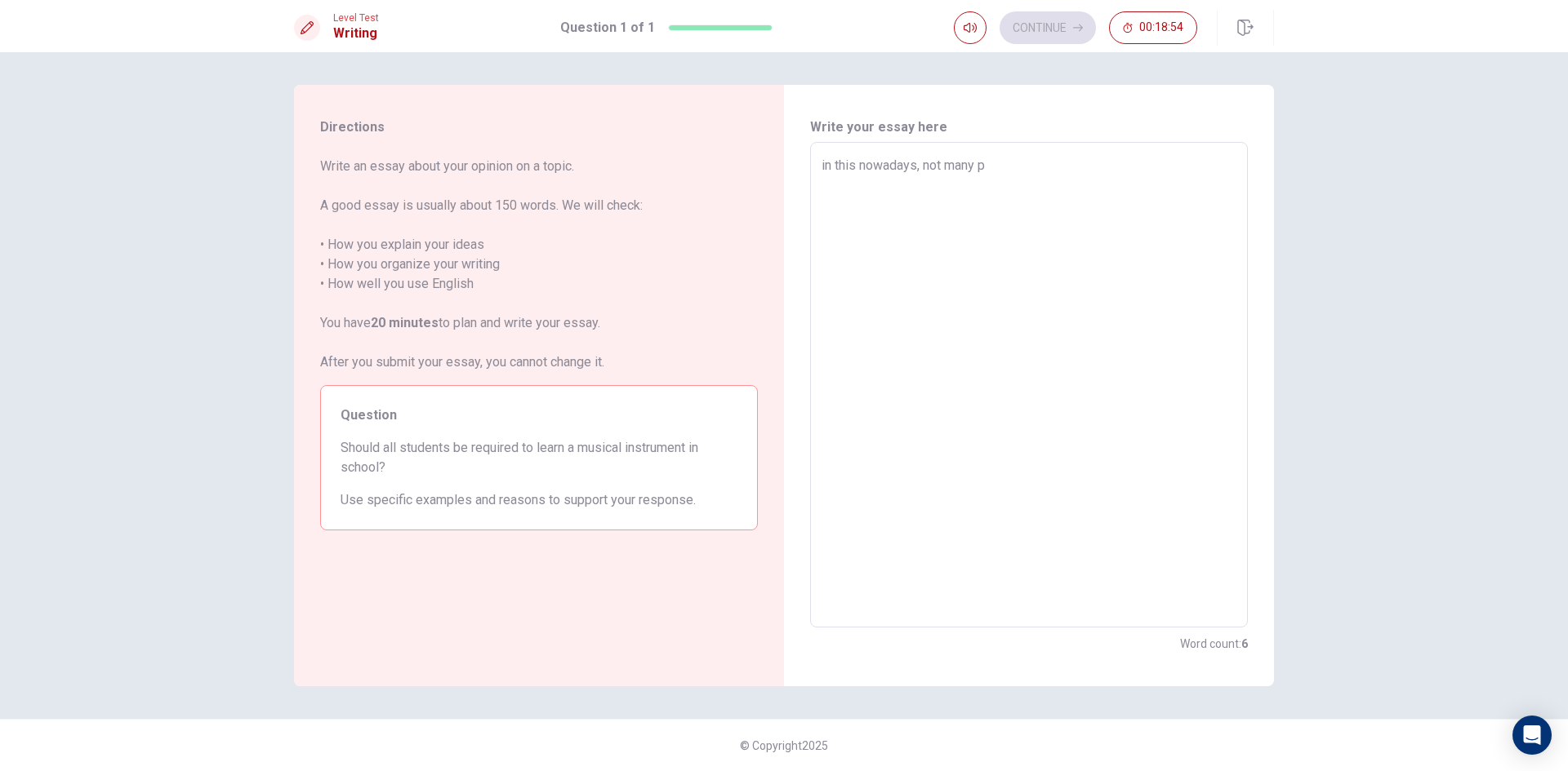
type textarea "in this nowadays, not many pe"
type textarea "x"
type textarea "in this nowadays, not many peo"
type textarea "x"
type textarea "in this nowadays, not many pe"
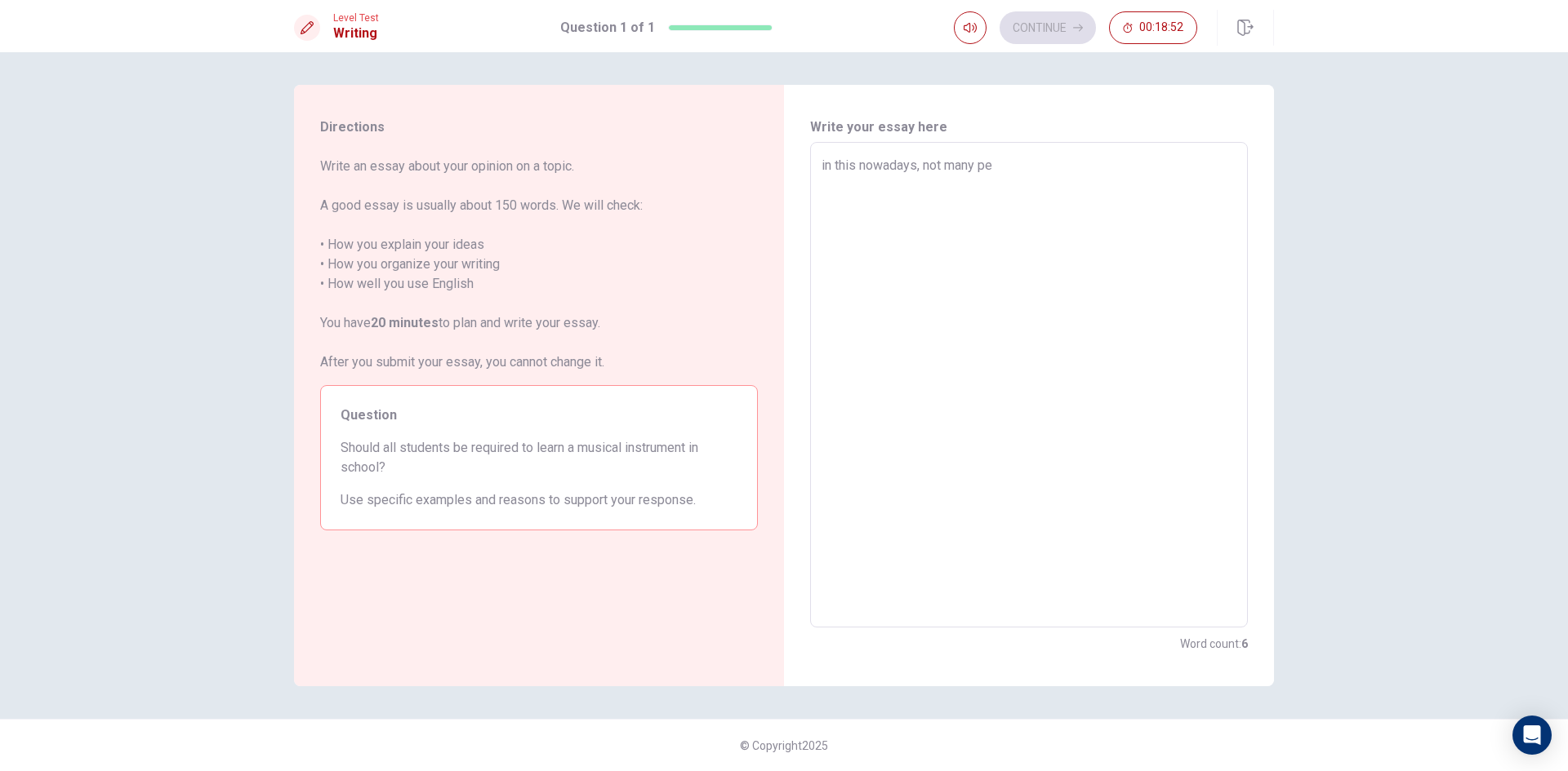
type textarea "x"
type textarea "in this nowadays, not many p"
type textarea "x"
type textarea "in this nowadays, not many"
type textarea "x"
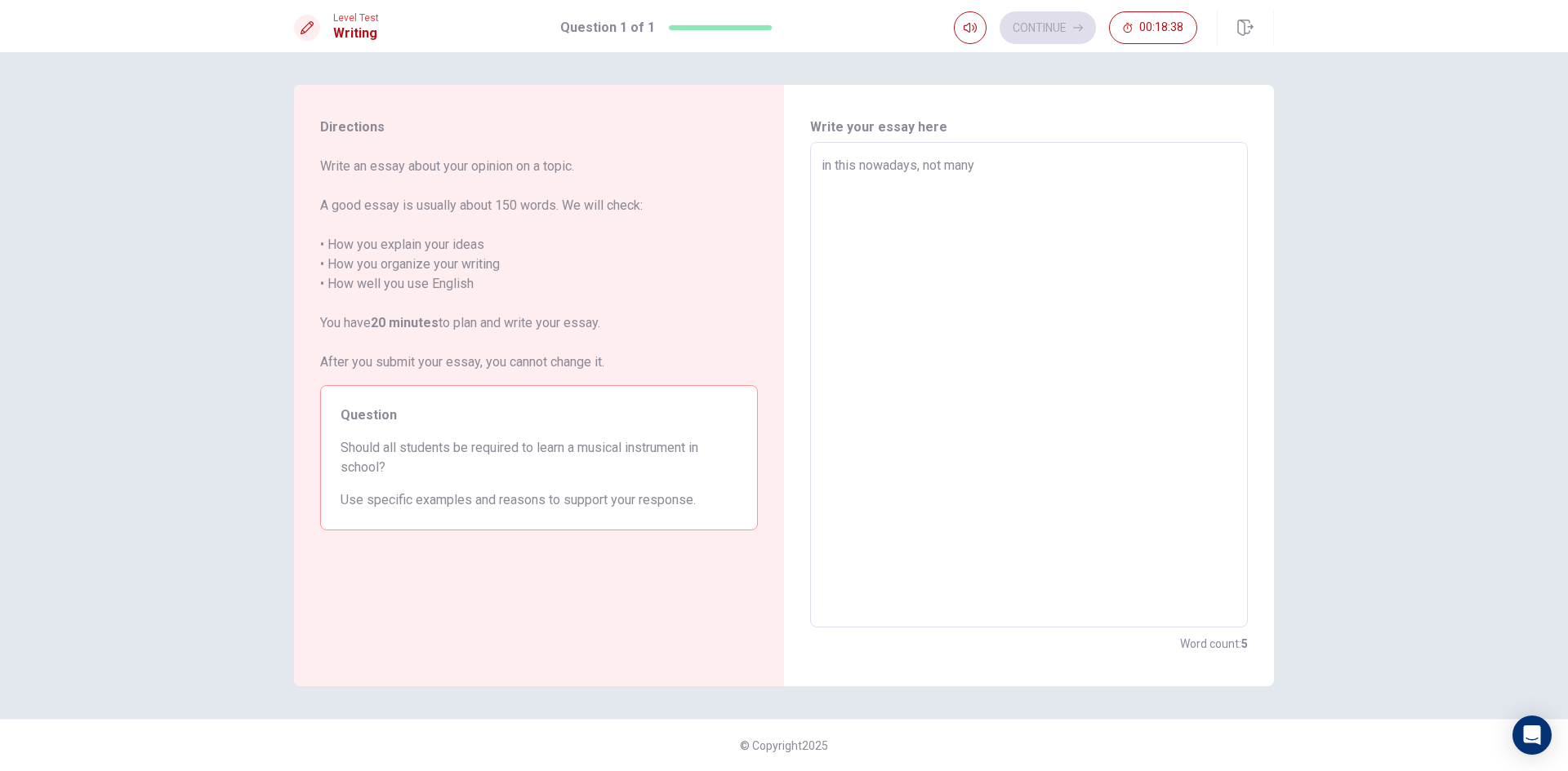
type textarea "in this nowadays, not many s"
type textarea "x"
type textarea "in this nowadays, not many sc"
type textarea "x"
type textarea "in this nowadays, not many sch"
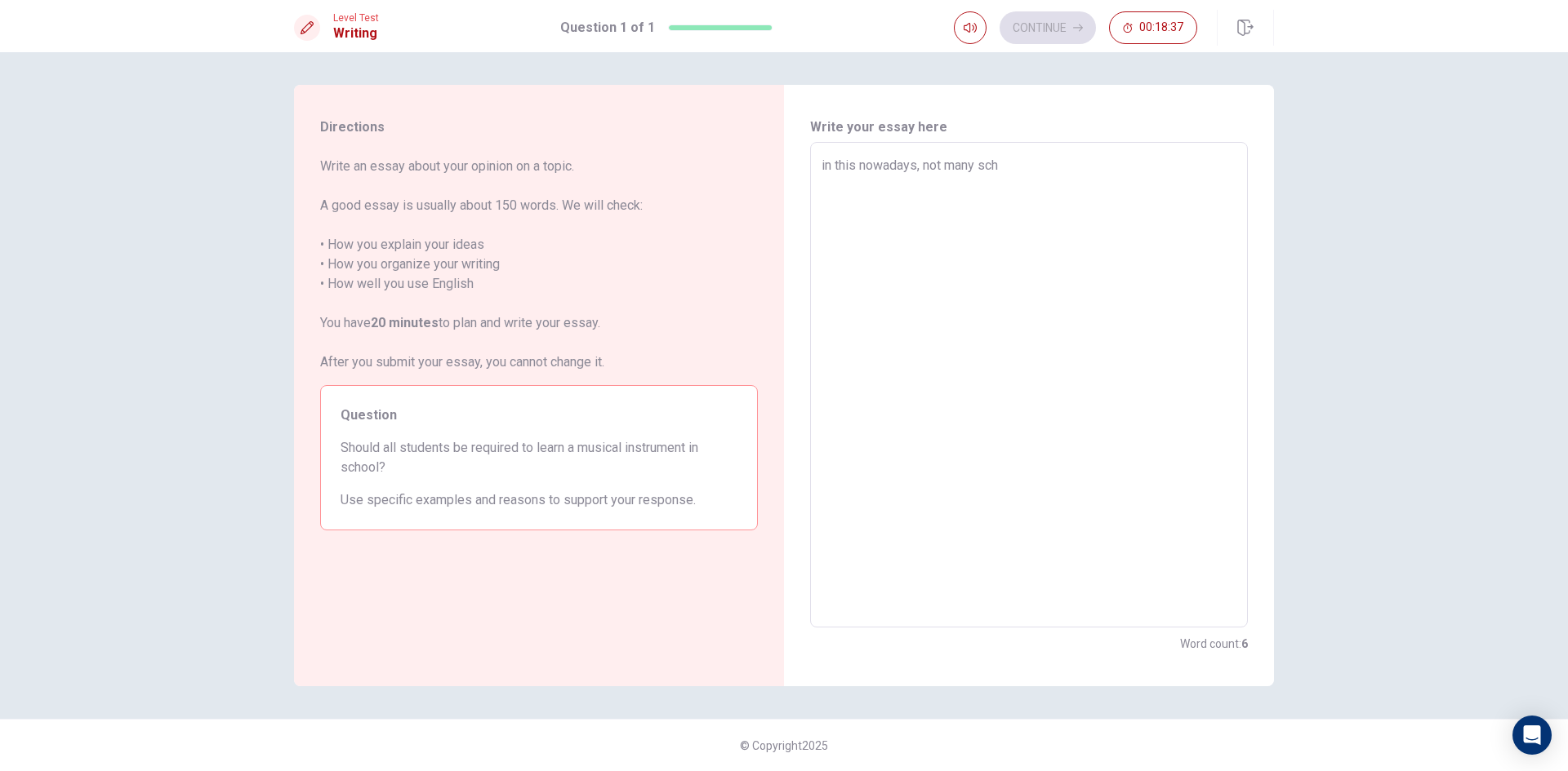
type textarea "x"
type textarea "in this nowadays, not many scho"
type textarea "x"
type textarea "in this nowadays, not many schoo"
type textarea "x"
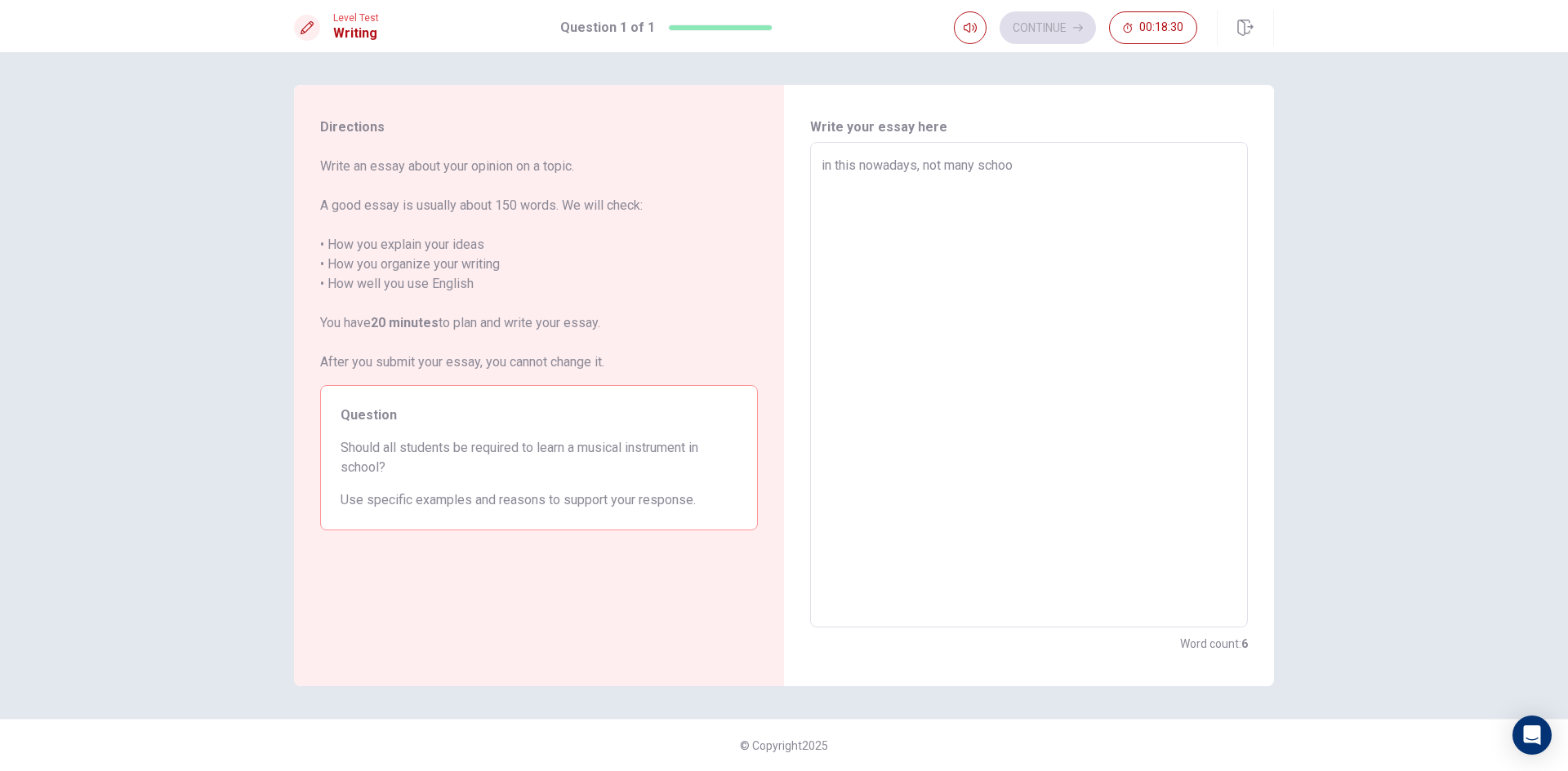
type textarea "in this nowadays, not many school"
type textarea "x"
type textarea "in this nowadays, not many schoo"
type textarea "x"
type textarea "in this nowadays, not many scho"
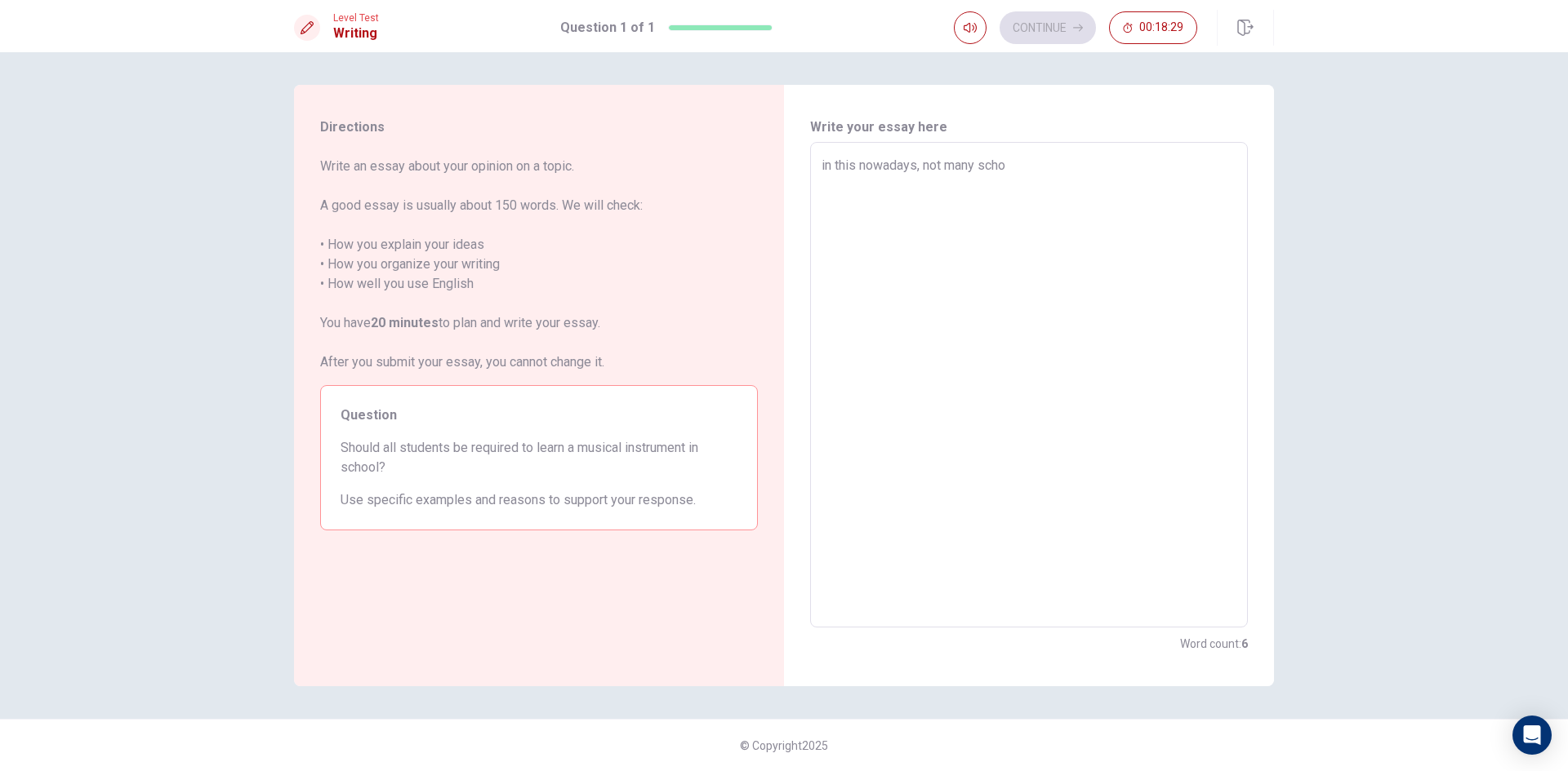
type textarea "x"
type textarea "in this nowadays, not many sch"
type textarea "x"
type textarea "in this nowadays, not many sc"
type textarea "x"
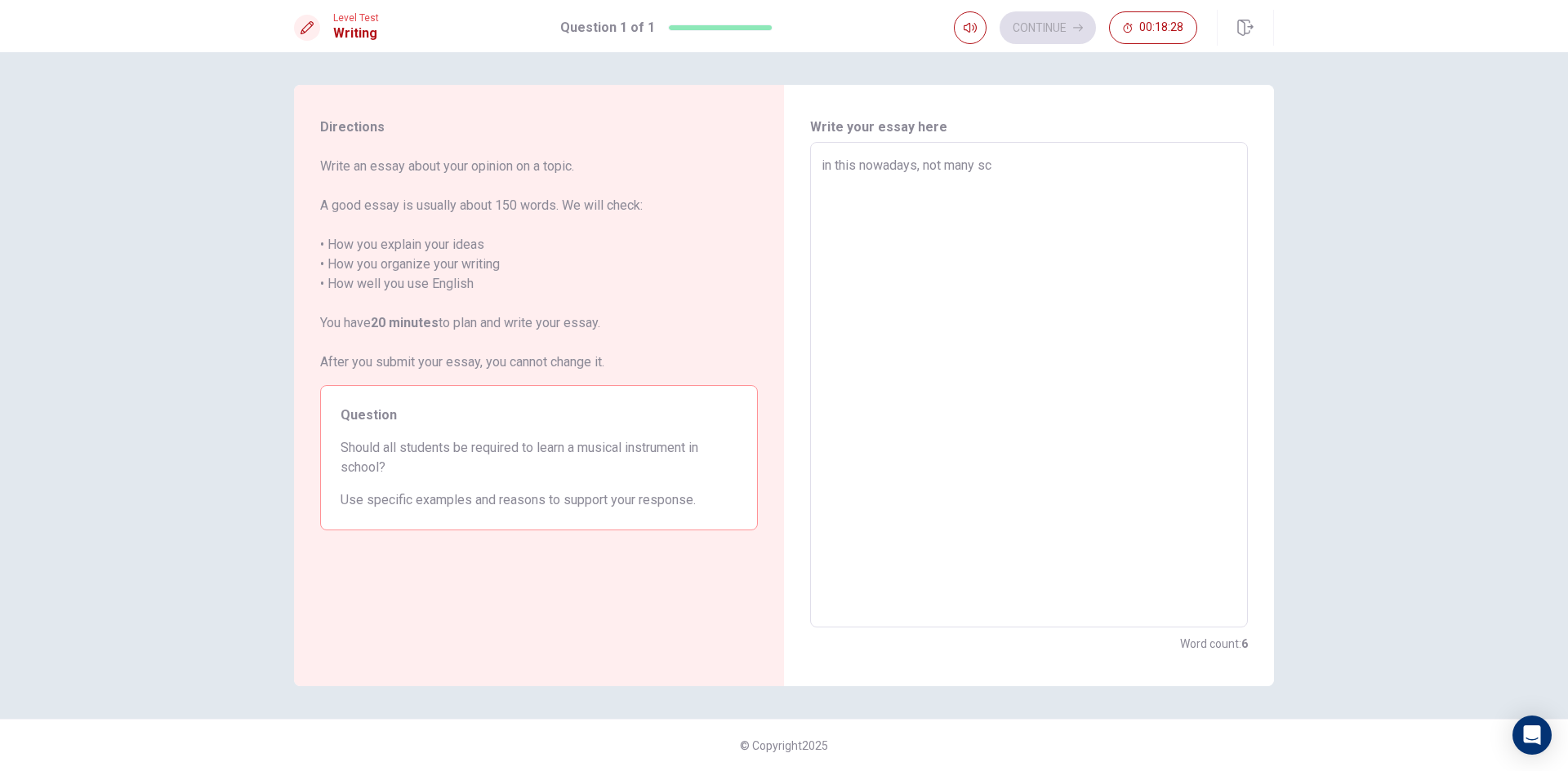
type textarea "in this nowadays, not many s"
type textarea "x"
type textarea "in this nowadays, not many"
type textarea "x"
type textarea "in this nowadays, not many s"
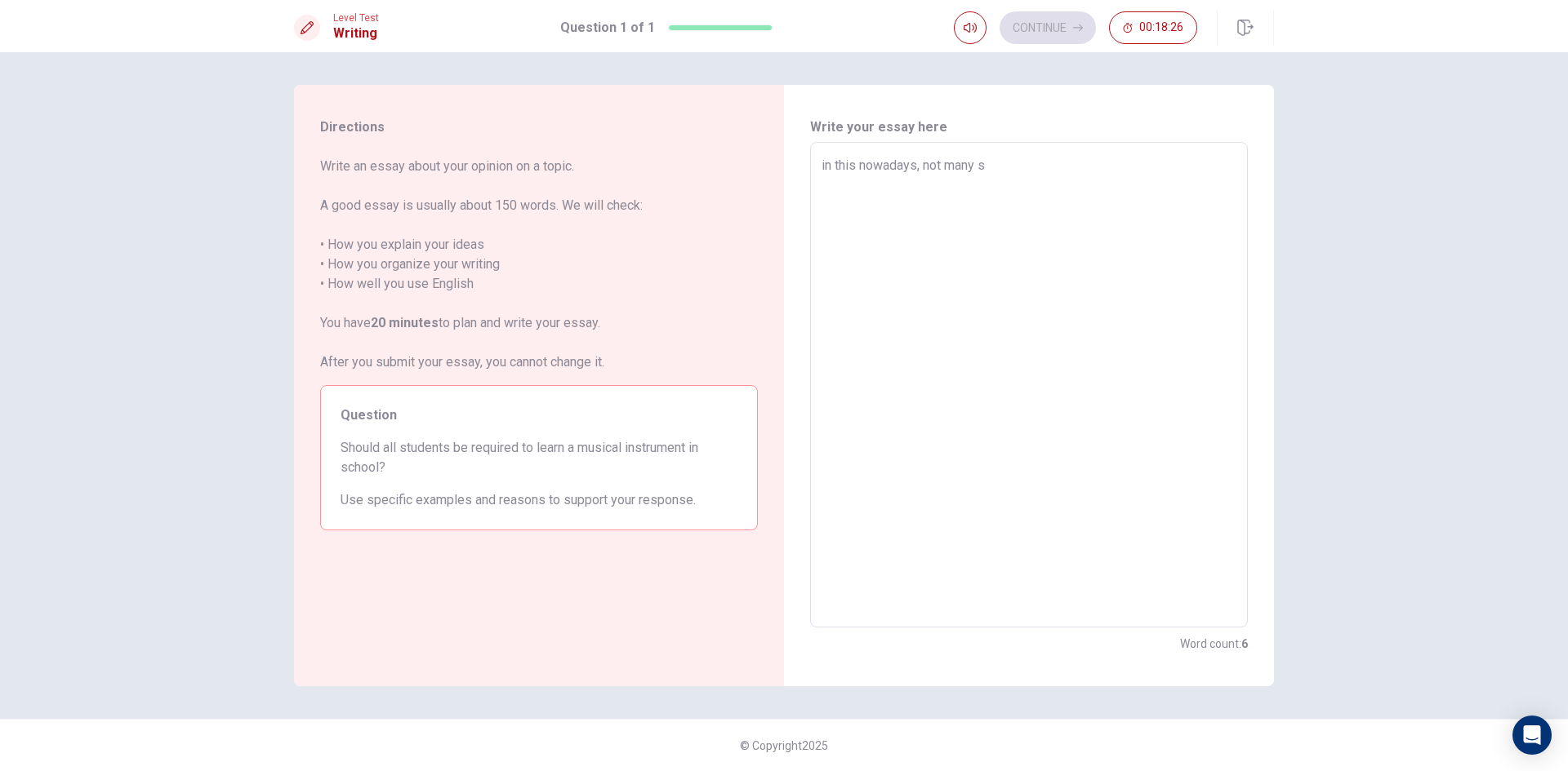
type textarea "x"
type textarea "in this nowadays, not many st"
type textarea "x"
type textarea "in this nowadays, not many stu"
type textarea "x"
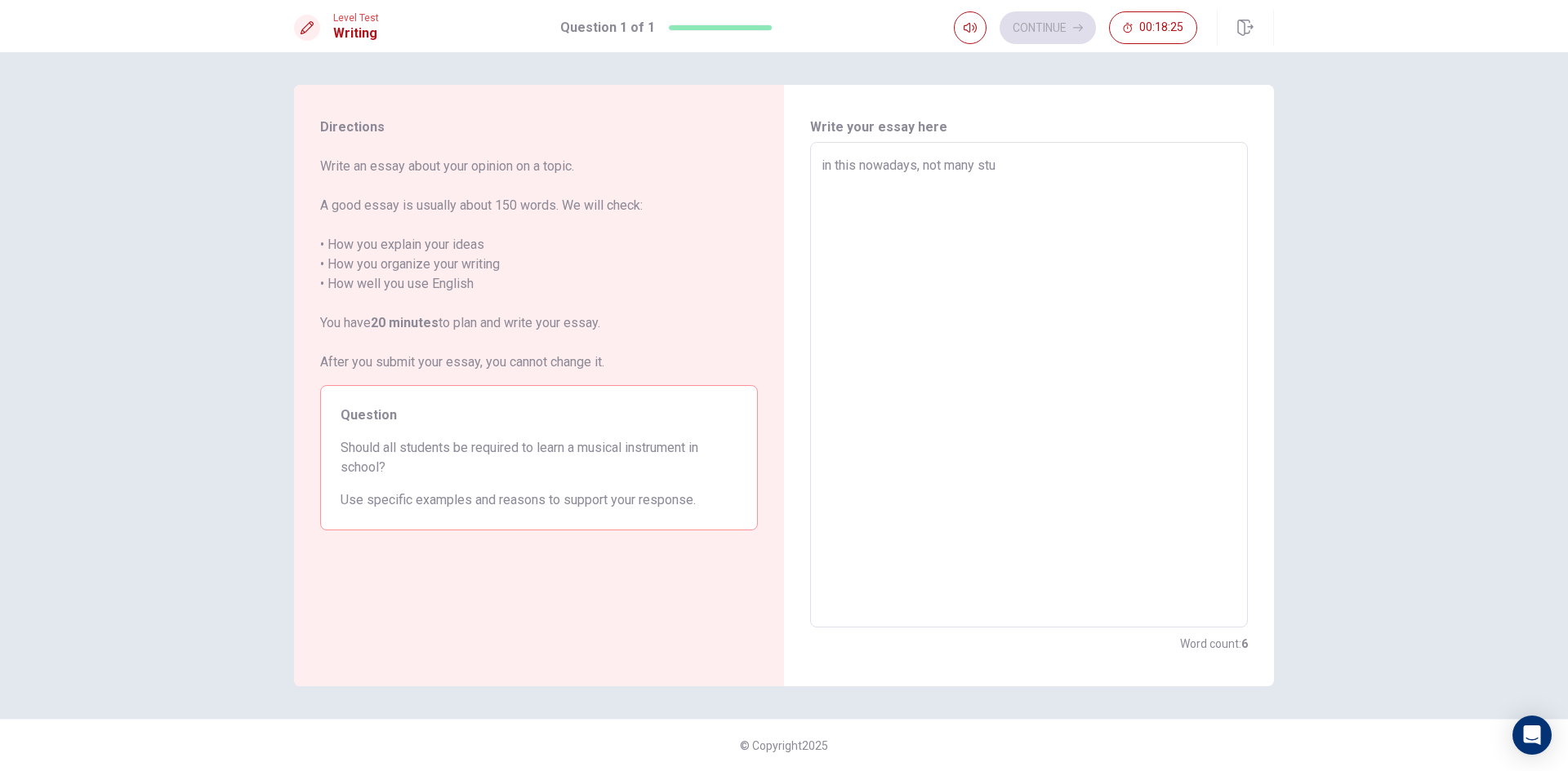
type textarea "in this nowadays, not many stud"
type textarea "x"
type textarea "in this nowadays, not many stude"
type textarea "x"
type textarea "in this nowadays, not many studee"
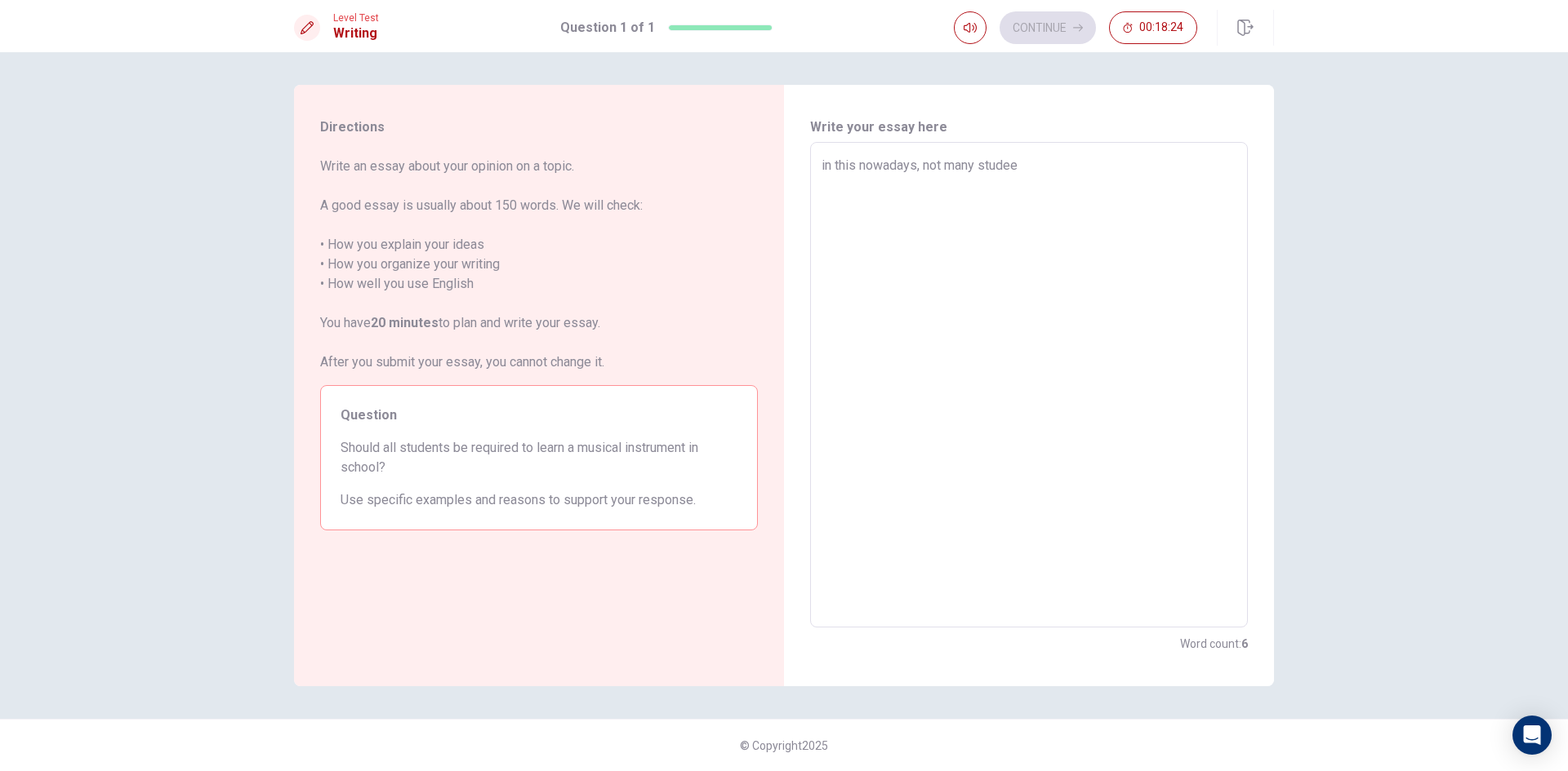
type textarea "x"
type textarea "in this nowadays, not many stude"
type textarea "x"
type textarea "in this nowadays, not many studen"
type textarea "x"
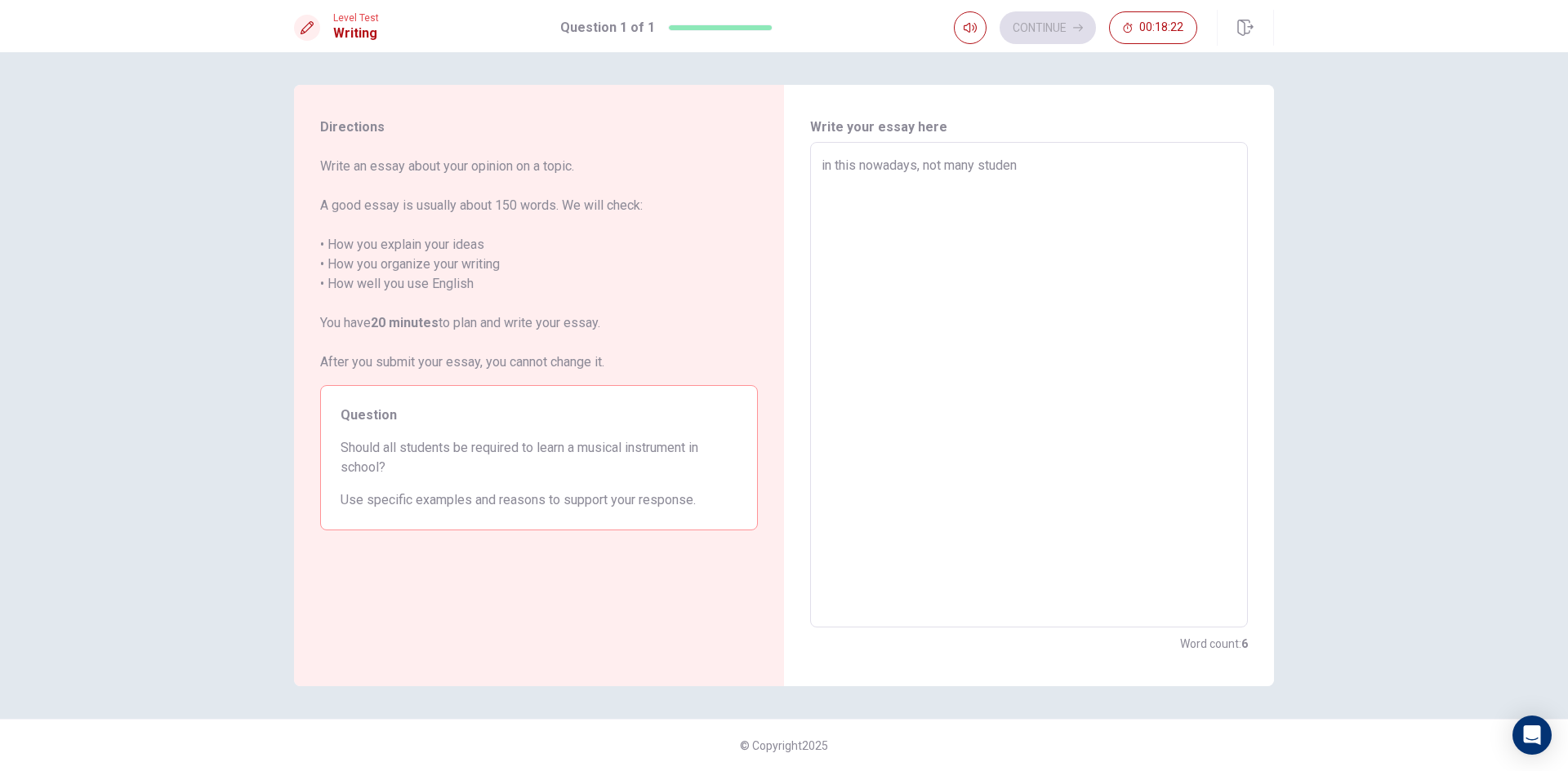
type textarea "in this nowadays, not many student"
type textarea "x"
type textarea "in this nowadays, not many student"
type textarea "x"
type textarea "in this nowadays, not many student t"
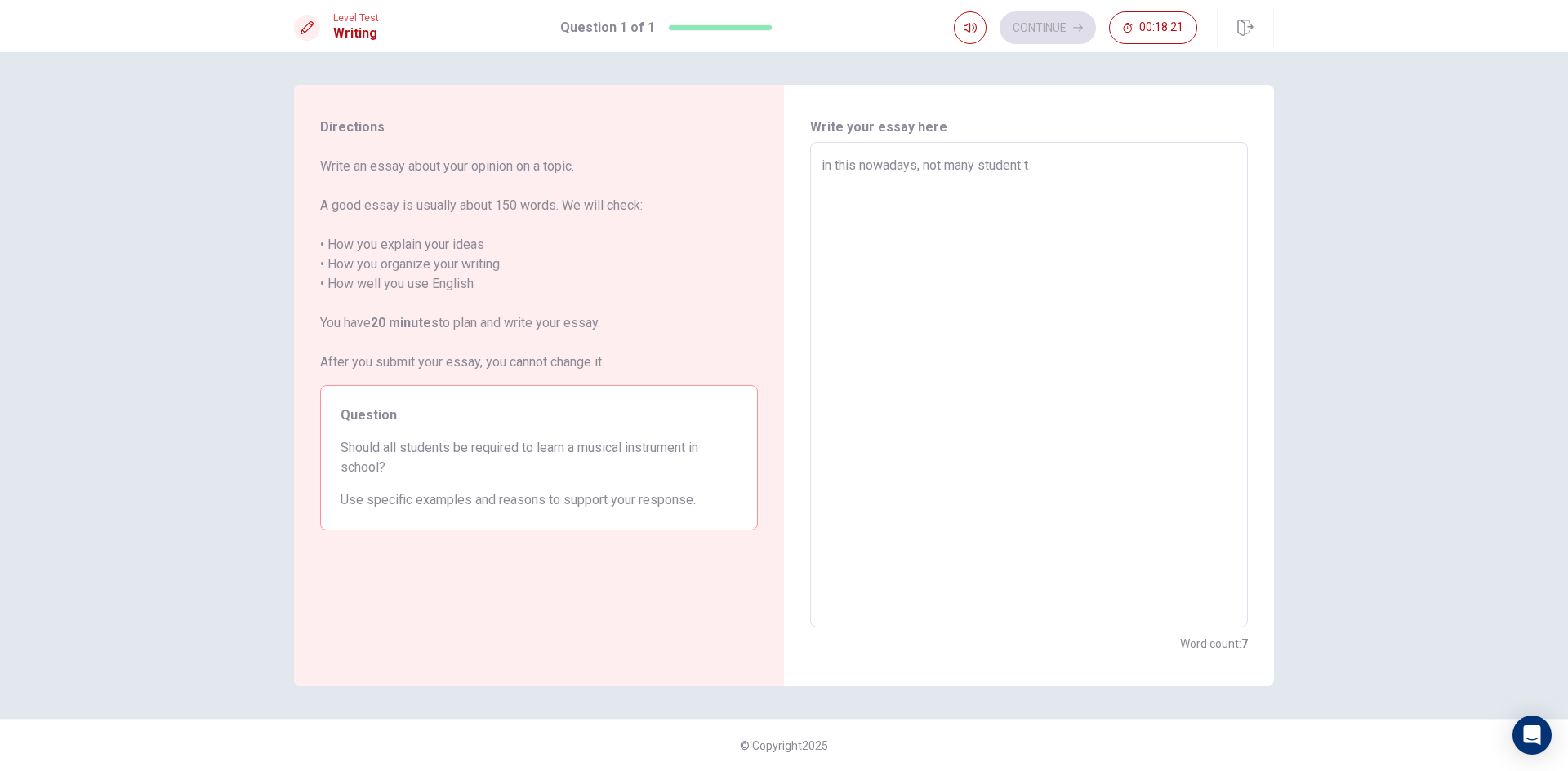
type textarea "x"
type textarea "in this nowadays, not many student tr"
type textarea "x"
type textarea "in this nowadays, not many student try"
type textarea "x"
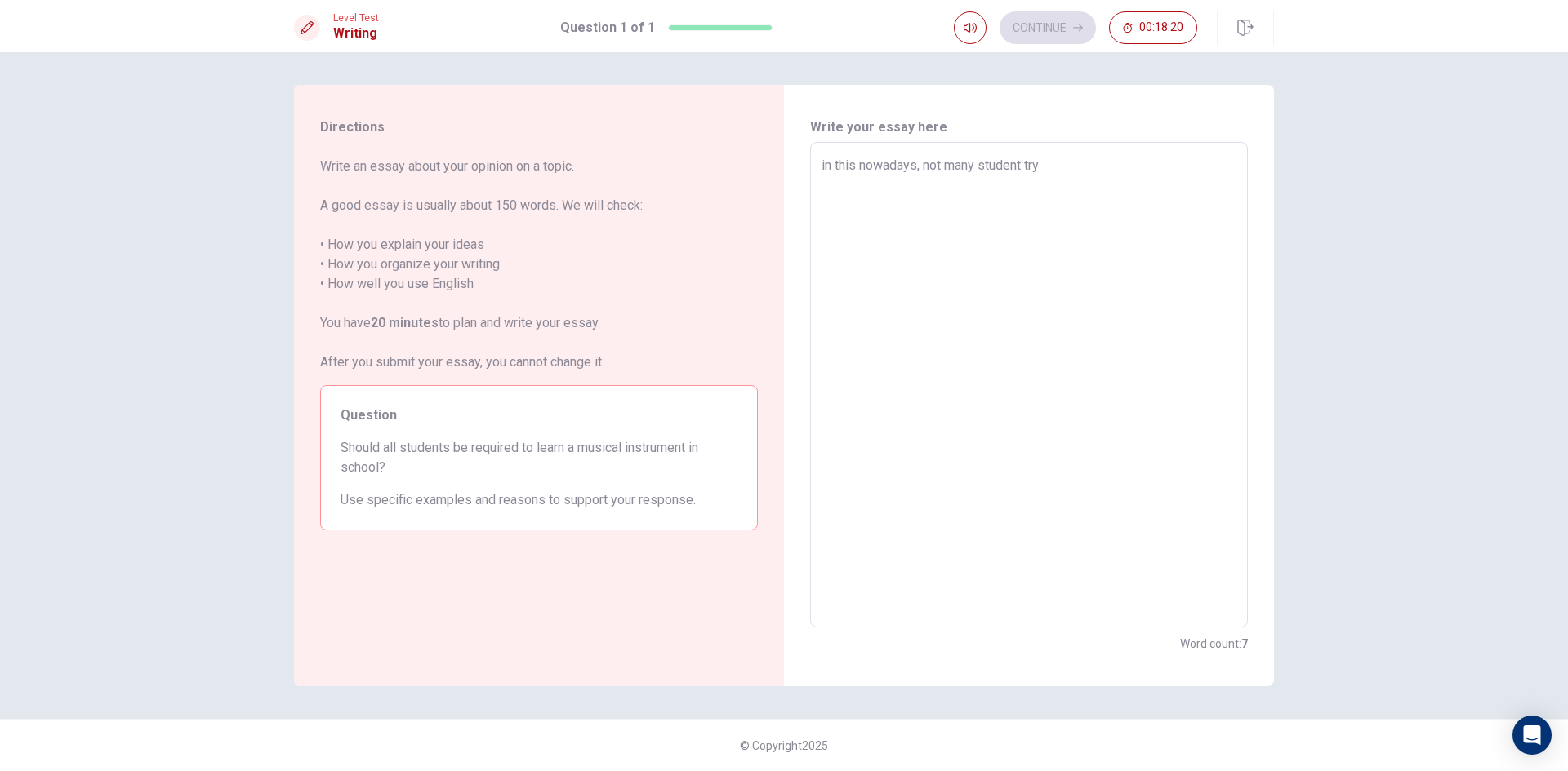
type textarea "in this nowadays, not many student try"
type textarea "x"
type textarea "in this nowadays, not many student try t"
type textarea "x"
type textarea "in this nowadays, not many student try to"
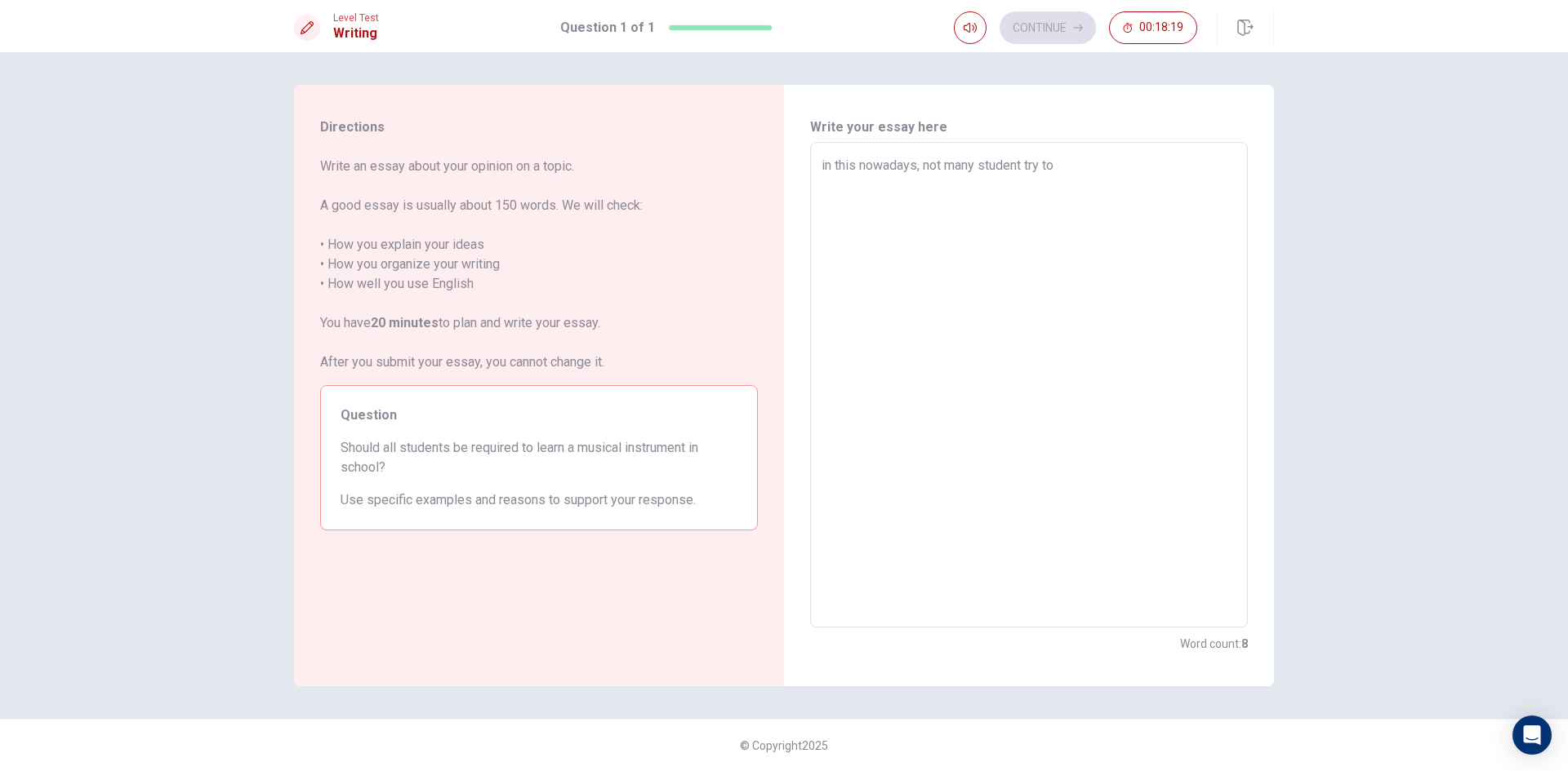
type textarea "x"
type textarea "in this nowadays, not many student try to"
type textarea "x"
type textarea "in this nowadays, not many student try to l"
type textarea "x"
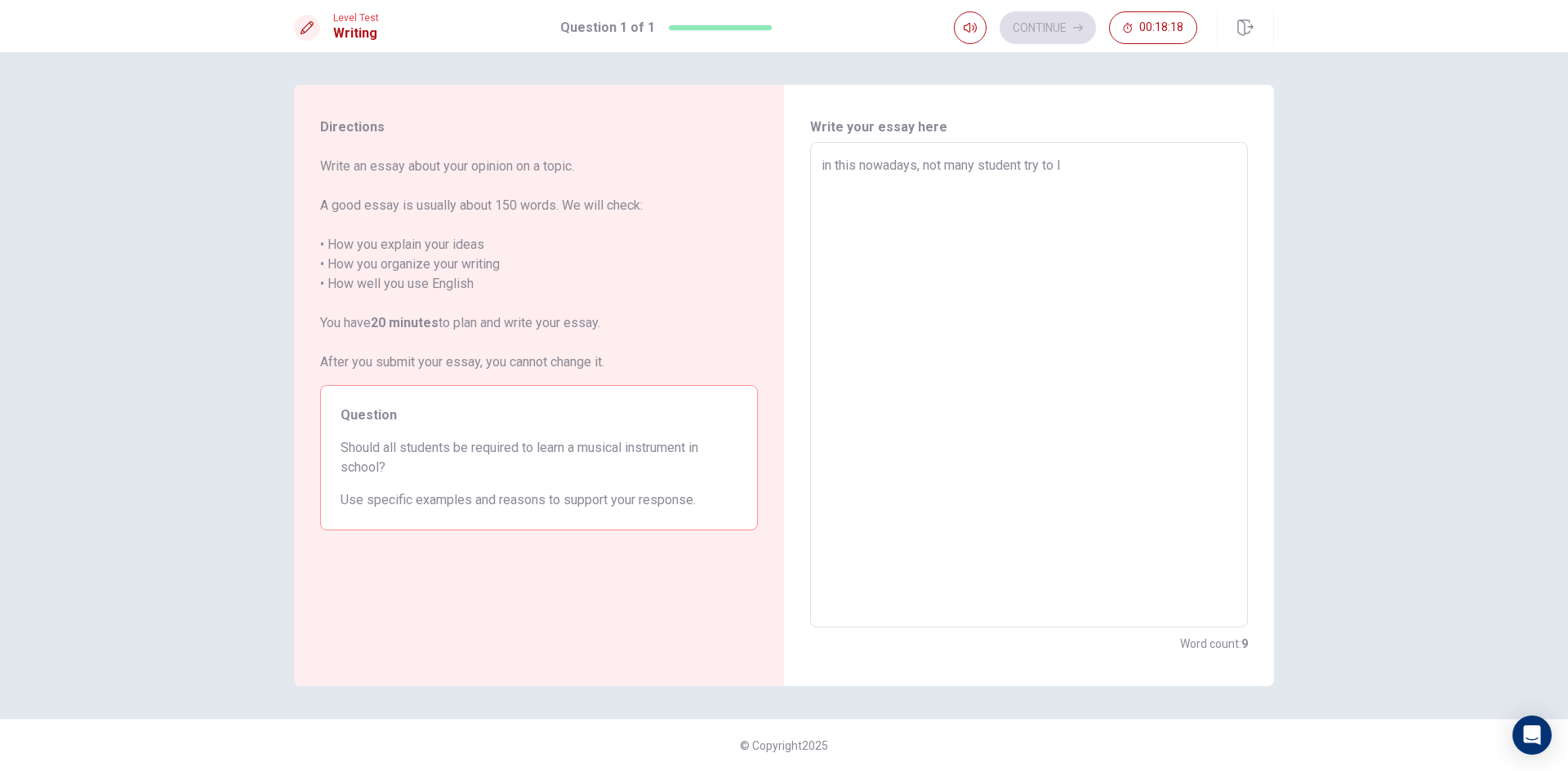
type textarea "in this nowadays, not many student try to le"
type textarea "x"
type textarea "in this nowadays, not many student try to lea"
type textarea "x"
type textarea "in this nowadays, not many student try to [PERSON_NAME]"
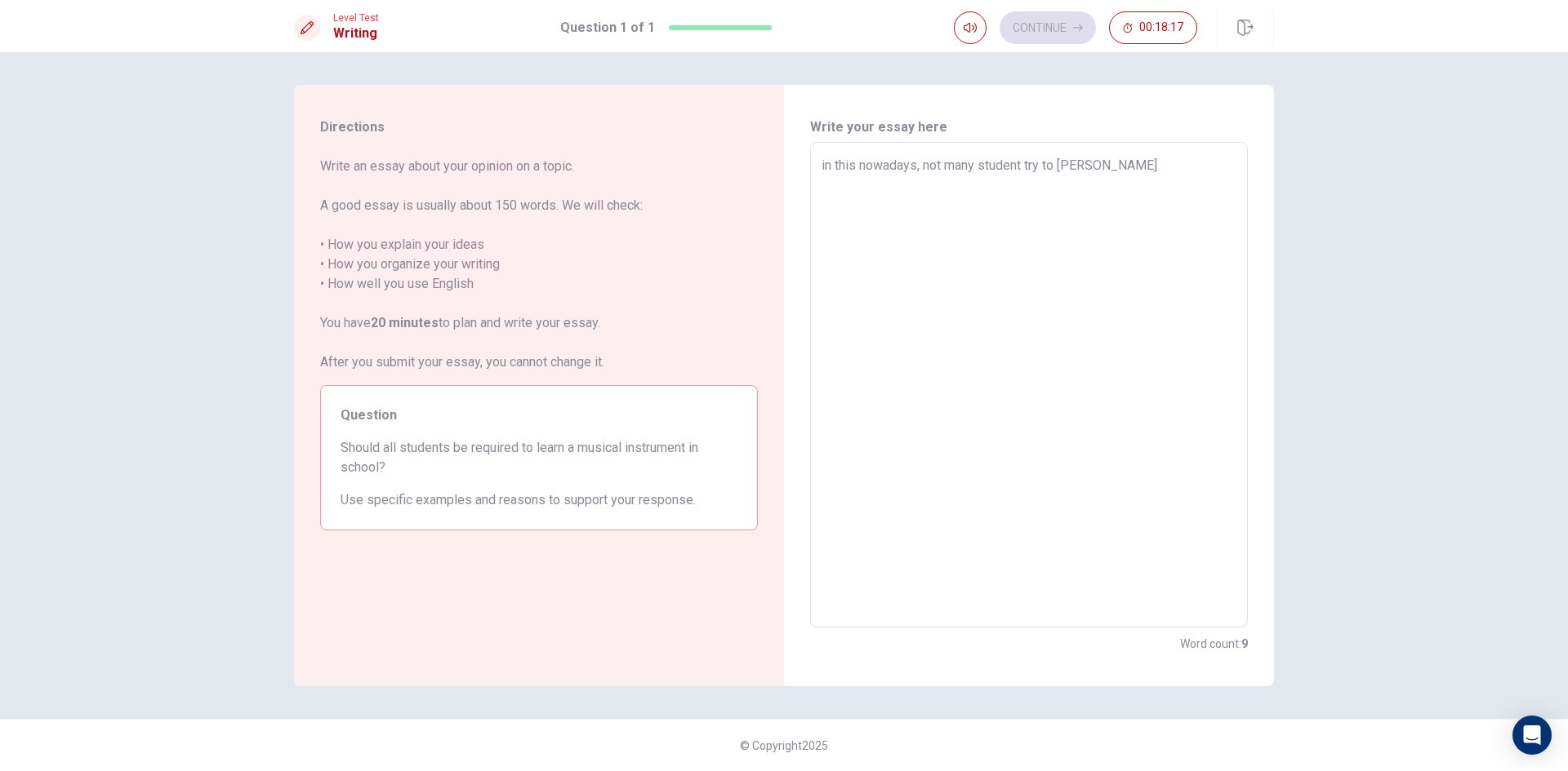
type textarea "x"
type textarea "in this nowadays, not many student try to learn"
type textarea "x"
type textarea "in this nowadays, not many student try to learn"
type textarea "x"
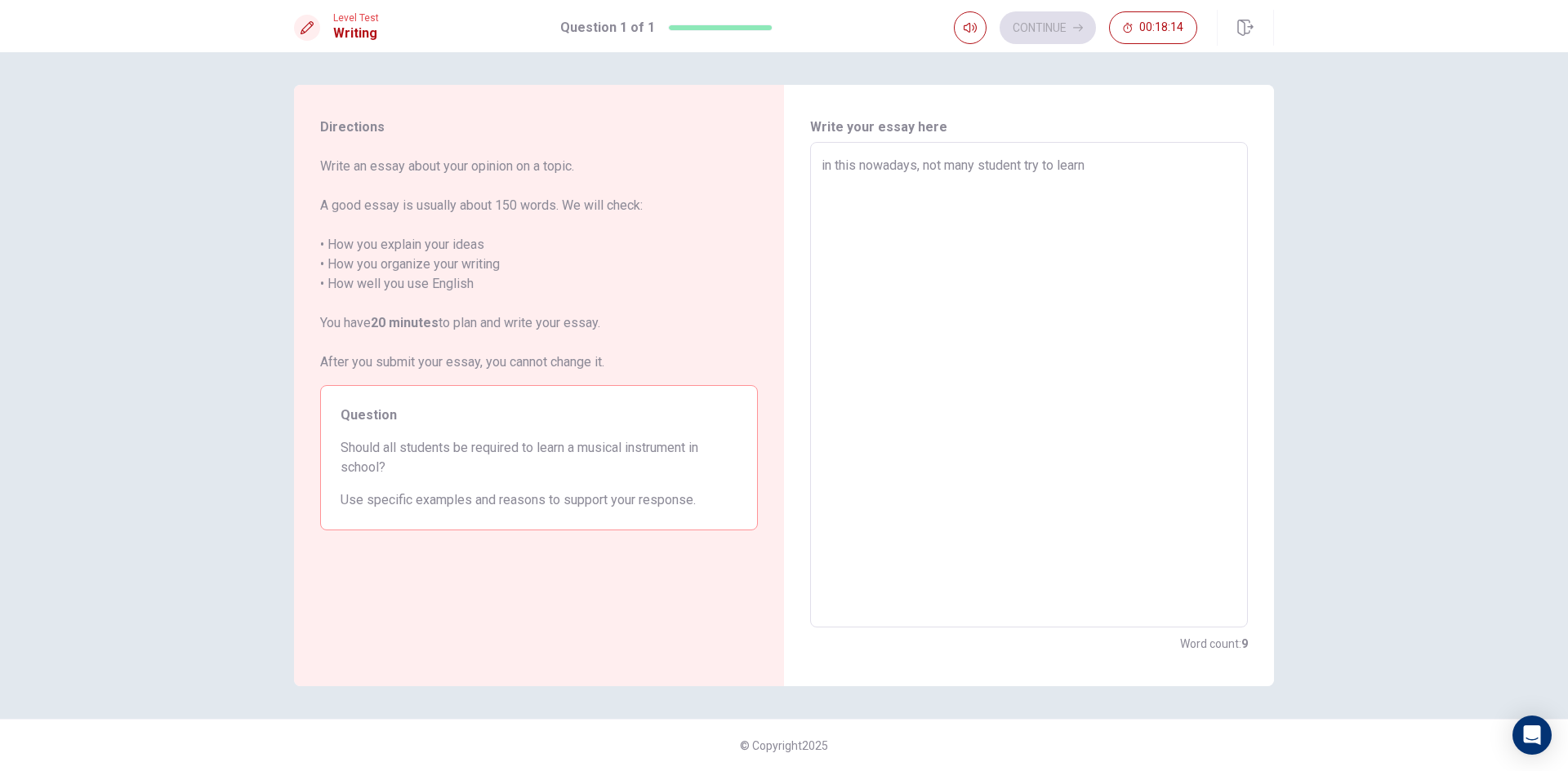
type textarea "in this nowadays, not many student try to learn y"
type textarea "x"
type textarea "in this nowadays, not many student try to learn"
type textarea "x"
type textarea "in this nowadays, not many student try to learn t"
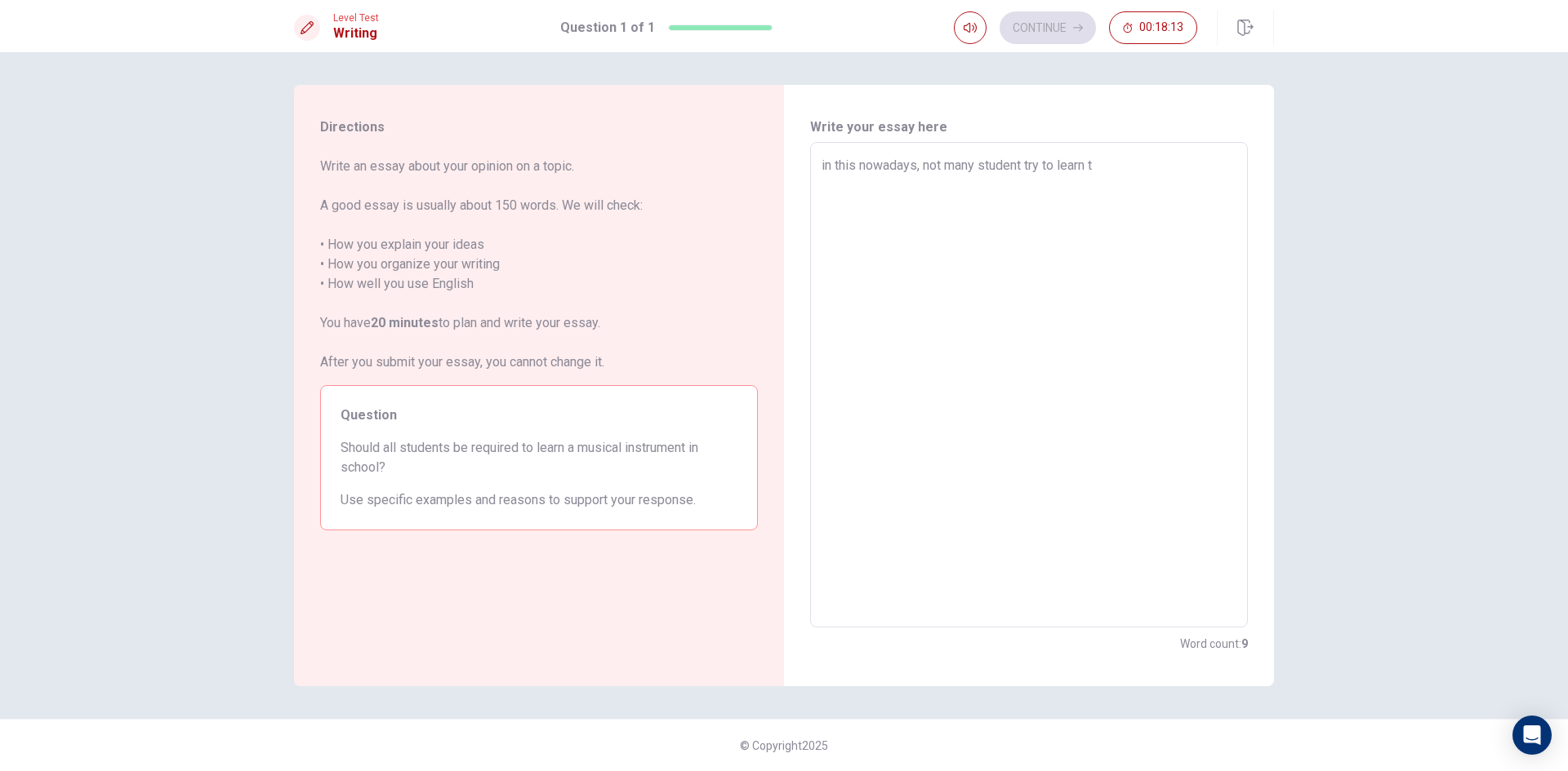
type textarea "x"
type textarea "in this nowadays, not many student try to learn th"
type textarea "x"
type textarea "in this nowadays, not many student try to learn the"
type textarea "x"
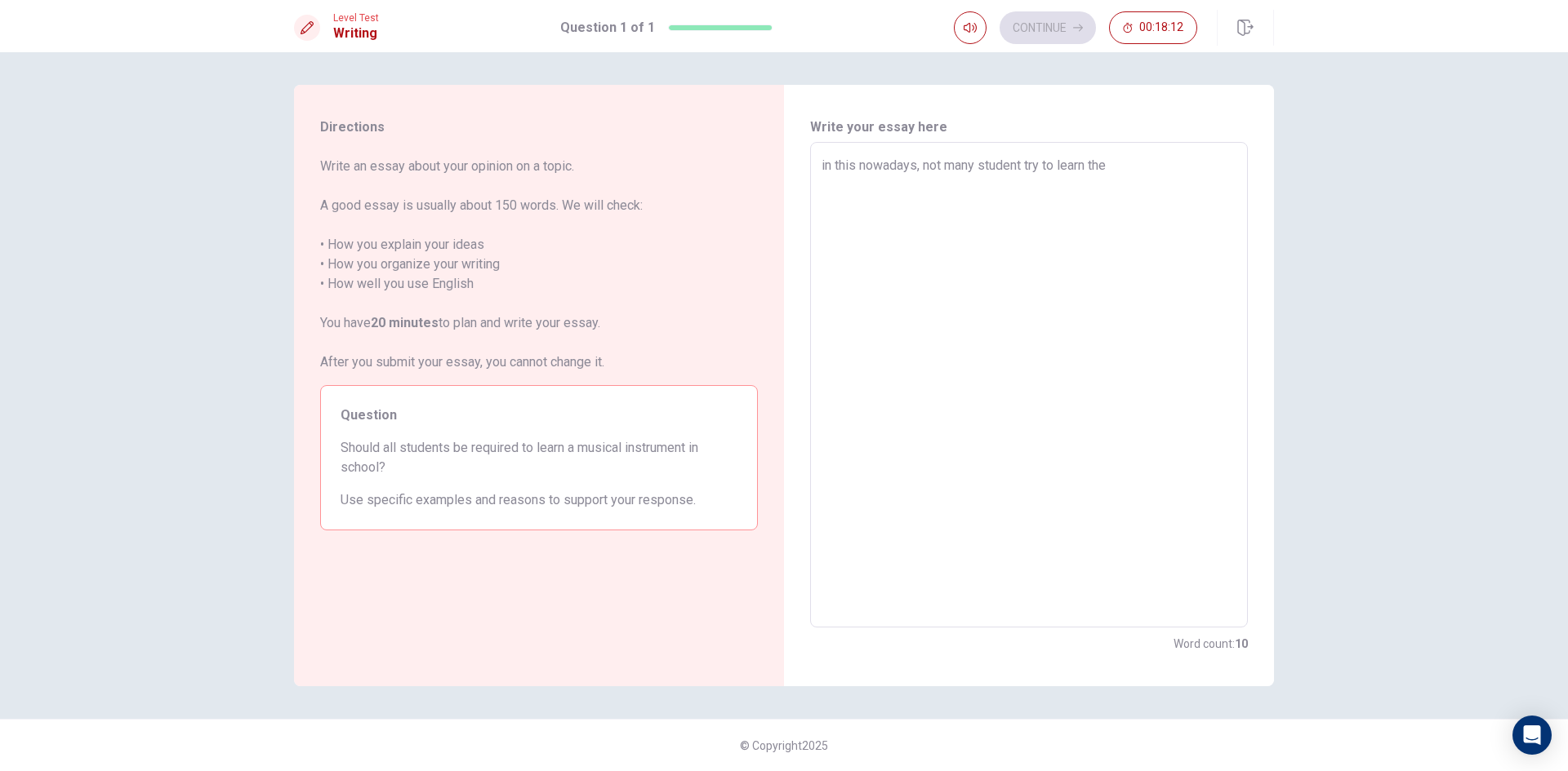
type textarea "in this nowadays, not many student try to learn the"
type textarea "x"
type textarea "in this nowadays, not many student try to learn the m"
type textarea "x"
type textarea "in this nowadays, not many student try to learn the mu"
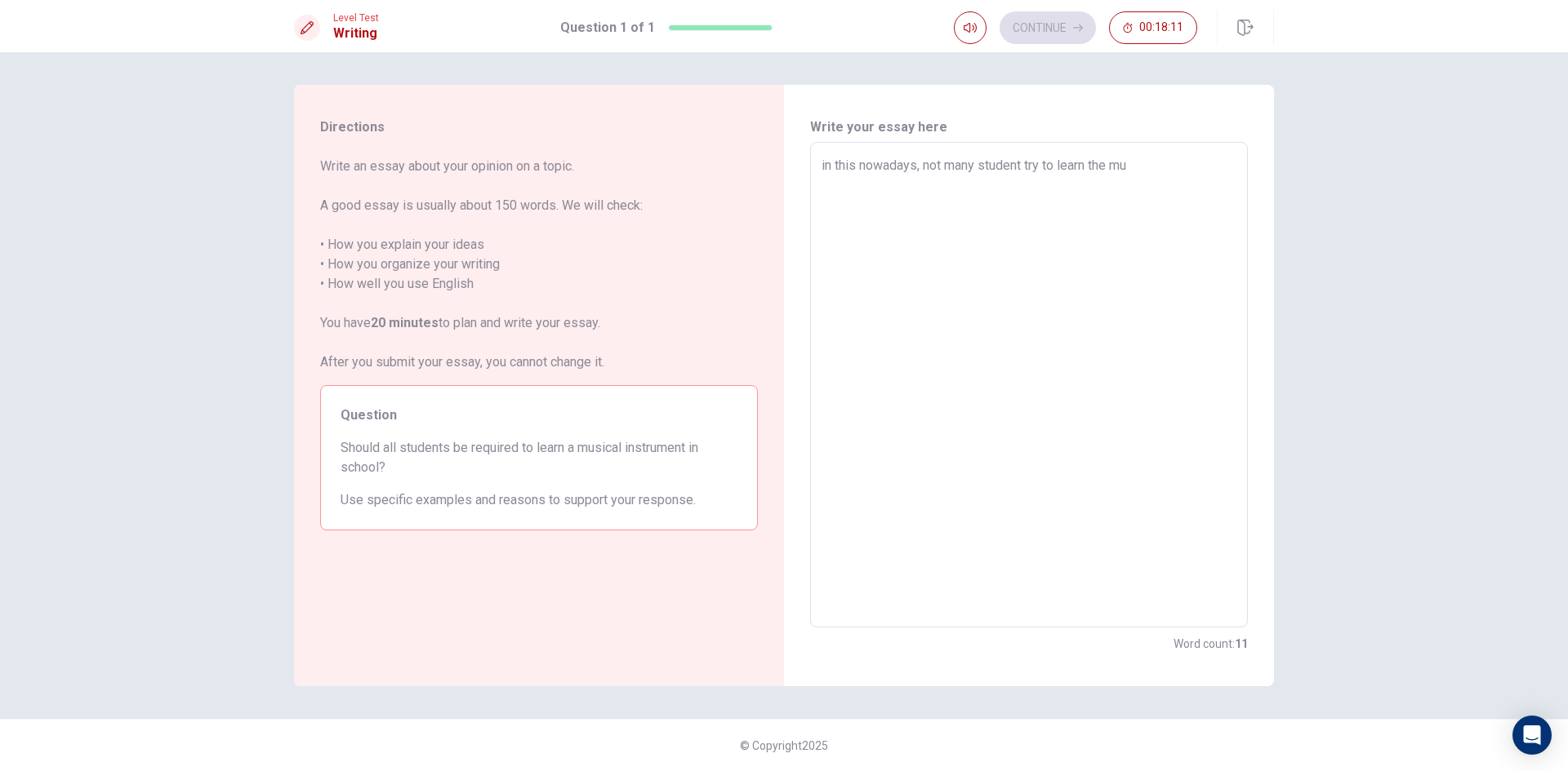
type textarea "x"
type textarea "in this nowadays, not many student try to learn the mus"
type textarea "x"
type textarea "in this nowadays, not many student try to learn the musi"
type textarea "x"
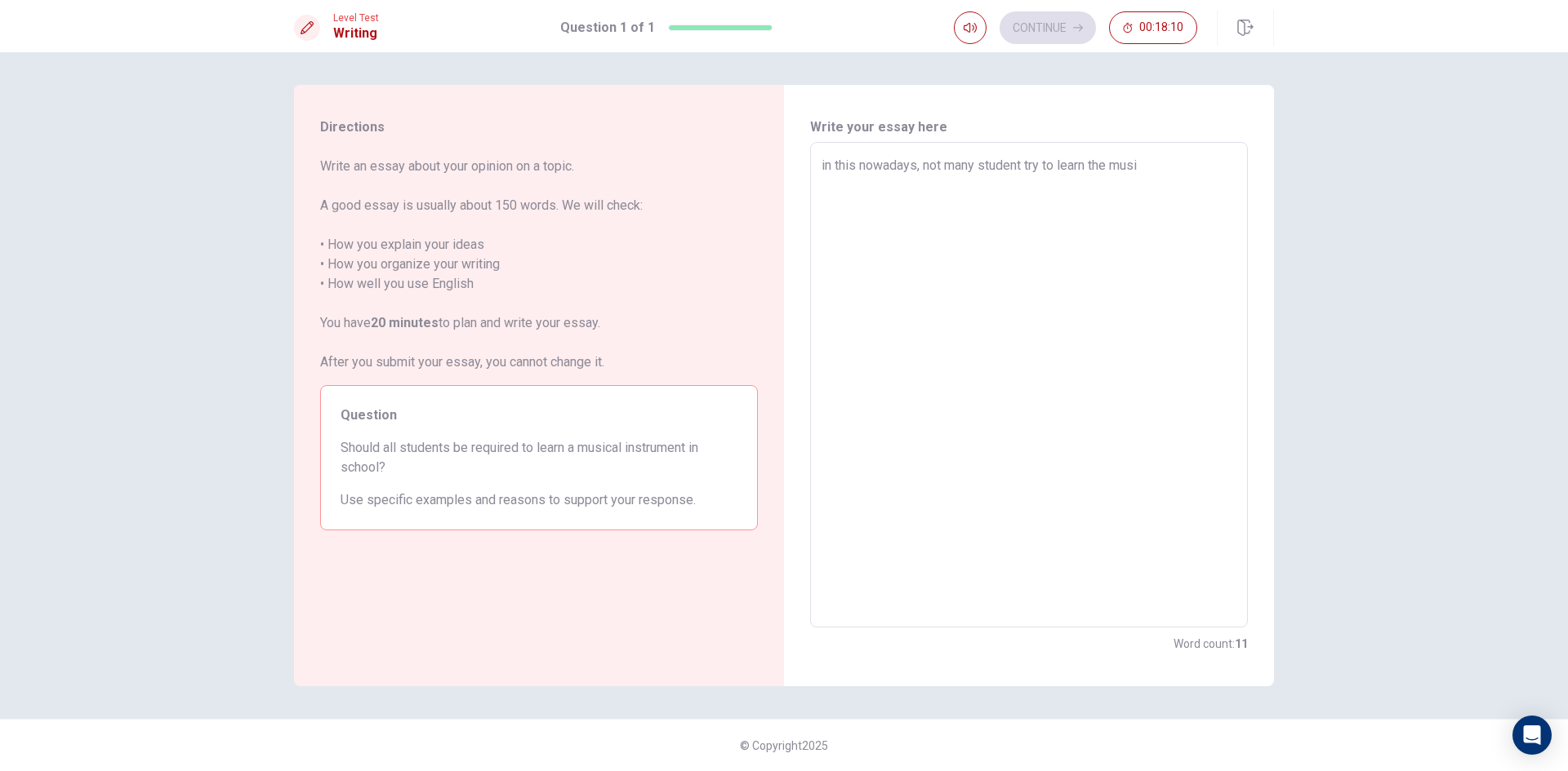
type textarea "in this nowadays, not many student try to learn the music"
type textarea "x"
type textarea "in this nowadays, not many student try to learn the musica"
type textarea "x"
type textarea "in this nowadays, not many student try to learn the musical"
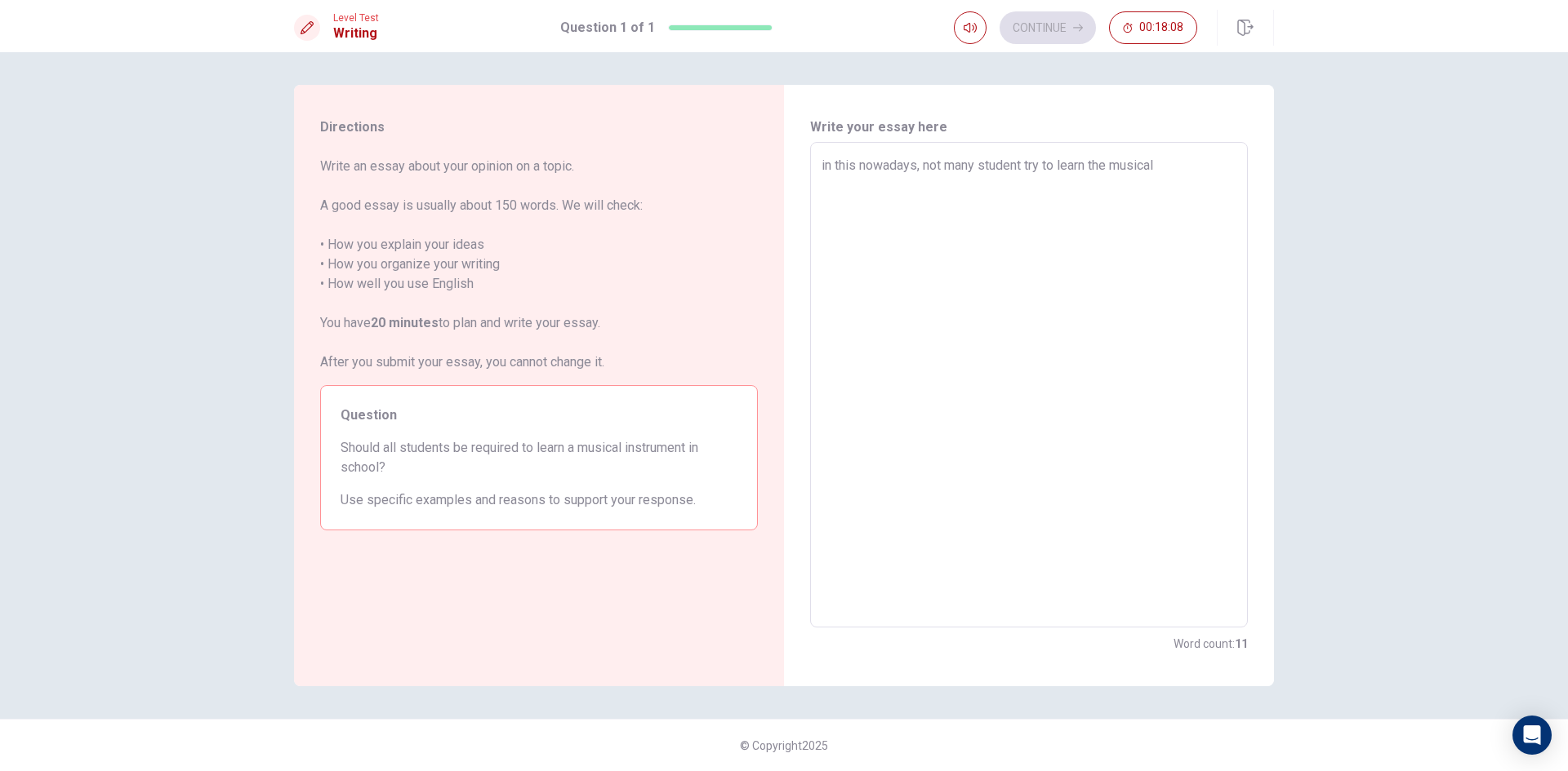
type textarea "x"
type textarea "in this nowadays, not many student try to learn the musical"
type textarea "x"
type textarea "in this nowadays, not many student try to learn the musical i"
type textarea "x"
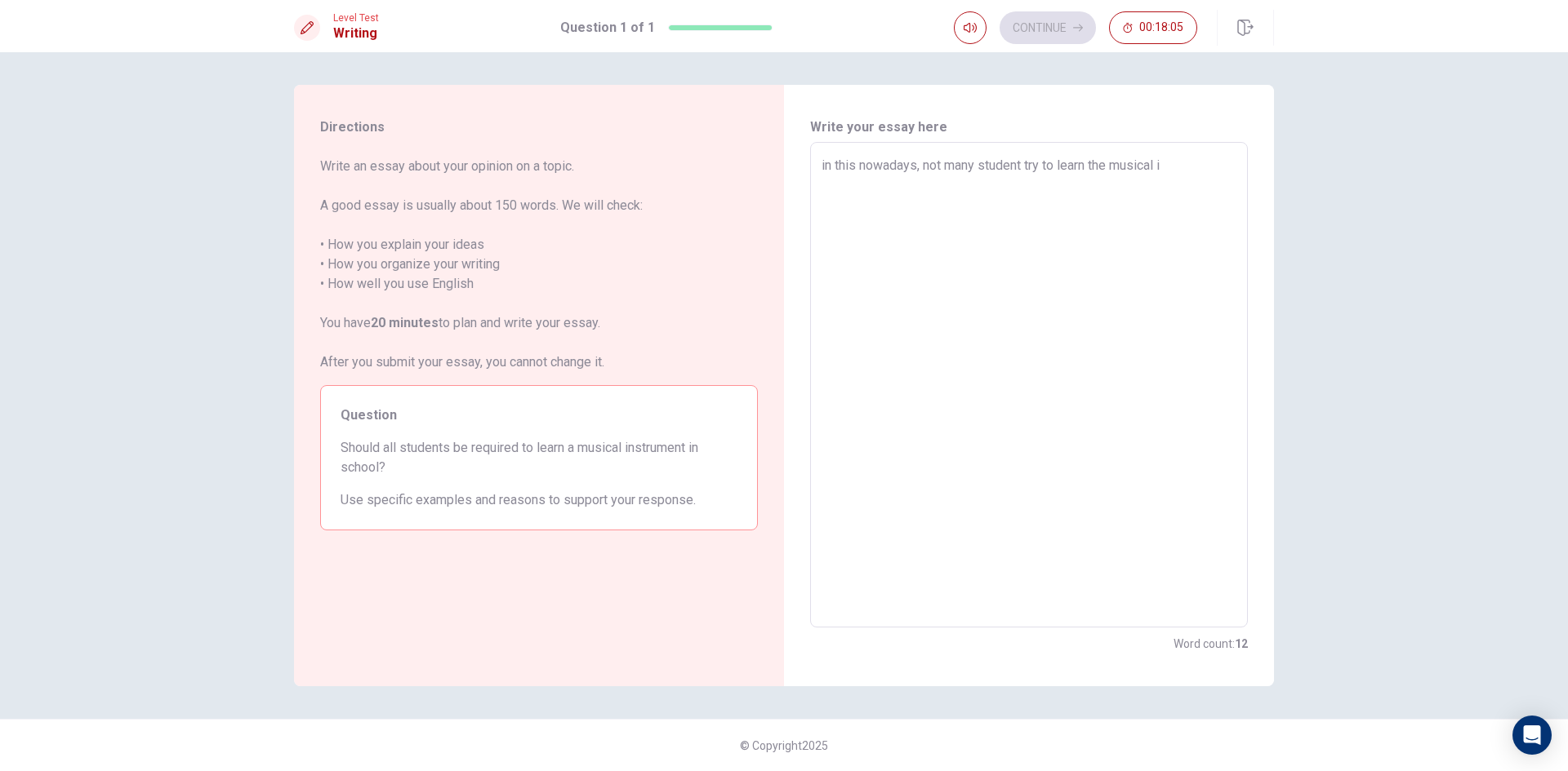
type textarea "in this nowadays, not many student try to learn the musical in"
type textarea "x"
type textarea "in this nowadays, not many student try to learn the musical int"
type textarea "x"
type textarea "in this nowadays, not many student try to learn the musical intr"
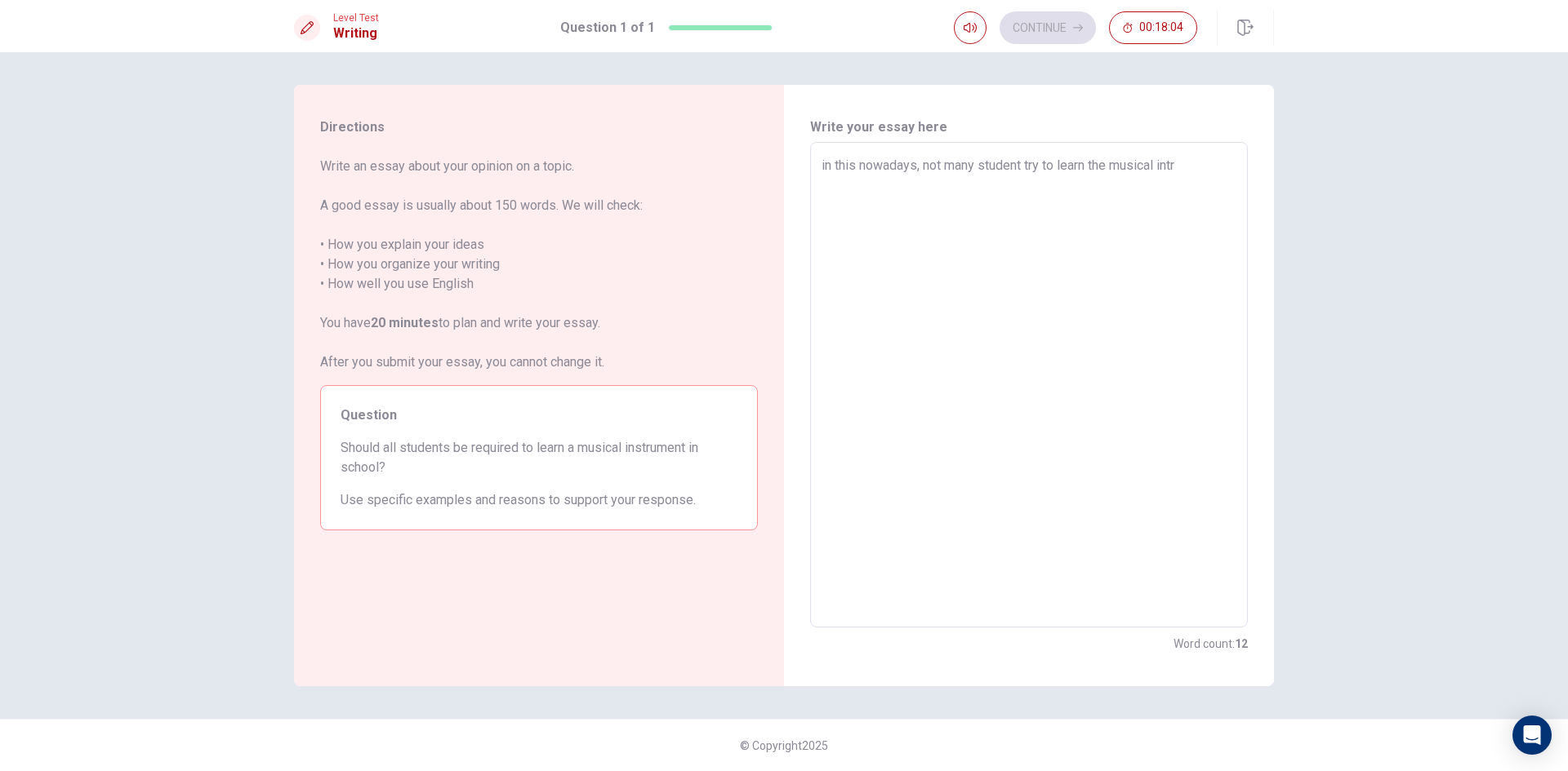
type textarea "x"
type textarea "in this nowadays, not many student try to learn the musical intru"
type textarea "x"
type textarea "in this nowadays, not many student try to learn the musical intrum"
type textarea "x"
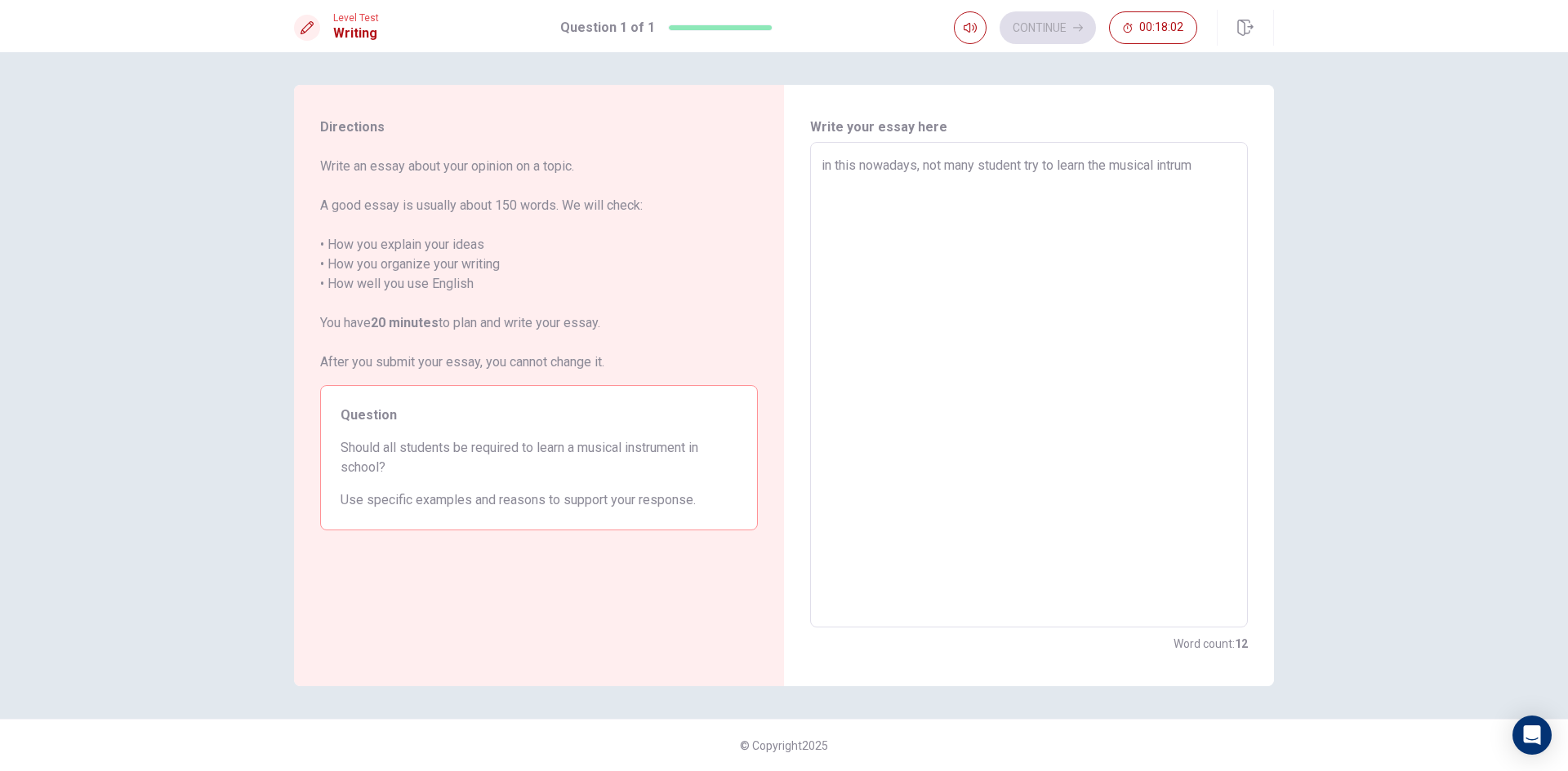
type textarea "in this nowadays, not many student try to learn the musical intrume"
type textarea "x"
type textarea "in this nowadays, not many student try to learn the musical intrumen"
type textarea "x"
type textarea "in this nowadays, not many student try to learn the musical intrument"
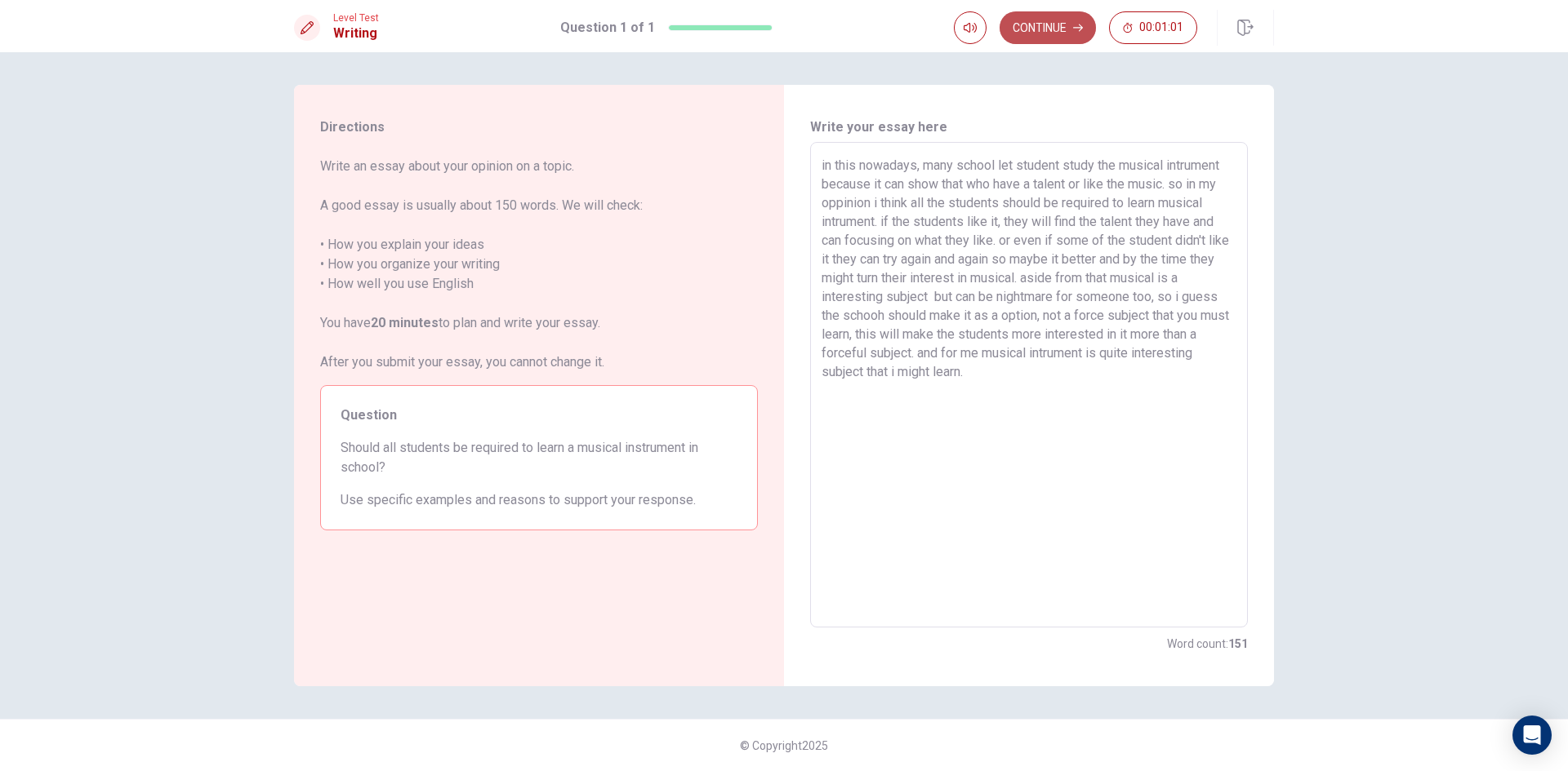
click at [1050, 30] on button "Continue" at bounding box center [1048, 28] width 96 height 33
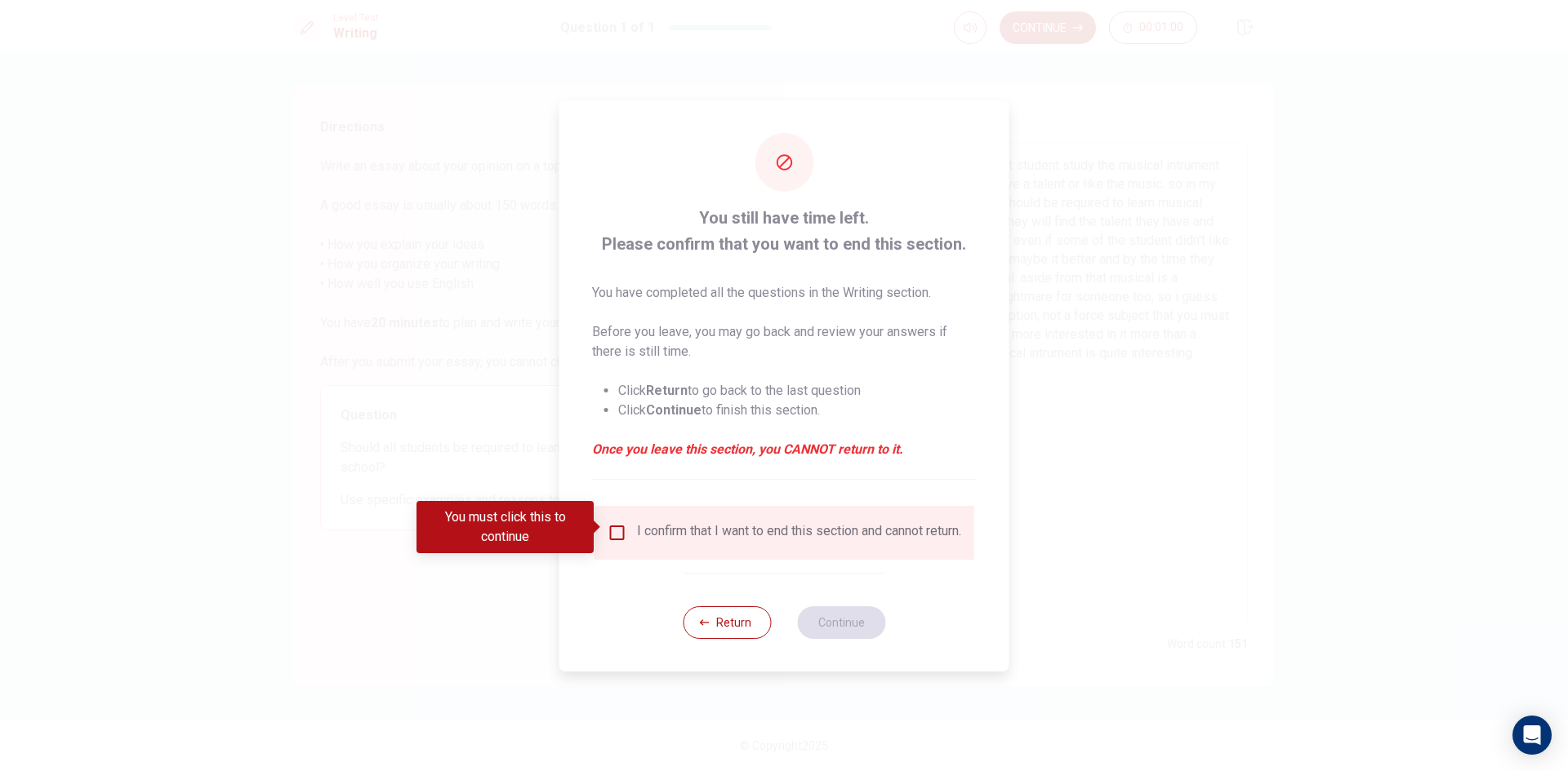
click at [615, 532] on input "You must click this to continue" at bounding box center [617, 533] width 19 height 19
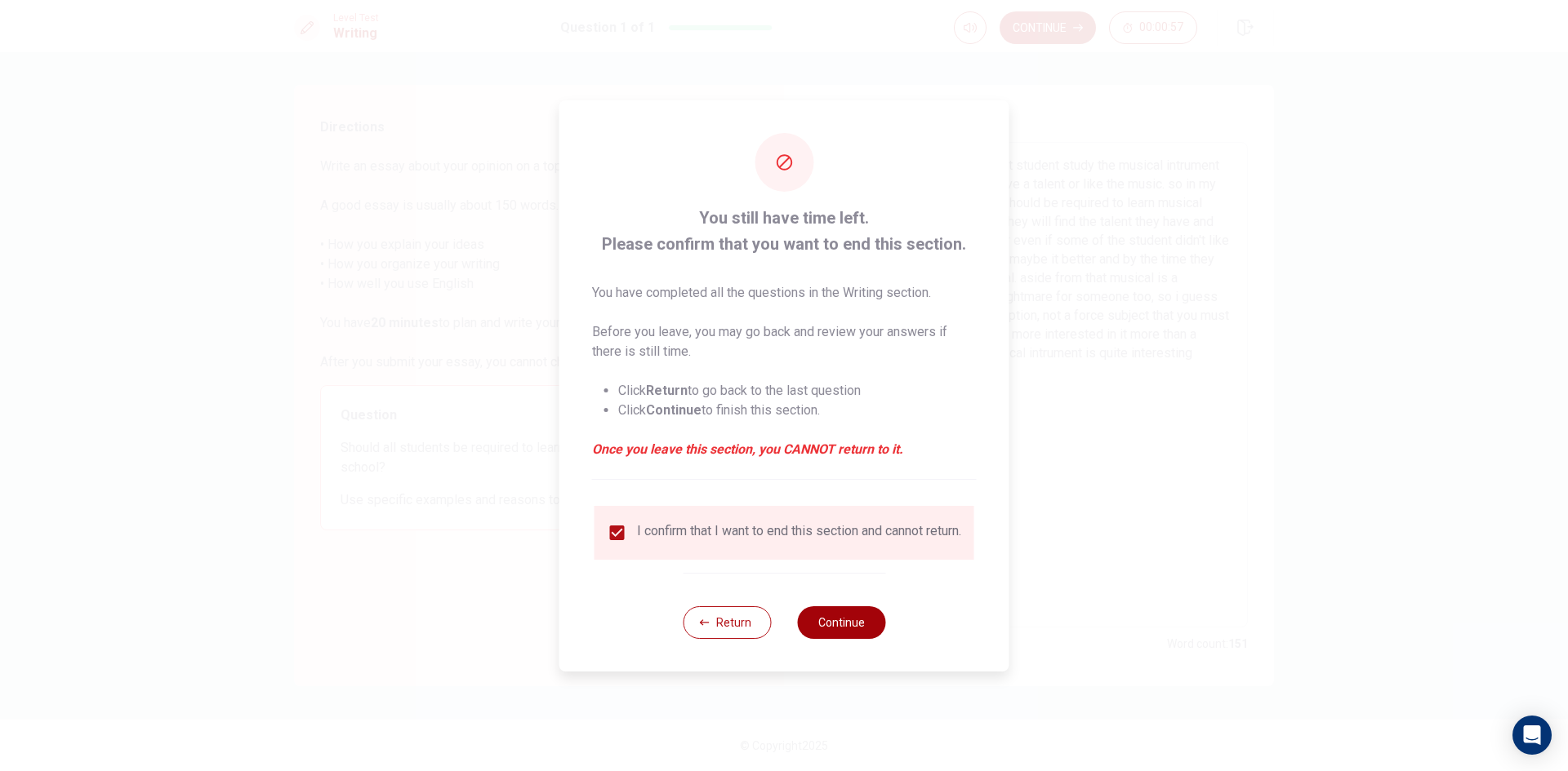
click at [855, 635] on button "Continue" at bounding box center [841, 623] width 89 height 33
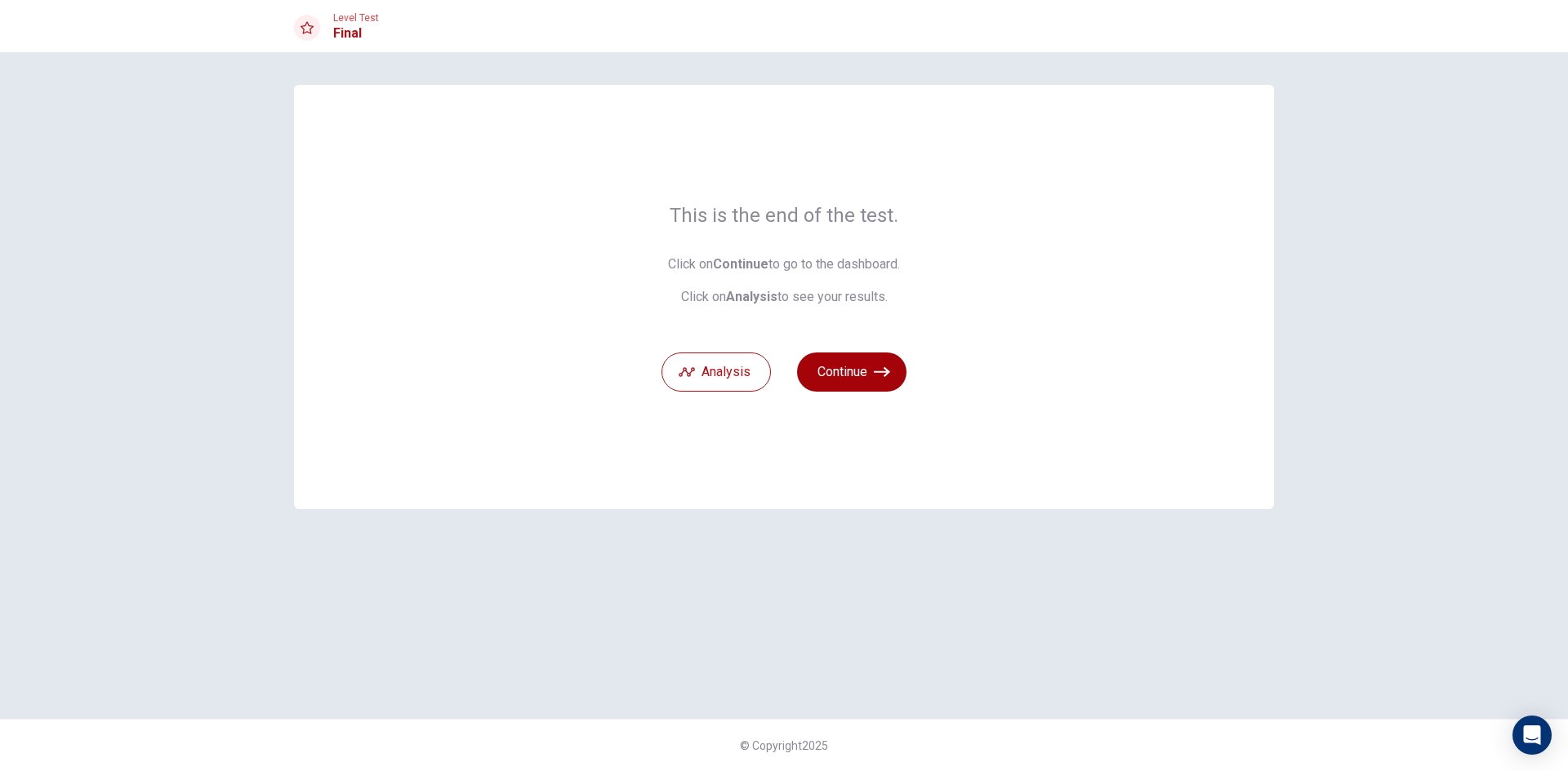
click at [876, 377] on icon "button" at bounding box center [881, 372] width 16 height 16
